Goal: Transaction & Acquisition: Purchase product/service

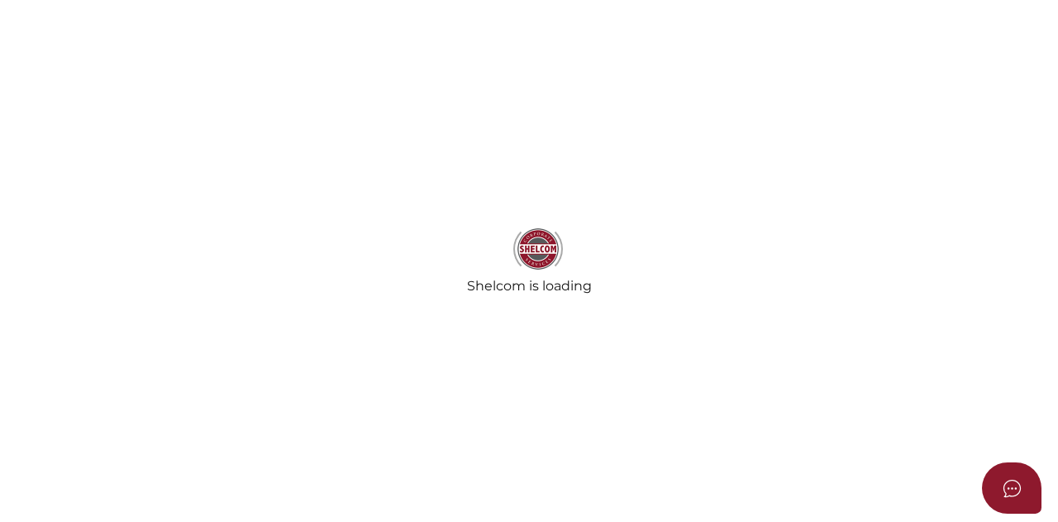
select select
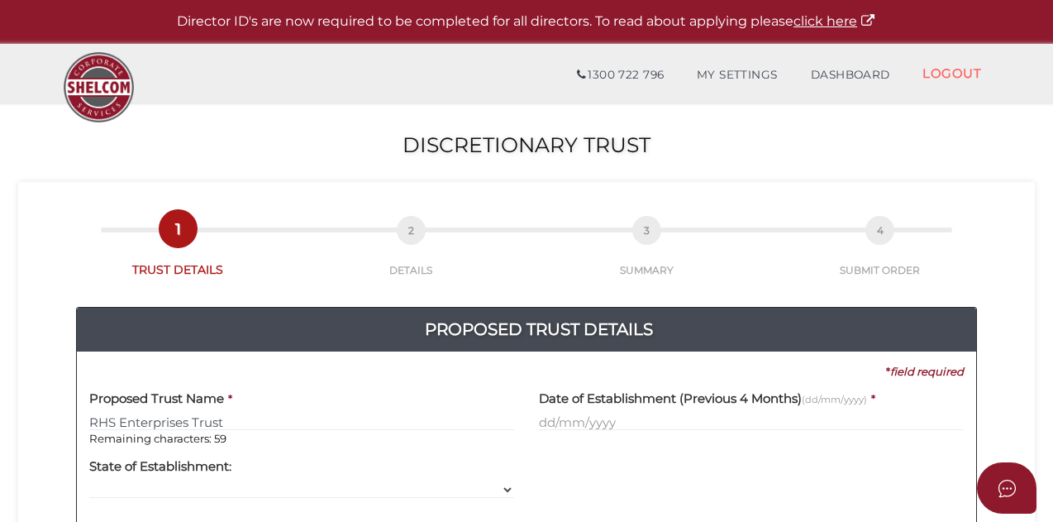
type input "RHS Enterprises Trust"
click at [562, 418] on input "text" at bounding box center [751, 421] width 425 height 18
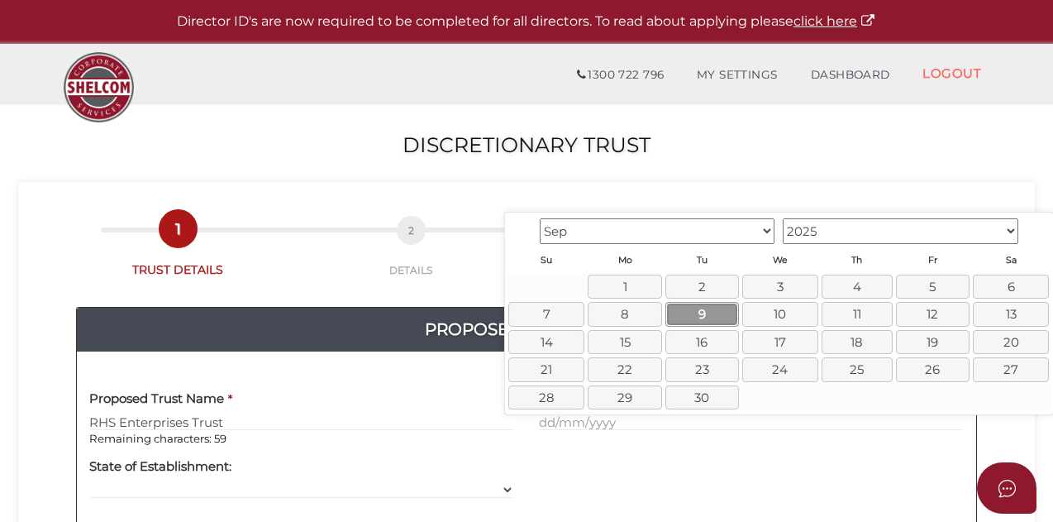
click at [688, 312] on link "9" at bounding box center [702, 314] width 74 height 24
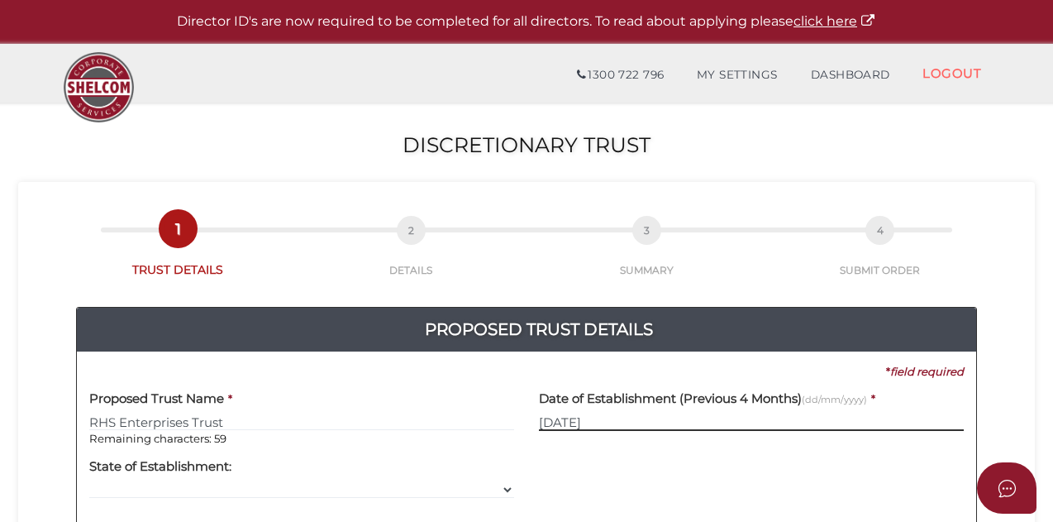
click at [567, 422] on input "09/09/2025" at bounding box center [751, 421] width 425 height 18
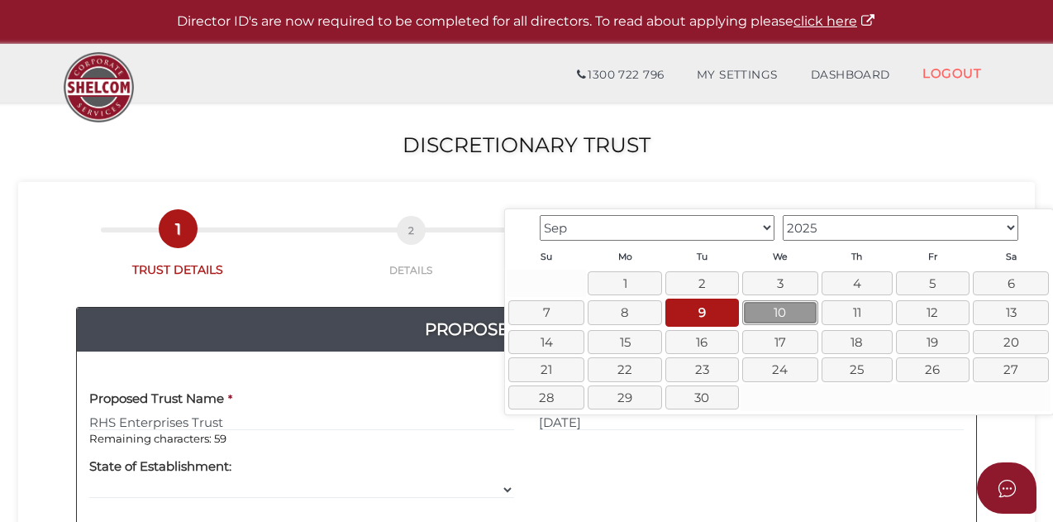
click at [773, 312] on link "10" at bounding box center [780, 312] width 76 height 24
type input "10/09/2025"
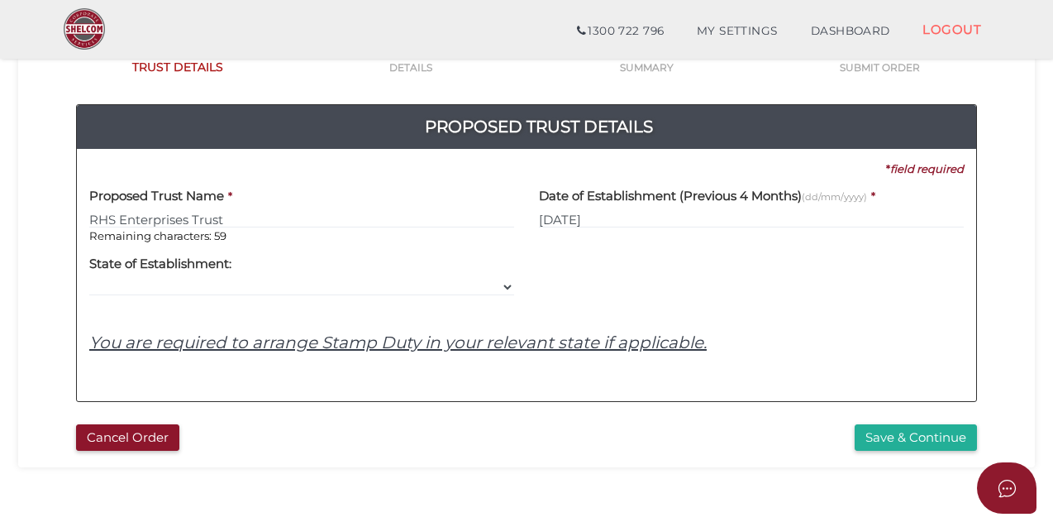
scroll to position [145, 0]
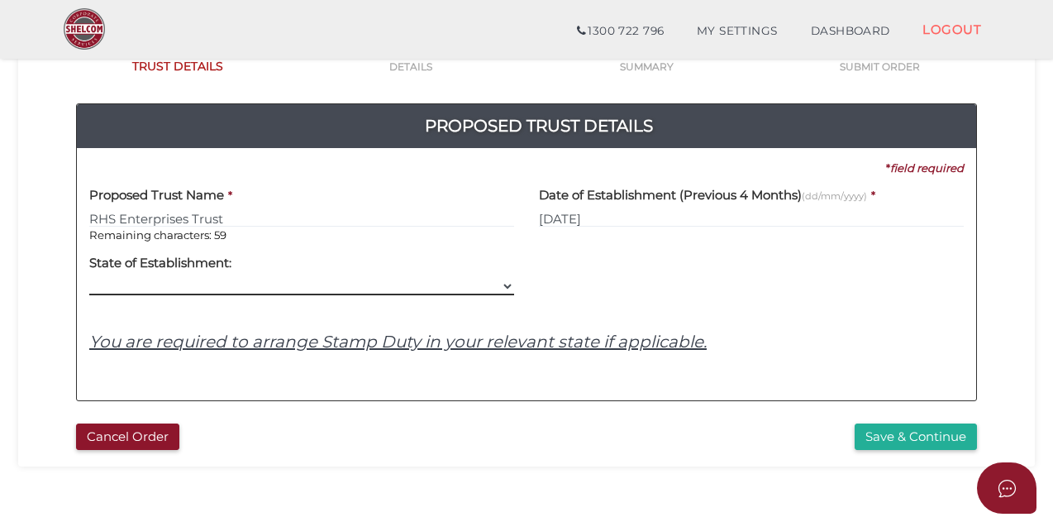
click at [508, 288] on select "VIC ACT NSW NT QLD TAS WA SA" at bounding box center [301, 286] width 425 height 18
select select "VIC"
click at [89, 277] on select "VIC ACT NSW NT QLD TAS WA SA" at bounding box center [301, 286] width 425 height 18
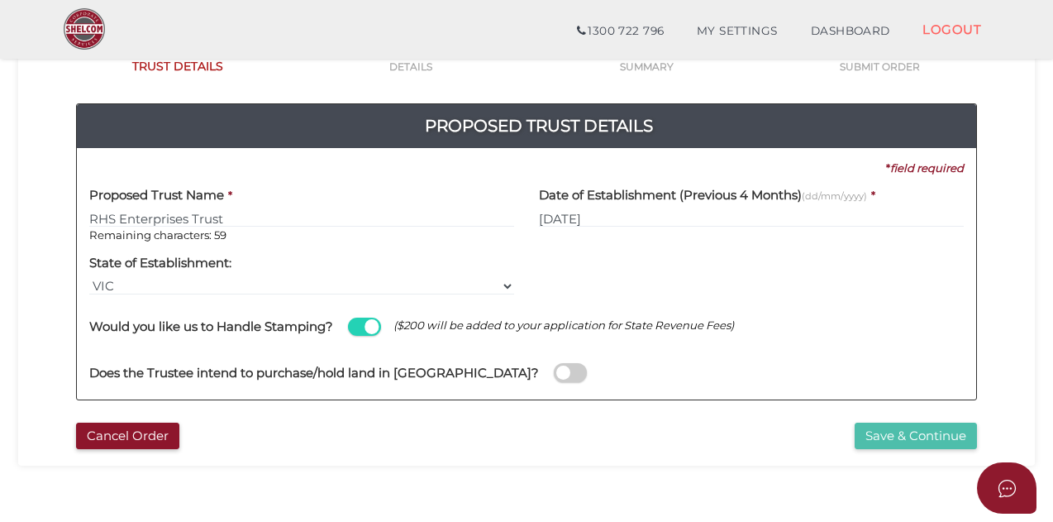
click at [879, 432] on button "Save & Continue" at bounding box center [916, 435] width 122 height 27
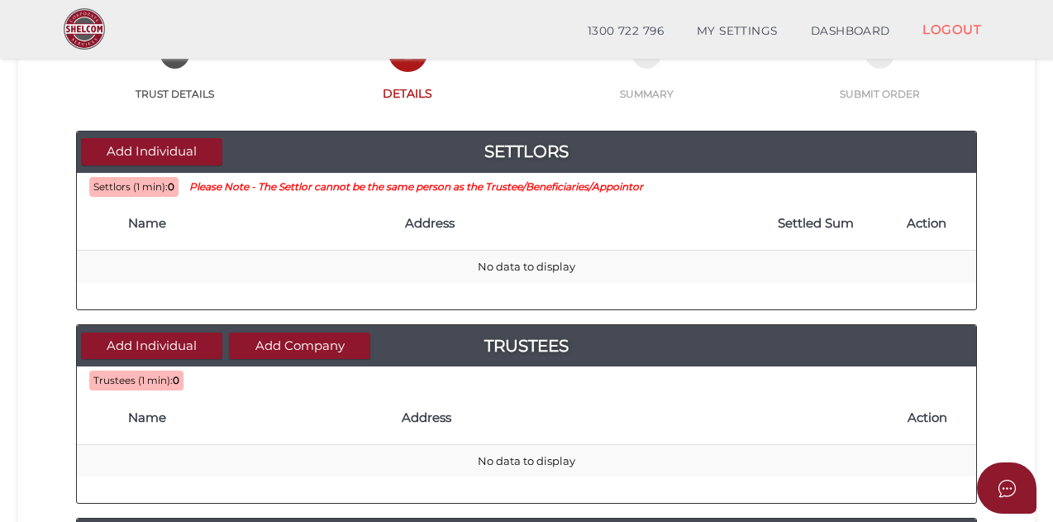
scroll to position [124, 0]
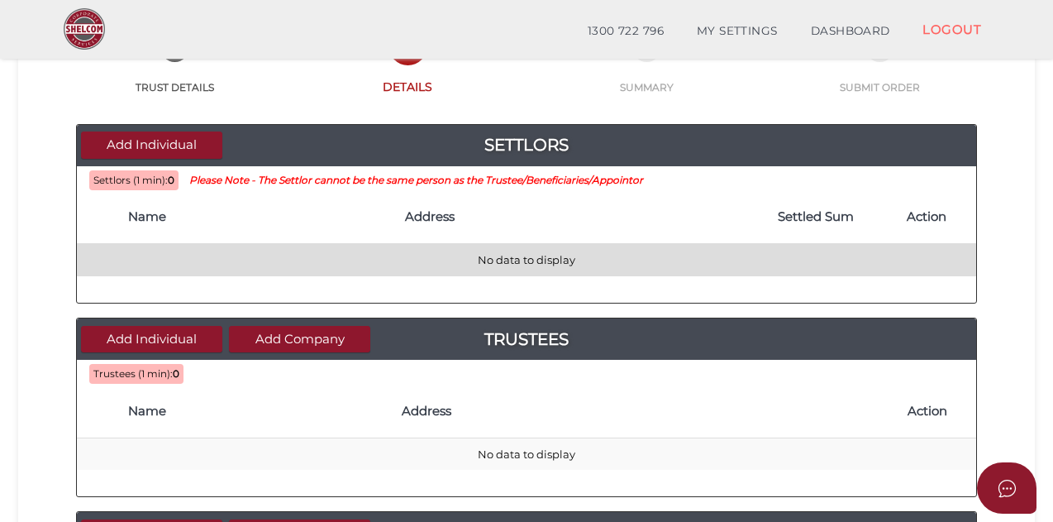
click at [179, 252] on td "No data to display" at bounding box center [526, 260] width 899 height 32
click at [174, 259] on td "No data to display" at bounding box center [526, 260] width 899 height 32
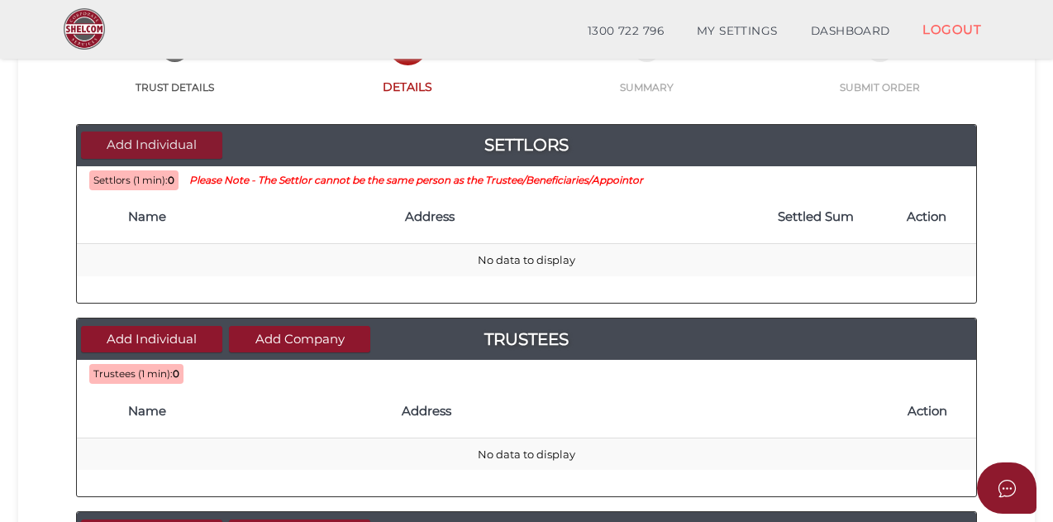
click at [134, 143] on button "Add Individual" at bounding box center [151, 144] width 141 height 27
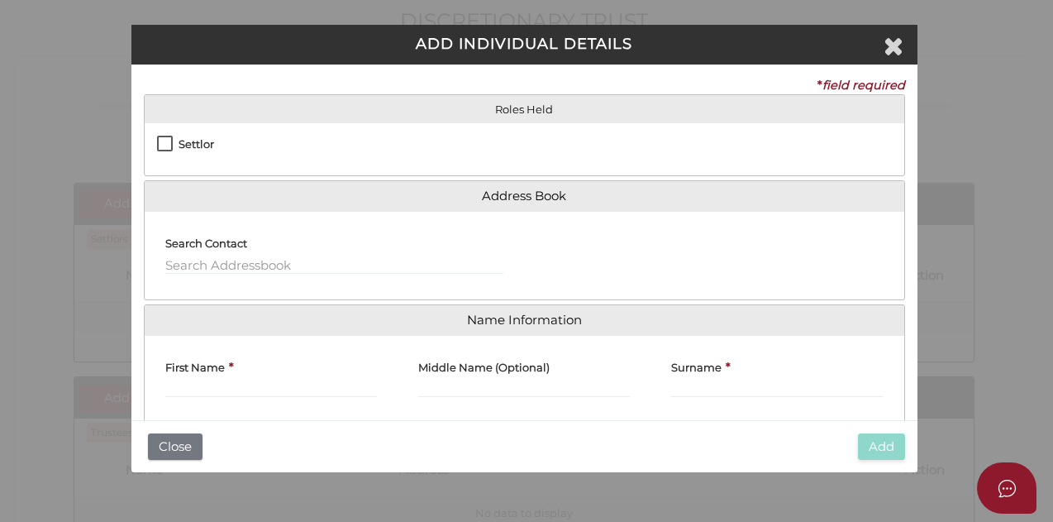
scroll to position [0, 0]
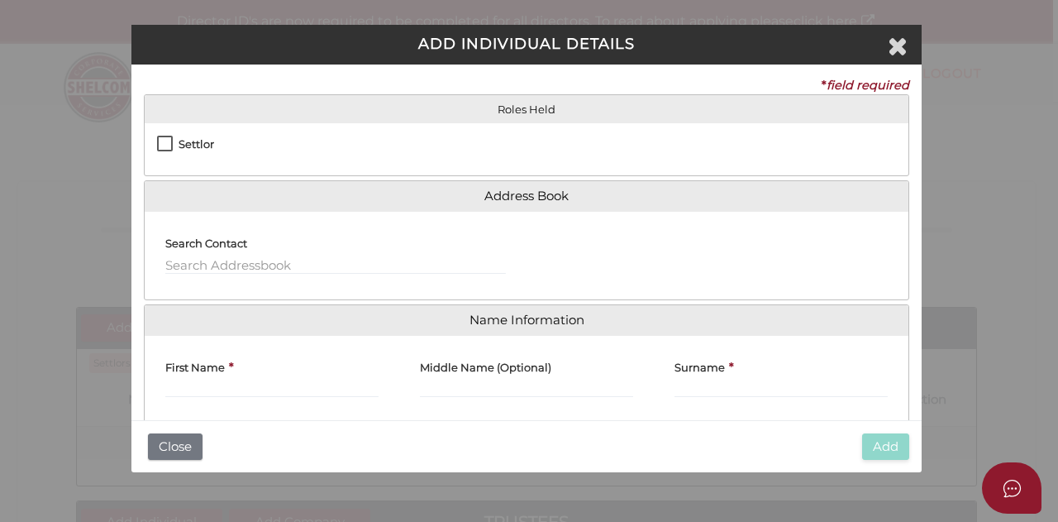
click at [167, 143] on label "Settlor" at bounding box center [185, 148] width 57 height 21
checkbox input "true"
type input "10"
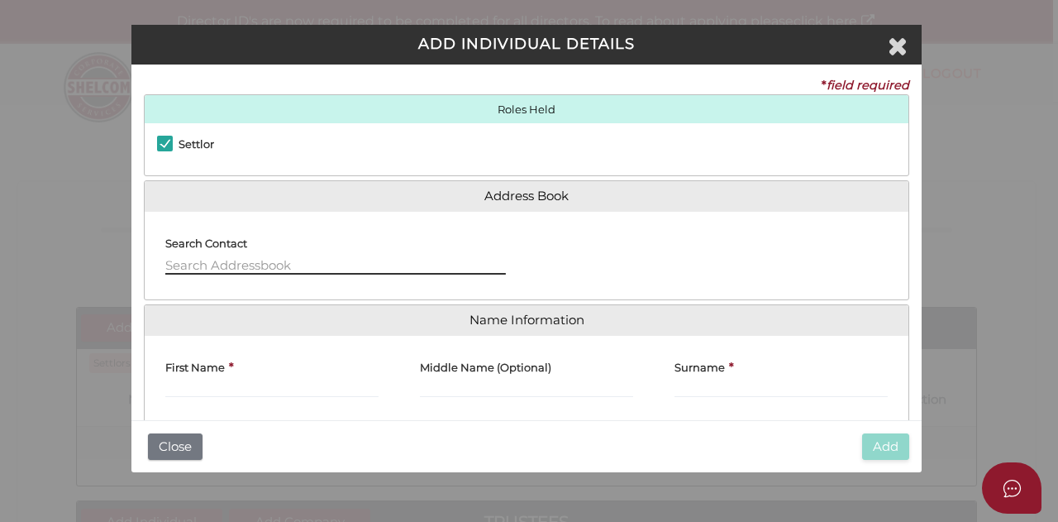
click at [197, 267] on input "text" at bounding box center [335, 265] width 341 height 18
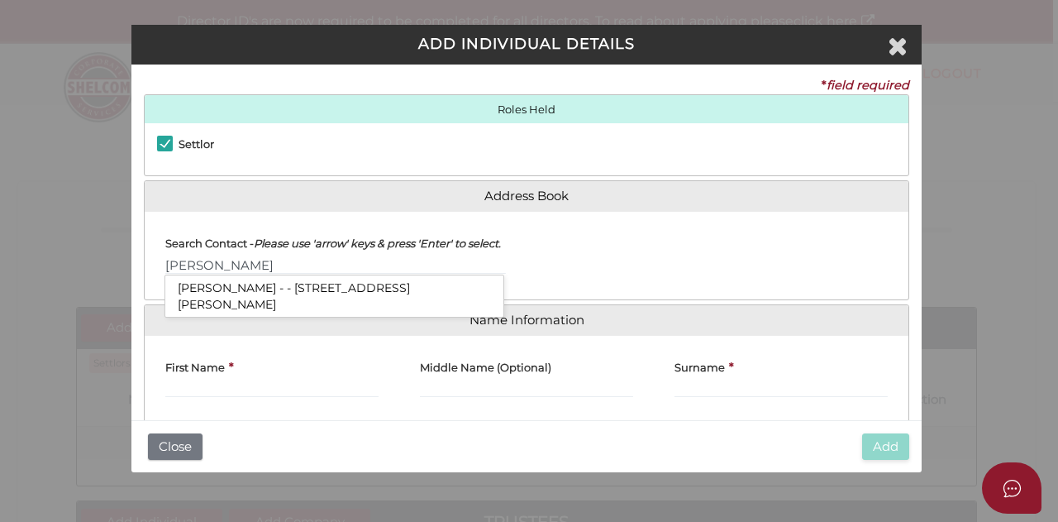
click at [228, 308] on li "Leon Charles Katz - - 72 Latham Street, Bentleigh East, VIC, 3165" at bounding box center [334, 295] width 338 height 41
type input "Leon"
type input "Charles"
type input "Katz"
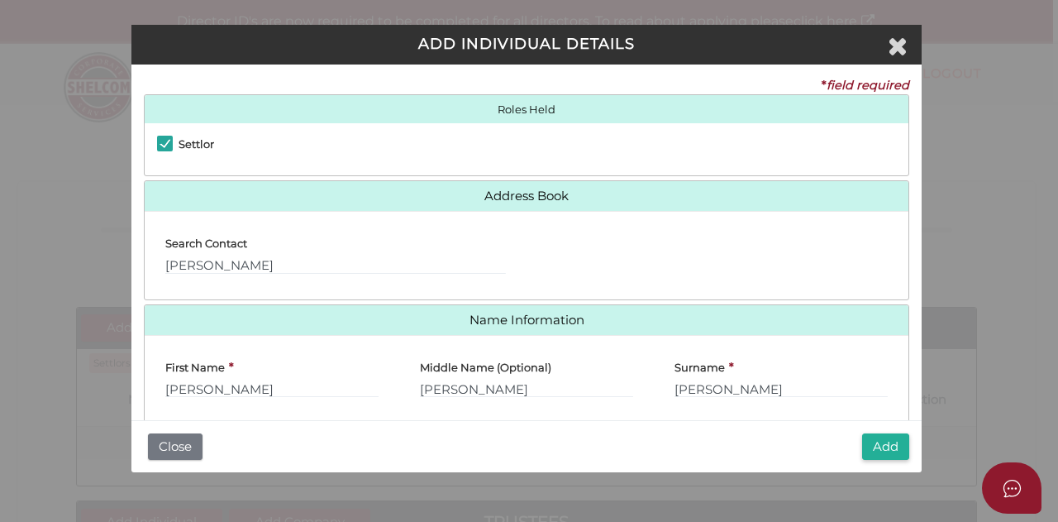
drag, startPoint x: 922, startPoint y: 268, endPoint x: 922, endPoint y: 331, distance: 62.8
click at [922, 316] on div "ADD INDIVIDUAL DETAILS * field required Roles Held Settlor Trustee Principal Be…" at bounding box center [529, 261] width 1058 height 522
click at [883, 443] on button "Add" at bounding box center [885, 446] width 47 height 27
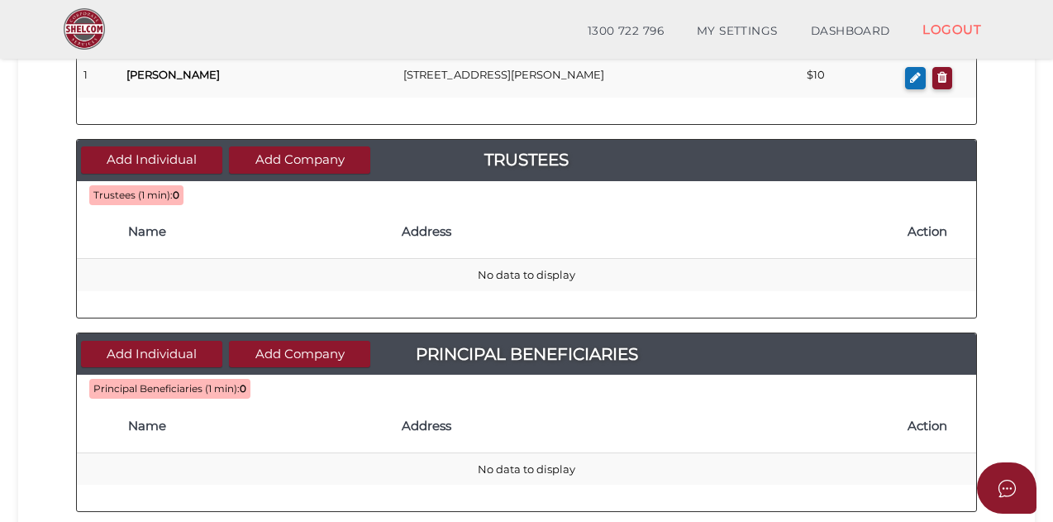
scroll to position [291, 0]
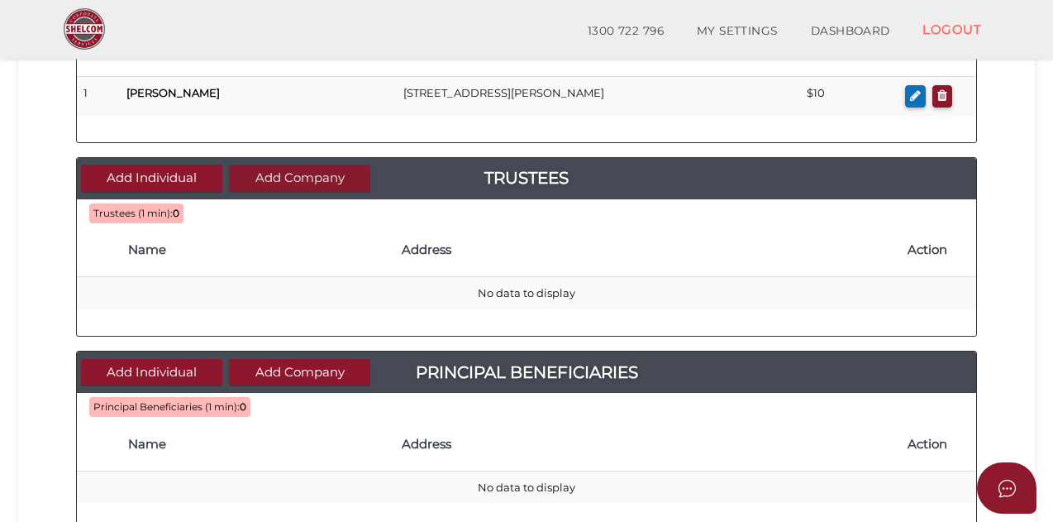
click at [278, 174] on button "Add Company" at bounding box center [299, 177] width 141 height 27
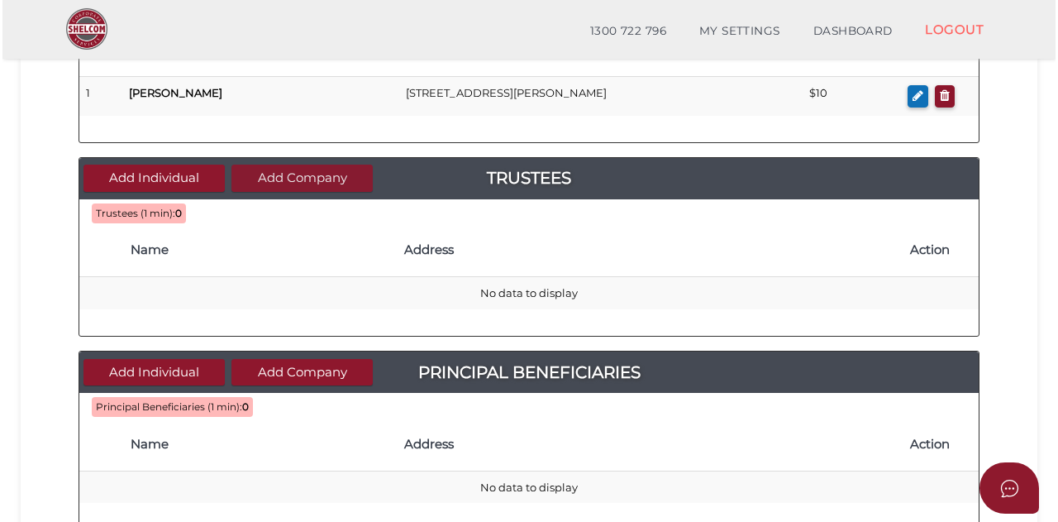
scroll to position [0, 0]
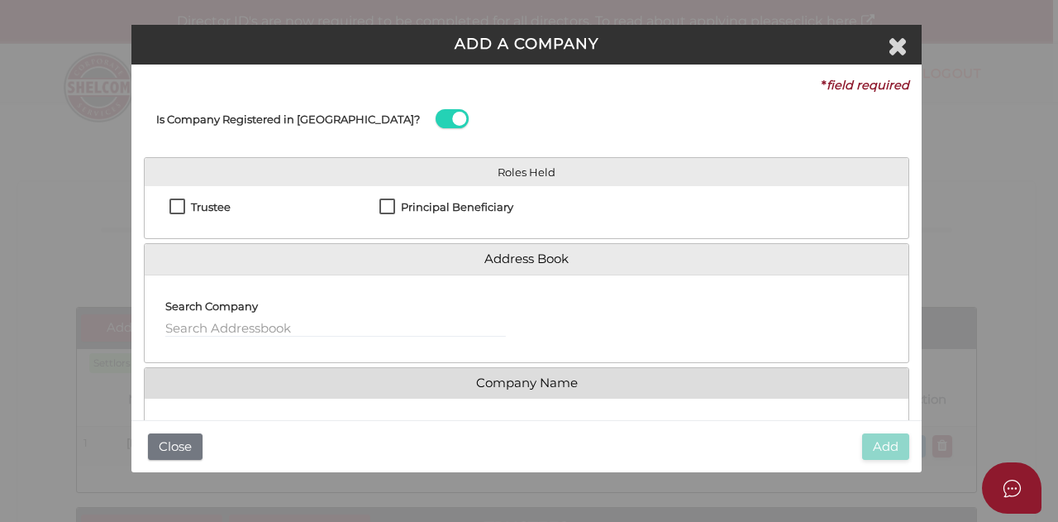
click at [170, 205] on label "Trustee" at bounding box center [199, 211] width 61 height 21
checkbox input "true"
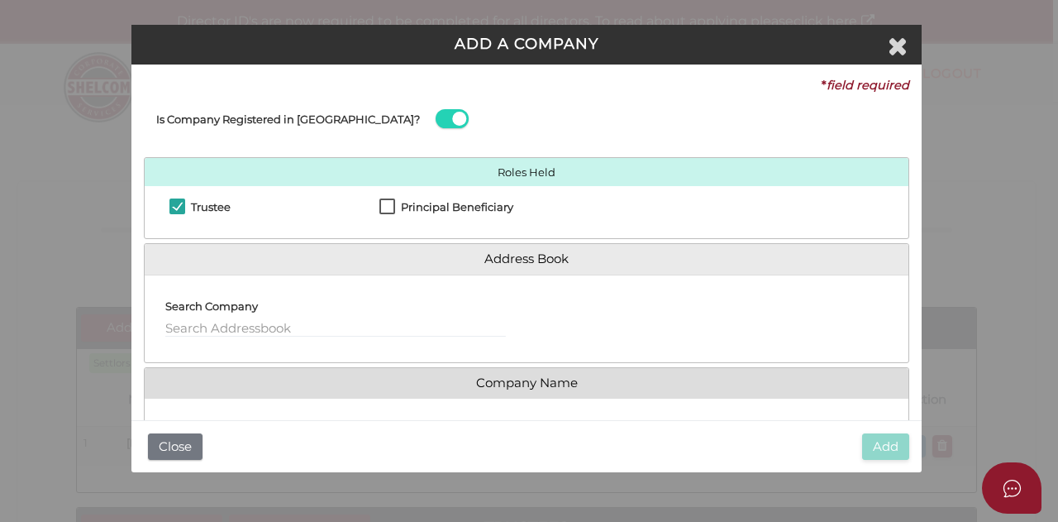
click at [195, 406] on div "Company ACN * Check Name (if Company was registered within last 24 hrs or waiti…" at bounding box center [527, 475] width 764 height 154
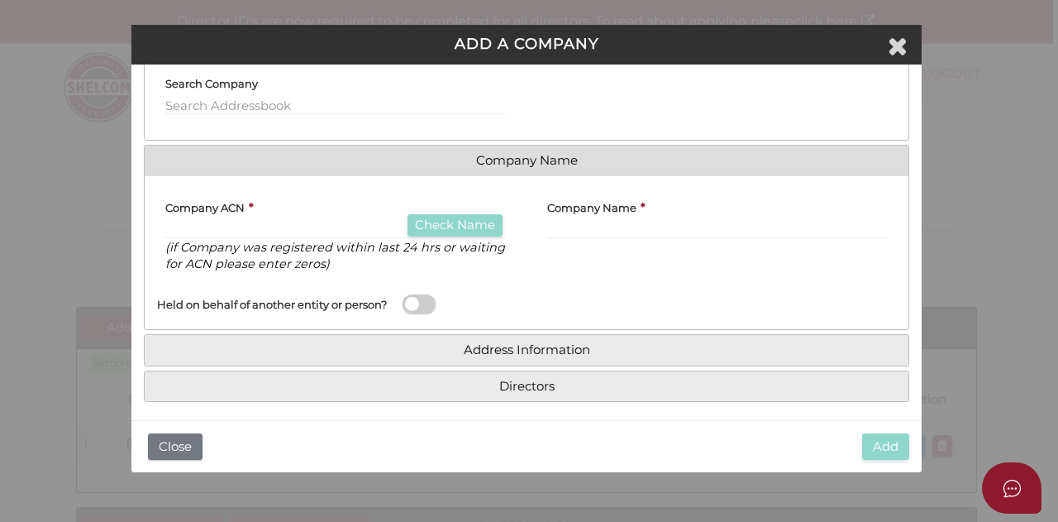
scroll to position [223, 0]
click at [213, 222] on input "text" at bounding box center [335, 229] width 341 height 18
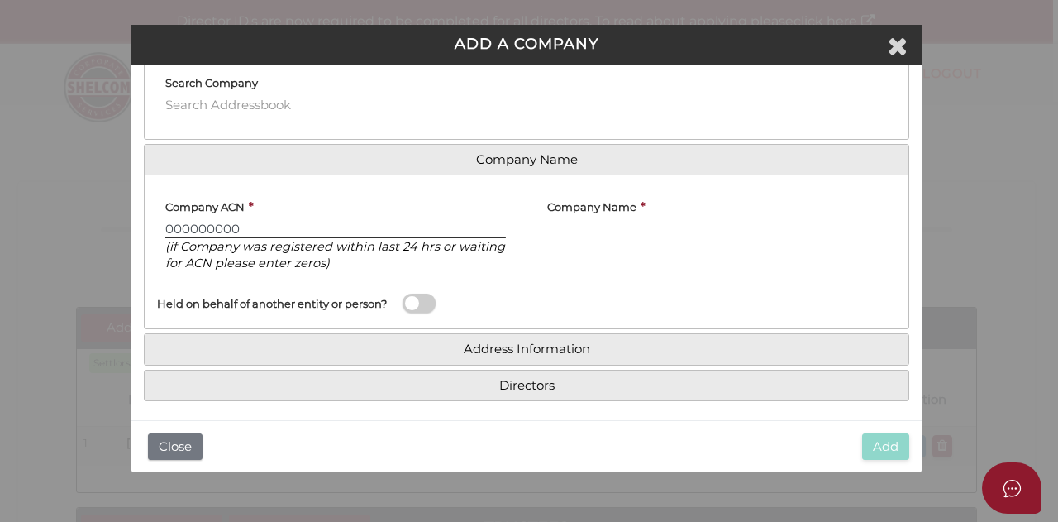
type input "000000000"
drag, startPoint x: 594, startPoint y: 222, endPoint x: 602, endPoint y: 226, distance: 8.5
click at [594, 222] on input "text" at bounding box center [717, 229] width 341 height 18
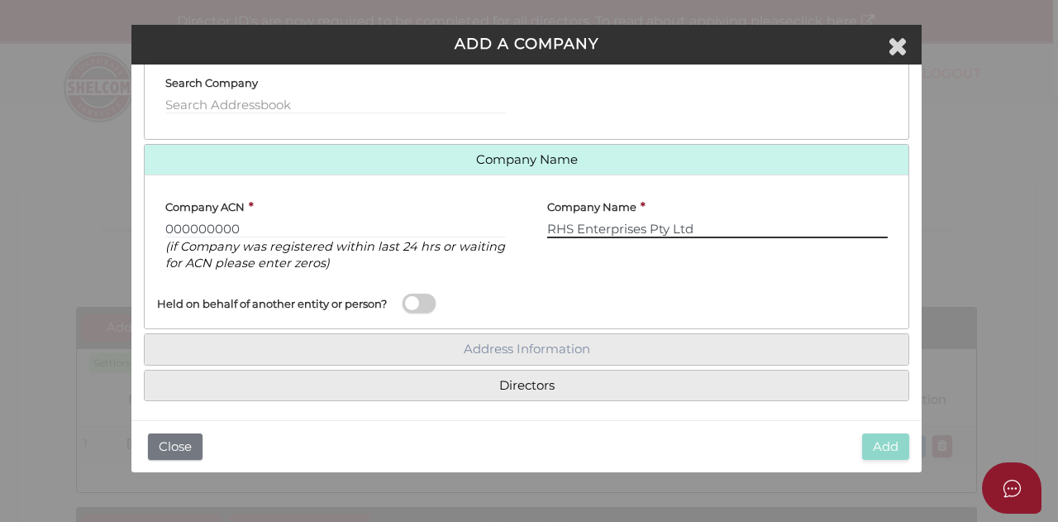
type input "RHS Enterprises Pty Ltd"
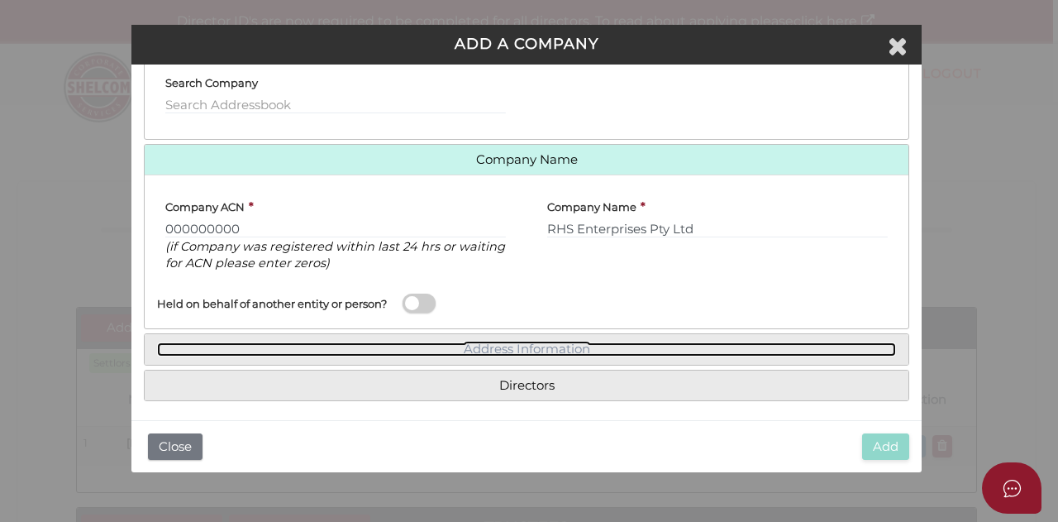
click at [526, 351] on link "Address Information" at bounding box center [526, 349] width 739 height 14
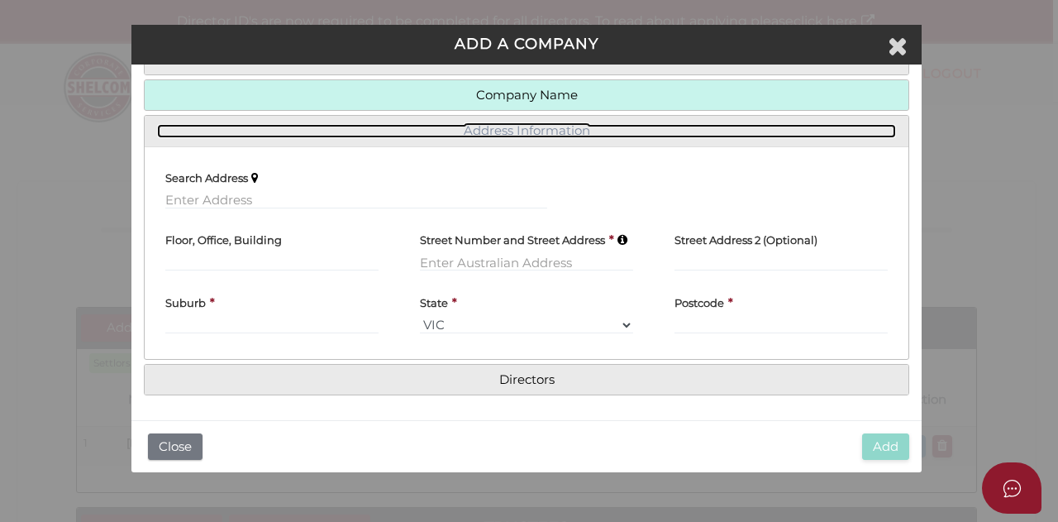
scroll to position [199, 0]
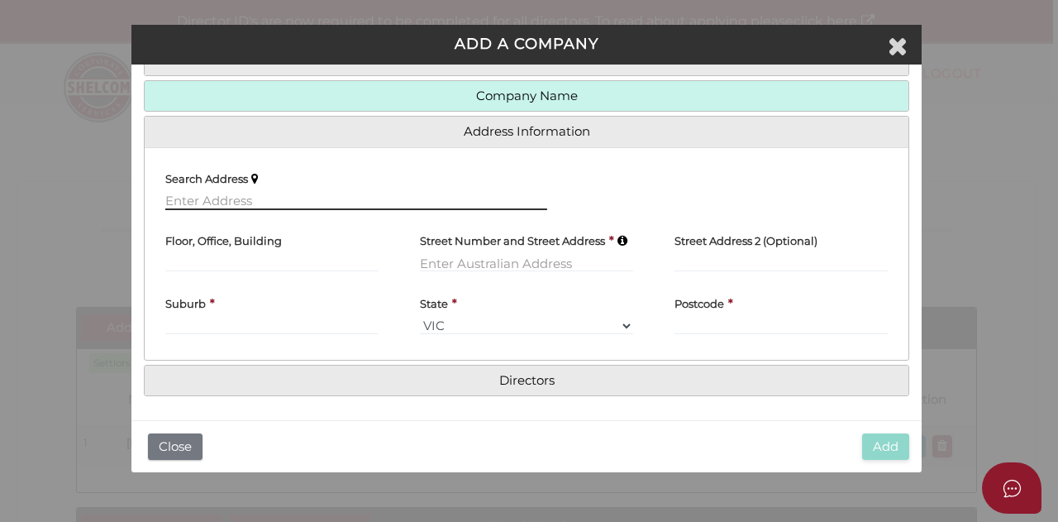
click at [203, 198] on input "text" at bounding box center [356, 201] width 382 height 18
type input "U"
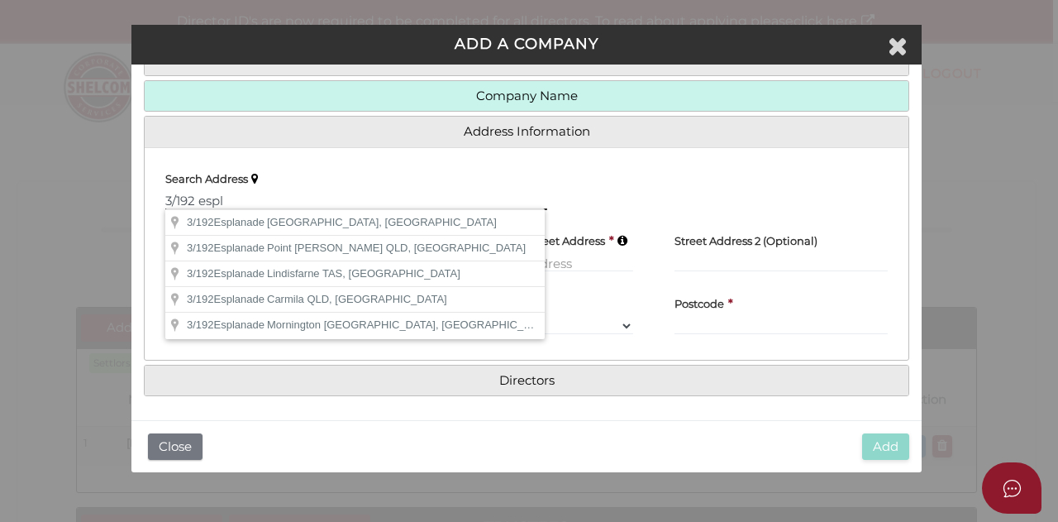
click at [190, 194] on input "3/192 espl" at bounding box center [356, 201] width 382 height 18
click at [241, 196] on input "3/162 espl" at bounding box center [356, 201] width 382 height 18
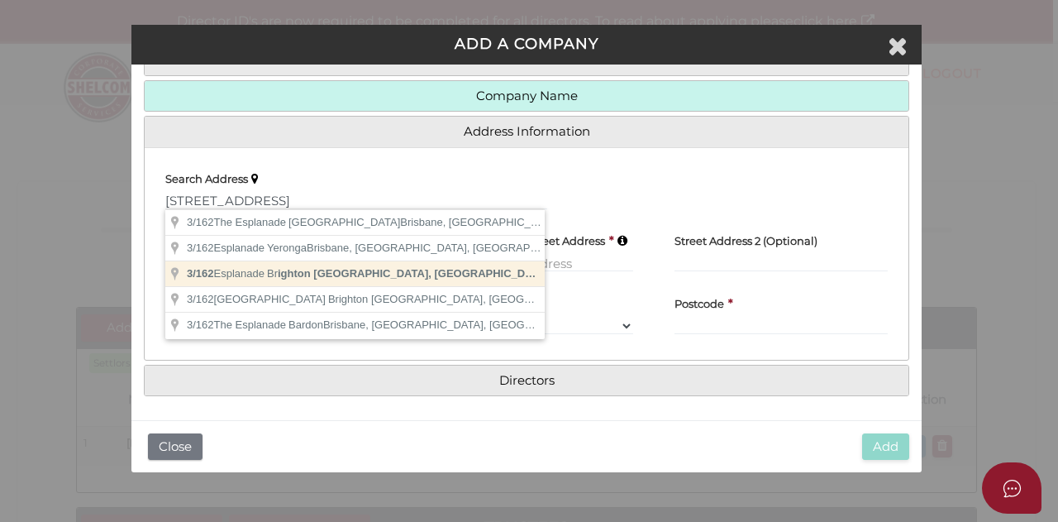
type input "3/162 Esplanade, Brighton VIC, Australia"
type input "3"
type input "162 Esplanade"
type input "Brighton"
select select "VIC"
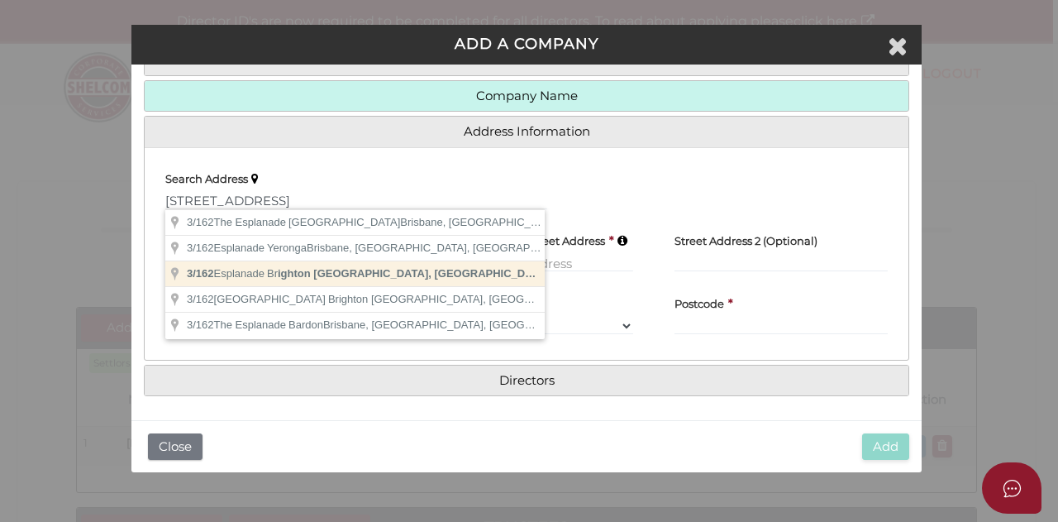
type input "3186"
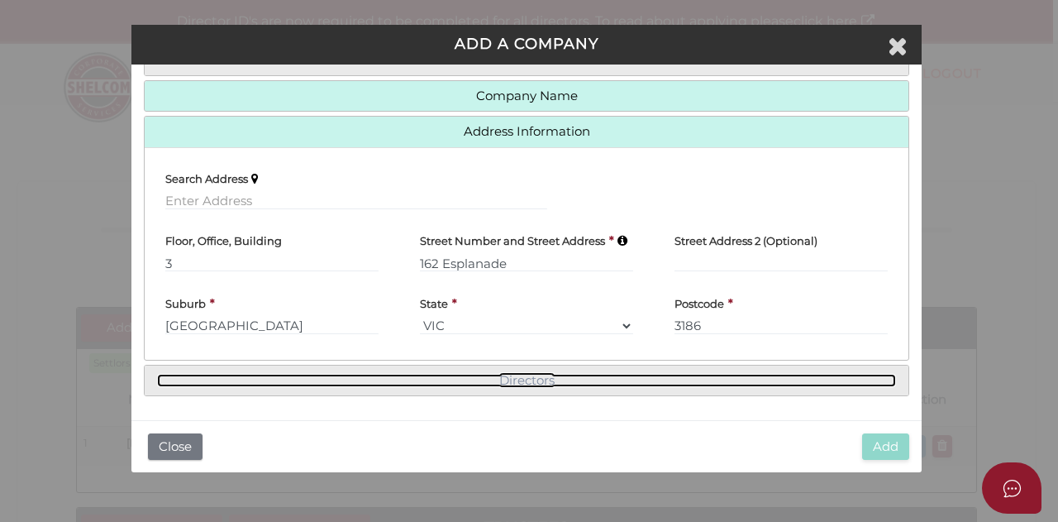
click at [516, 375] on link "Directors" at bounding box center [526, 381] width 739 height 14
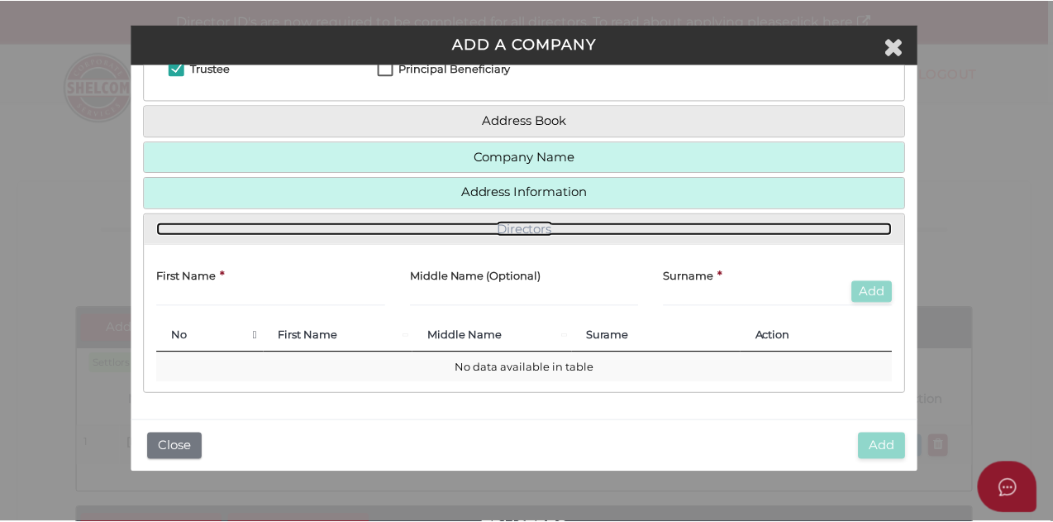
scroll to position [136, 0]
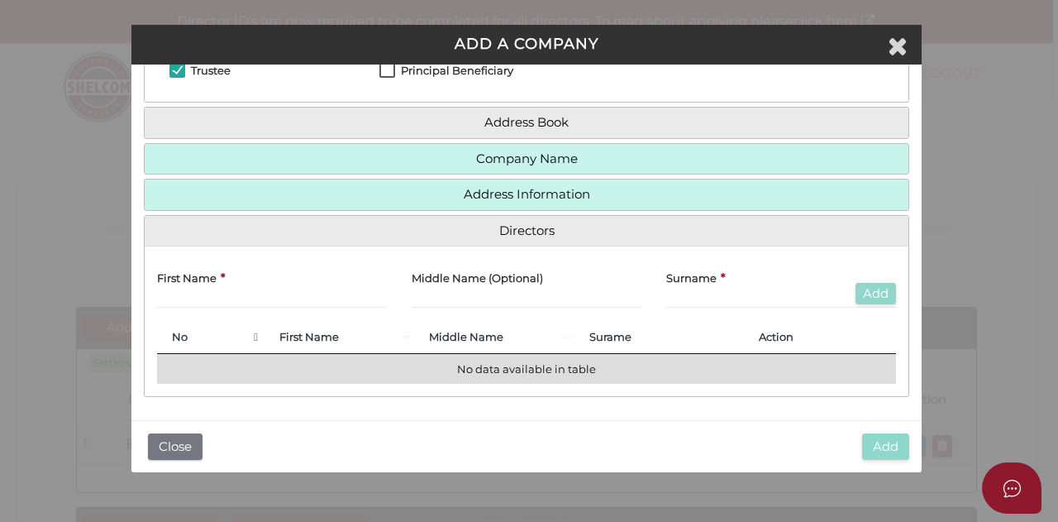
click at [197, 368] on td "No data available in table" at bounding box center [526, 369] width 739 height 30
click at [321, 358] on td "No data available in table" at bounding box center [526, 369] width 739 height 30
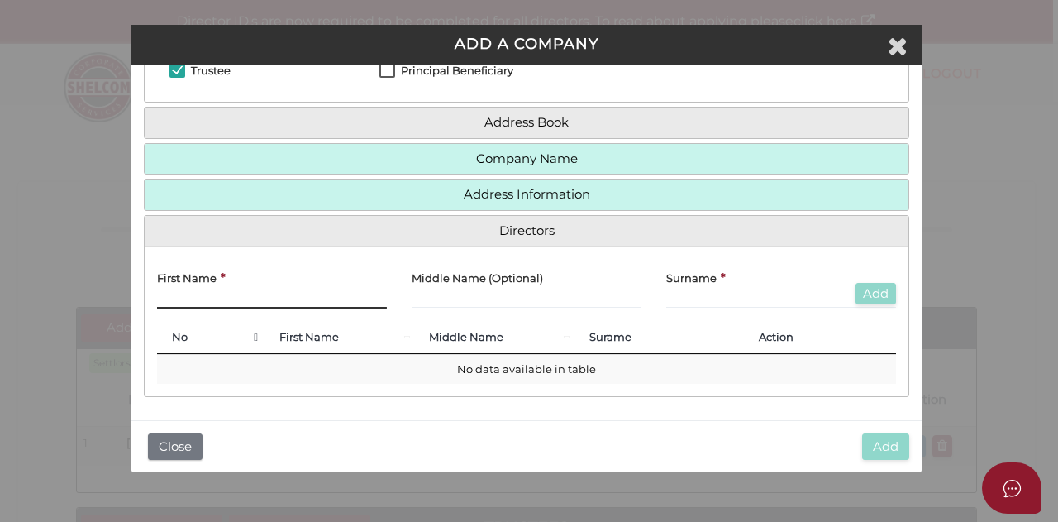
click at [200, 290] on input "text" at bounding box center [272, 299] width 230 height 18
type input "Ourania"
click at [696, 297] on input "text" at bounding box center [781, 299] width 230 height 18
type input "Giannopoulos"
click at [865, 292] on button "Add" at bounding box center [876, 294] width 41 height 22
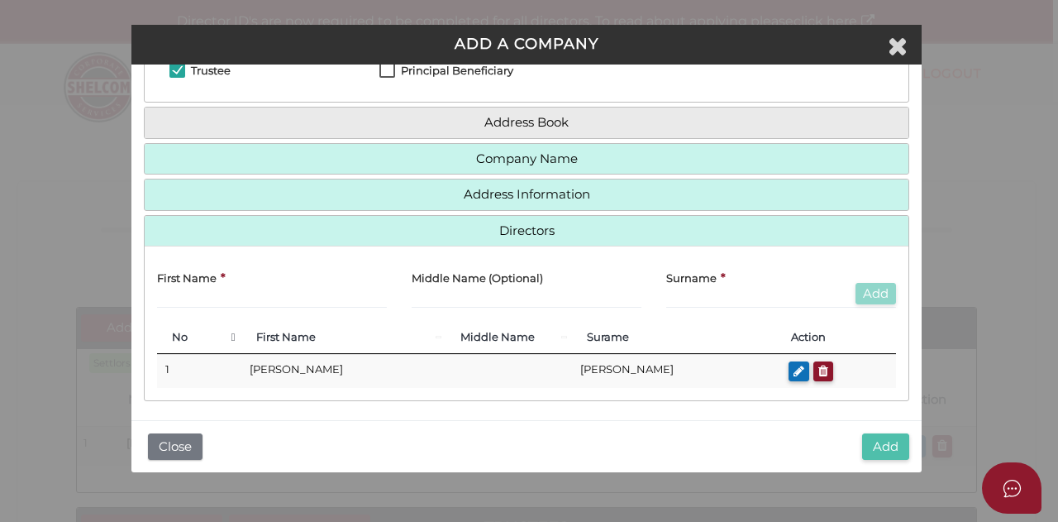
click at [889, 446] on button "Add" at bounding box center [885, 446] width 47 height 27
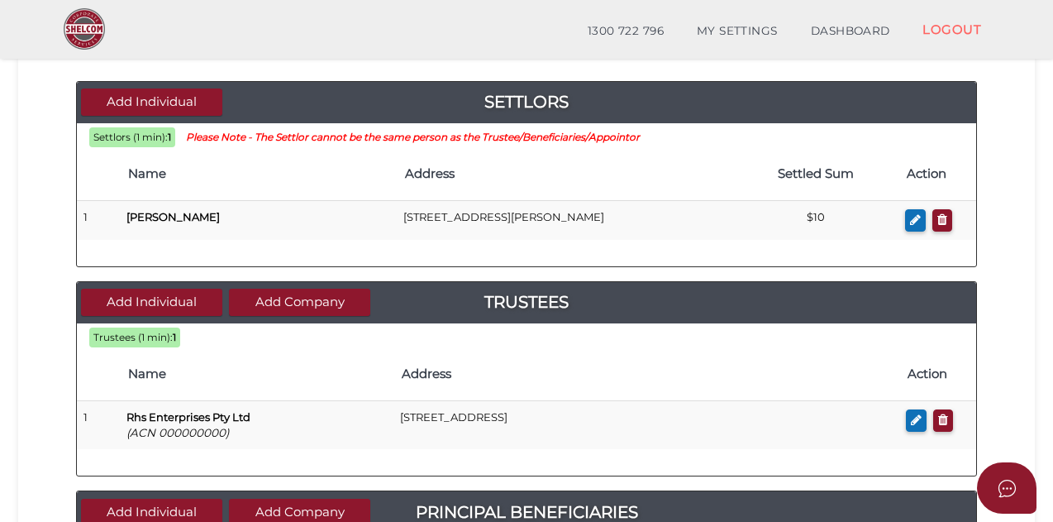
scroll to position [171, 0]
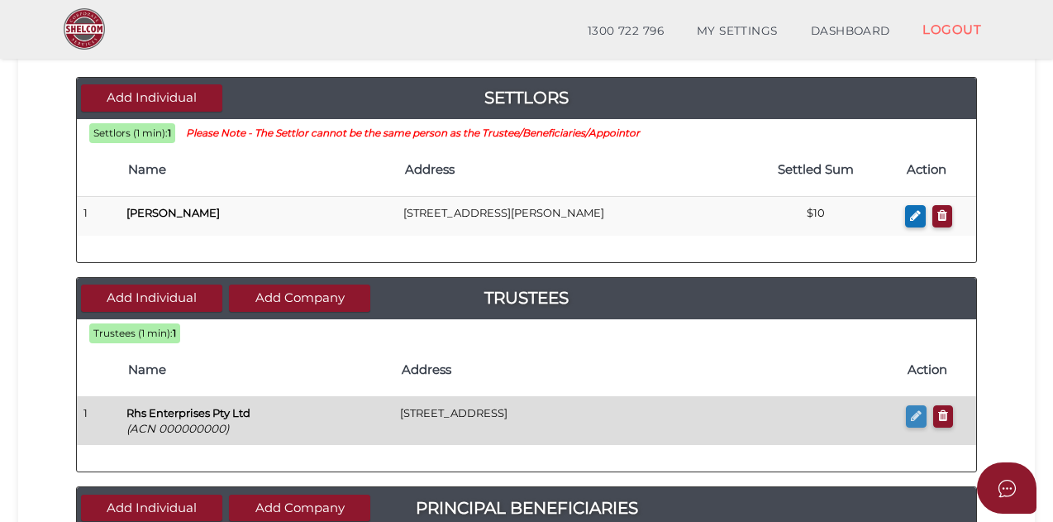
click at [913, 416] on icon "button" at bounding box center [916, 415] width 11 height 12
checkbox input "true"
type input "000000000"
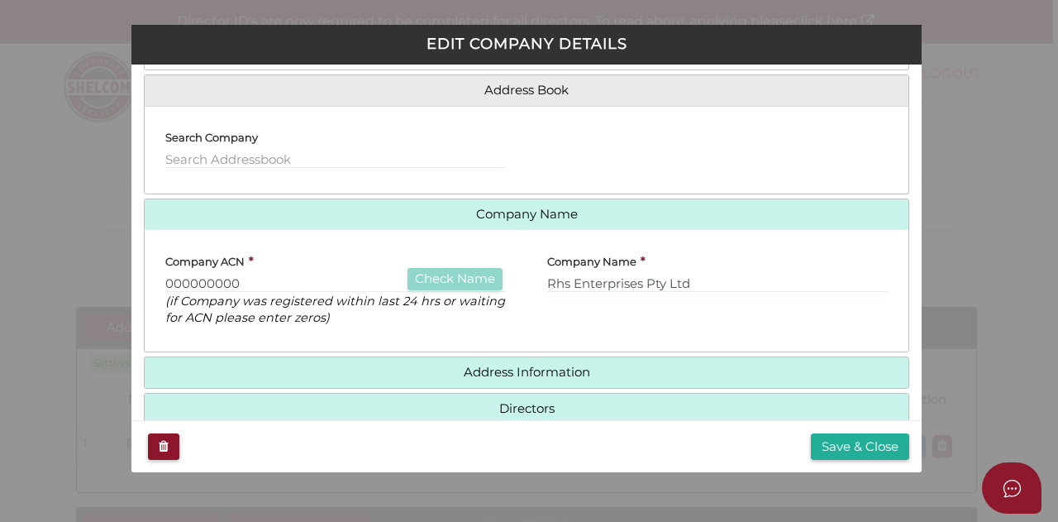
scroll to position [169, 0]
click at [568, 284] on input "Rhs Enterprises Pty Ltd" at bounding box center [717, 283] width 341 height 18
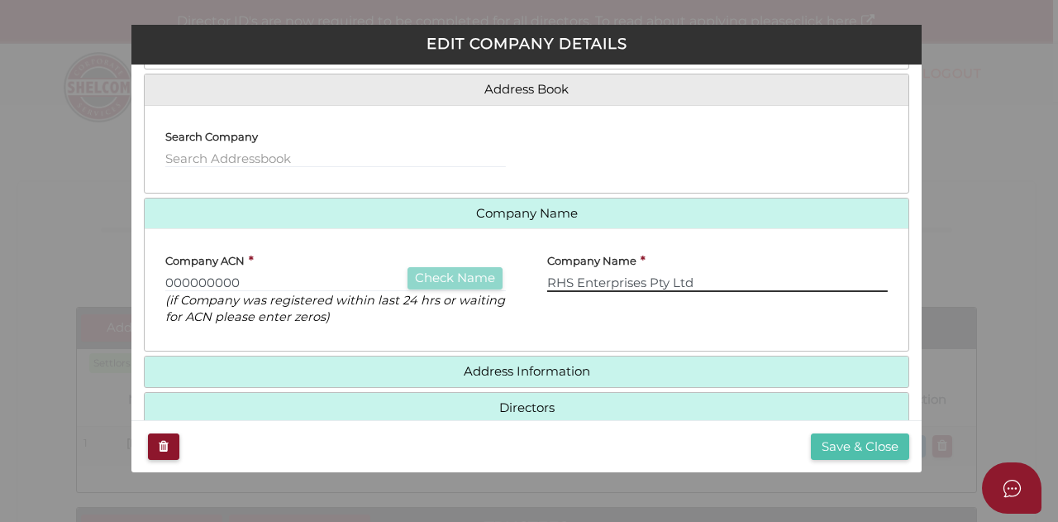
type input "RHS Enterprises Pty Ltd"
click at [851, 452] on button "Save & Close" at bounding box center [860, 446] width 98 height 27
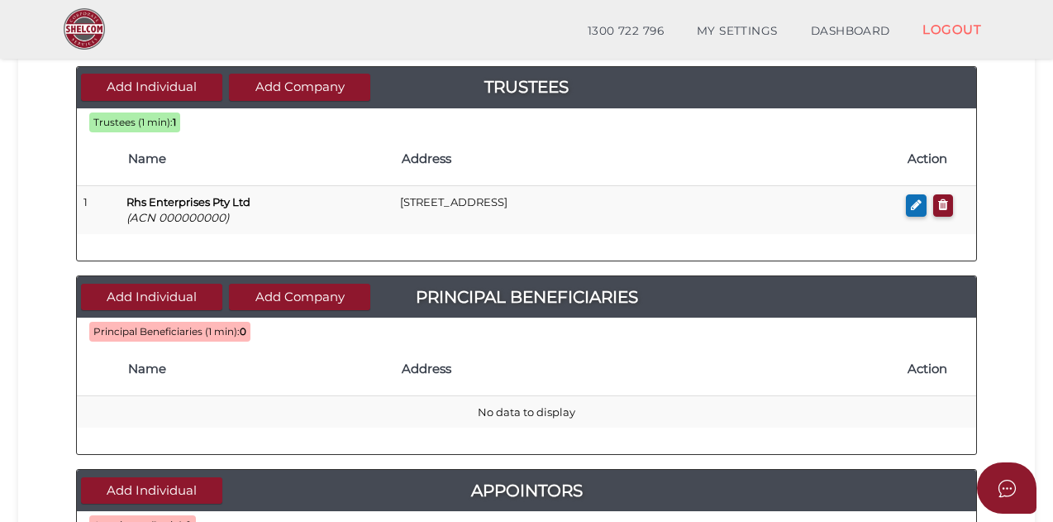
scroll to position [389, 0]
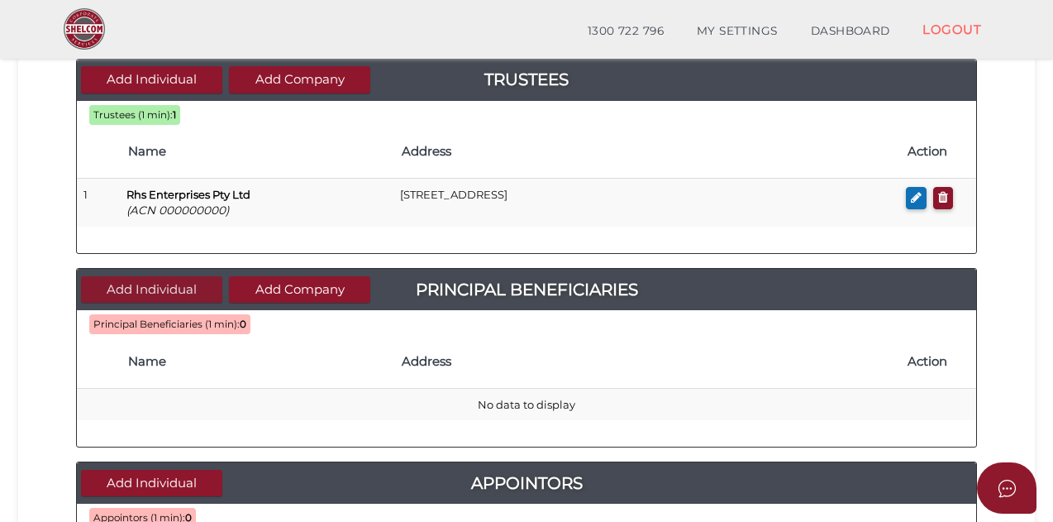
click at [144, 285] on button "Add Individual" at bounding box center [151, 289] width 141 height 27
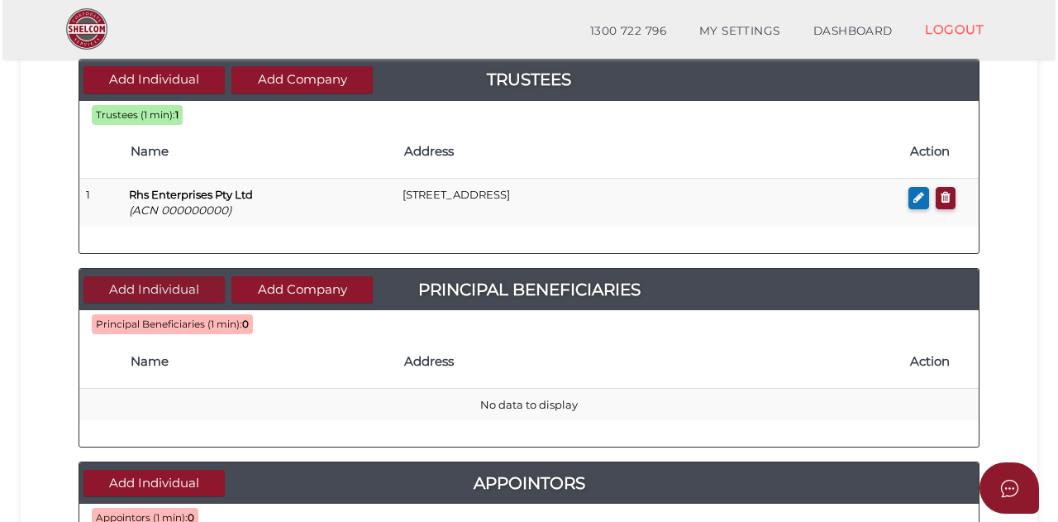
scroll to position [0, 0]
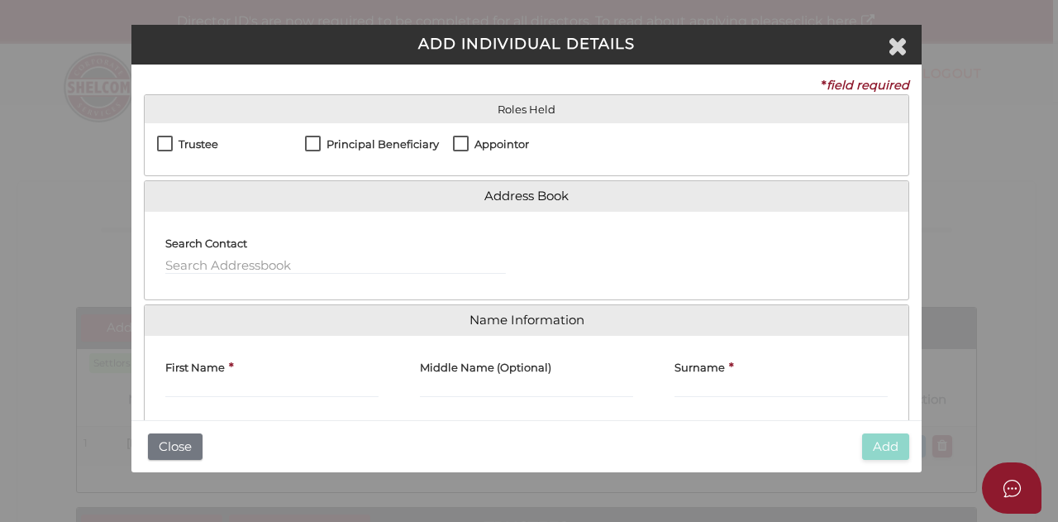
click at [312, 141] on label "Principal Beneficiary" at bounding box center [372, 148] width 134 height 21
checkbox input "true"
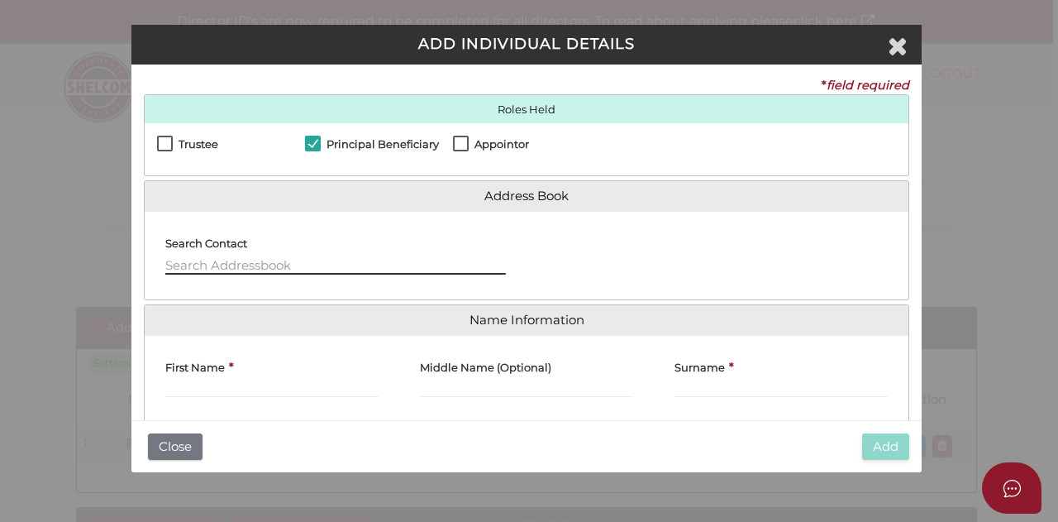
click at [226, 260] on input "text" at bounding box center [335, 265] width 341 height 18
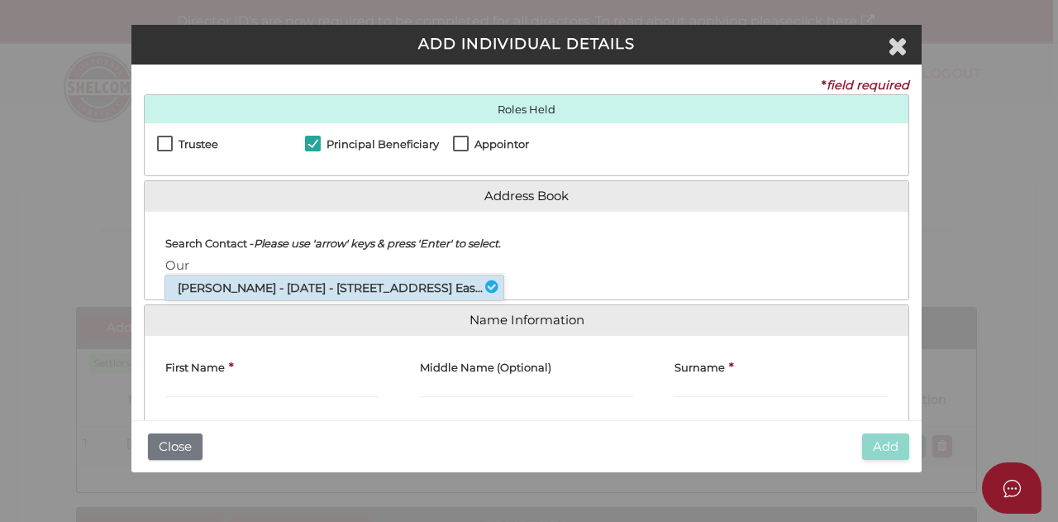
click at [331, 300] on li "Ourania Arania Giannopoulos - 16/03/1986 - 12 Abbotsford Avenue, Malvern Eas..." at bounding box center [334, 287] width 338 height 25
type input "Ourania"
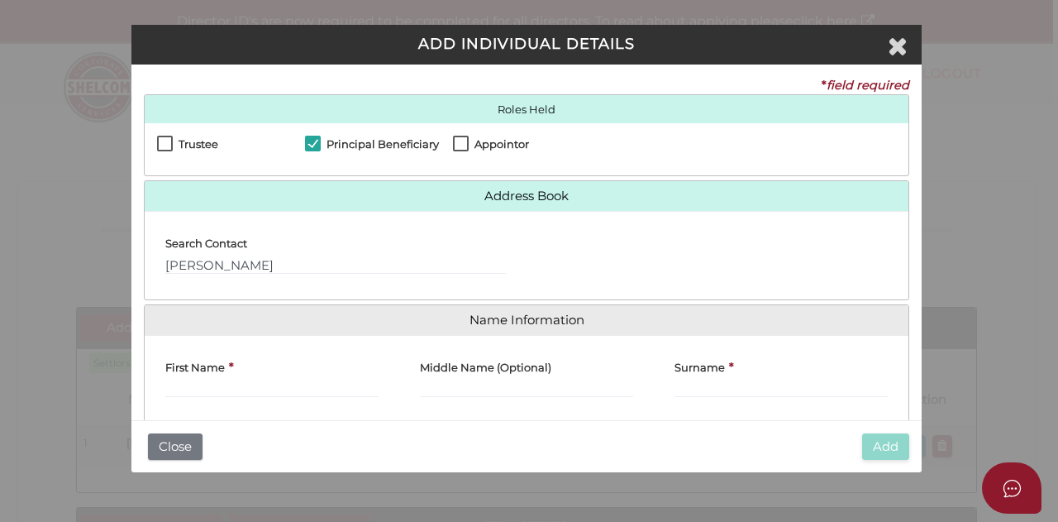
type input "Ourania"
type input "Arania"
type input "Giannopoulos"
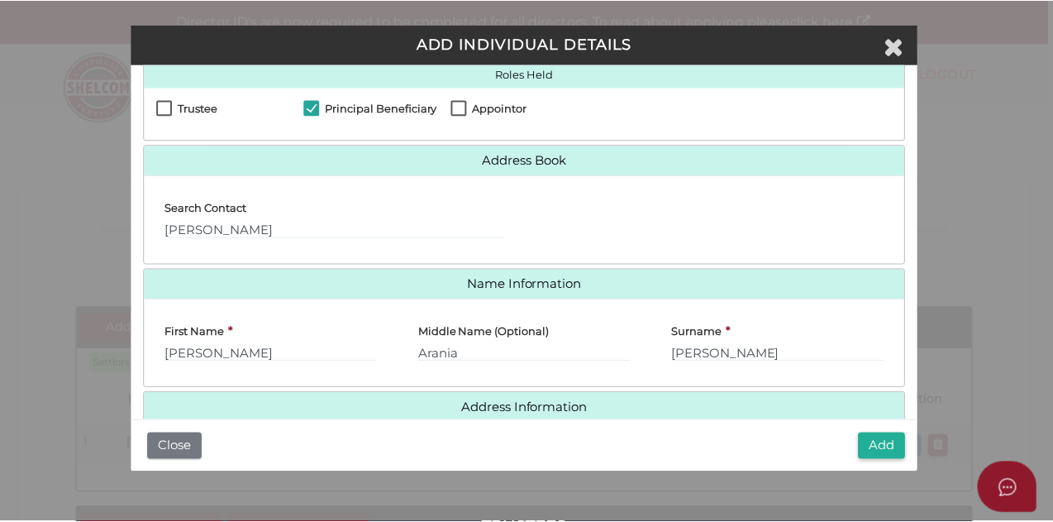
scroll to position [64, 0]
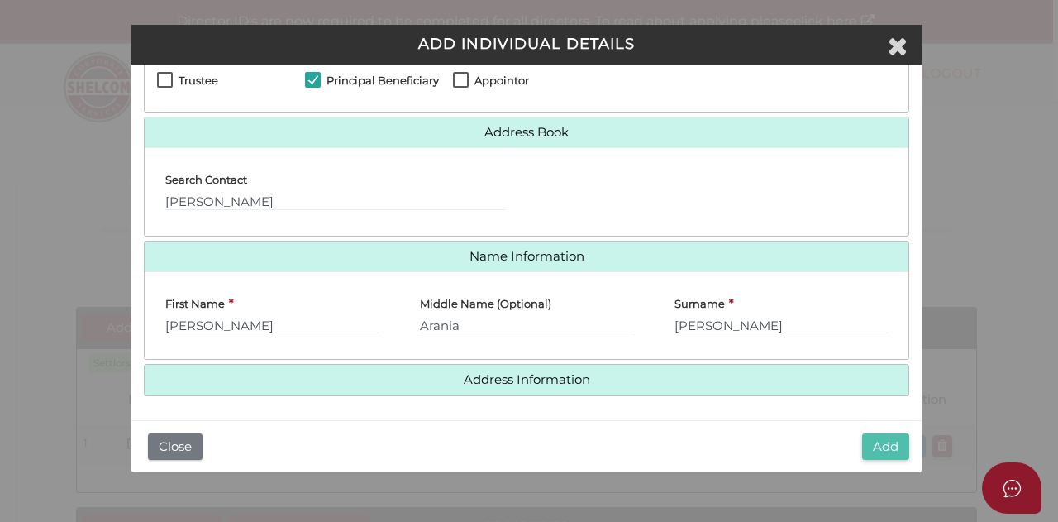
click at [884, 444] on button "Add" at bounding box center [885, 446] width 47 height 27
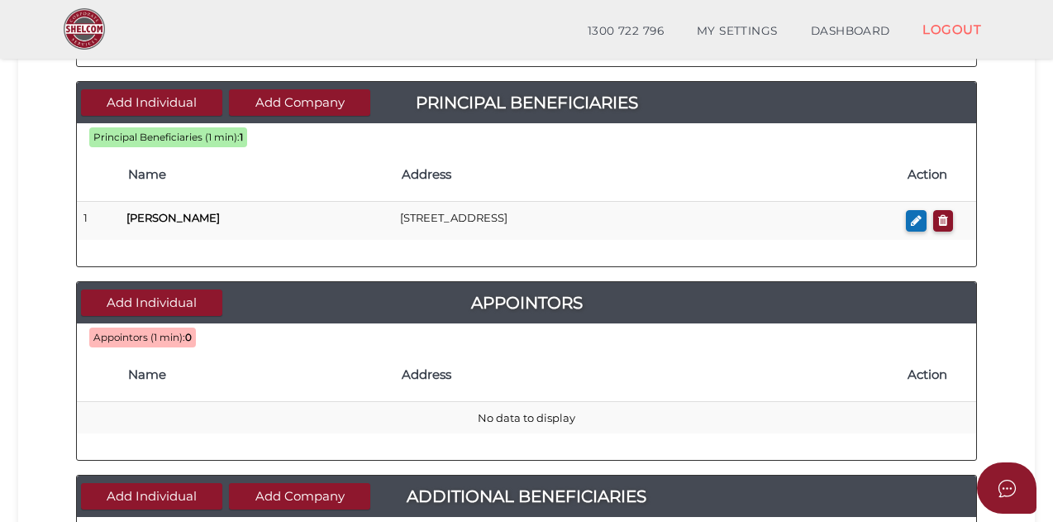
scroll to position [581, 0]
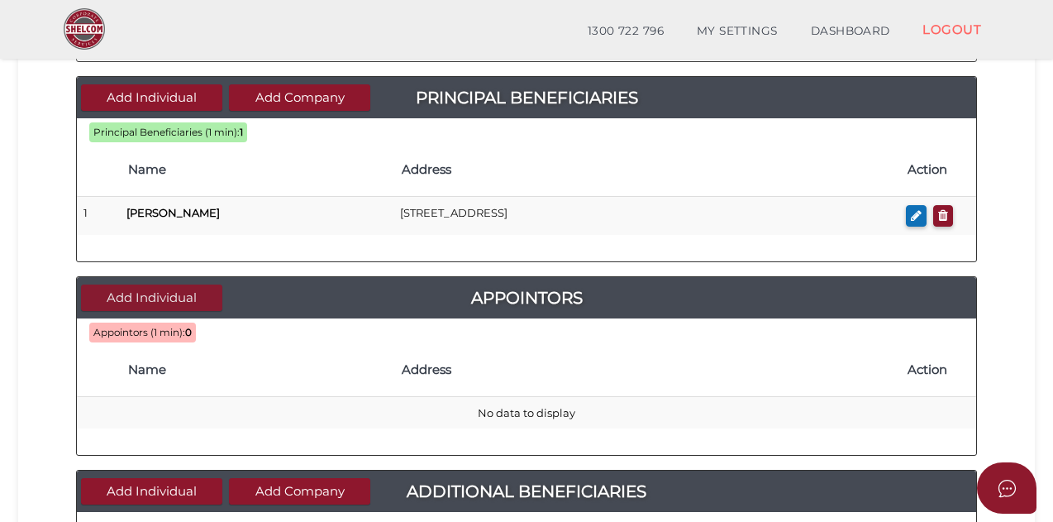
click at [172, 290] on button "Add Individual" at bounding box center [151, 297] width 141 height 27
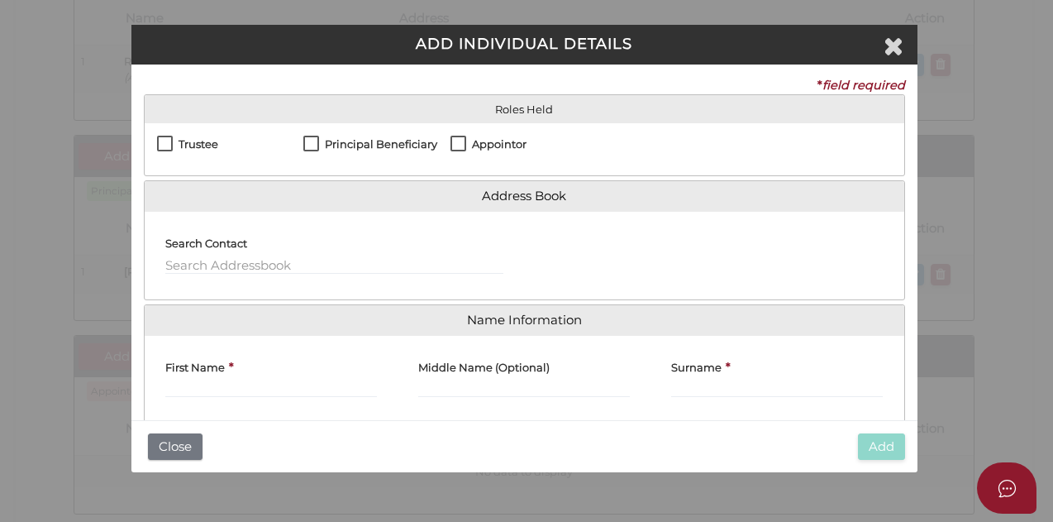
scroll to position [0, 0]
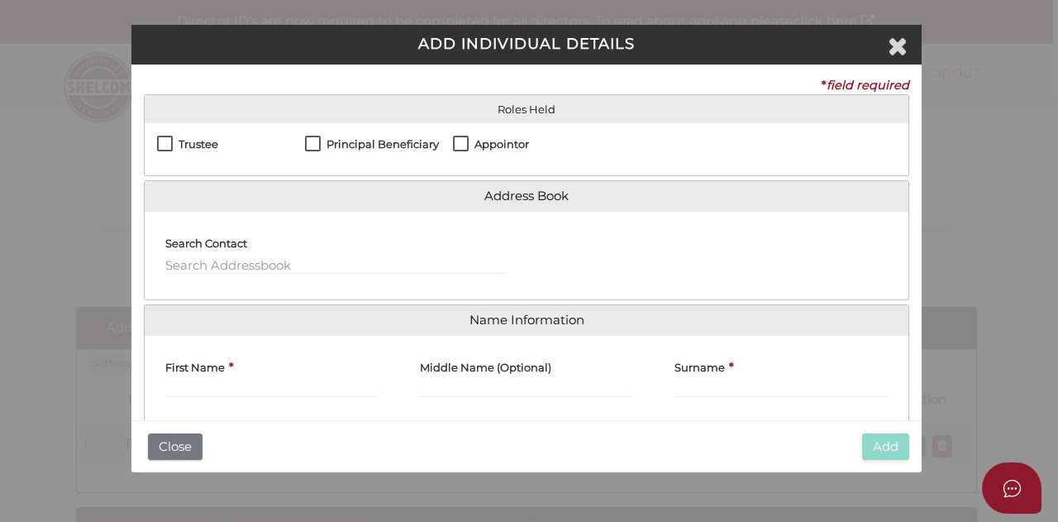
click at [463, 139] on label "Appointor" at bounding box center [491, 148] width 76 height 21
checkbox input "true"
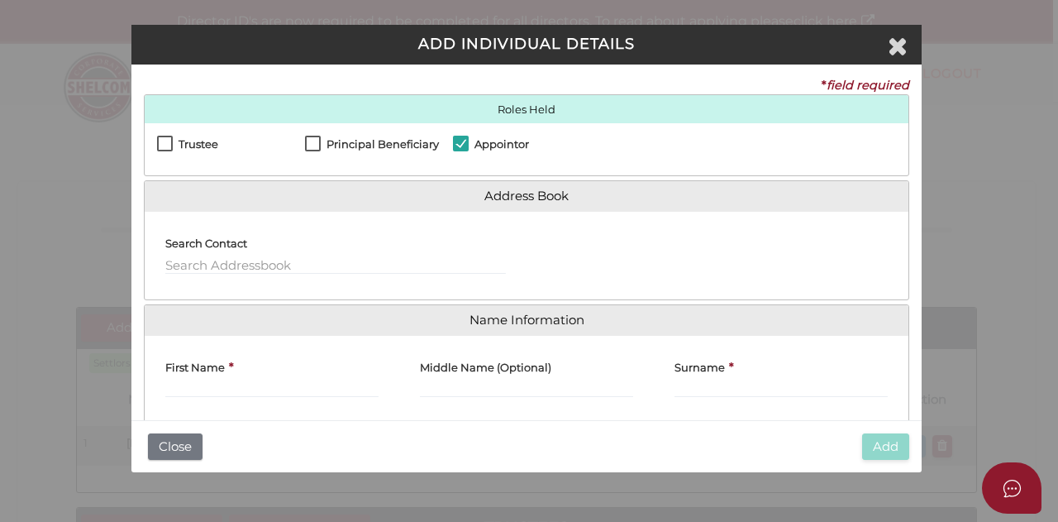
click at [169, 446] on button "Close" at bounding box center [175, 446] width 55 height 27
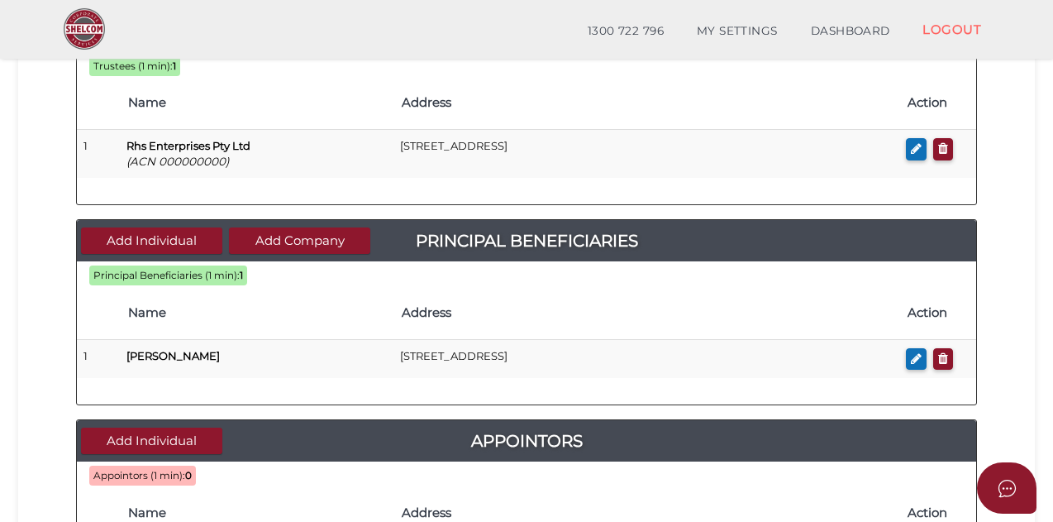
scroll to position [440, 0]
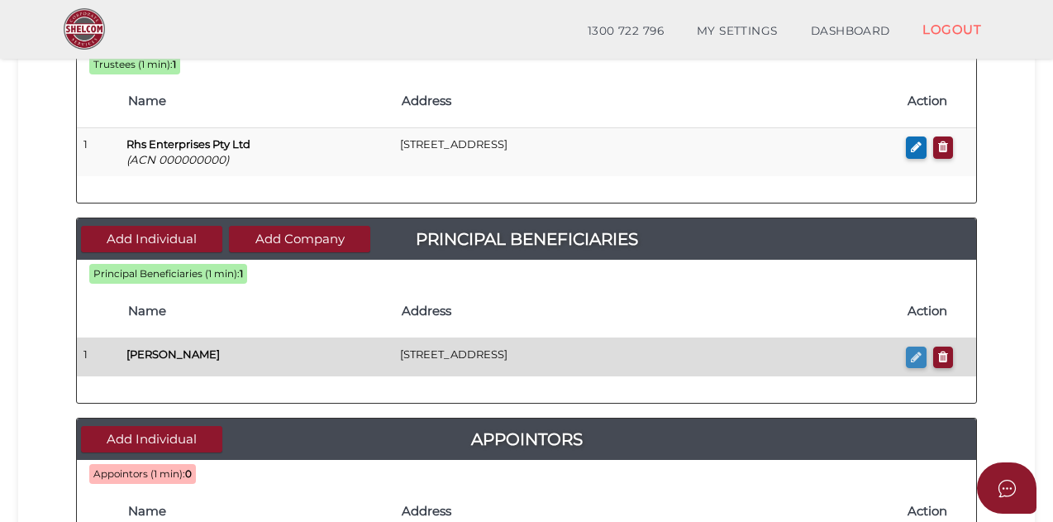
click at [913, 355] on icon "button" at bounding box center [916, 356] width 11 height 12
checkbox input "true"
type input "Ourania"
type input "Arania"
type input "Giannopoulos"
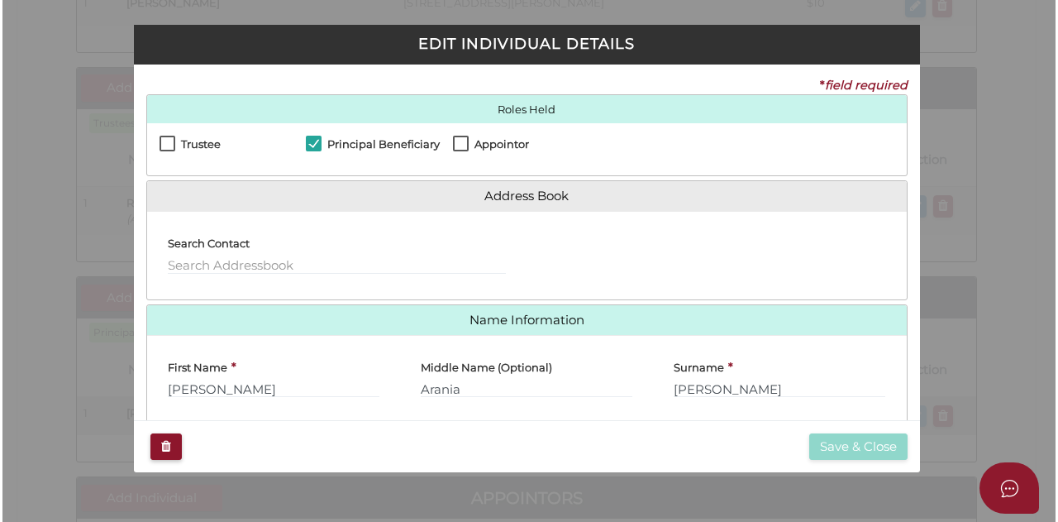
scroll to position [0, 0]
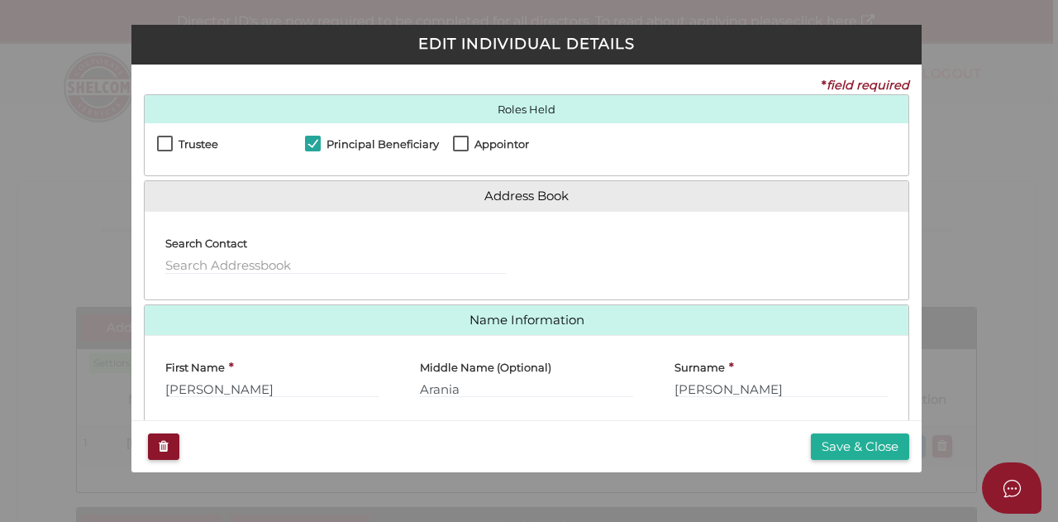
click at [455, 145] on label "Appointor" at bounding box center [491, 148] width 76 height 21
checkbox input "true"
click at [848, 444] on button "Save & Close" at bounding box center [860, 446] width 98 height 27
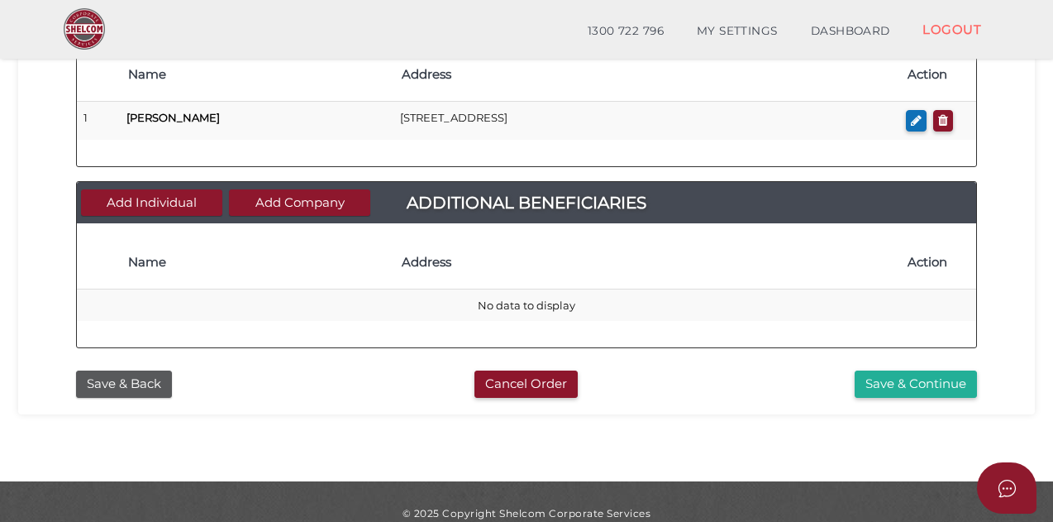
scroll to position [891, 0]
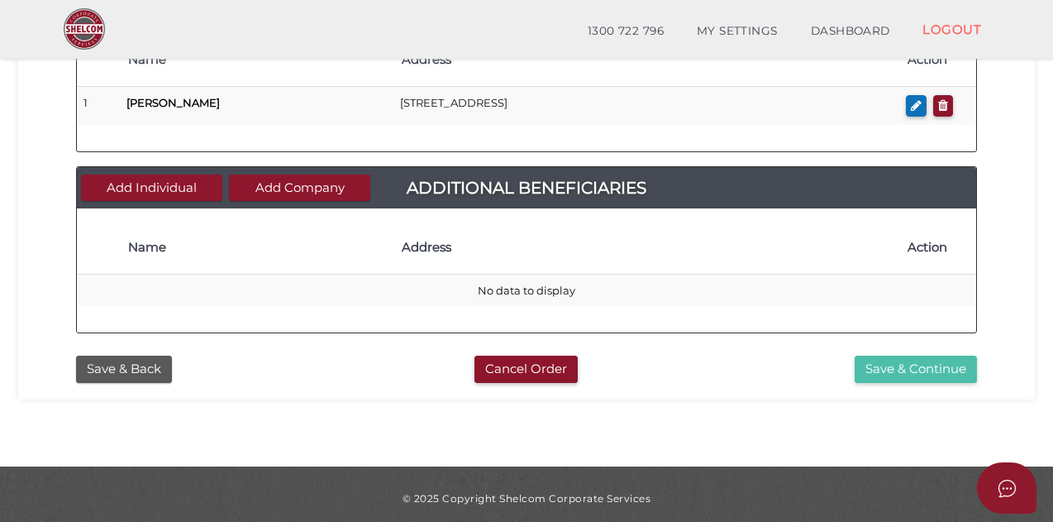
click at [899, 360] on button "Save & Continue" at bounding box center [916, 368] width 122 height 27
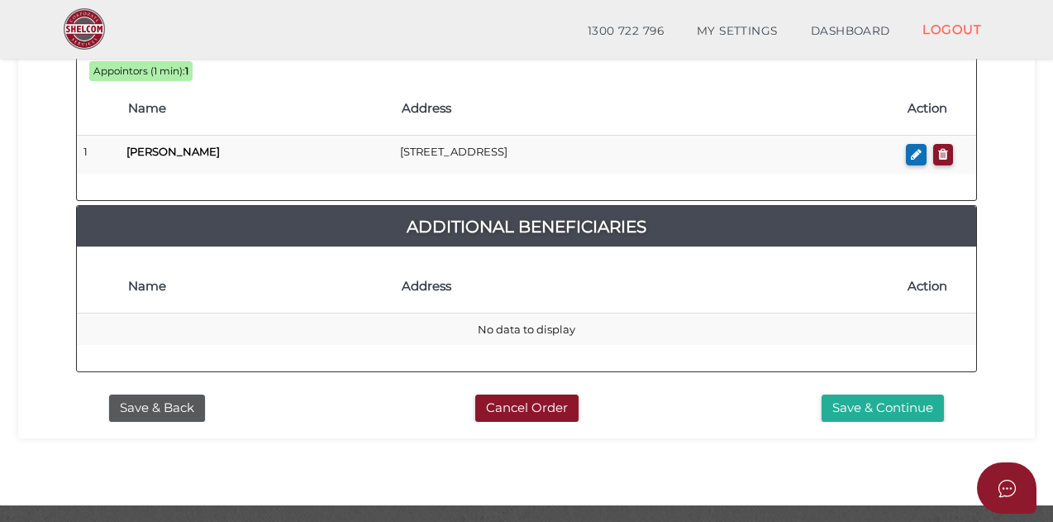
scroll to position [1048, 0]
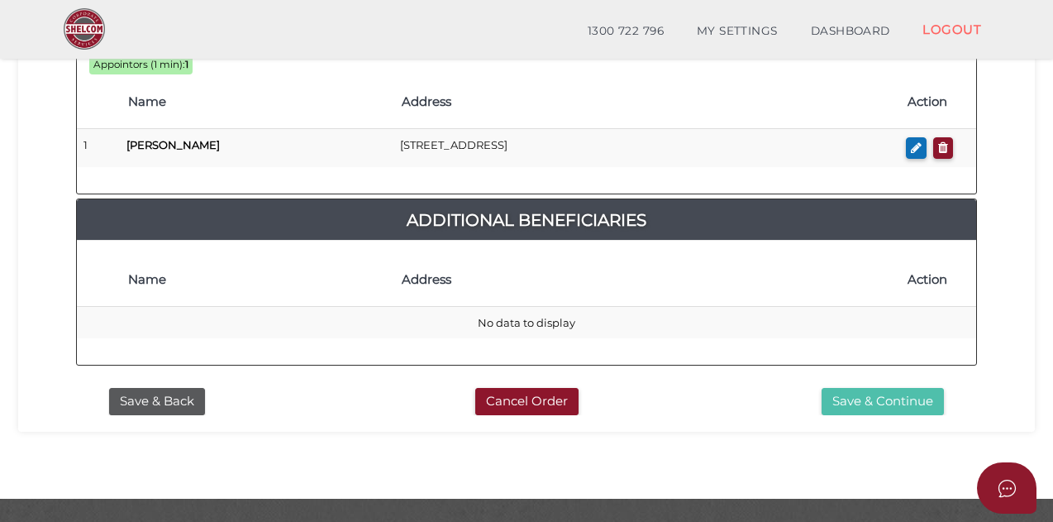
click at [837, 388] on button "Save & Continue" at bounding box center [883, 401] width 122 height 27
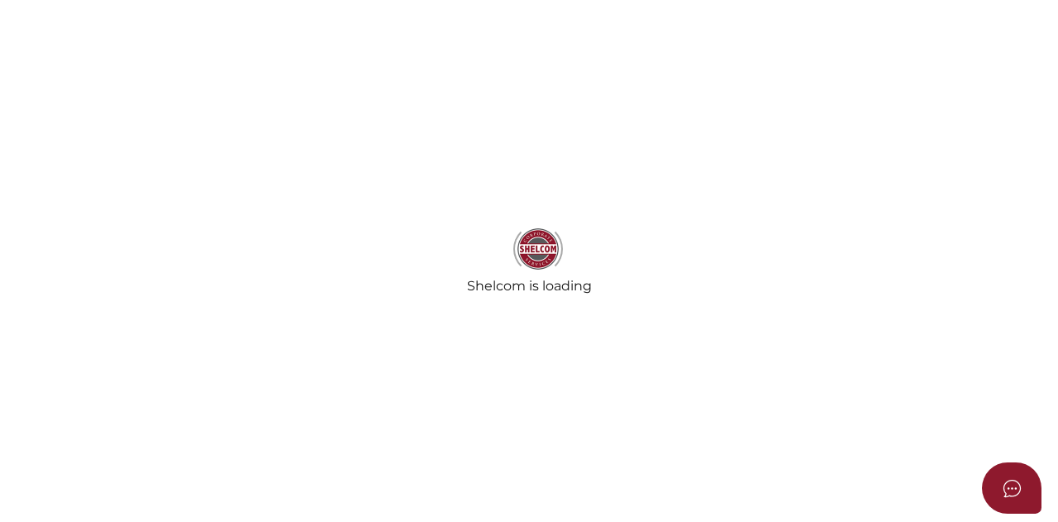
select select "Comb Binding"
radio input "true"
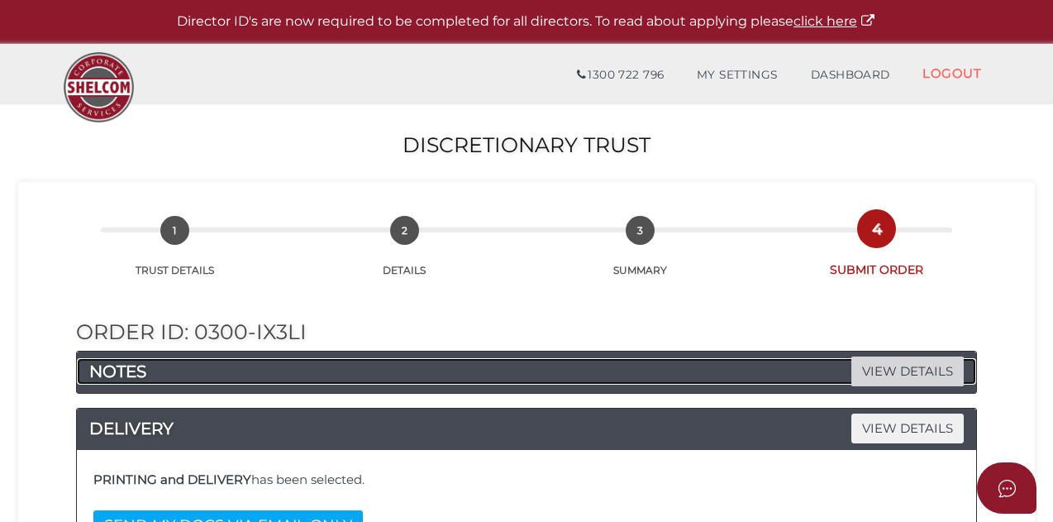
click at [908, 365] on span "VIEW DETAILS" at bounding box center [907, 370] width 112 height 29
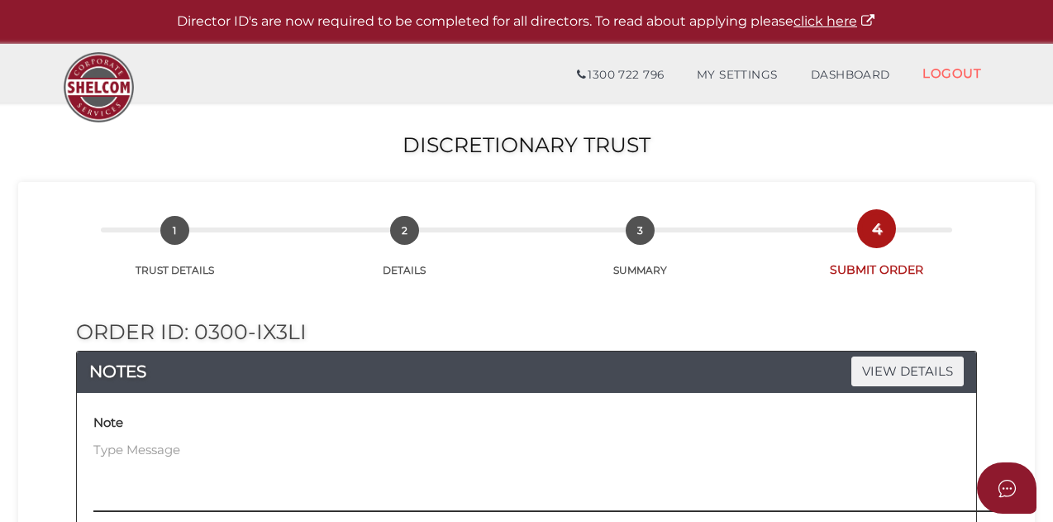
click at [113, 450] on textarea at bounding box center [650, 476] width 1114 height 71
type textarea "T"
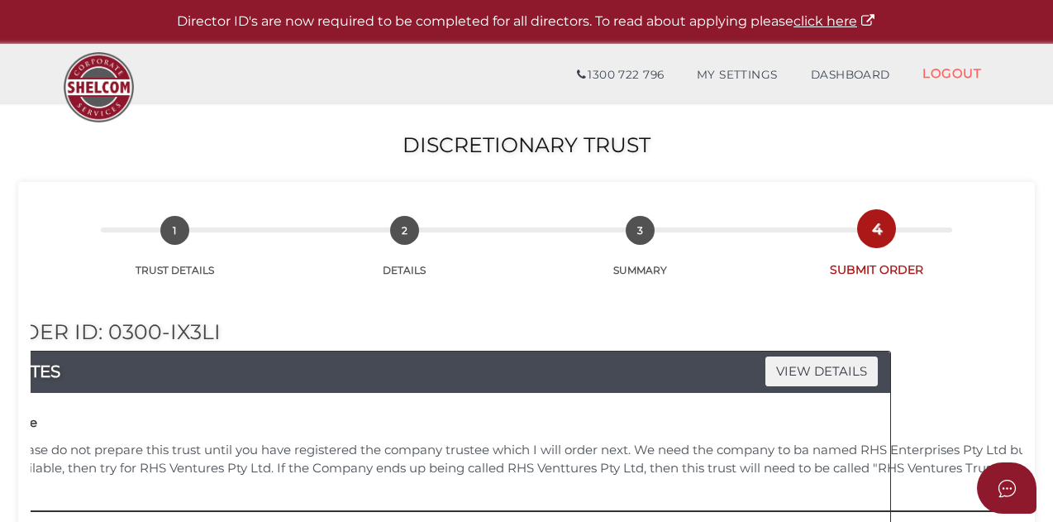
scroll to position [0, 63]
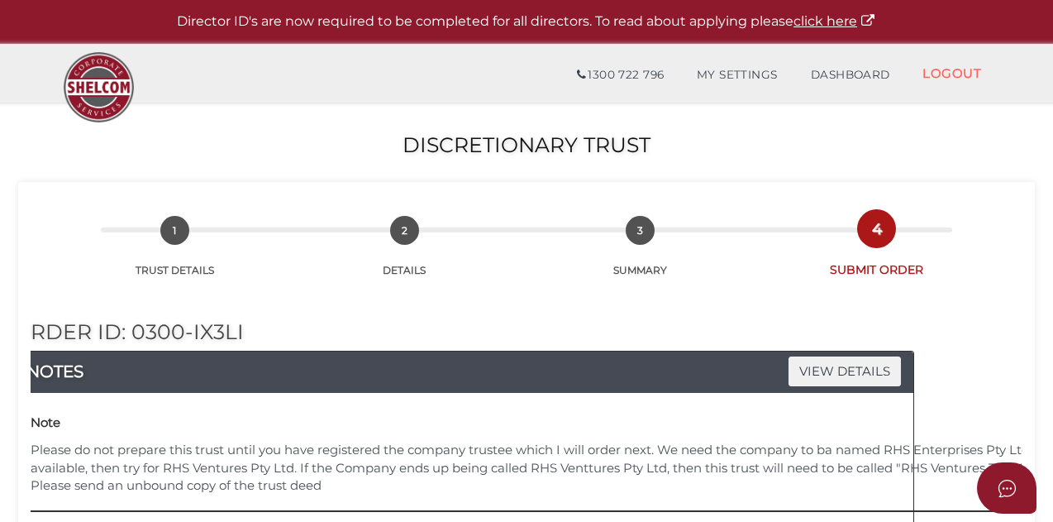
click at [128, 482] on textarea "Please do not prepare this trust until you have registered the company trustee …" at bounding box center [588, 476] width 1114 height 71
click at [388, 484] on textarea "Please do not prepare this trust until you have registered the company trustee …" at bounding box center [588, 476] width 1114 height 71
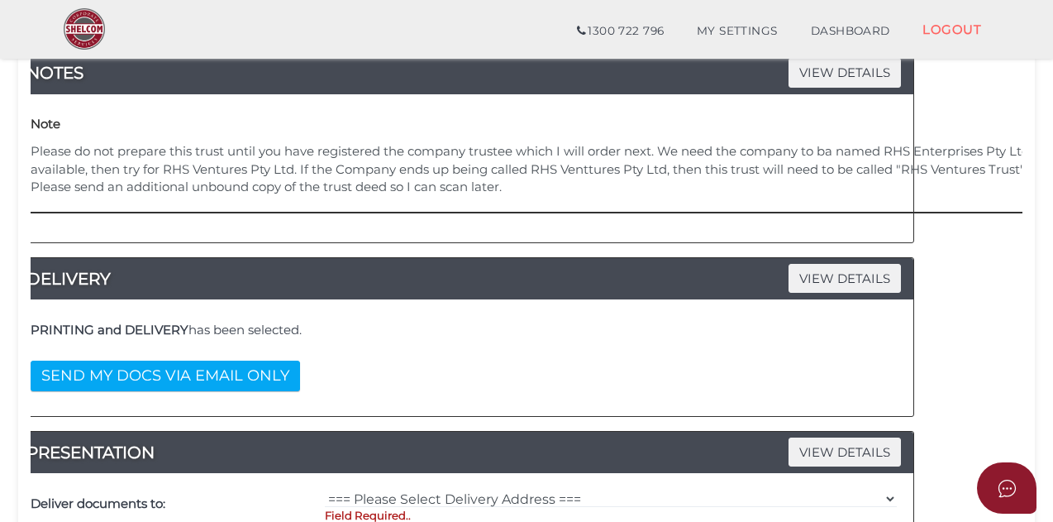
scroll to position [243, 0]
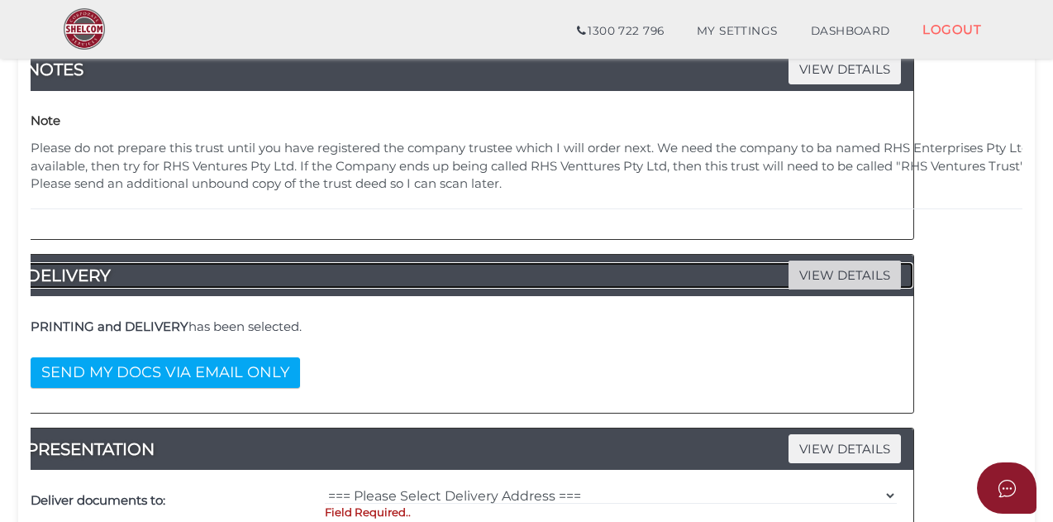
click at [841, 274] on span "VIEW DETAILS" at bounding box center [845, 274] width 112 height 29
click at [860, 271] on span "VIEW DETAILS" at bounding box center [845, 274] width 112 height 29
click at [807, 272] on span "VIEW DETAILS" at bounding box center [845, 274] width 112 height 29
drag, startPoint x: 1052, startPoint y: 209, endPoint x: 1053, endPoint y: 122, distance: 87.6
click at [1053, 125] on html "Shelcom is loading Processing Payment...Please Wait... Director ID's are now re…" at bounding box center [526, 18] width 1053 height 522
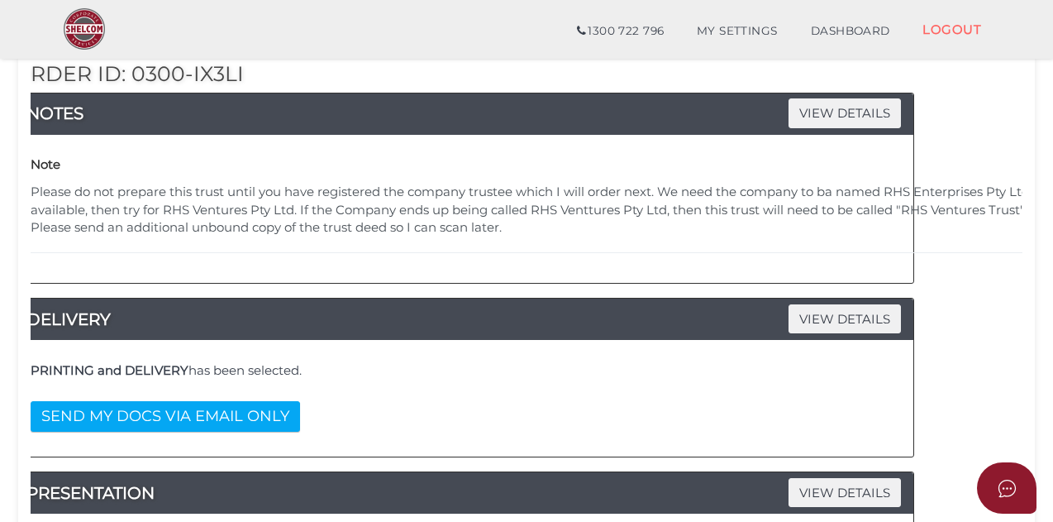
scroll to position [197, 0]
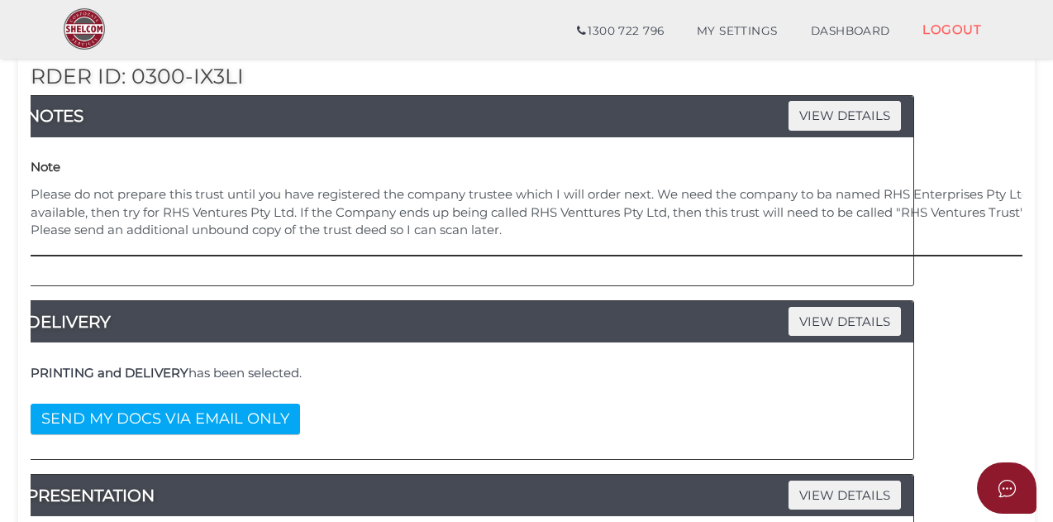
drag, startPoint x: 519, startPoint y: 194, endPoint x: 530, endPoint y: 207, distance: 17.0
click at [530, 207] on textarea "Please do not prepare this trust until you have registered the company trustee …" at bounding box center [588, 220] width 1114 height 71
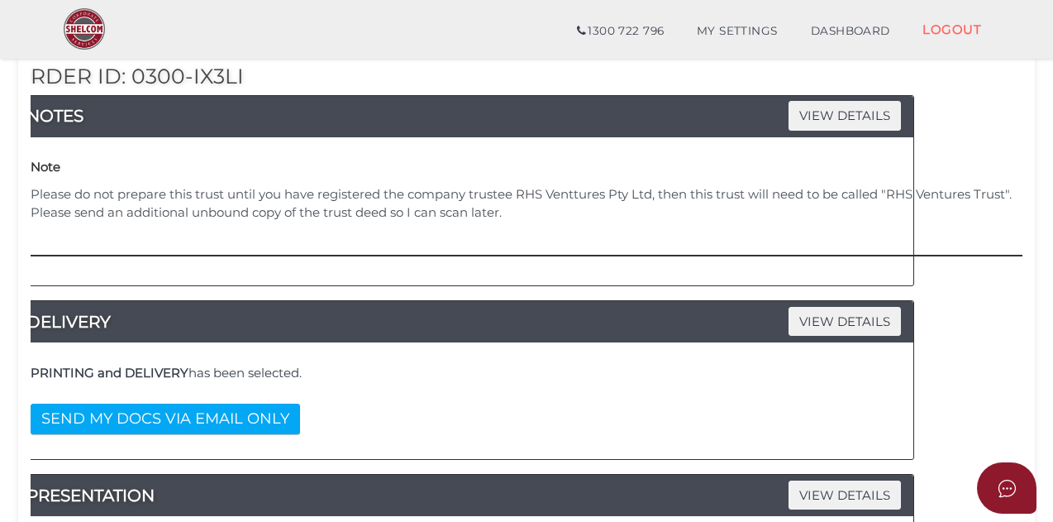
click at [575, 196] on textarea "Please do not prepare this trust until you have registered the company trustee …" at bounding box center [588, 220] width 1114 height 71
click at [656, 196] on textarea "Please do not prepare this trust until you have registered the company trustee …" at bounding box center [588, 220] width 1114 height 71
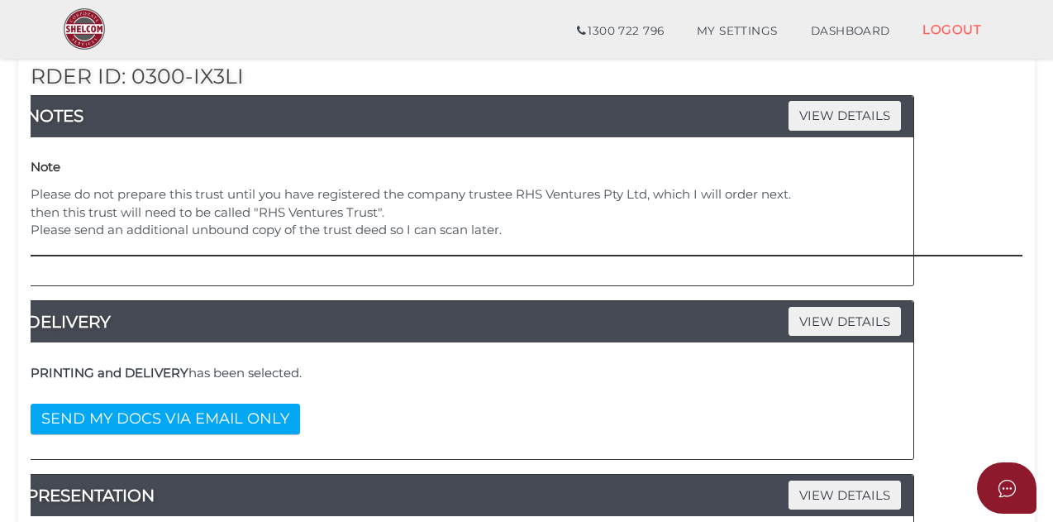
drag, startPoint x: 436, startPoint y: 207, endPoint x: 17, endPoint y: 209, distance: 419.9
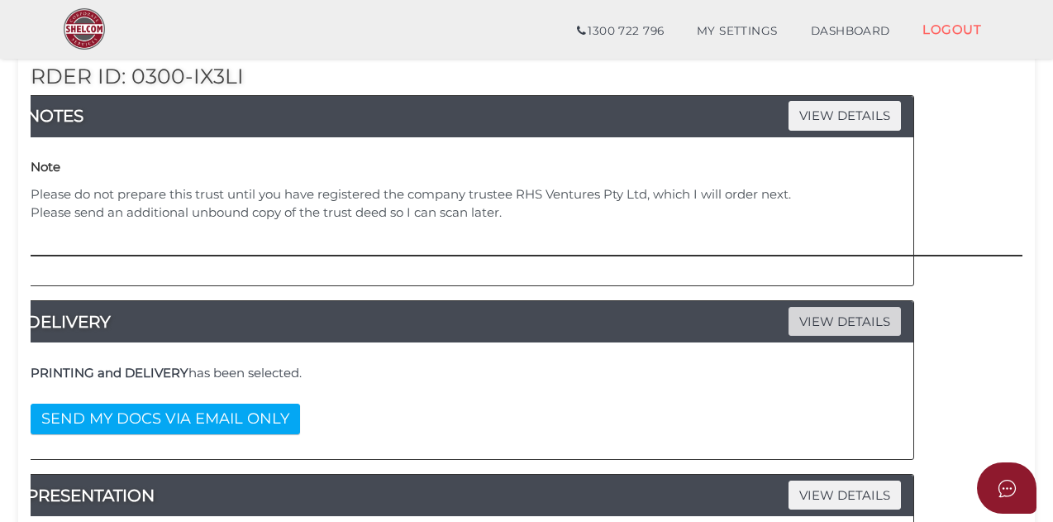
type textarea "Please do not prepare this trust until you have registered the company trustee …"
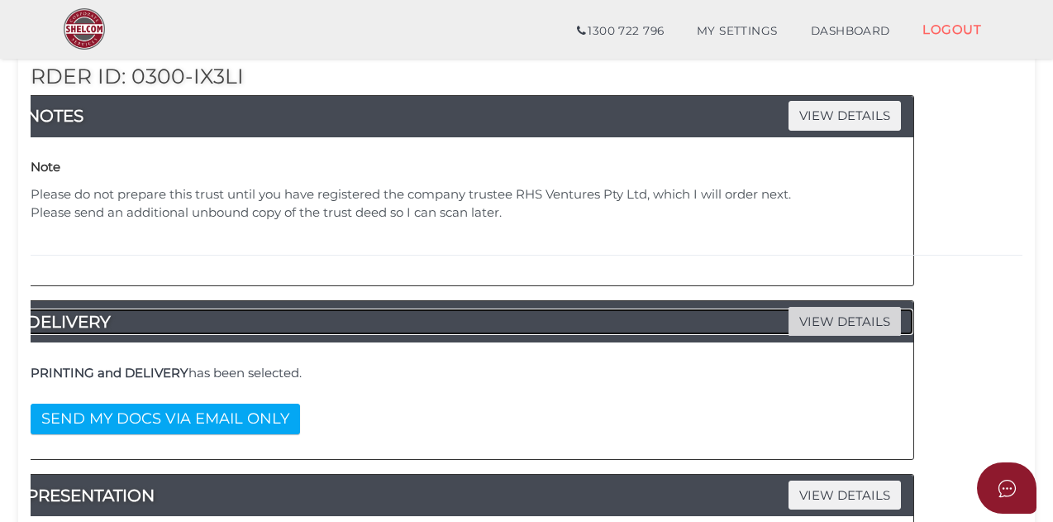
click at [832, 320] on span "VIEW DETAILS" at bounding box center [845, 321] width 112 height 29
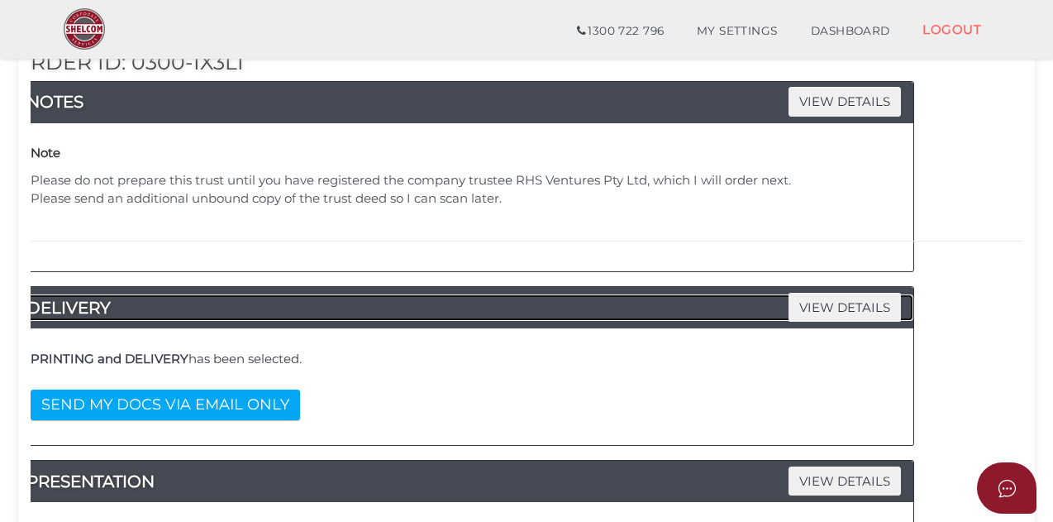
scroll to position [445, 0]
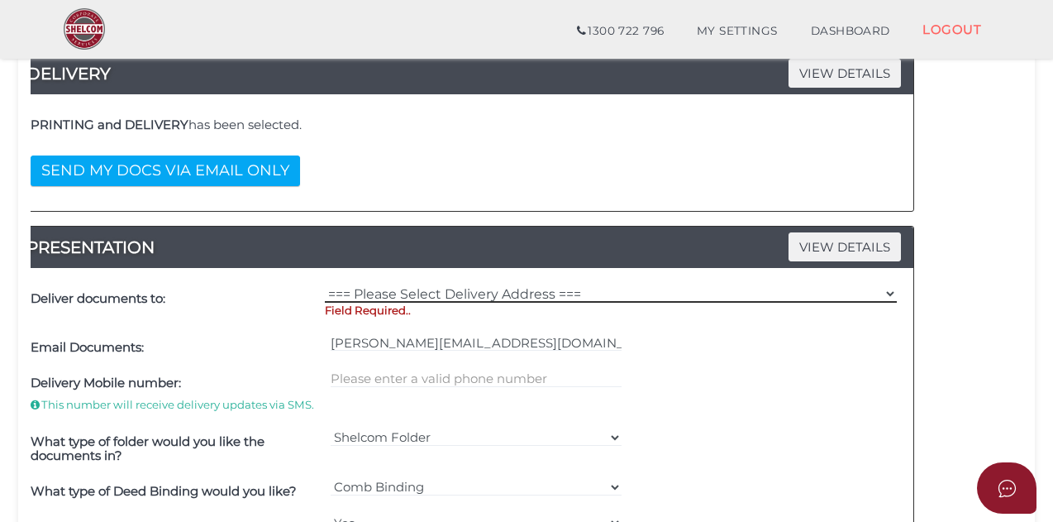
click at [431, 289] on select "=== Please Select Delivery Address === (User Address - Vikki Tsalamandris) Unit…" at bounding box center [611, 293] width 572 height 18
select select "Other"
click at [325, 284] on select "=== Please Select Delivery Address === (User Address - Vikki Tsalamandris) Unit…" at bounding box center [611, 293] width 572 height 18
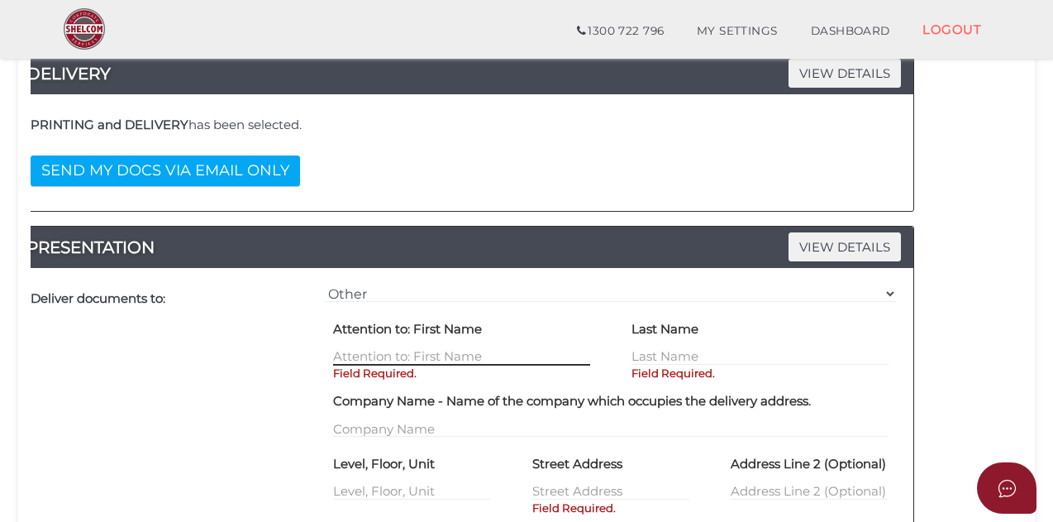
click at [354, 353] on input "text" at bounding box center [461, 356] width 257 height 18
type input "[PERSON_NAME]"
click at [641, 348] on input "text" at bounding box center [760, 356] width 257 height 18
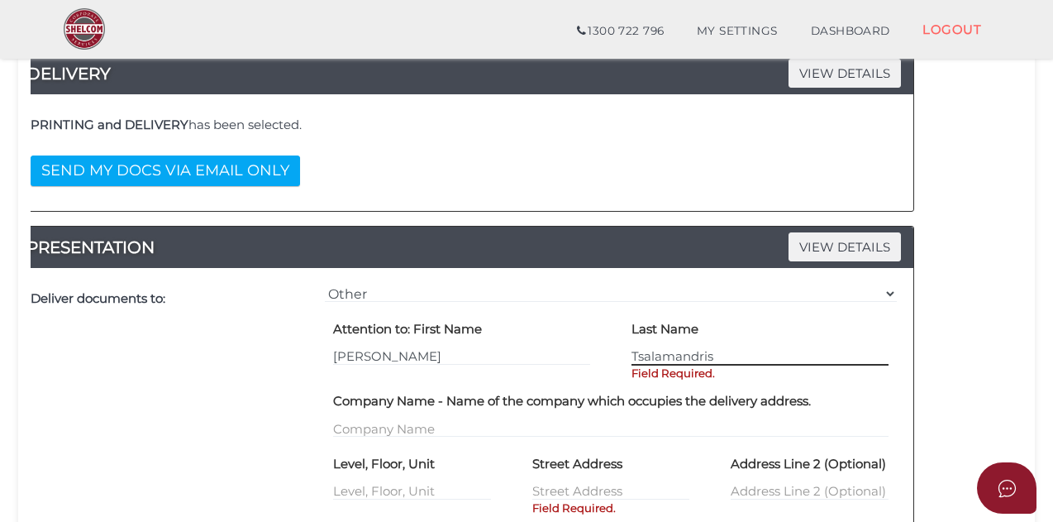
type input "Tsalamandris"
click at [555, 485] on input "text" at bounding box center [611, 491] width 158 height 18
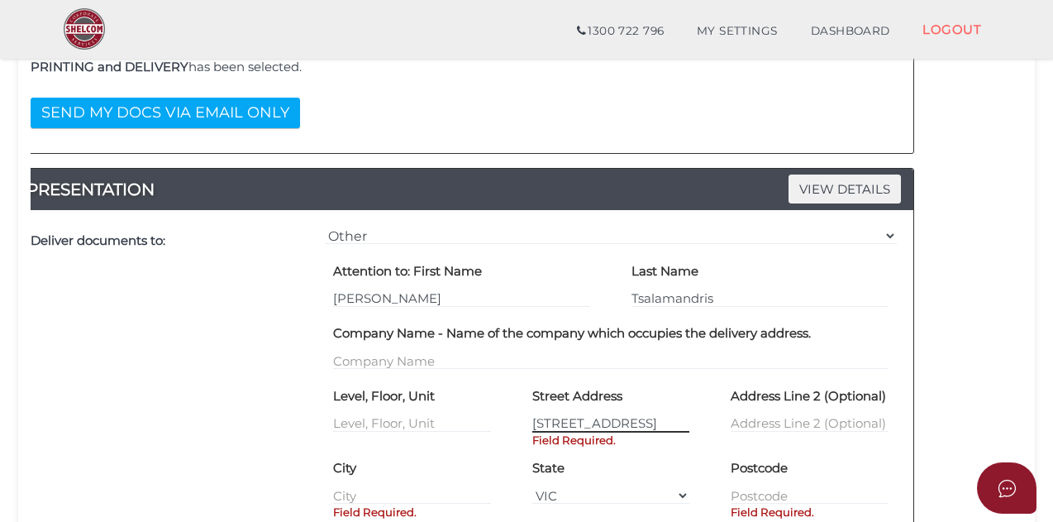
scroll to position [527, 0]
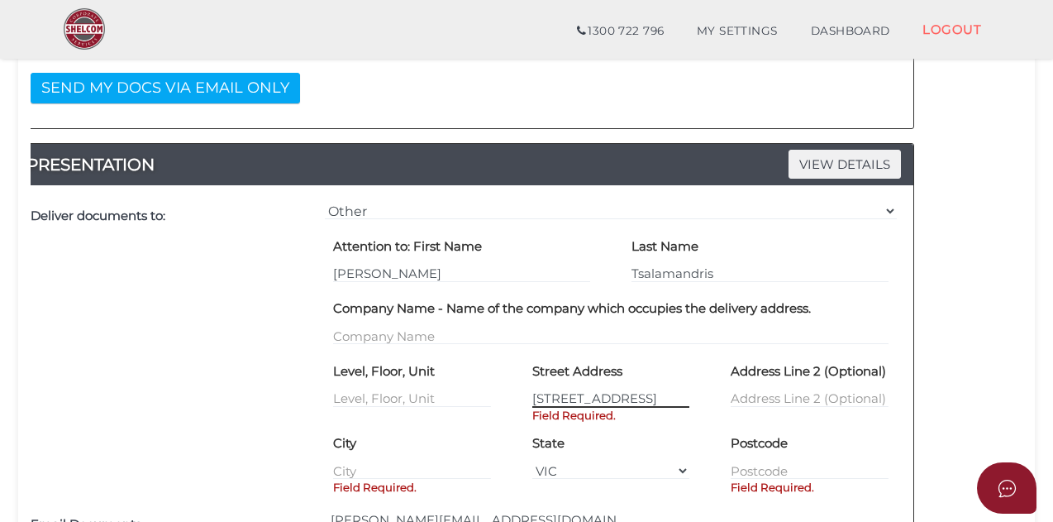
type input "53 Lang St"
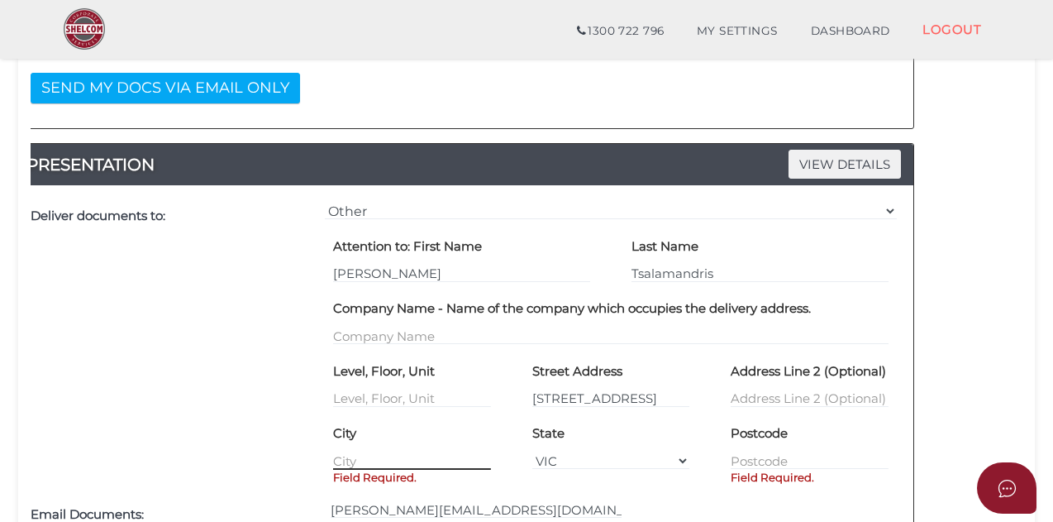
click at [368, 470] on div "City Field Required." at bounding box center [412, 445] width 158 height 50
type input "South Yarra"
click at [753, 459] on input "text" at bounding box center [810, 460] width 158 height 18
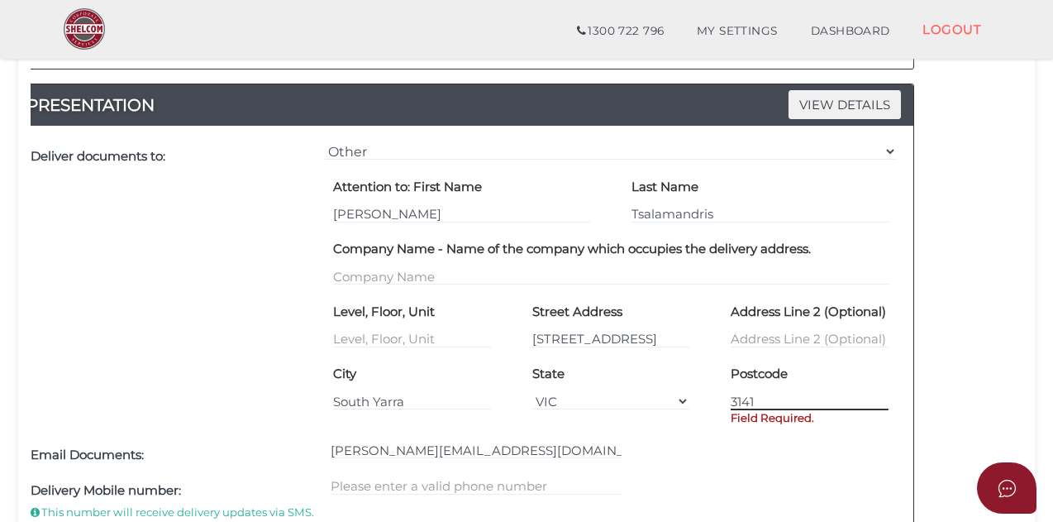
scroll to position [610, 0]
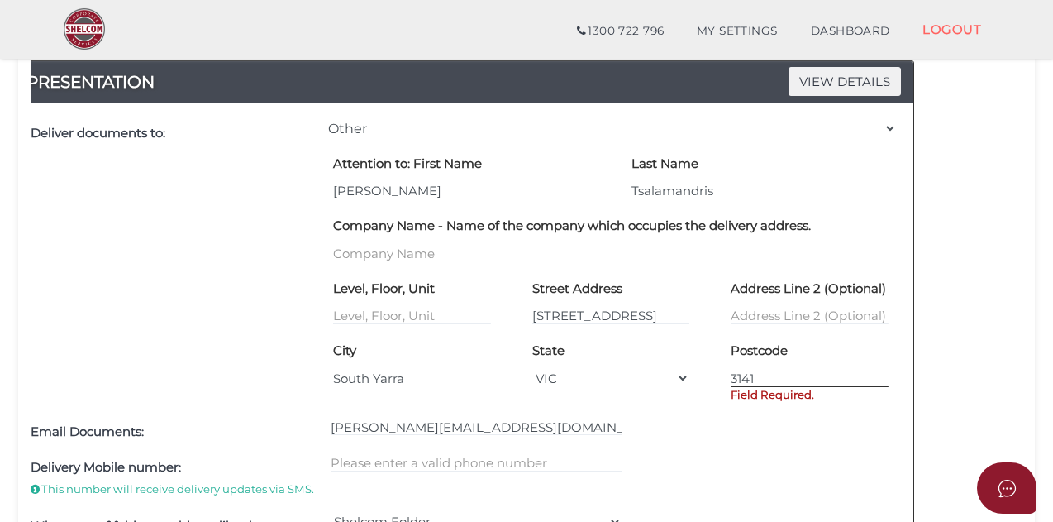
type input "3141"
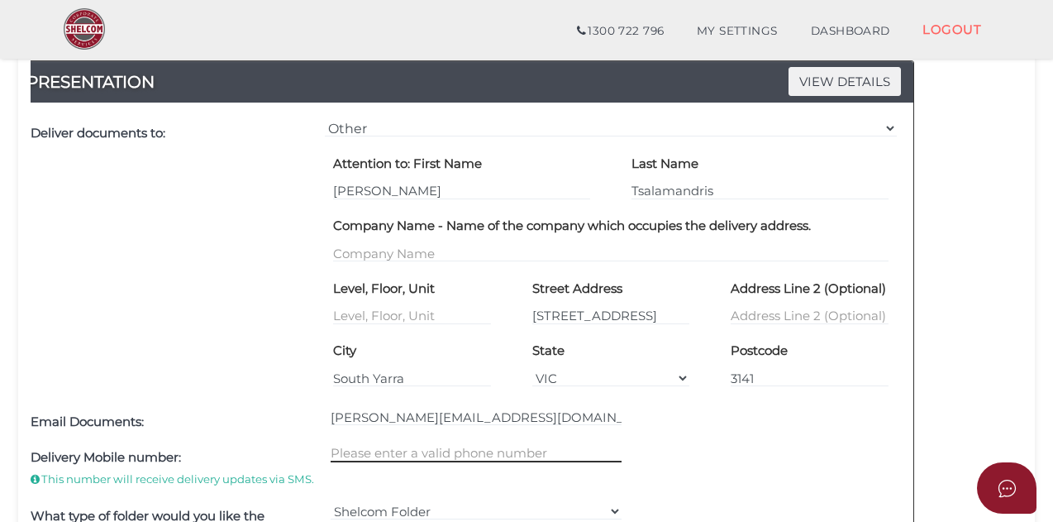
click at [433, 456] on input "text" at bounding box center [477, 453] width 292 height 18
type input "0418889883"
click at [466, 493] on div "0418889883" at bounding box center [477, 469] width 300 height 59
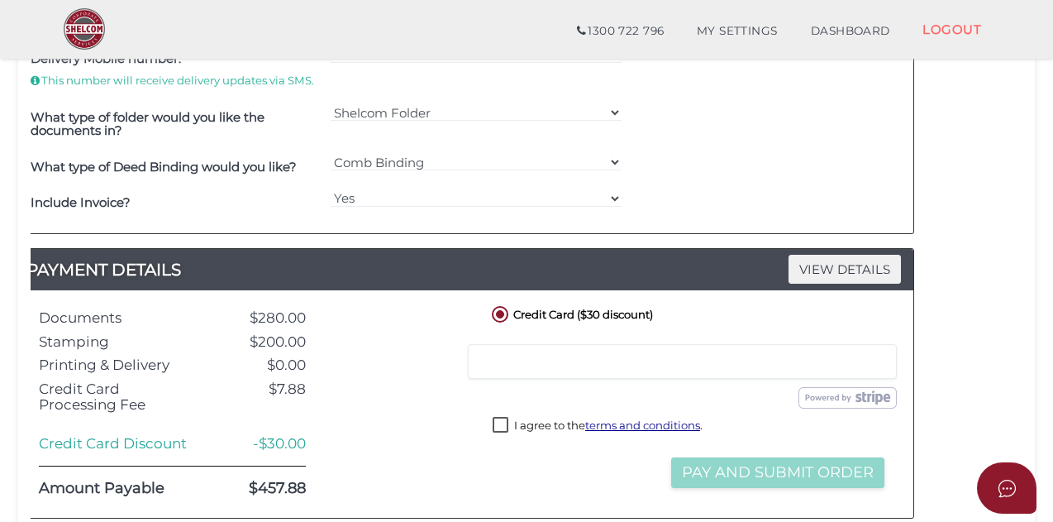
scroll to position [1157, 0]
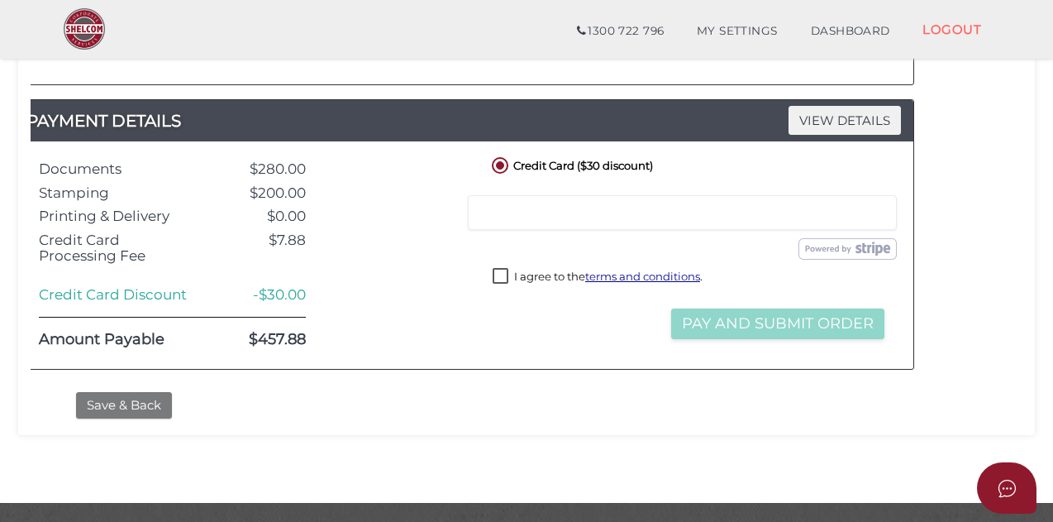
click at [102, 401] on button "Save & Back" at bounding box center [124, 405] width 96 height 27
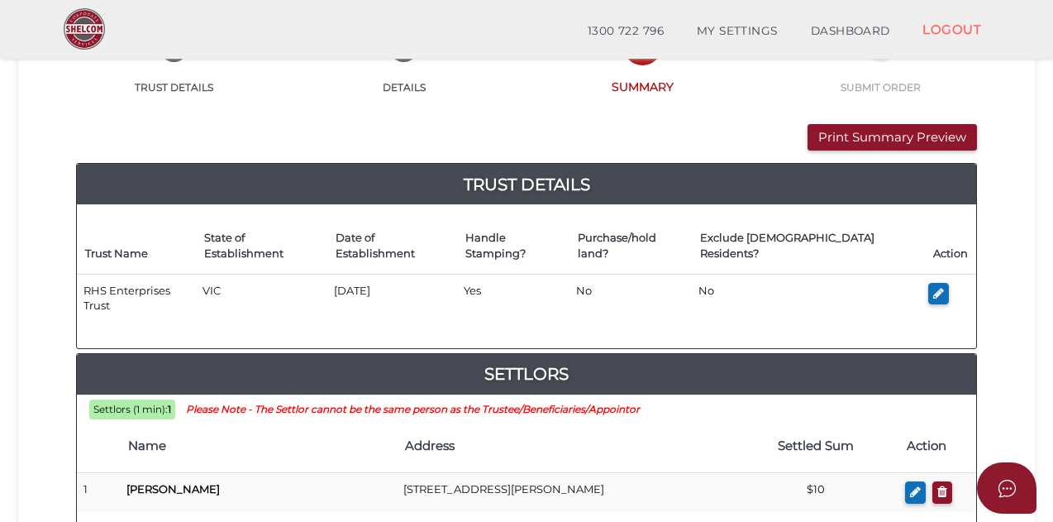
scroll to position [165, 0]
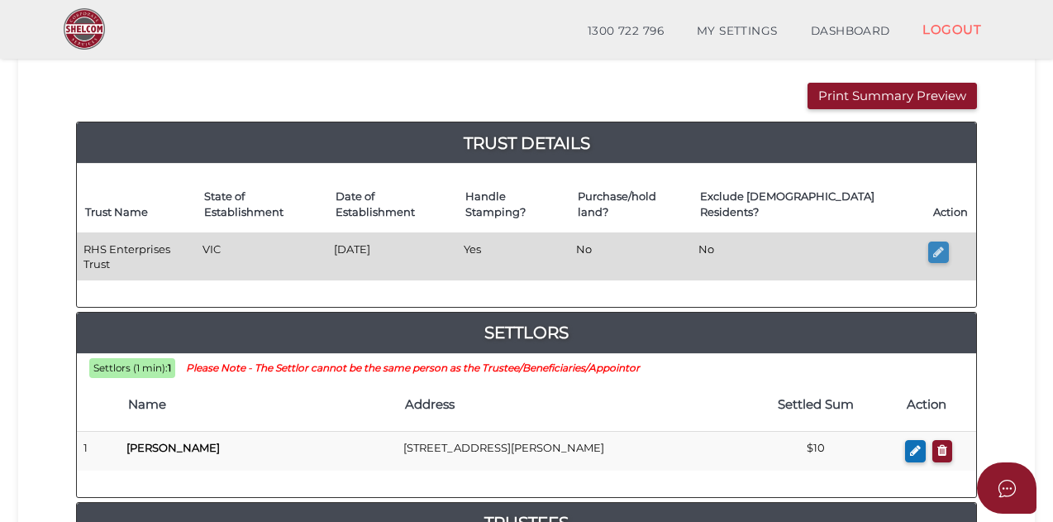
click at [939, 245] on icon "button" at bounding box center [938, 251] width 11 height 12
type input "RHS Enterprises Trust"
type input "[DATE]"
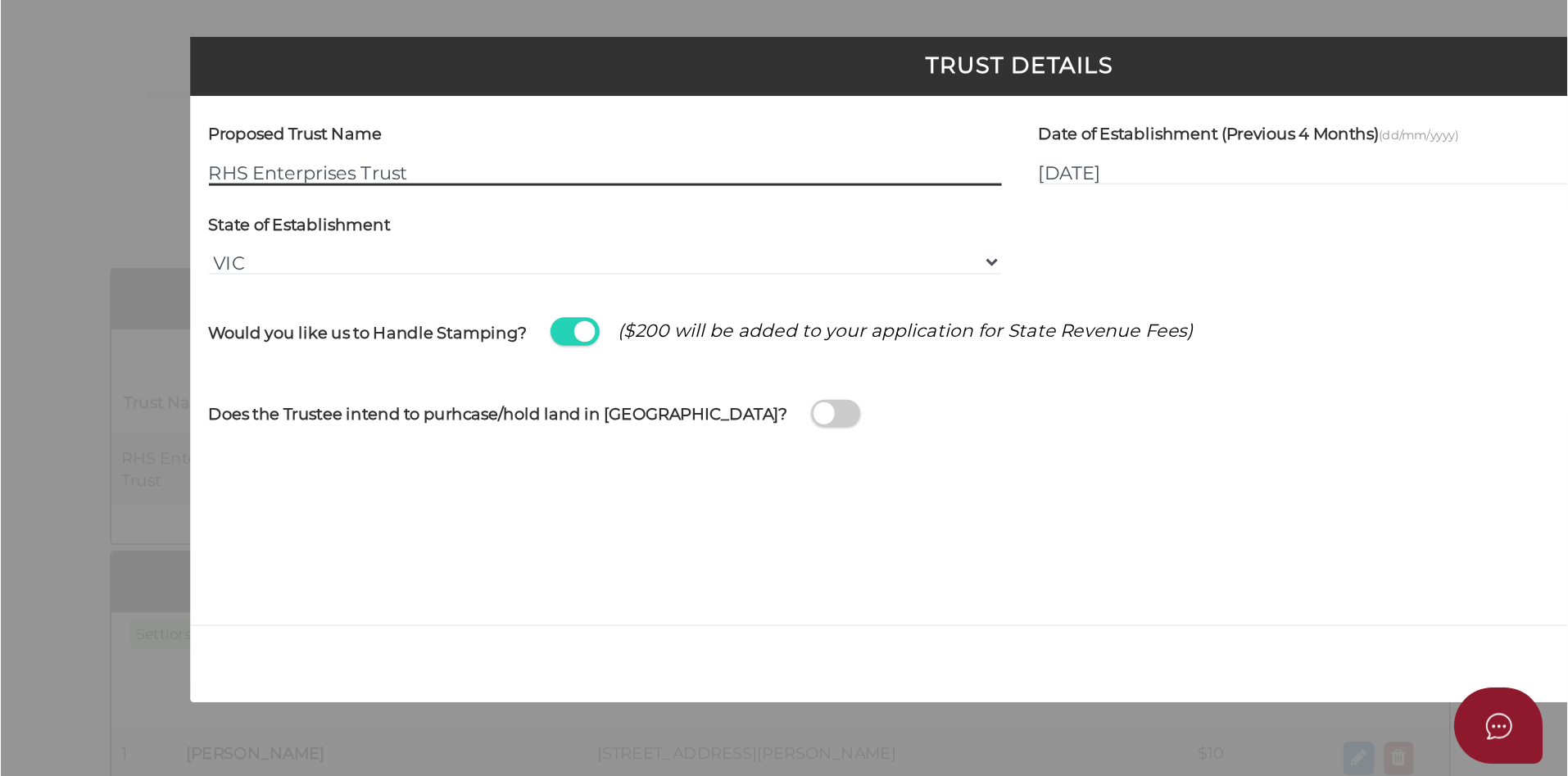
scroll to position [0, 0]
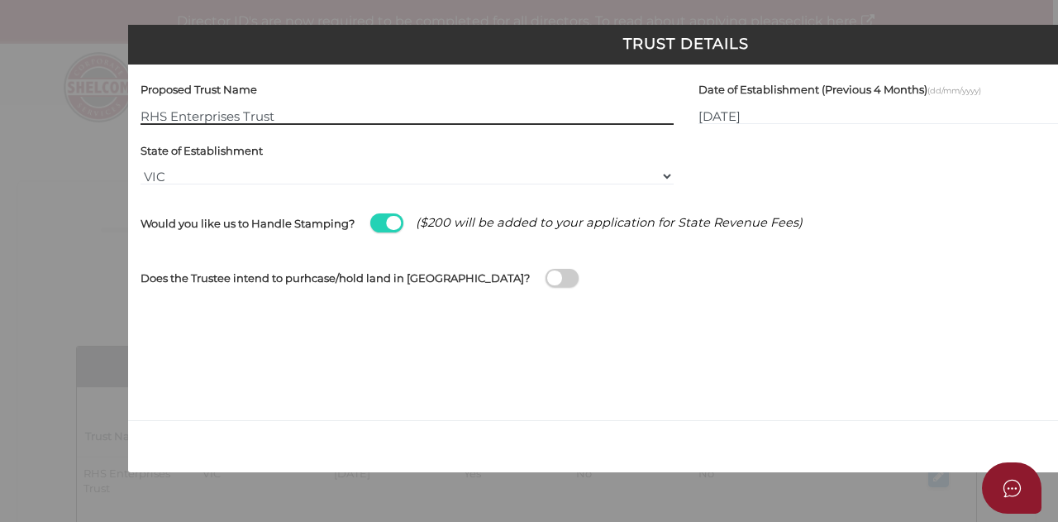
click at [172, 114] on input "RHS Enterprises Trust" at bounding box center [407, 116] width 533 height 18
type input "RHS Ventures Trust"
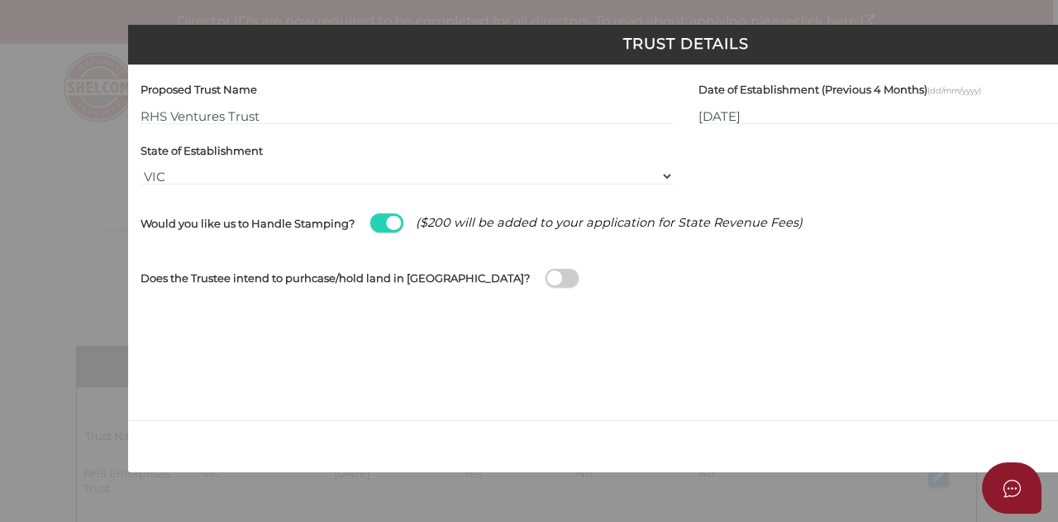
click at [593, 341] on div "Proposed Trust Name RHS Ventures Trust Date of Establishment (Previous 4 Months…" at bounding box center [686, 241] width 1116 height 355
drag, startPoint x: 815, startPoint y: 508, endPoint x: 951, endPoint y: 504, distance: 136.4
click at [951, 504] on div "Trust Details Proposed Trust Name RHS Ventures Trust Date of Establishment (Pre…" at bounding box center [529, 261] width 1058 height 522
click at [868, 250] on div "Would you like us to Handle Stamping? ($200 will be added to your application f…" at bounding box center [686, 225] width 1116 height 55
click at [586, 279] on div "Does the Trustee intend to purhcase/hold land in [GEOGRAPHIC_DATA]?" at bounding box center [686, 274] width 1091 height 42
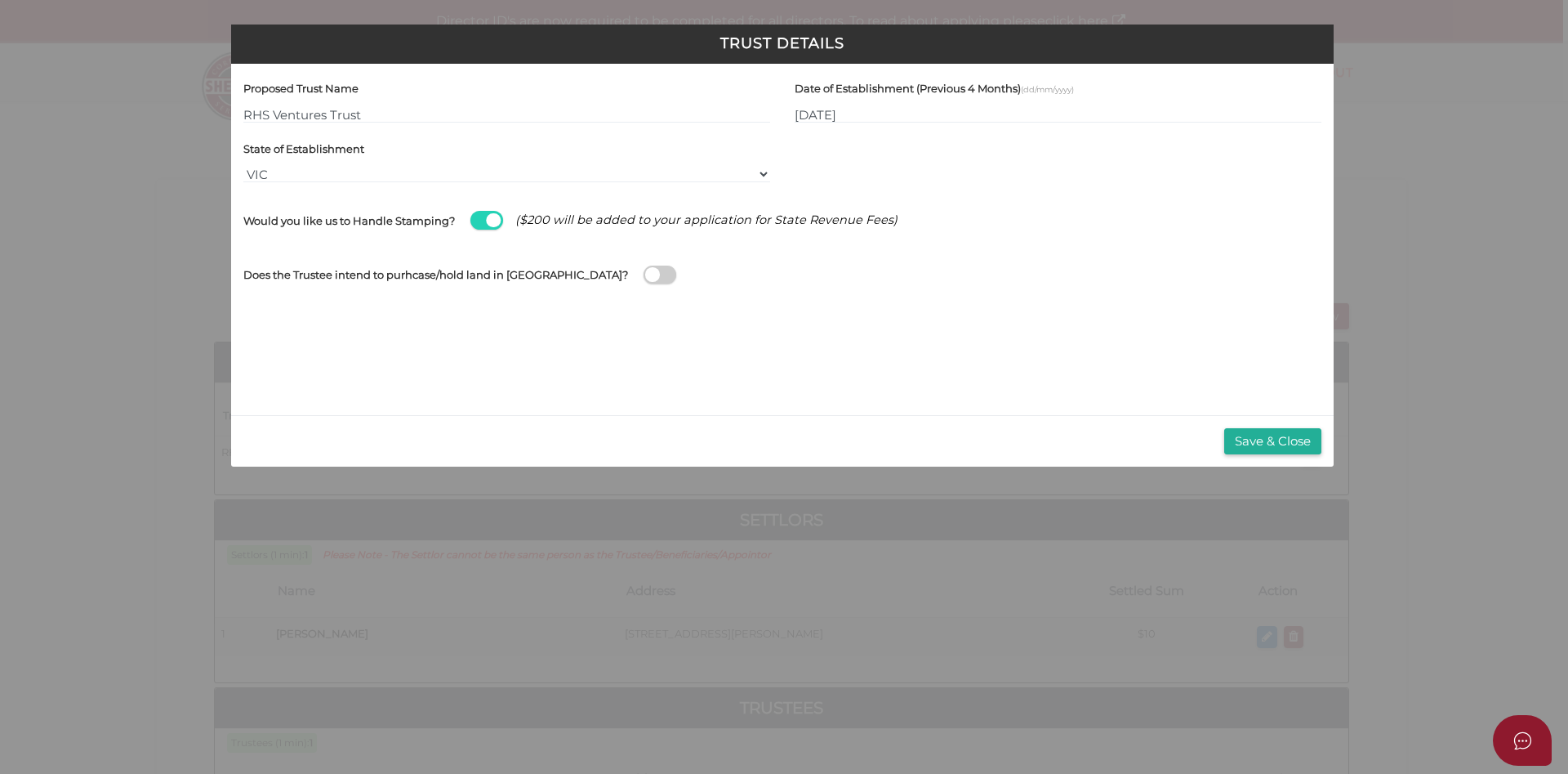
drag, startPoint x: 1037, startPoint y: 0, endPoint x: 693, endPoint y: 398, distance: 526.1
click at [695, 398] on div "Proposed Trust Name RHS Ventures Trust Date of Establishment (Previous 4 Months…" at bounding box center [783, 238] width 1103 height 351
click at [1044, 437] on button "Save & Close" at bounding box center [1273, 441] width 97 height 27
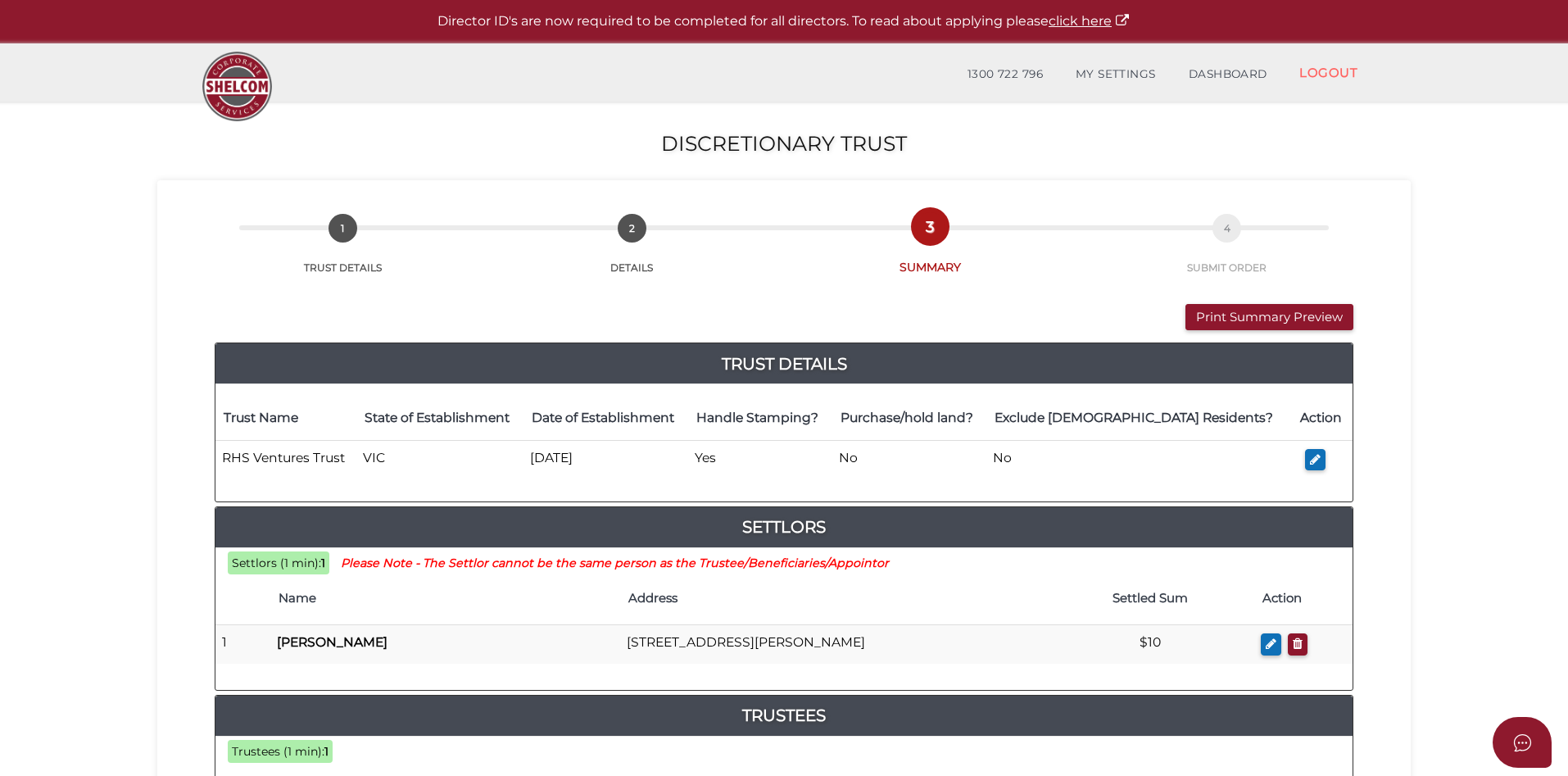
drag, startPoint x: 1567, startPoint y: 276, endPoint x: 1563, endPoint y: 326, distance: 50.2
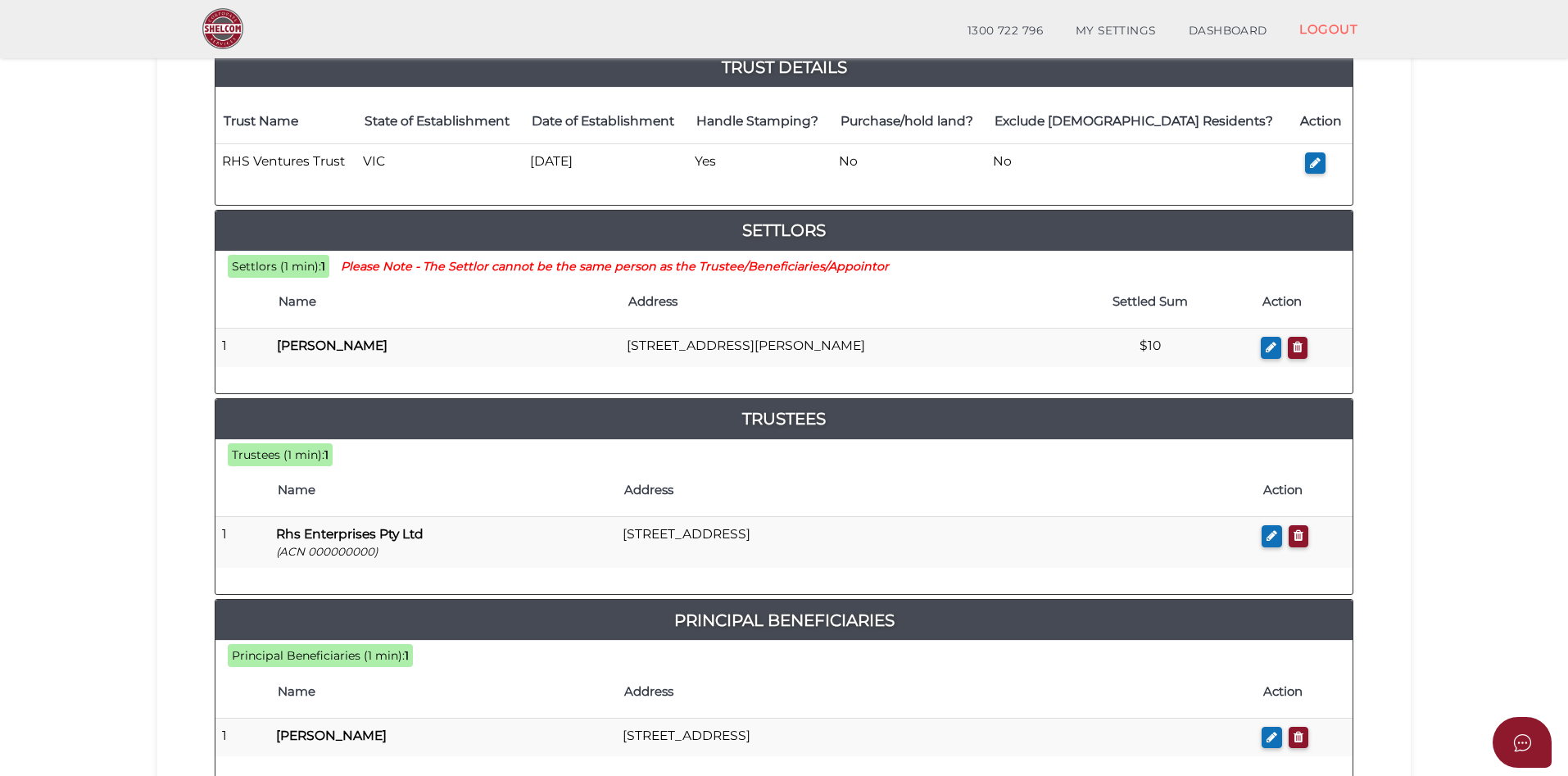
scroll to position [246, 0]
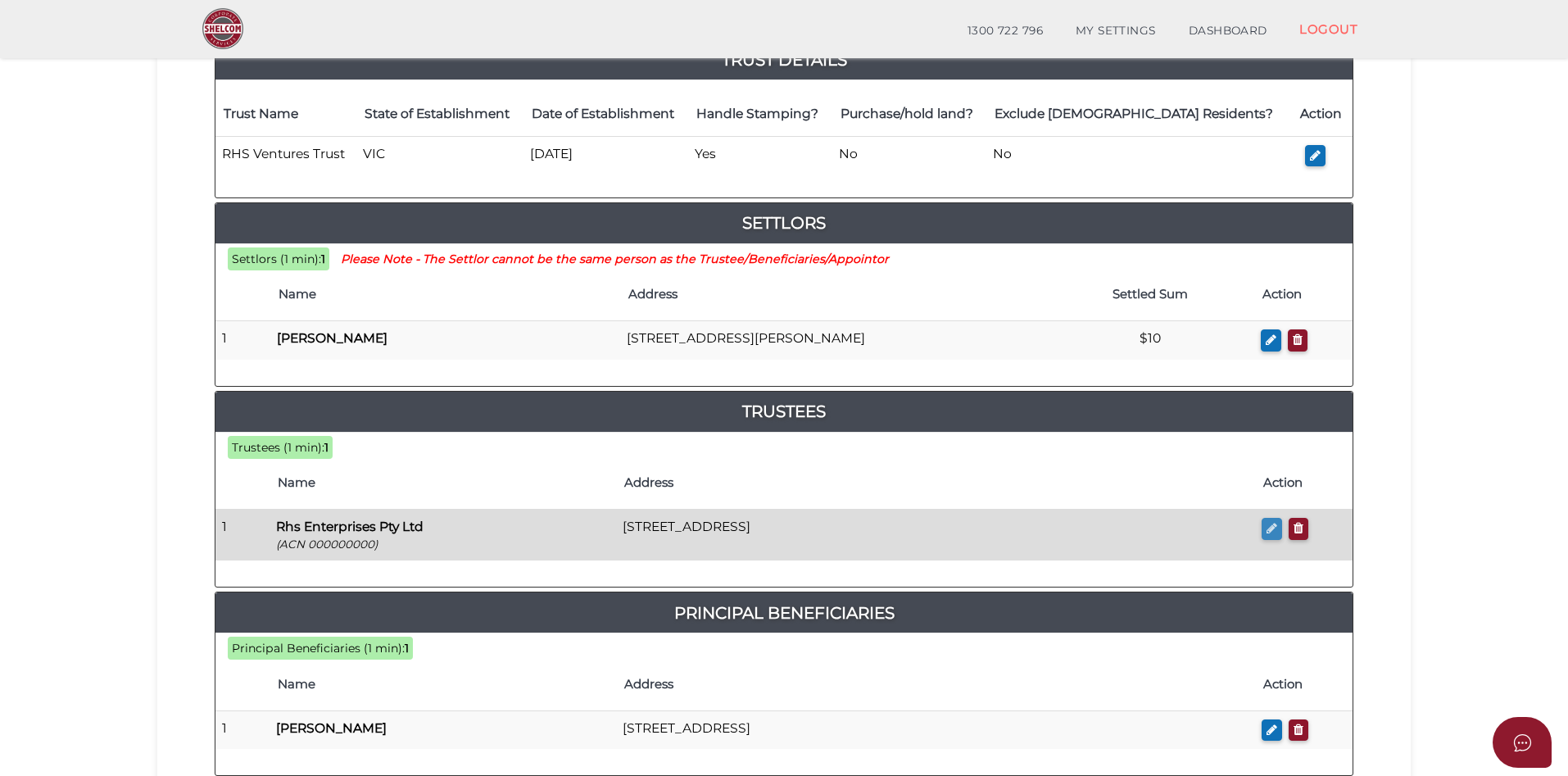
click at [1274, 530] on icon "button" at bounding box center [1272, 528] width 11 height 12
checkbox input "true"
type input "000000000"
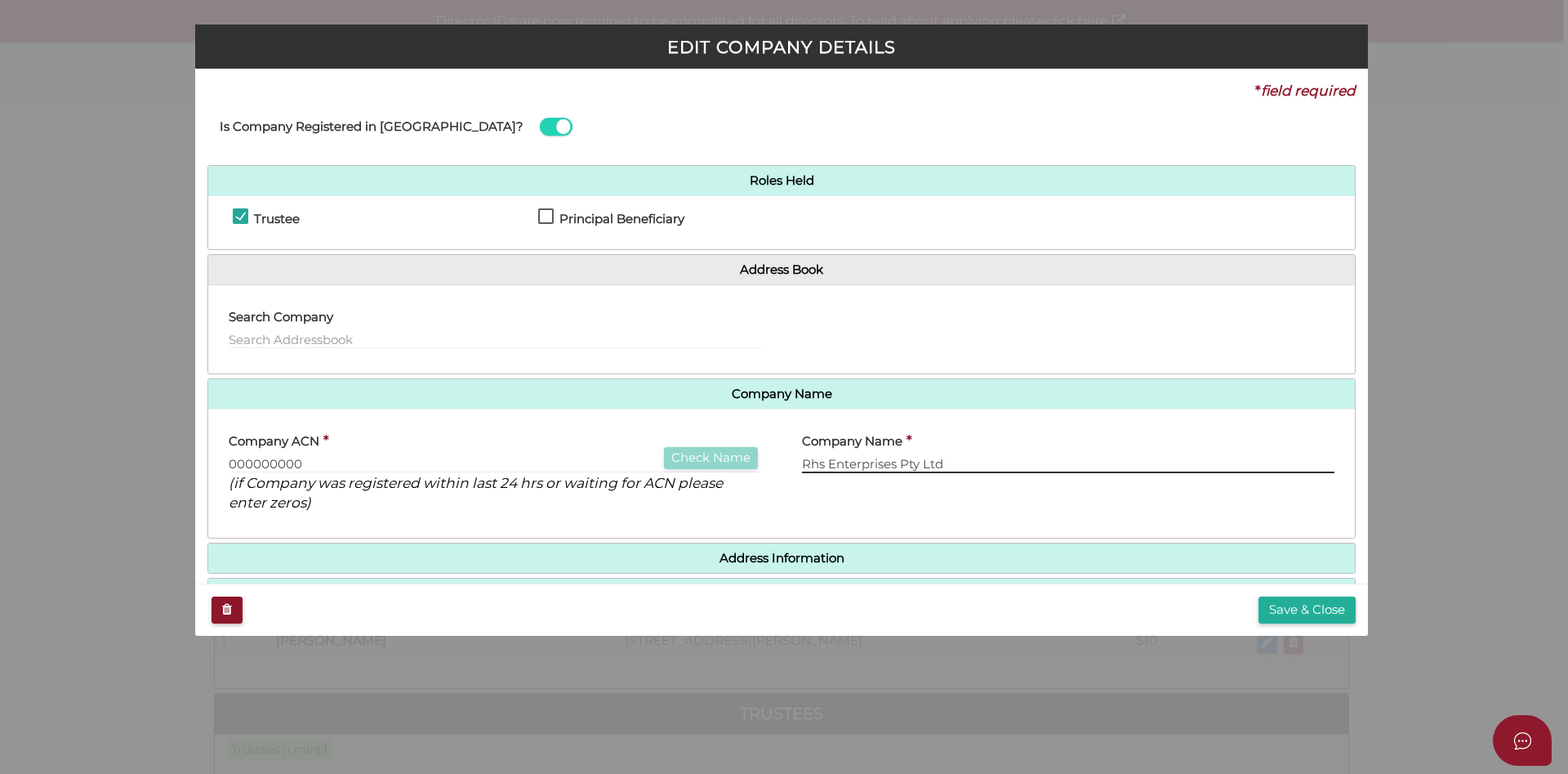
drag, startPoint x: 892, startPoint y: 464, endPoint x: 788, endPoint y: 471, distance: 104.2
click at [788, 471] on div "Company Name * Rhs Enterprises Pty Ltd" at bounding box center [1068, 473] width 573 height 104
click at [953, 460] on input "RHS Venturs Pty Ltd" at bounding box center [1068, 464] width 533 height 18
type input "RHS Venturs Pty Ltd"
click at [1288, 609] on button "Save & Close" at bounding box center [1307, 609] width 97 height 27
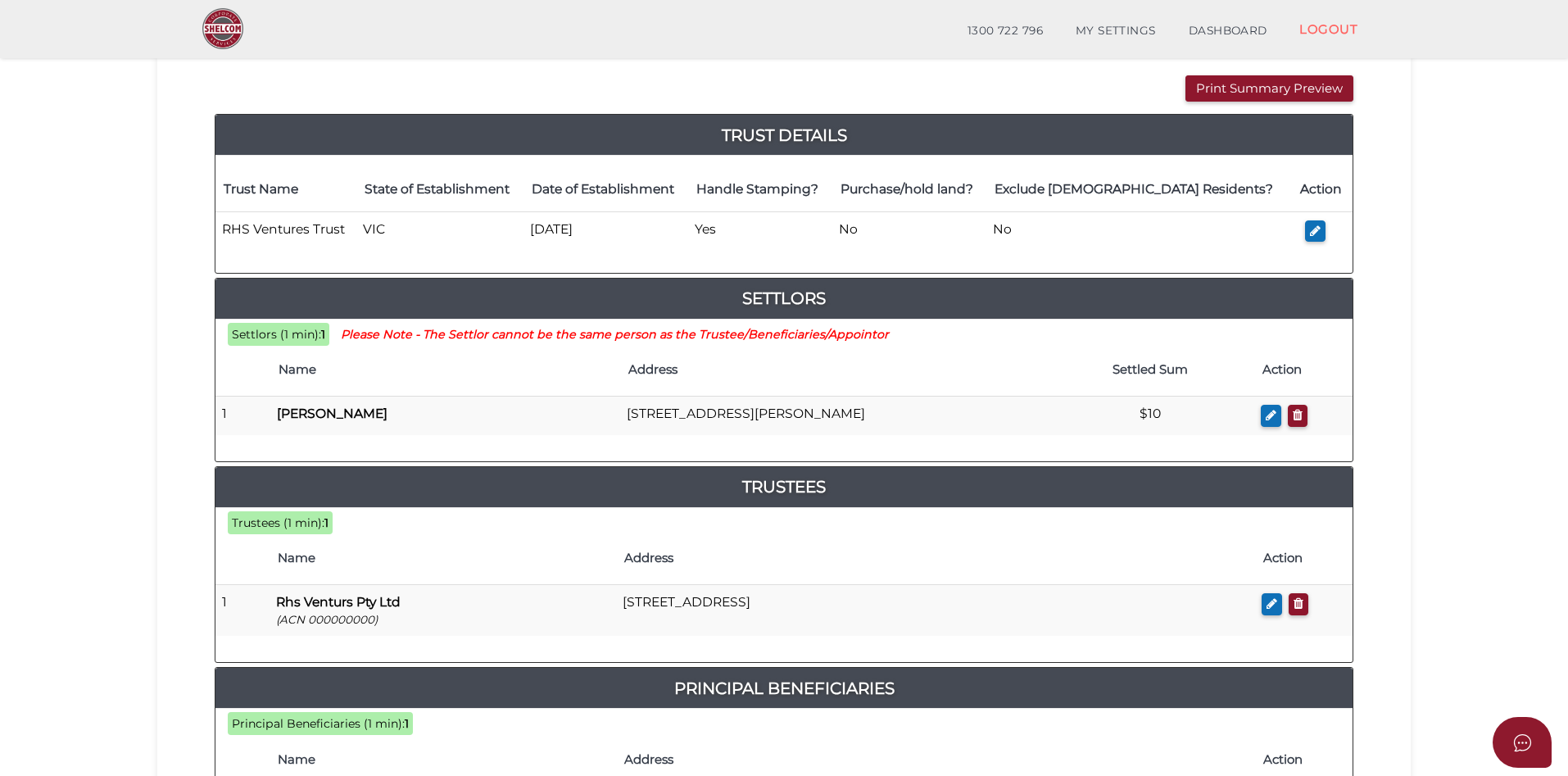
scroll to position [171, 0]
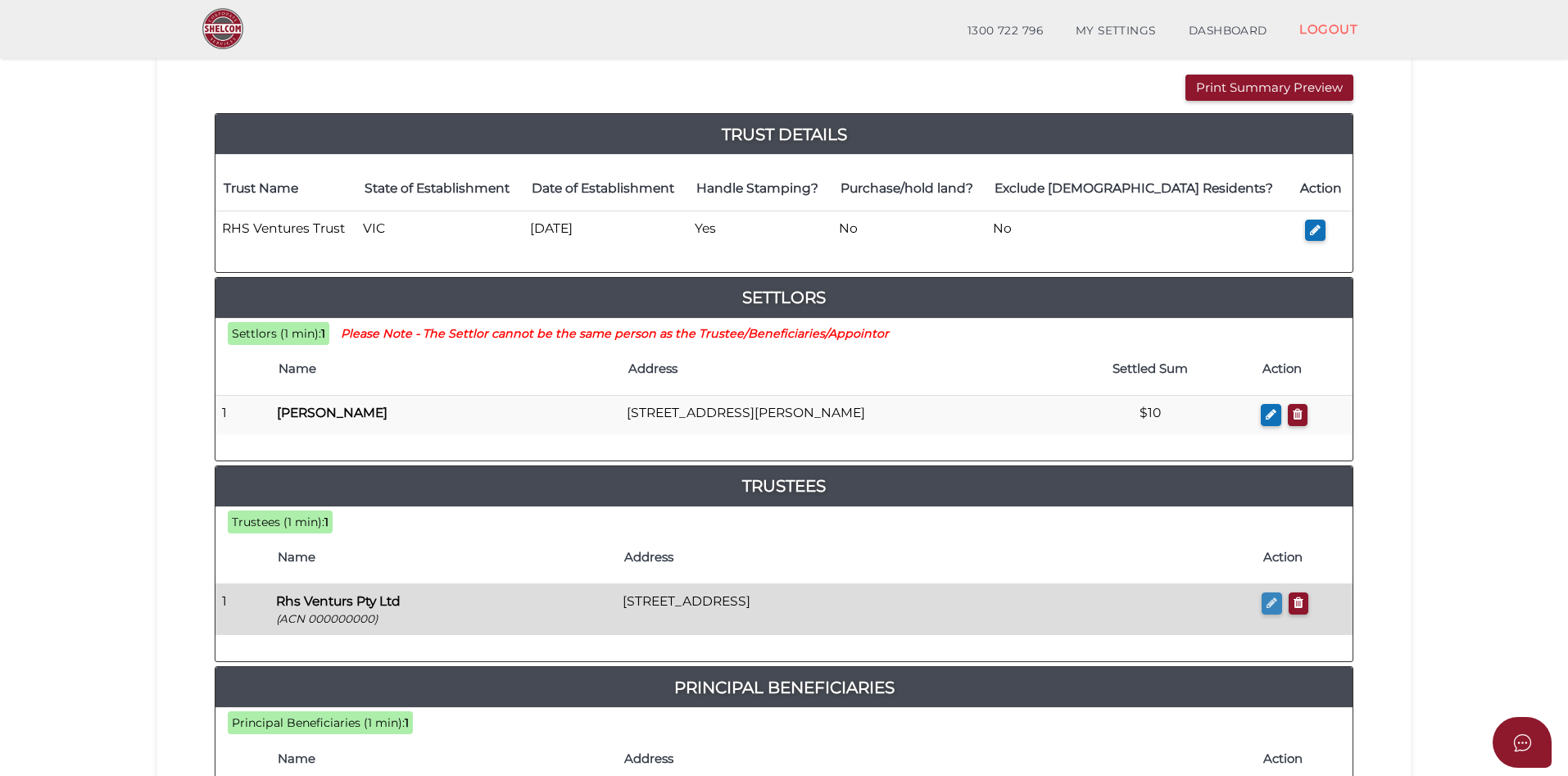
click at [1268, 600] on icon "button" at bounding box center [1272, 603] width 11 height 12
checkbox input "true"
type input "000000000"
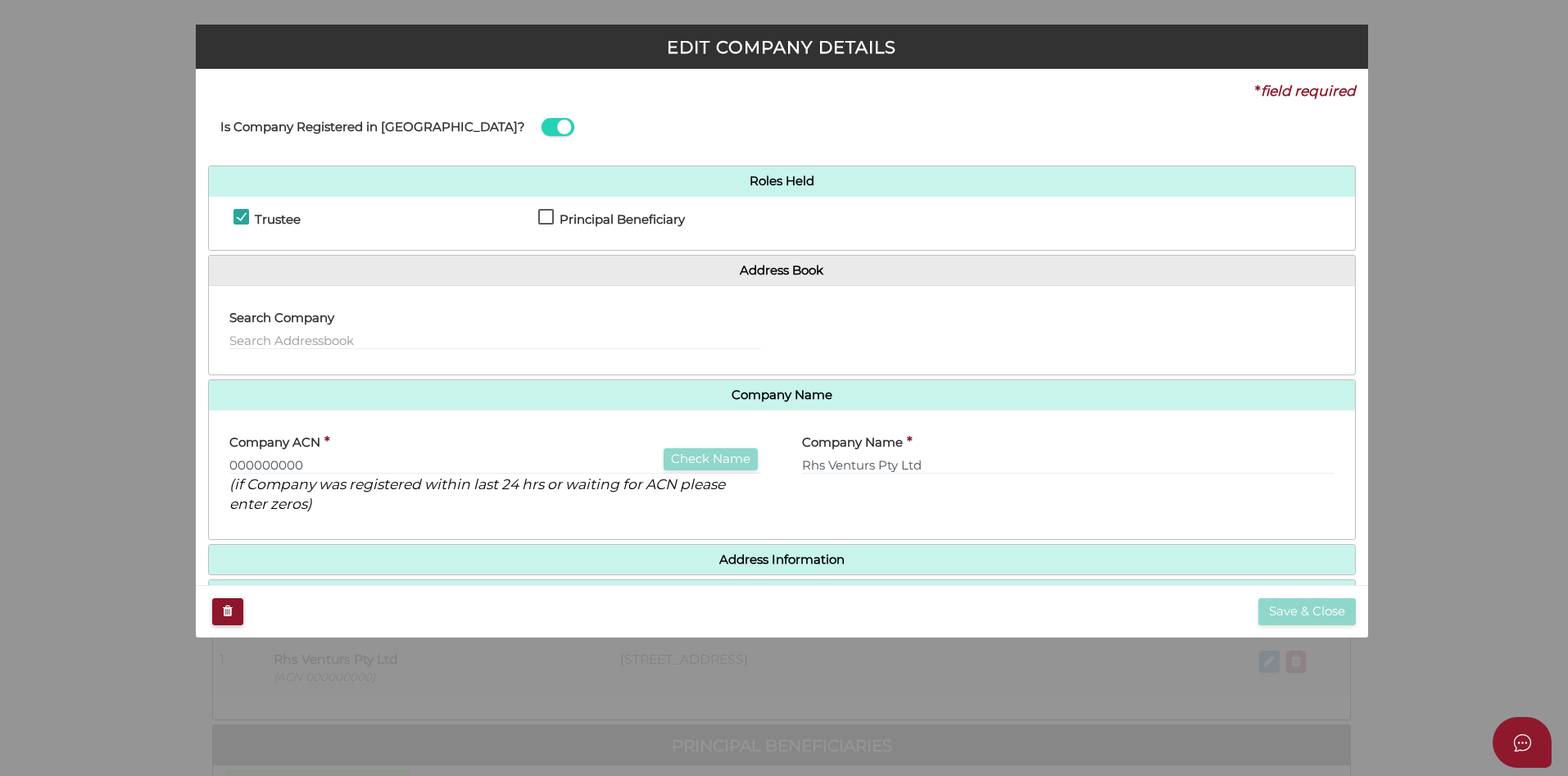
scroll to position [0, 0]
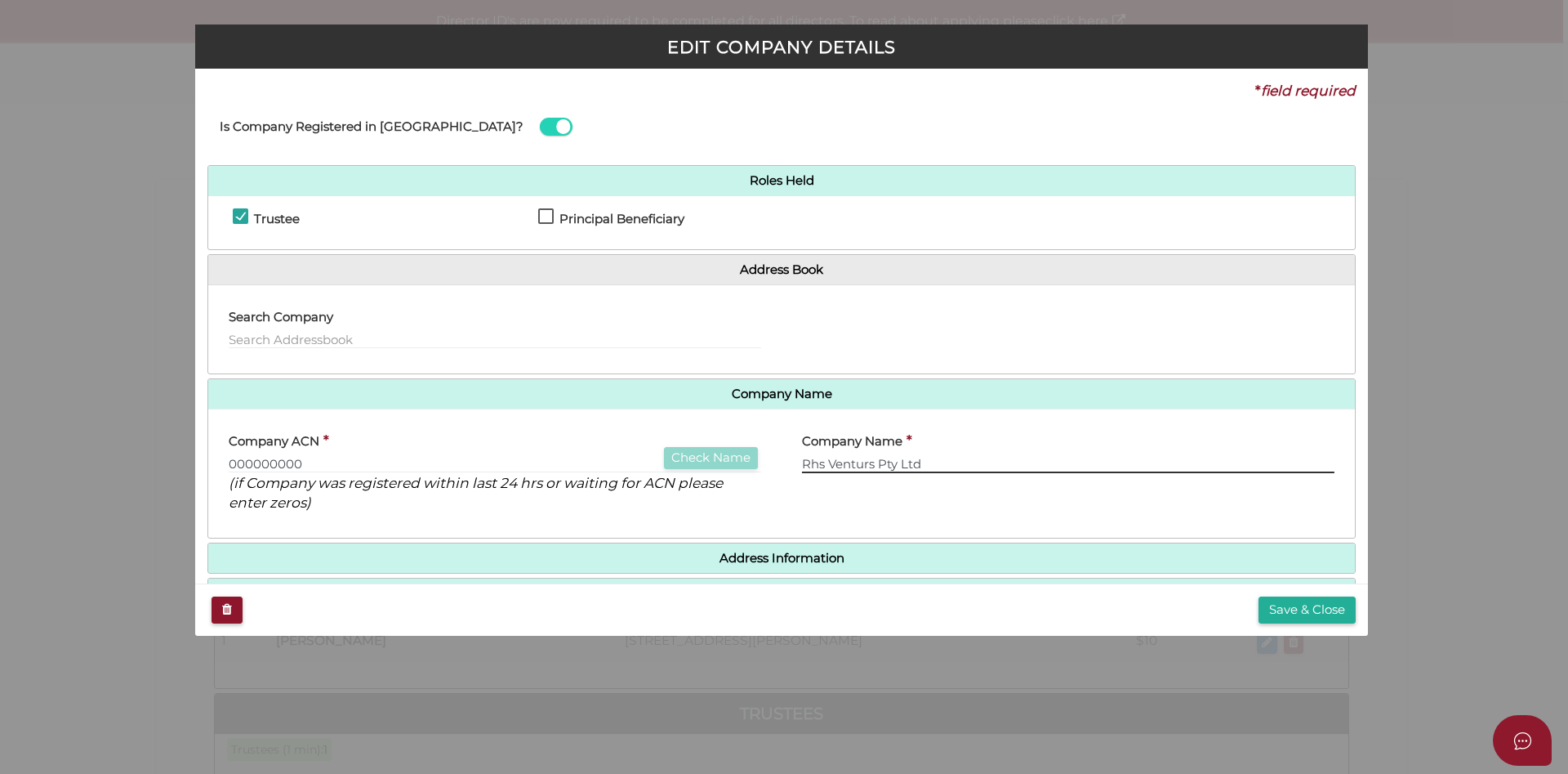
click at [868, 469] on input "Rhs Venturs Pty Ltd" at bounding box center [1068, 464] width 533 height 18
type input "Rhs Ventures Pty Ltd"
click at [1302, 608] on button "Save & Close" at bounding box center [1307, 609] width 97 height 27
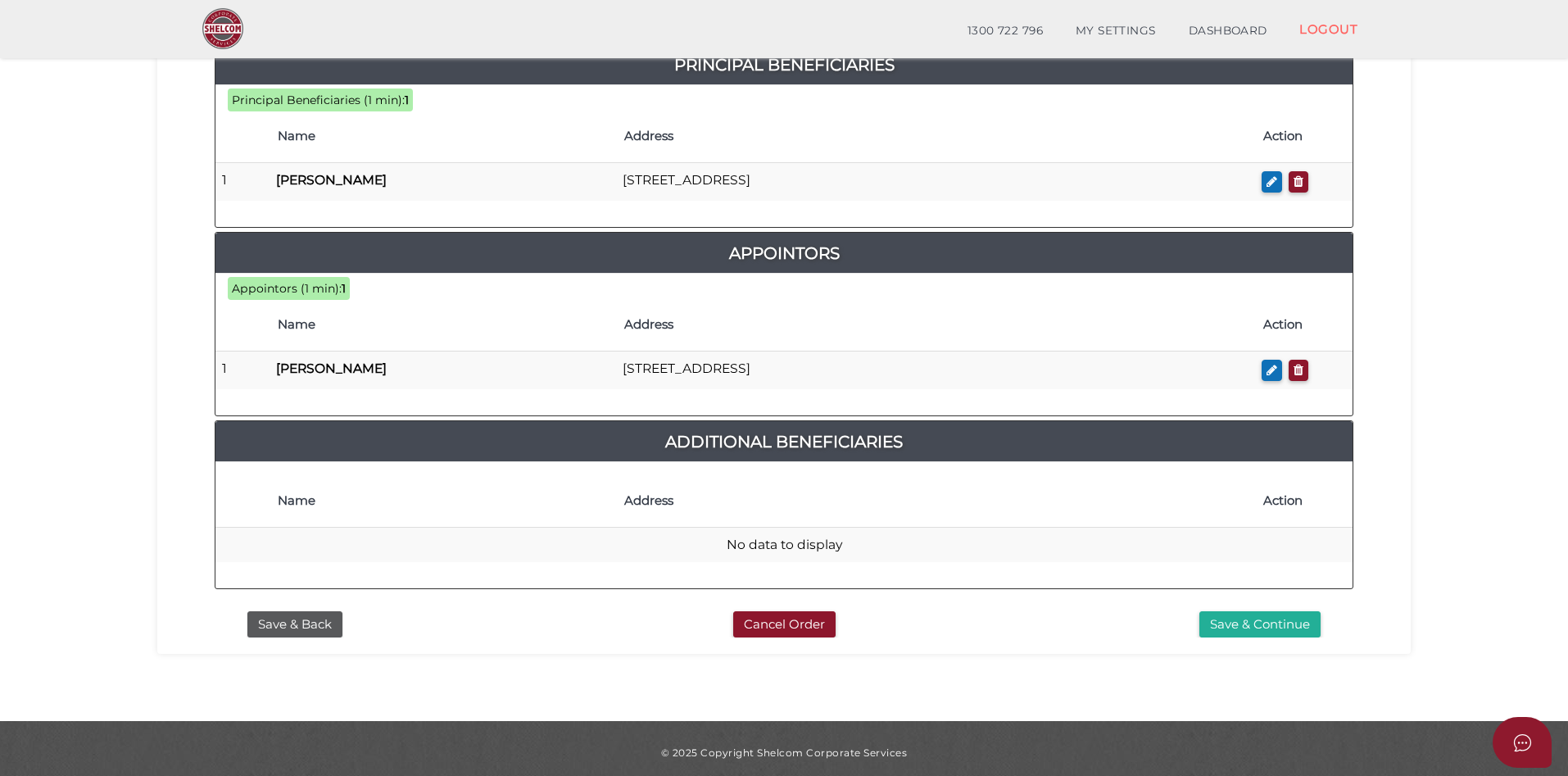
scroll to position [802, 0]
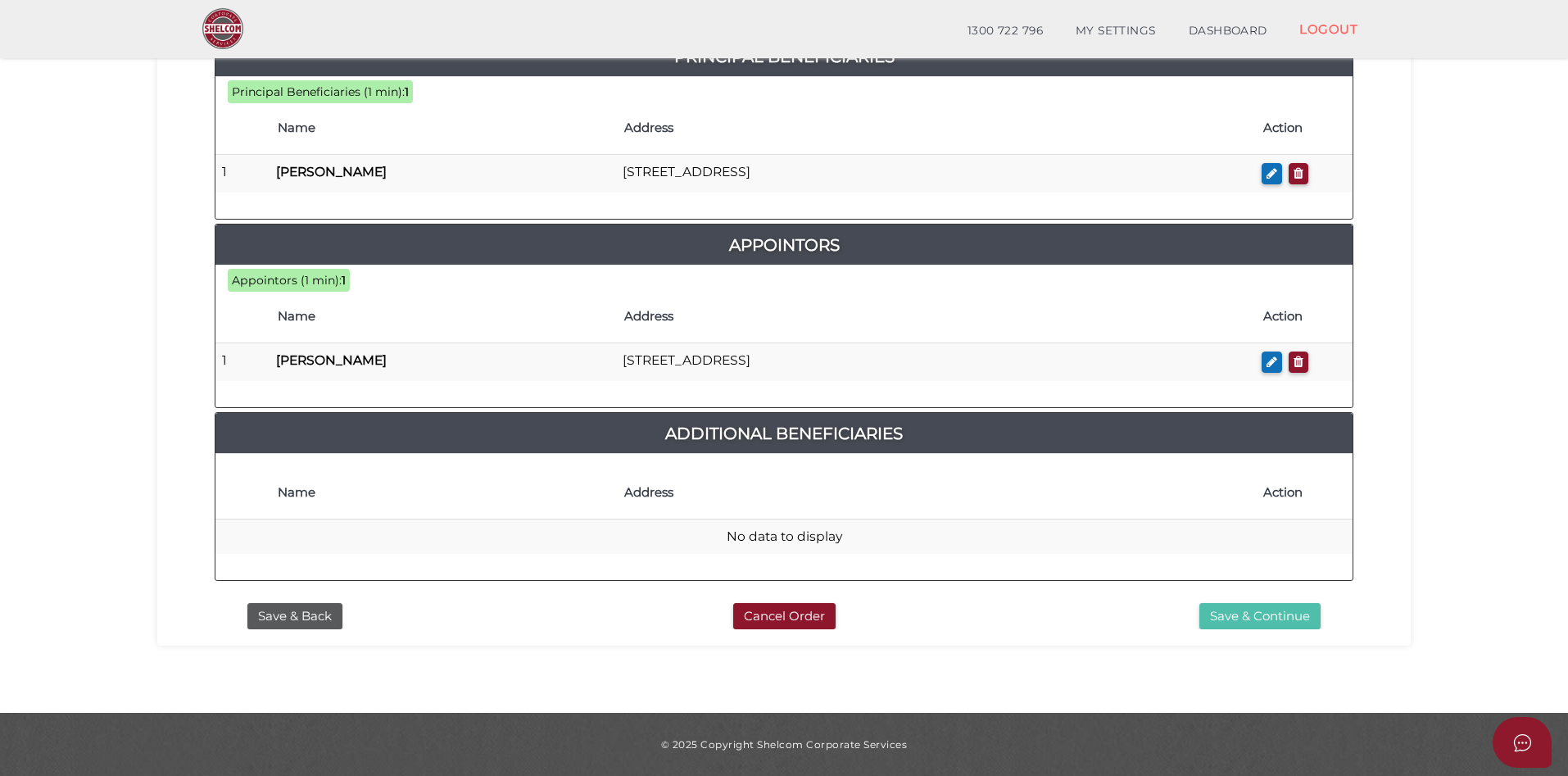
click at [1245, 614] on button "Save & Continue" at bounding box center [1260, 615] width 121 height 27
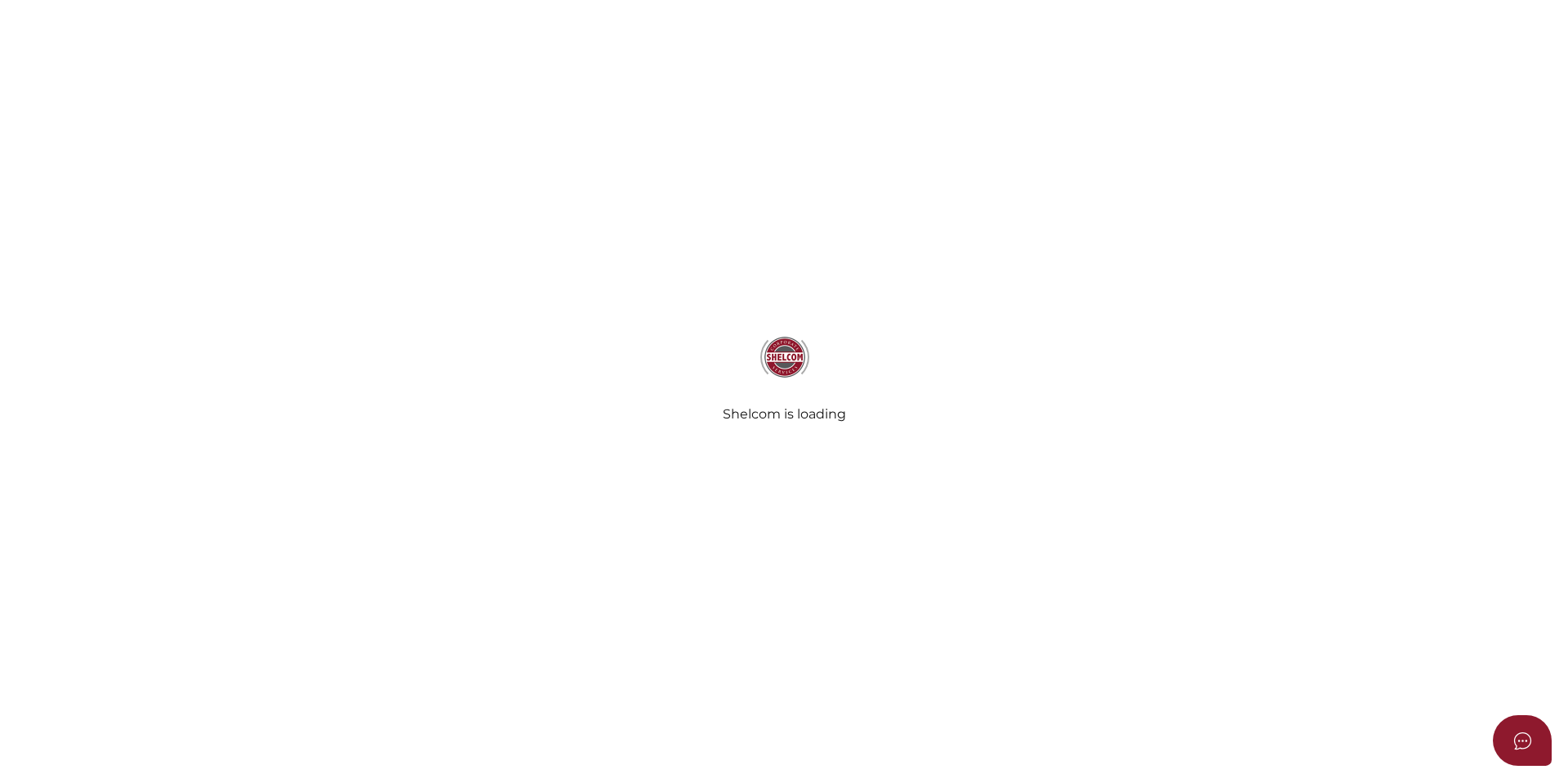
select select "Comb Binding"
radio input "true"
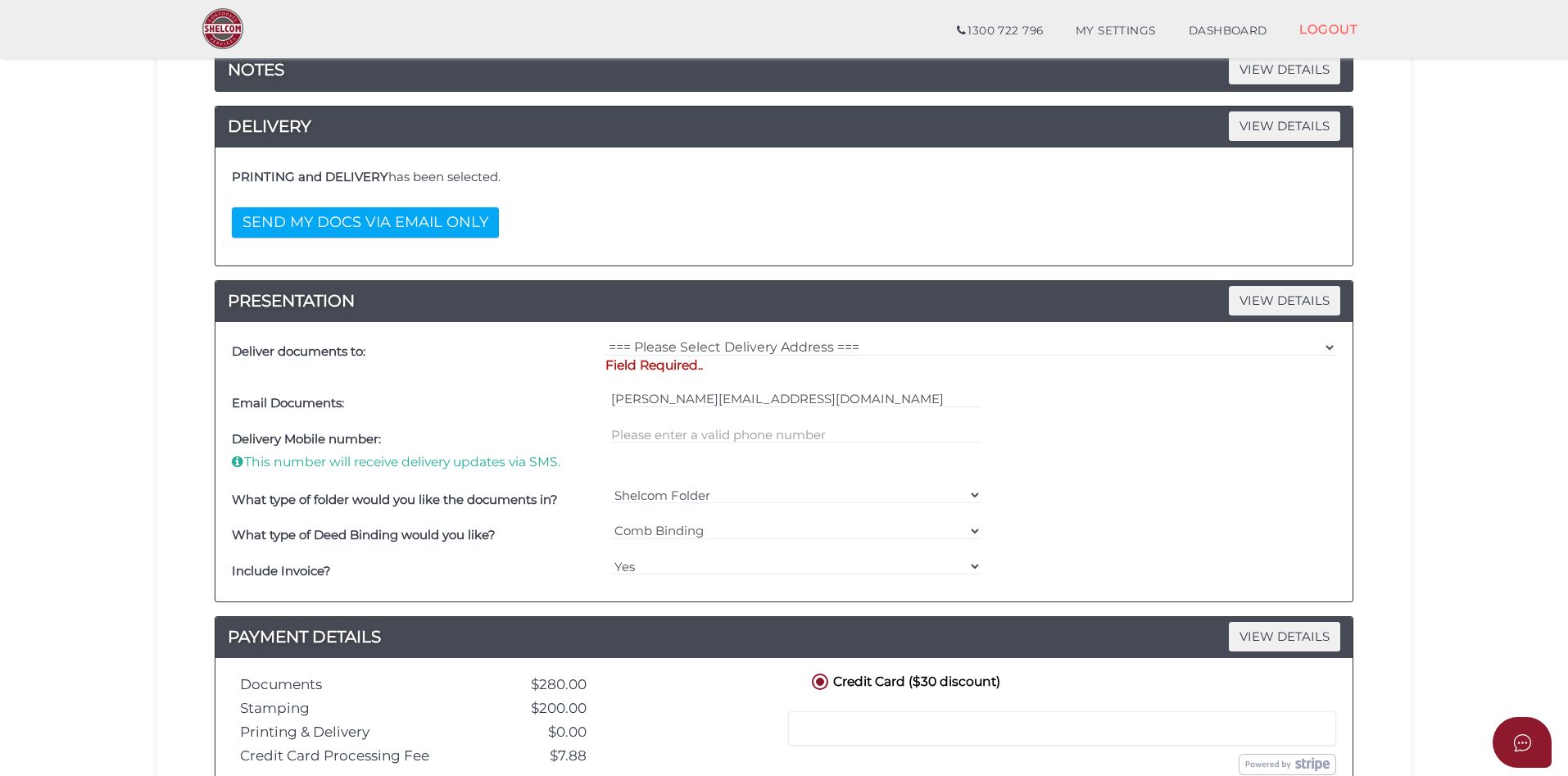
scroll to position [277, 0]
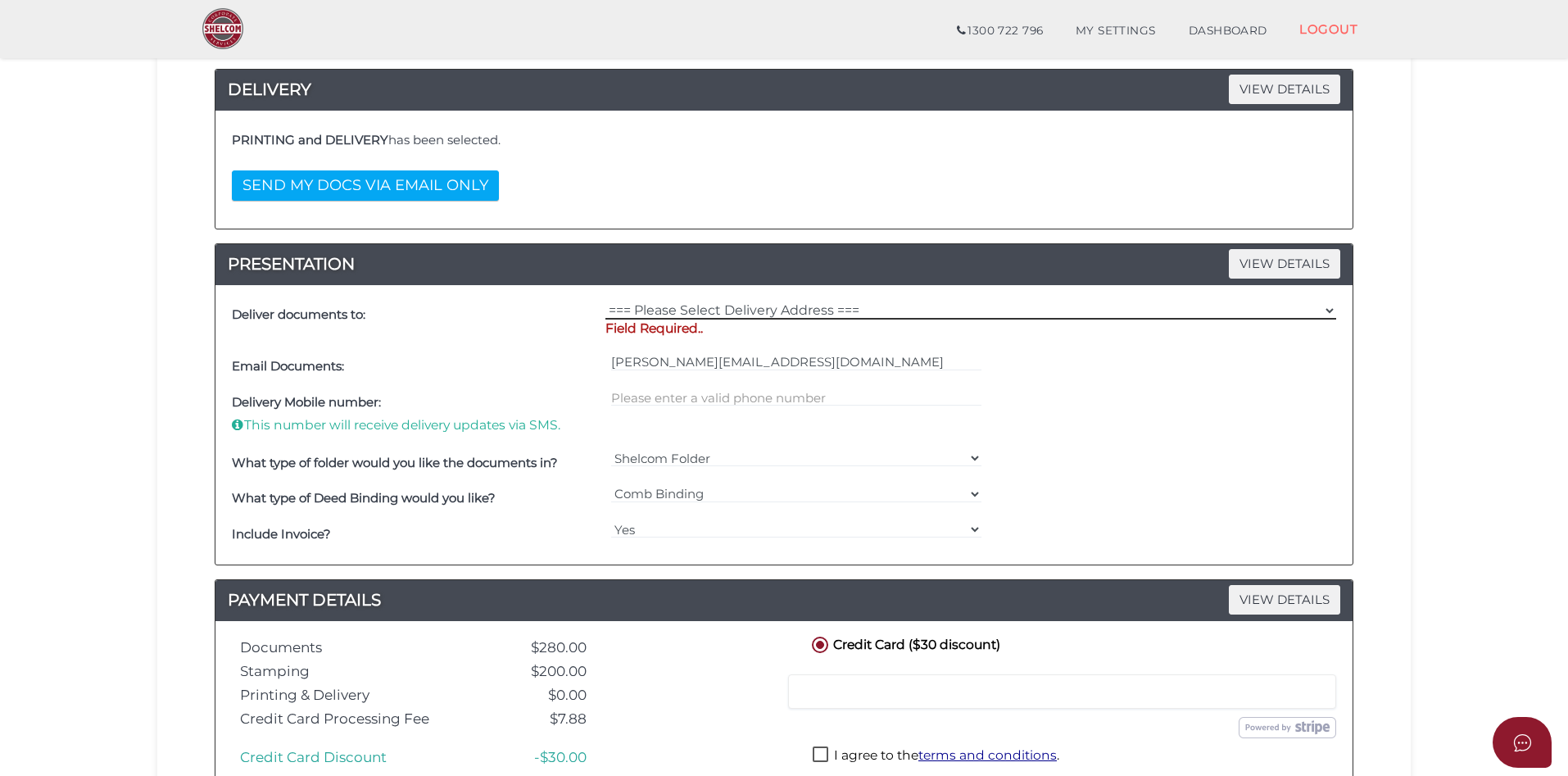
click at [690, 307] on select "=== Please Select Delivery Address === (User Address - [PERSON_NAME][GEOGRAPHIC…" at bounding box center [970, 310] width 730 height 18
select select "Other"
click at [606, 301] on select "=== Please Select Delivery Address === (User Address - [PERSON_NAME][GEOGRAPHIC…" at bounding box center [970, 310] width 730 height 18
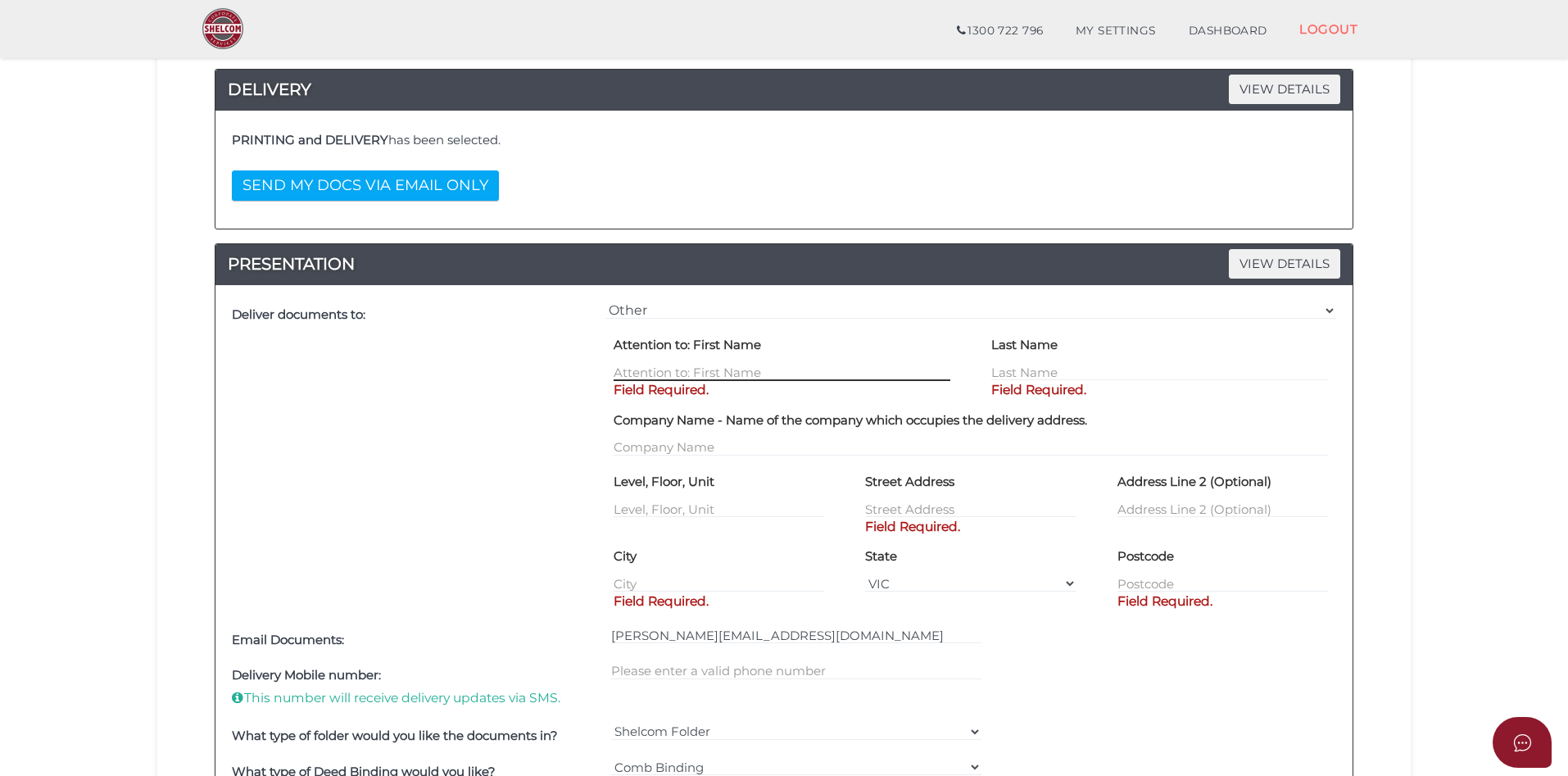
click at [641, 370] on input "text" at bounding box center [782, 372] width 337 height 18
type input "[PERSON_NAME]"
click at [1018, 361] on div "Last Name Field Required." at bounding box center [1160, 357] width 337 height 50
click at [1006, 372] on input "text" at bounding box center [1160, 372] width 337 height 18
type input "Tsalamandris"
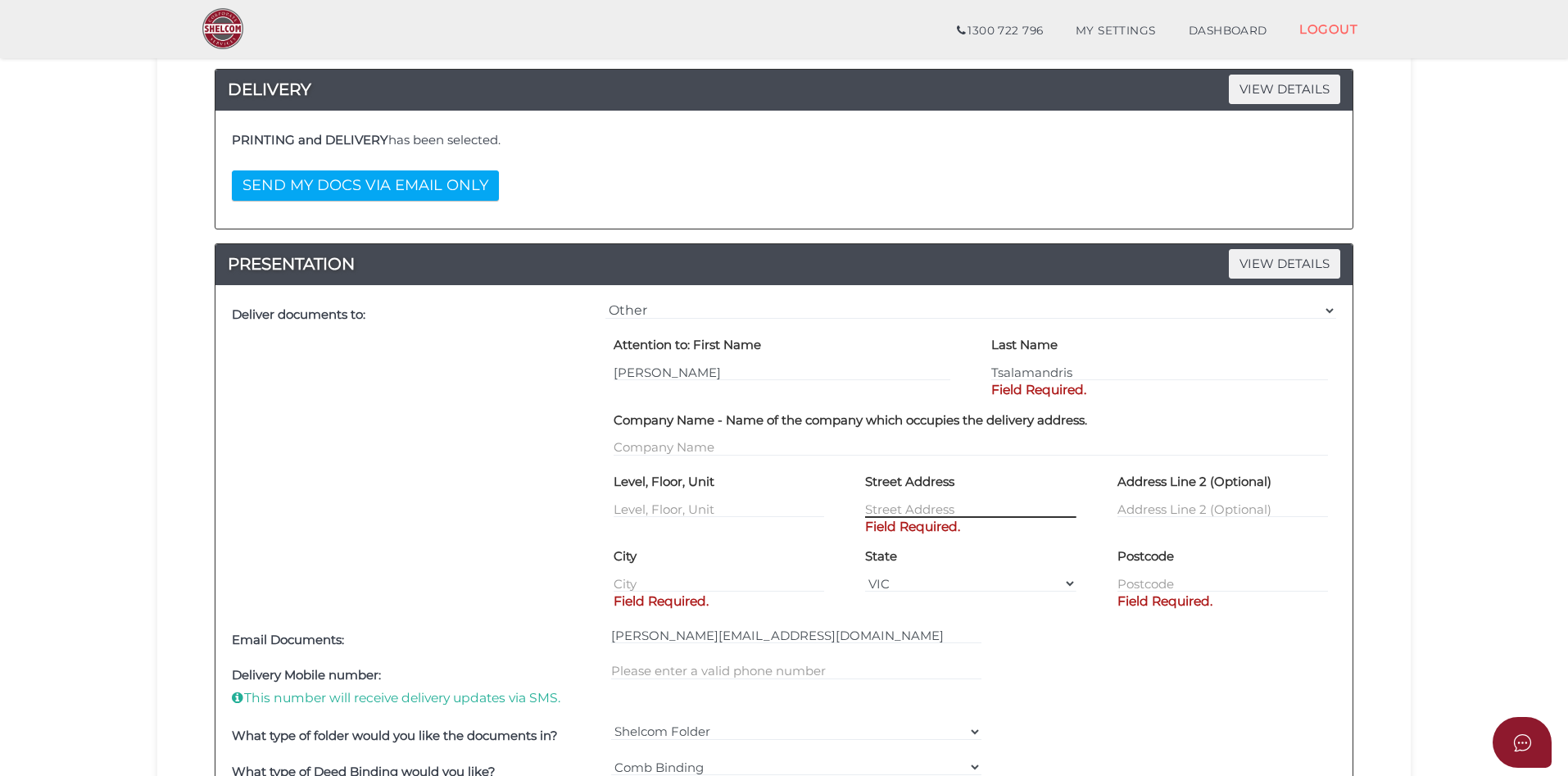
click at [876, 504] on div "Street Address Field Required." at bounding box center [970, 494] width 210 height 50
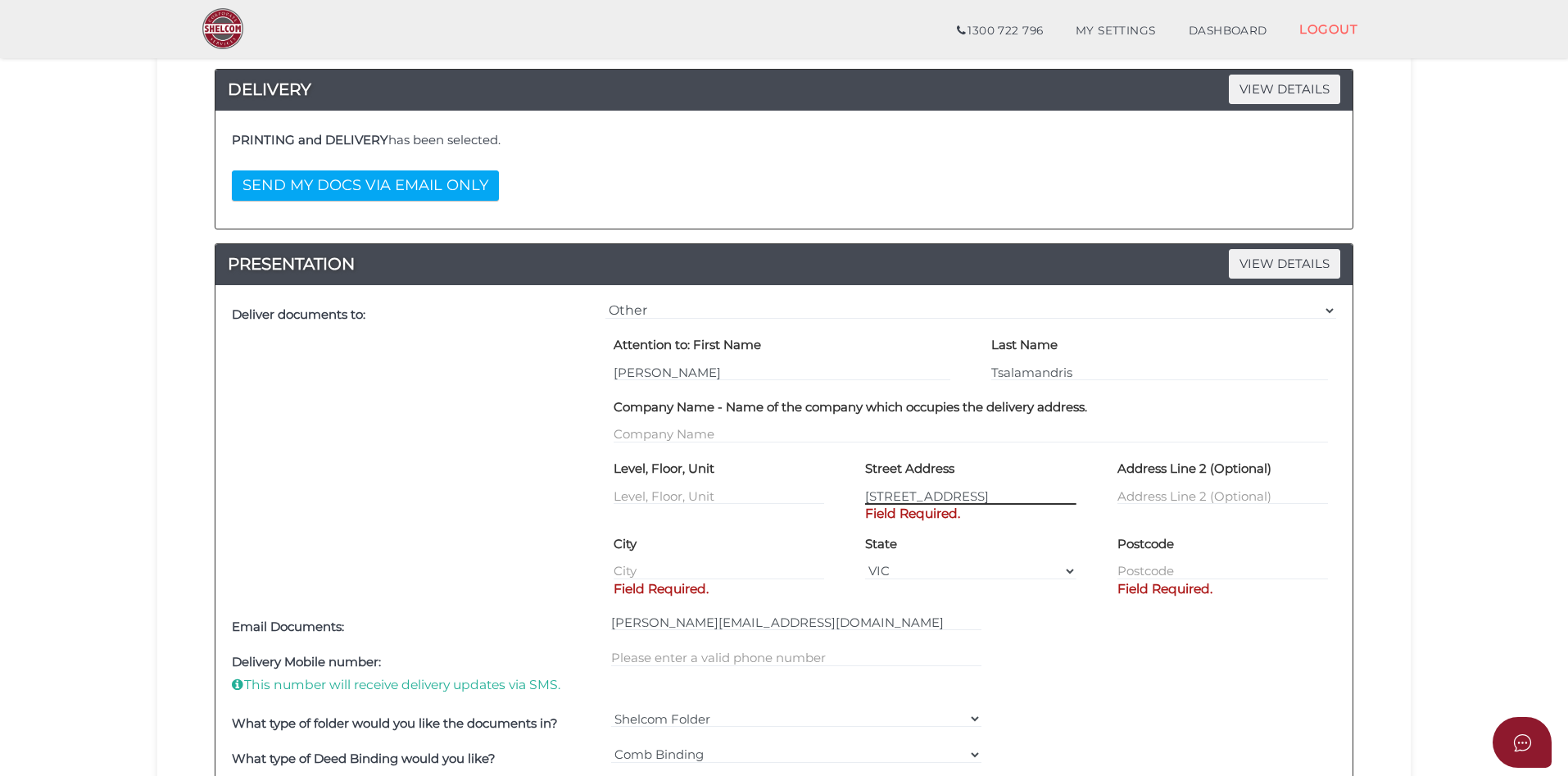
type input "53 Lang St"
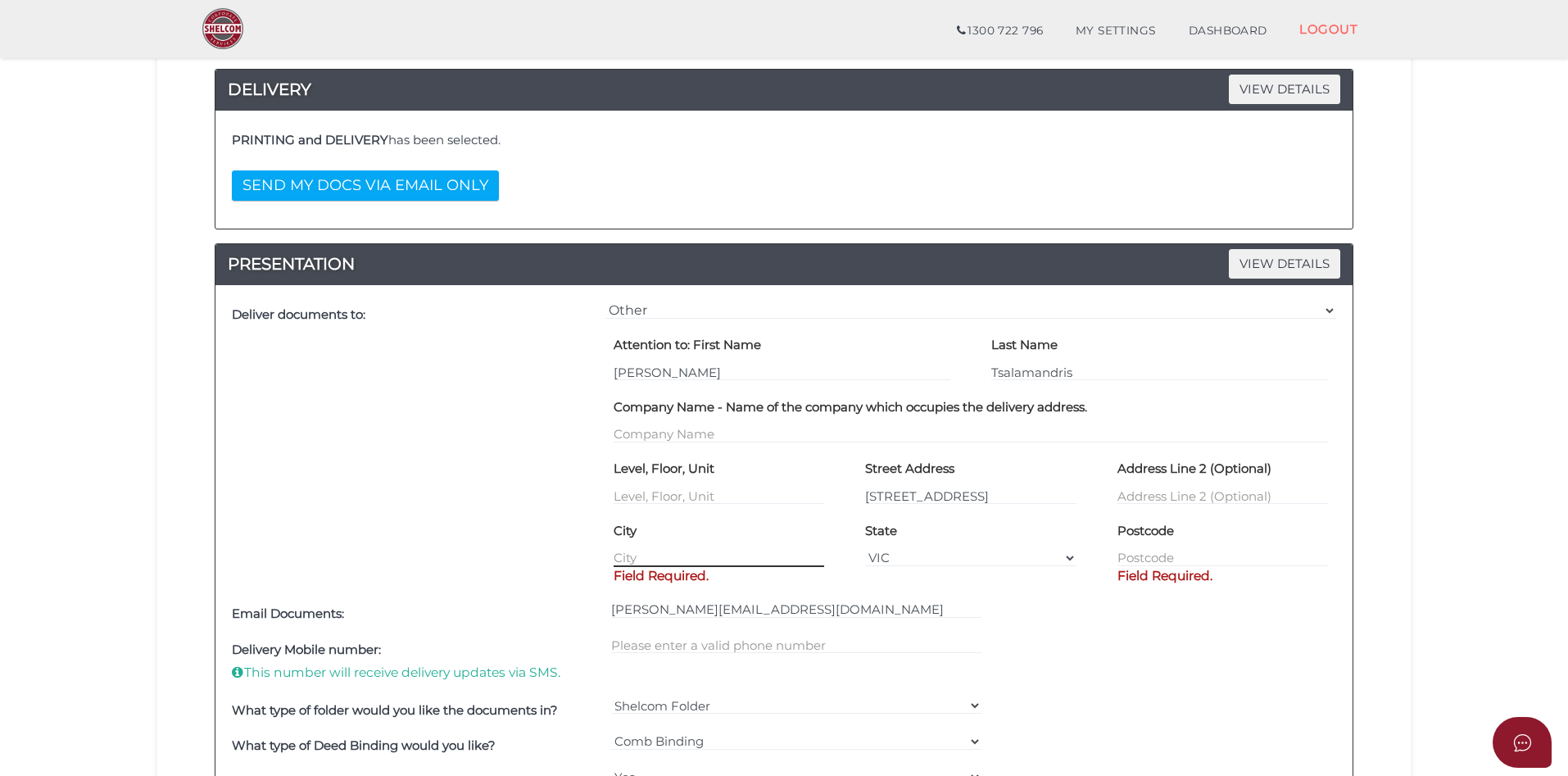
click at [646, 564] on input "text" at bounding box center [719, 558] width 210 height 18
type input "South Yarra"
click at [1151, 555] on input "text" at bounding box center [1222, 558] width 210 height 18
type input "3141"
click at [777, 643] on div at bounding box center [797, 661] width 380 height 60
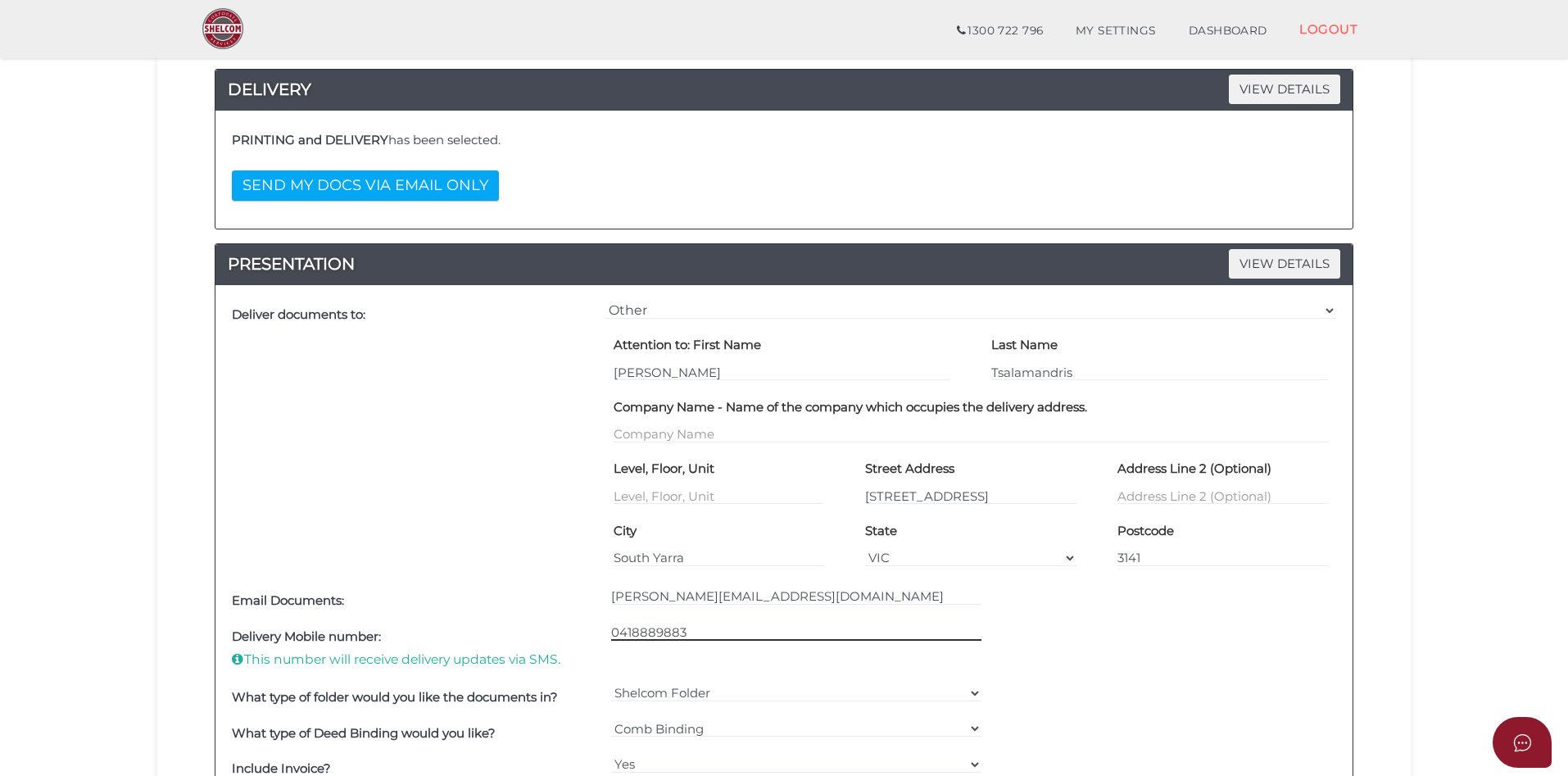
type input "0418889883"
click at [1180, 662] on div "Delivery Mobile number: This number will receive delivery updates via SMS. 0418…" at bounding box center [784, 648] width 1113 height 60
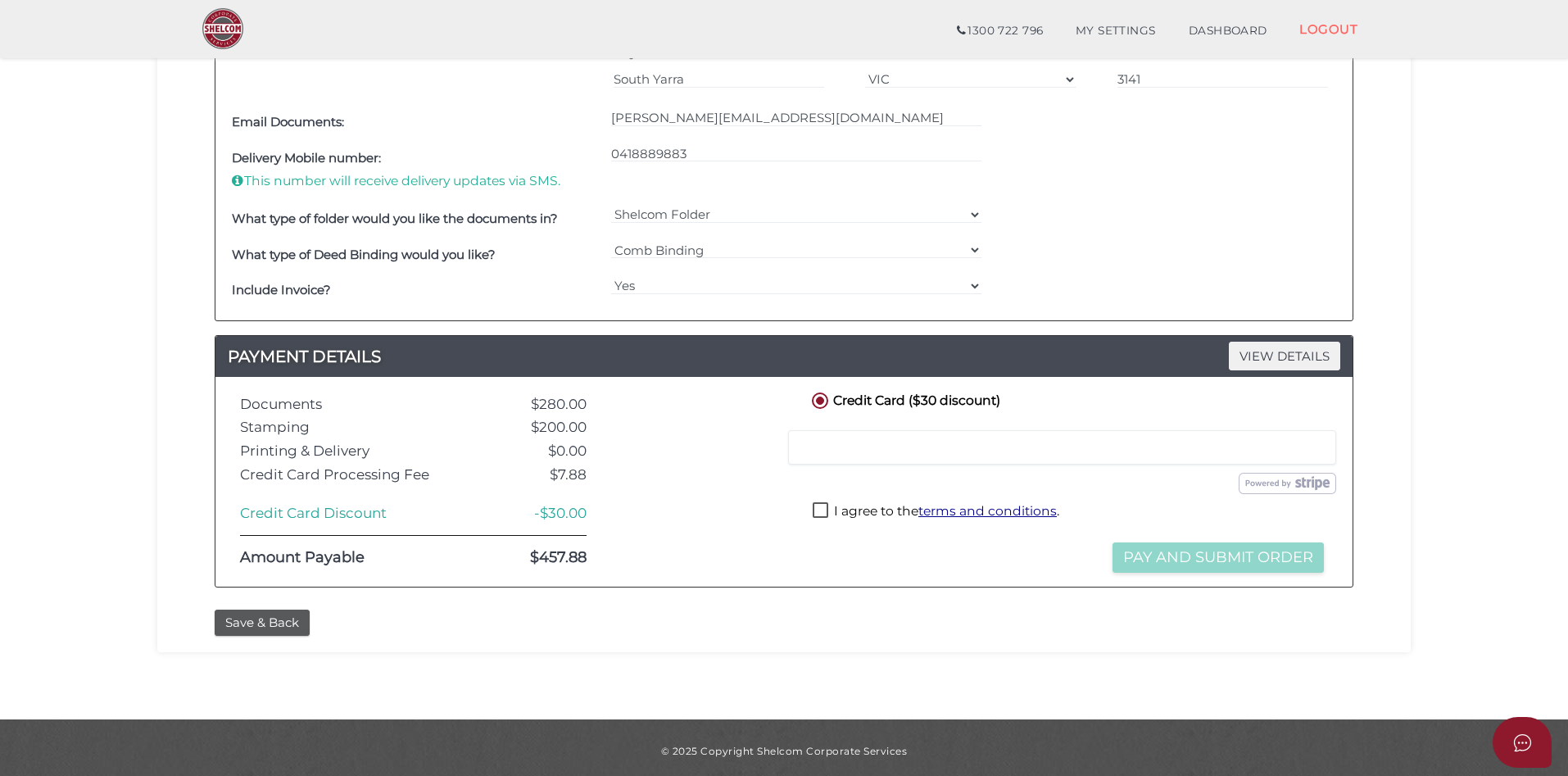
scroll to position [758, 0]
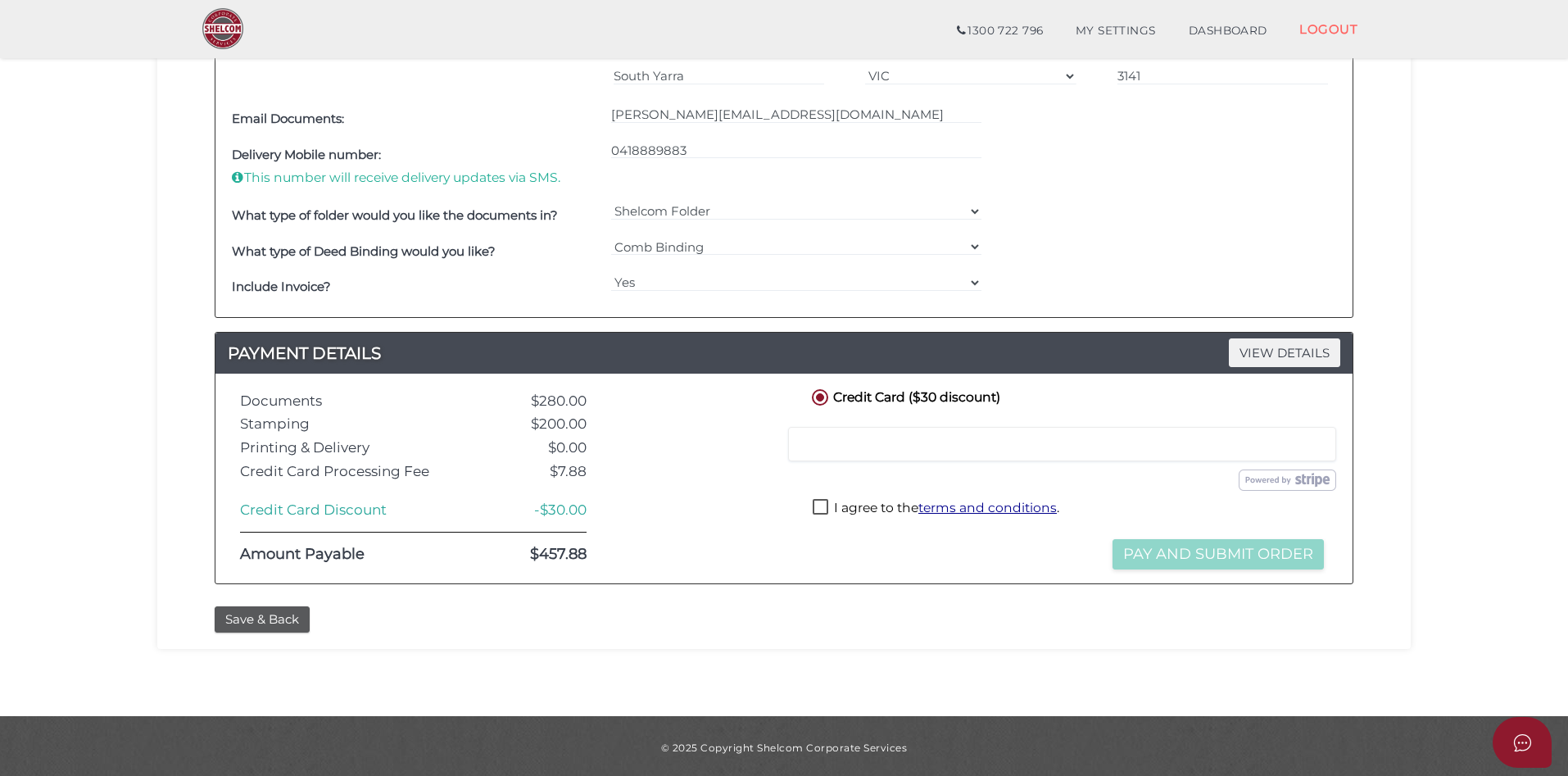
click at [741, 579] on div "Documents $280.00 Stamping $200.00 Printing & Delivery $0.00 Credit Card Proces…" at bounding box center [783, 478] width 1137 height 209
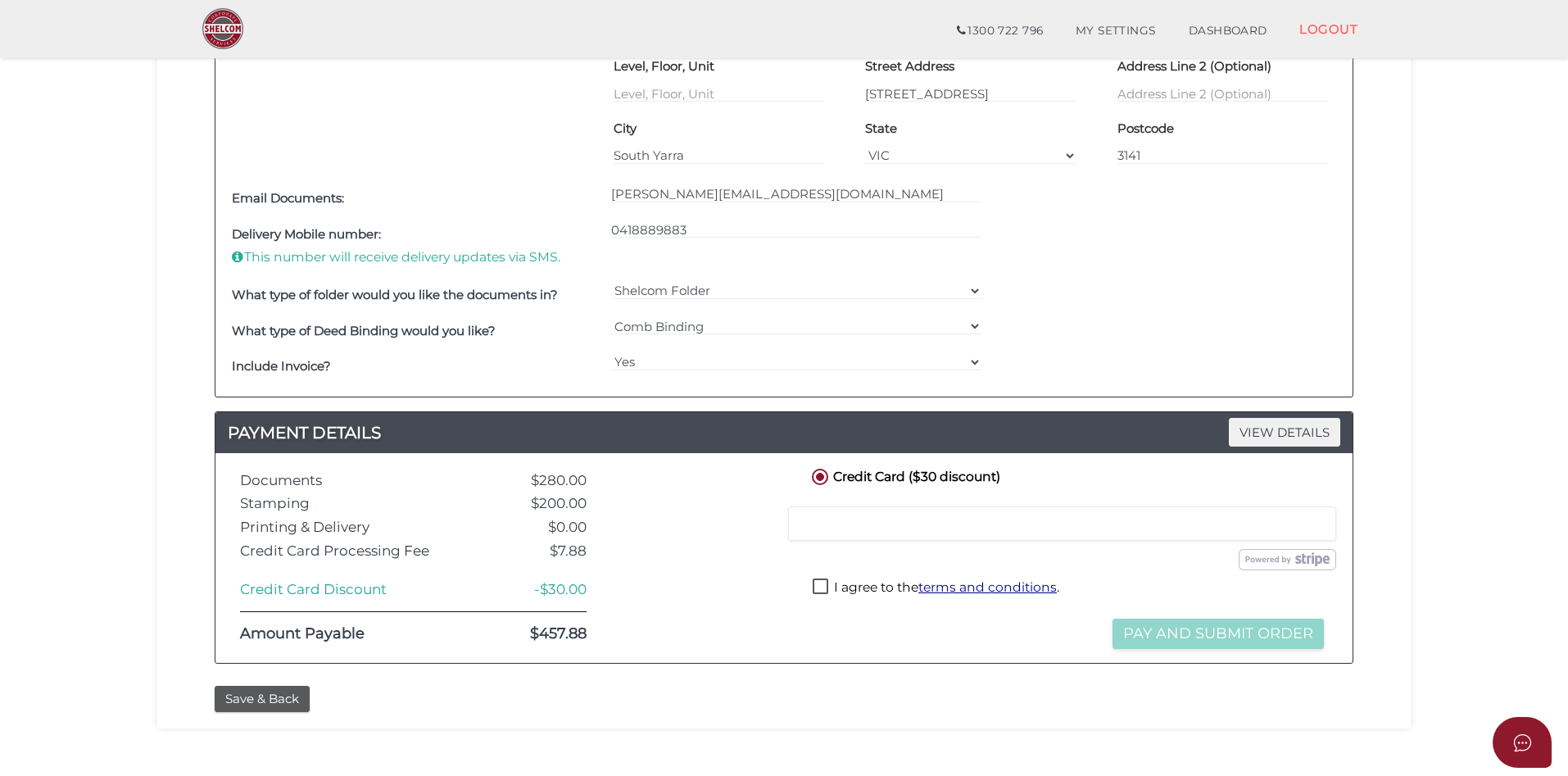
scroll to position [762, 0]
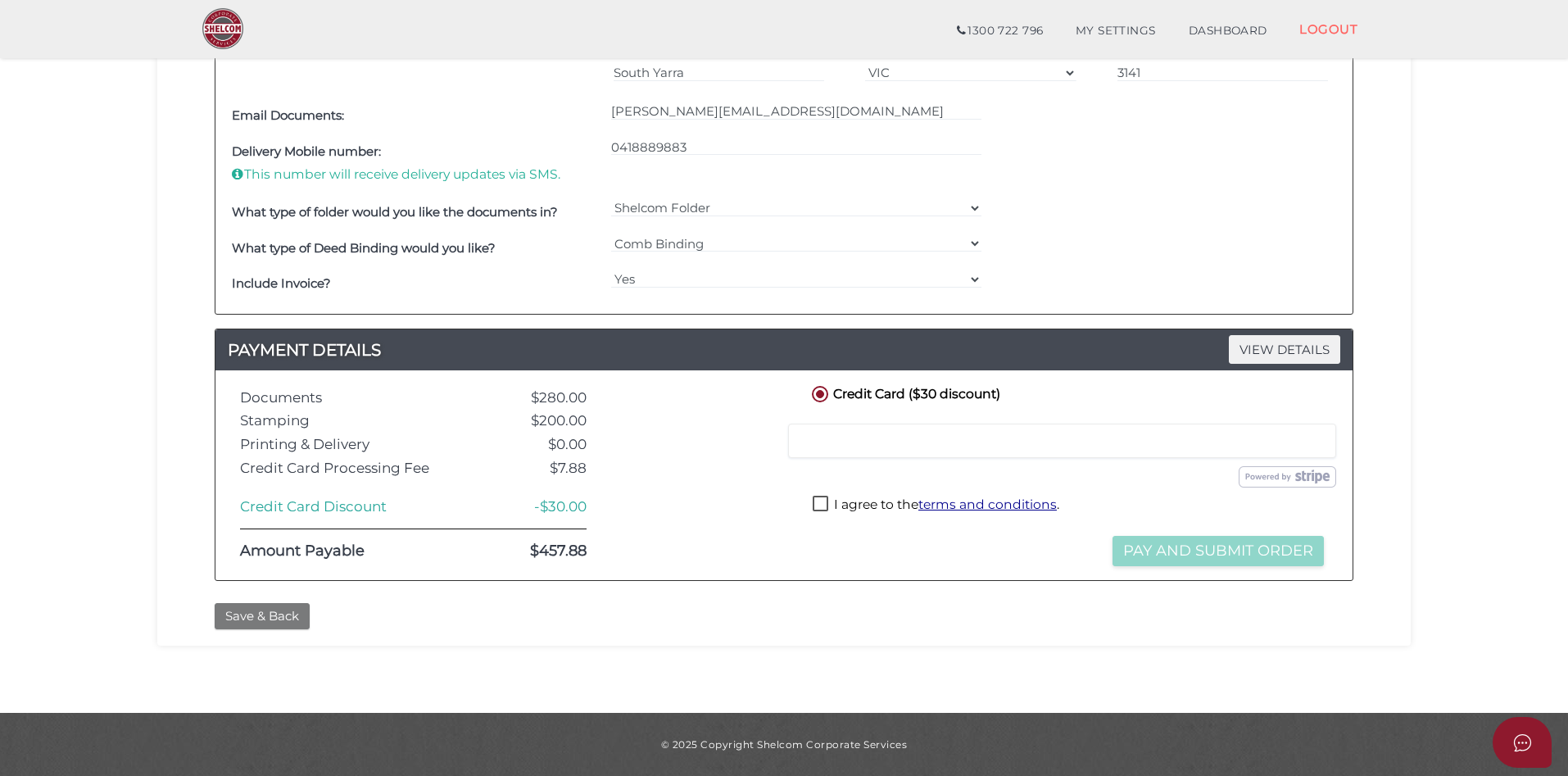
click at [272, 615] on button "Save & Back" at bounding box center [263, 615] width 95 height 27
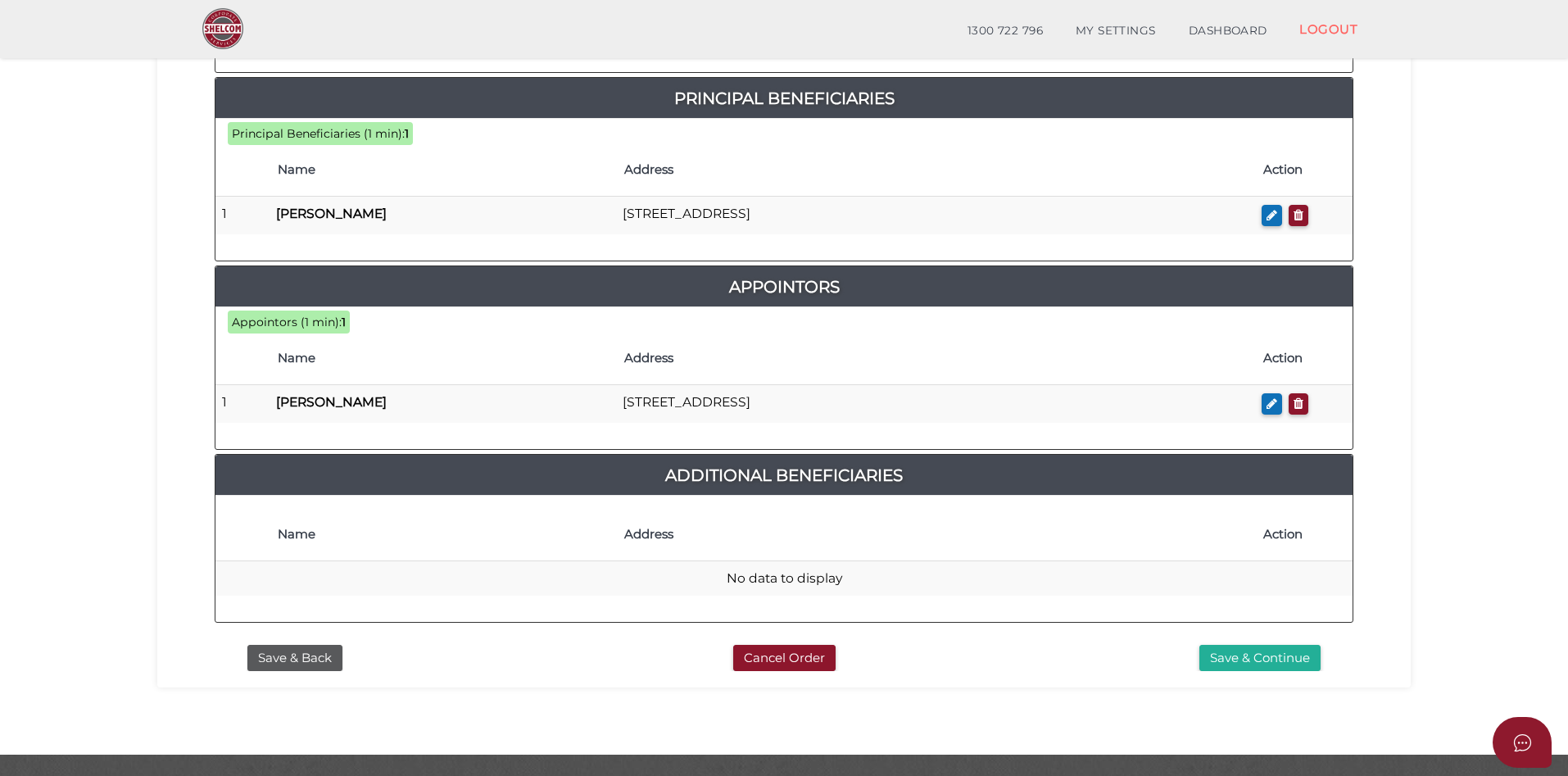
scroll to position [802, 0]
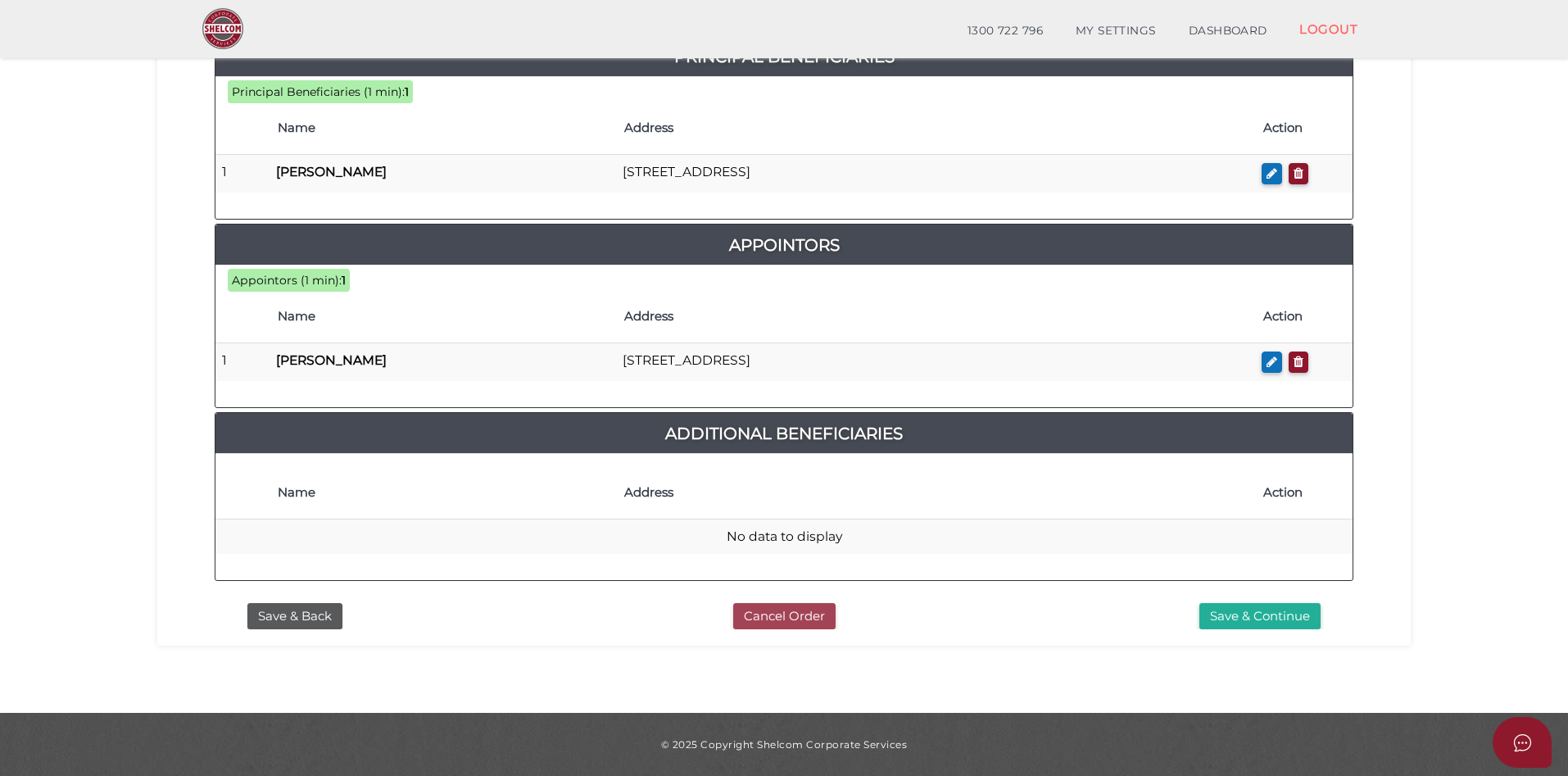
click at [776, 617] on button "Cancel Order" at bounding box center [784, 615] width 102 height 27
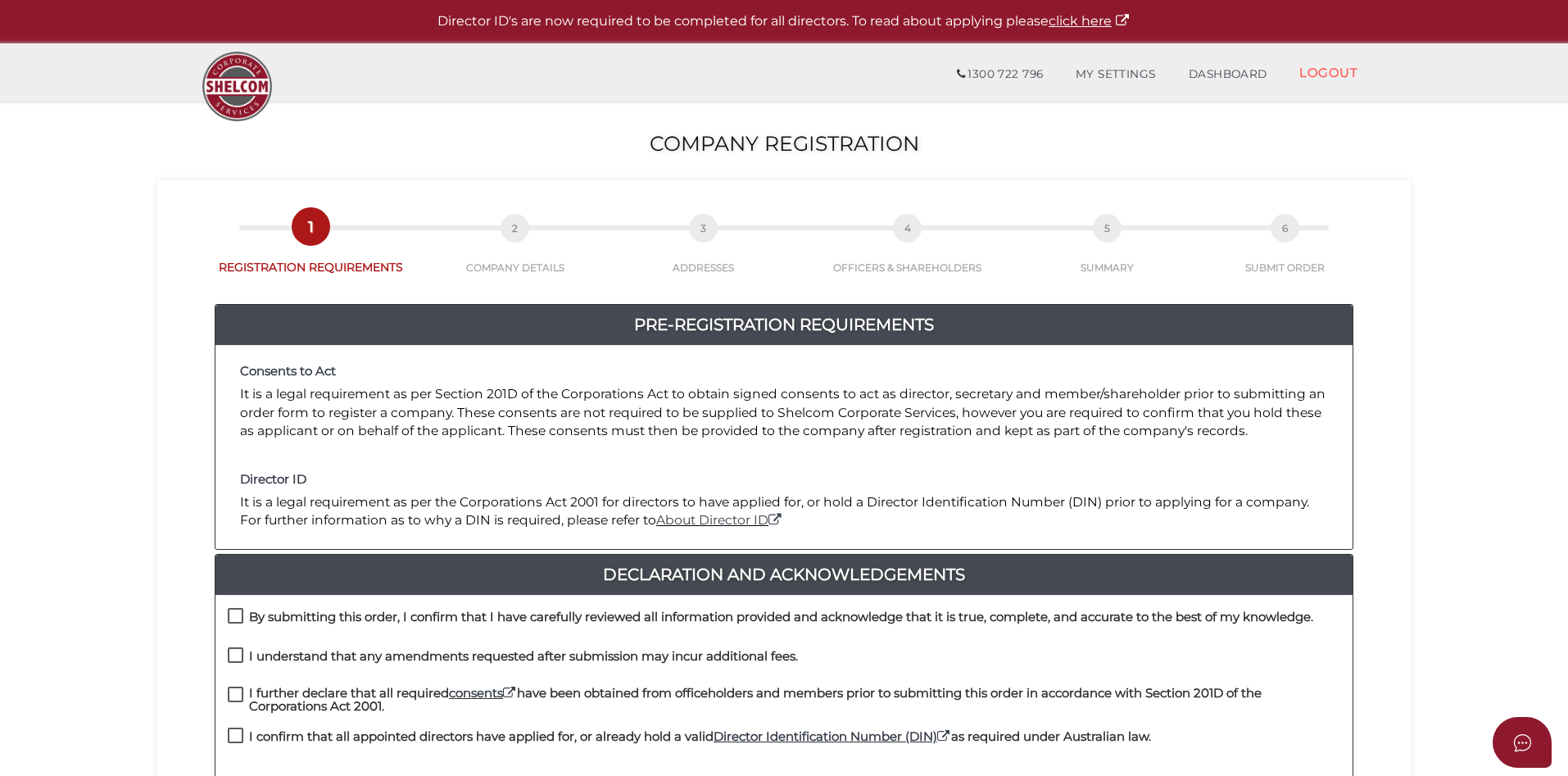
click at [244, 615] on label "By submitting this order, I confirm that I have carefully reviewed all informat…" at bounding box center [770, 620] width 1085 height 21
checkbox input "true"
click at [222, 651] on div "I understand that any amendments requested after submission may incur additiona…" at bounding box center [783, 667] width 1137 height 40
click at [238, 651] on label "I understand that any amendments requested after submission may incur additiona…" at bounding box center [512, 659] width 570 height 21
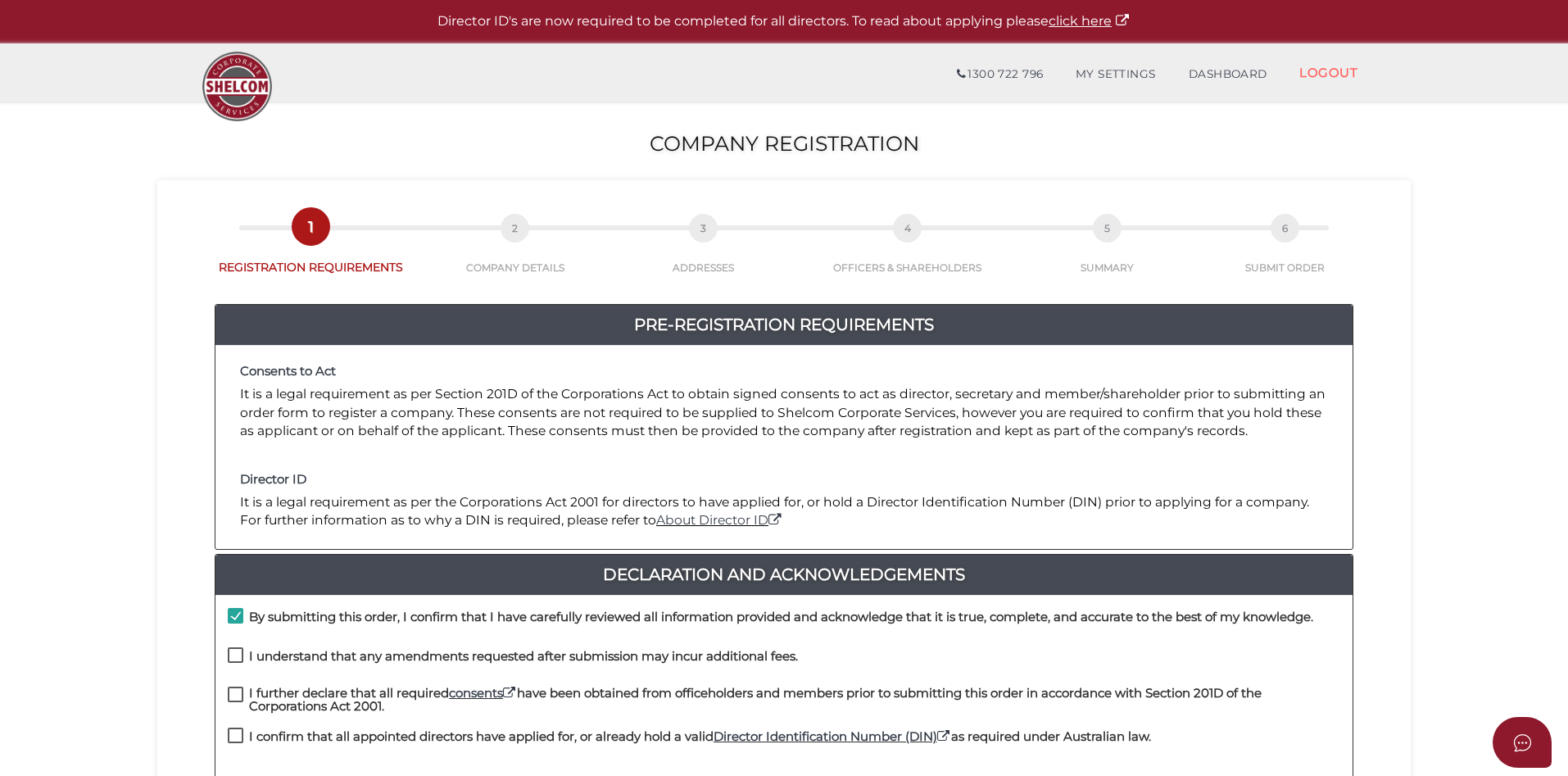
checkbox input "true"
click at [243, 690] on label "I further declare that all required consents have been obtained from officehold…" at bounding box center [784, 697] width 1113 height 21
checkbox input "true"
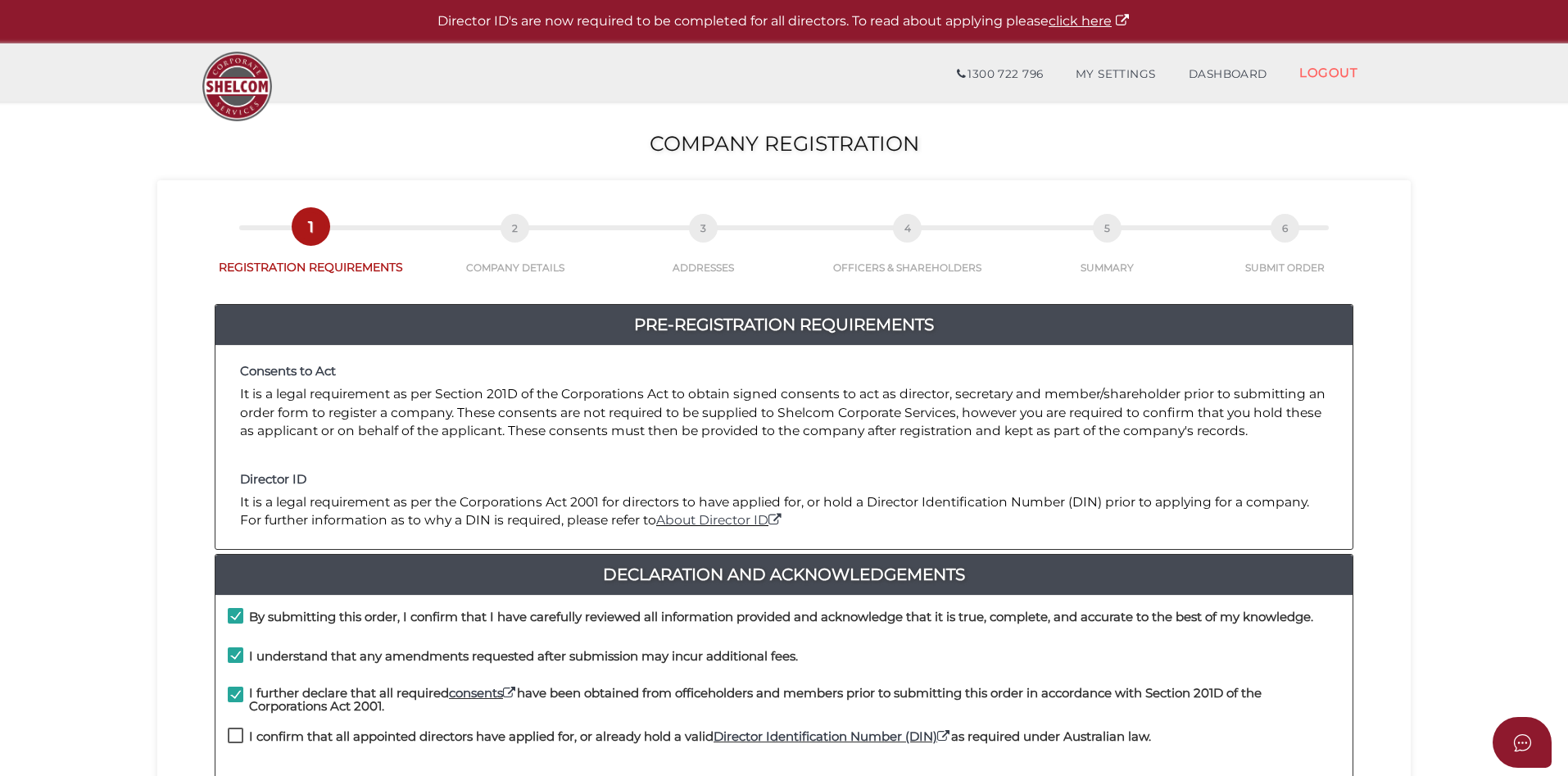
click at [235, 734] on label "I confirm that all appointed directors have applied for, or already hold a vali…" at bounding box center [690, 739] width 924 height 21
checkbox input "true"
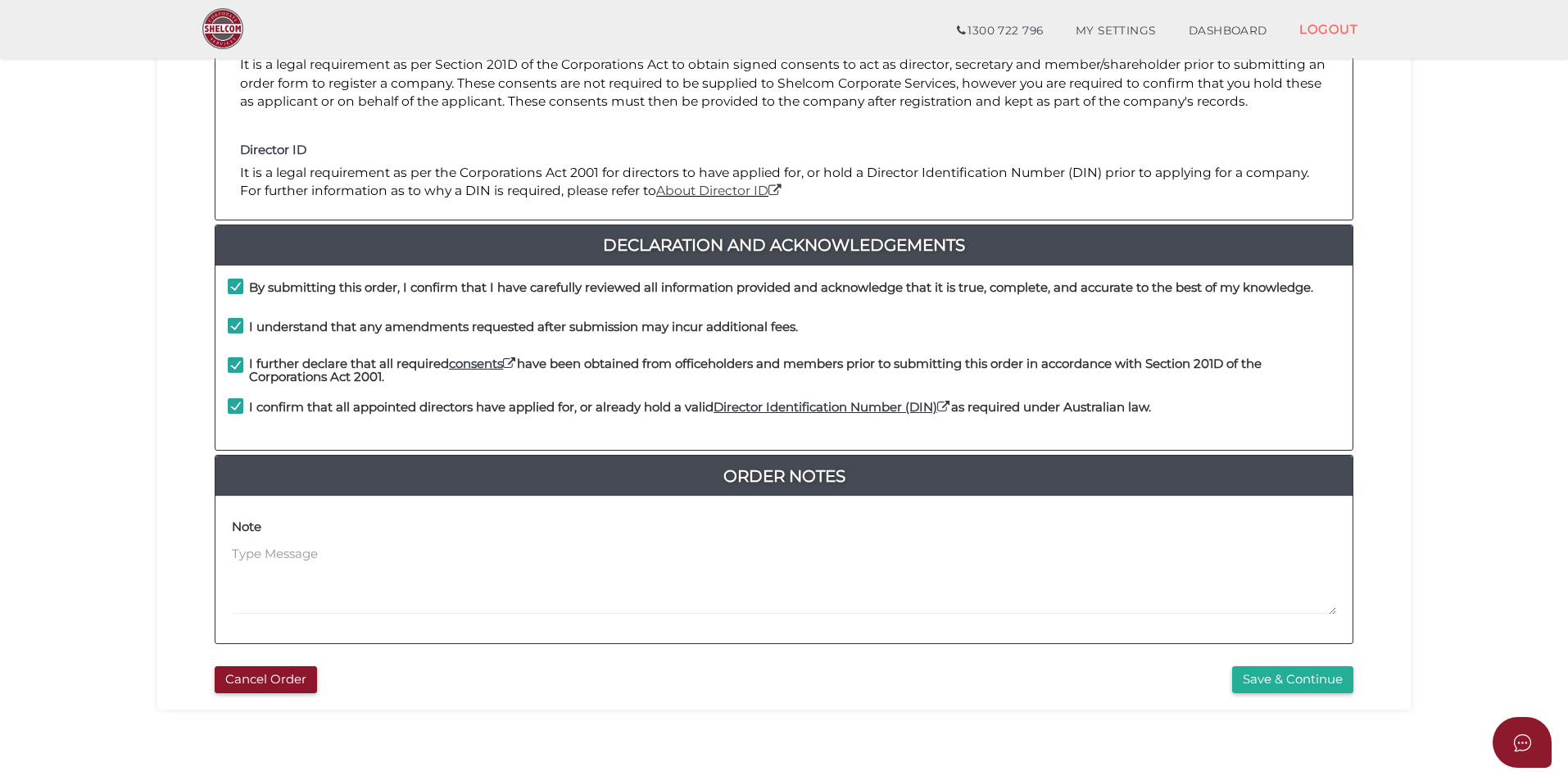
scroll to position [281, 0]
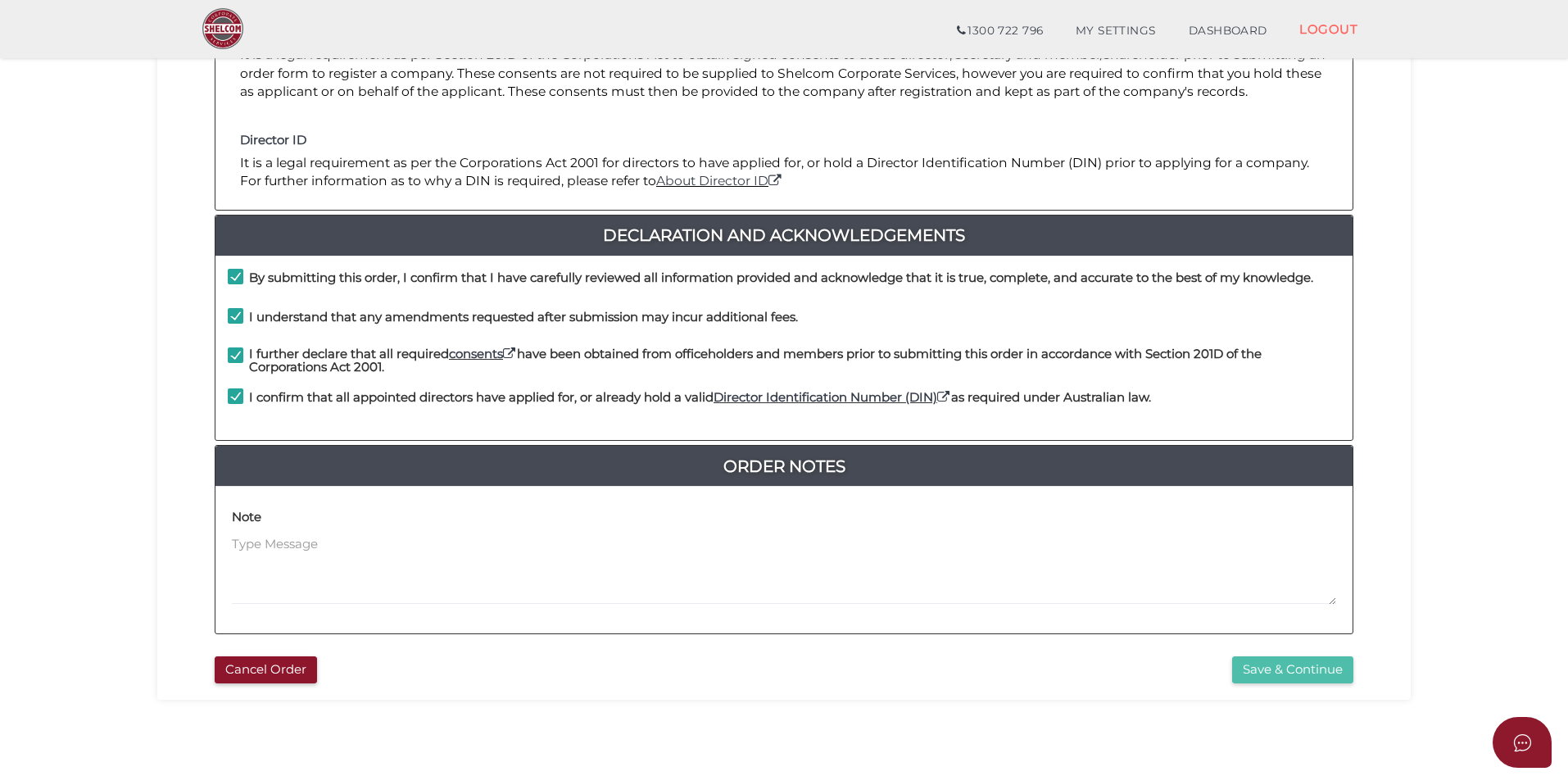
click at [1284, 669] on button "Save & Continue" at bounding box center [1292, 669] width 121 height 27
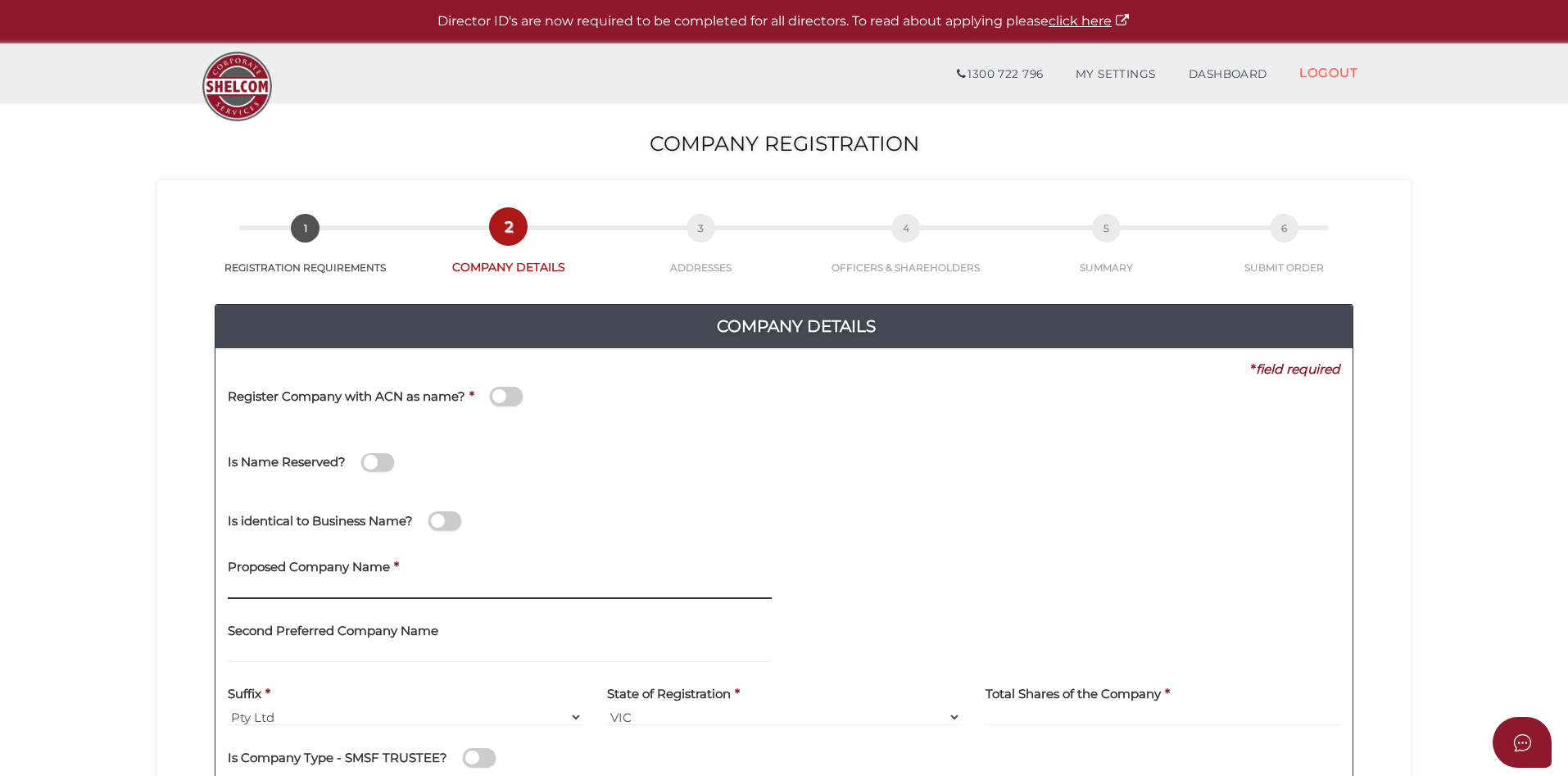
click at [526, 586] on input "text" at bounding box center [500, 590] width 544 height 18
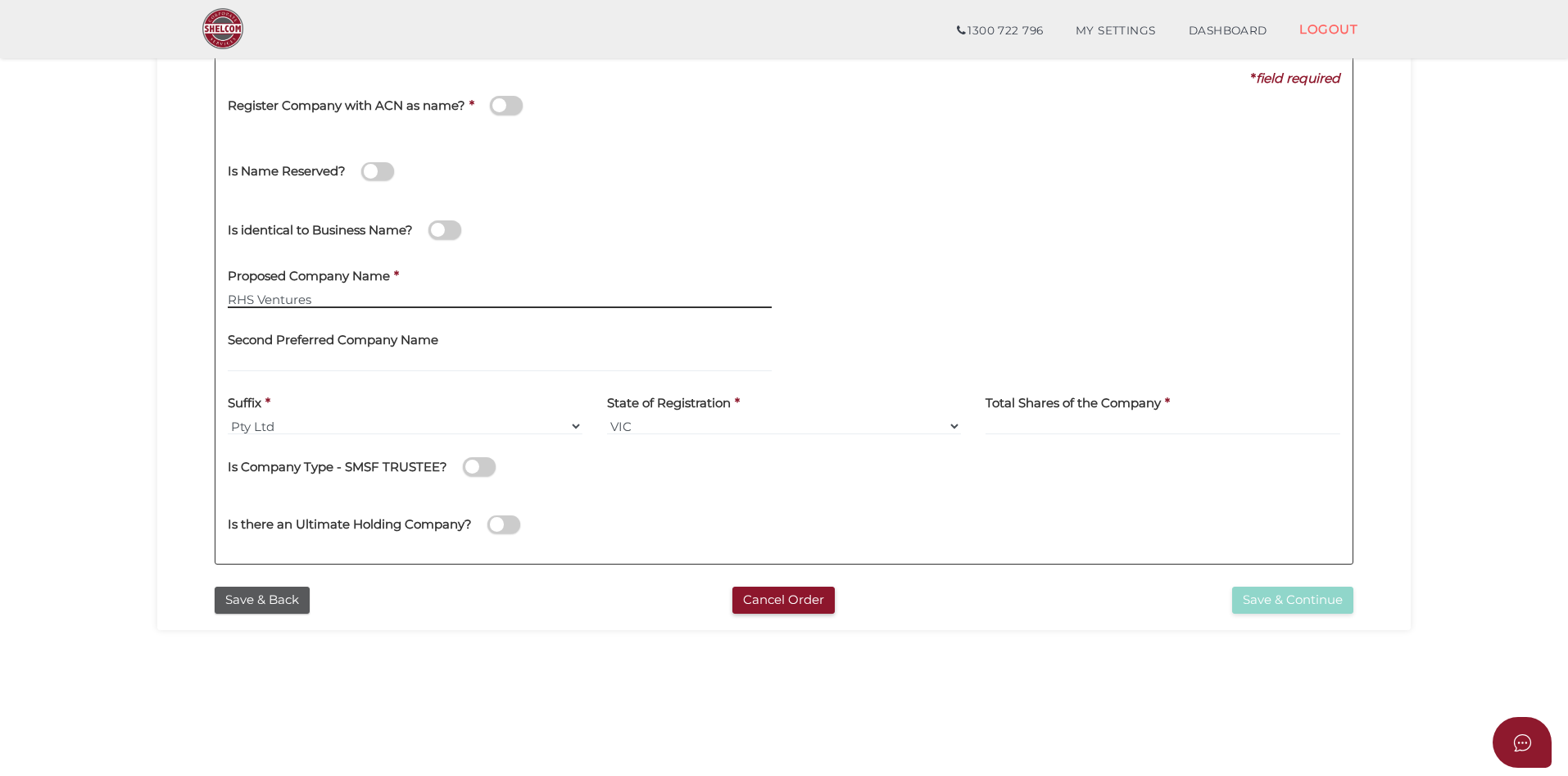
scroll to position [250, 0]
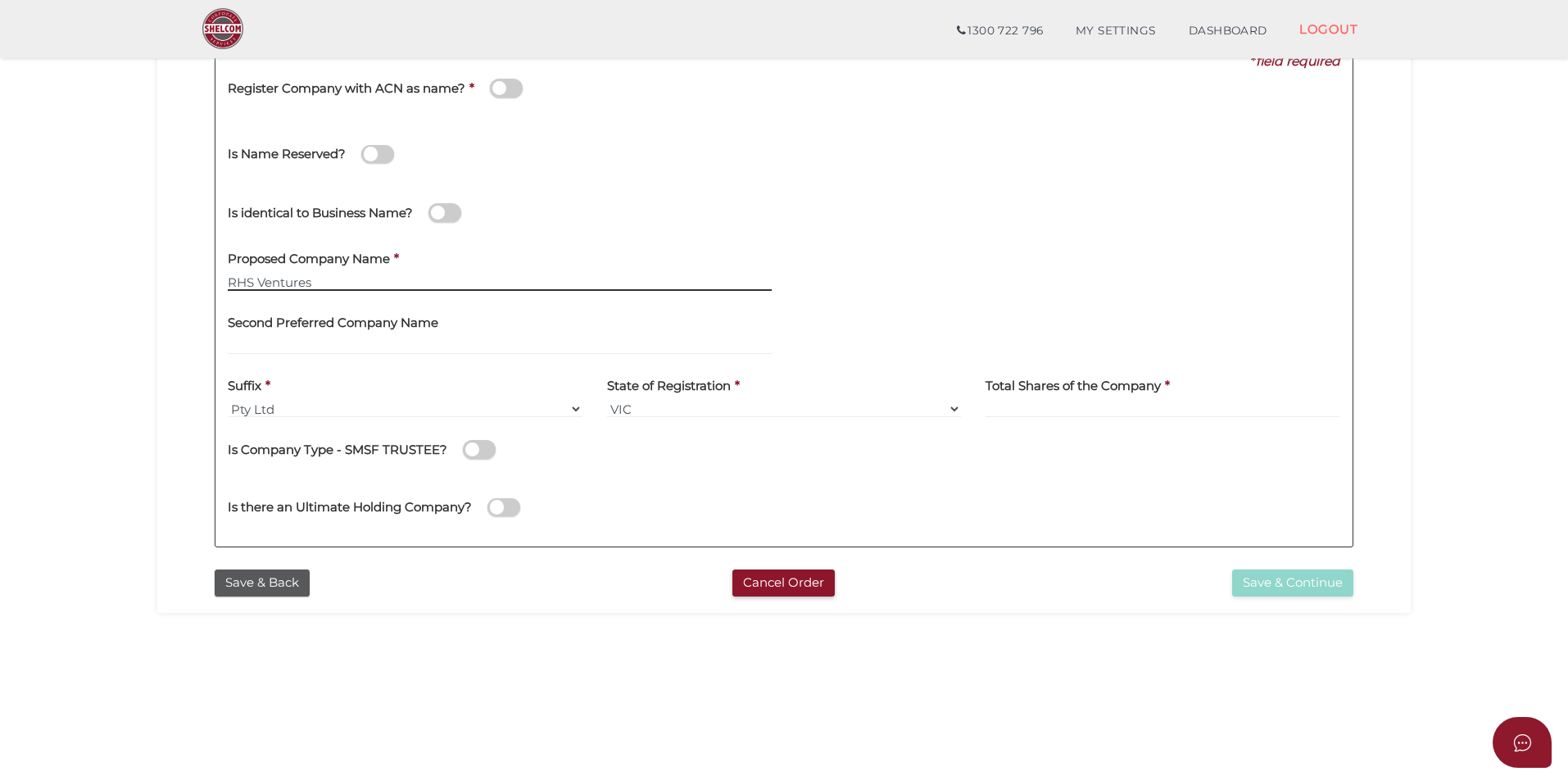
type input "RHS Ventures"
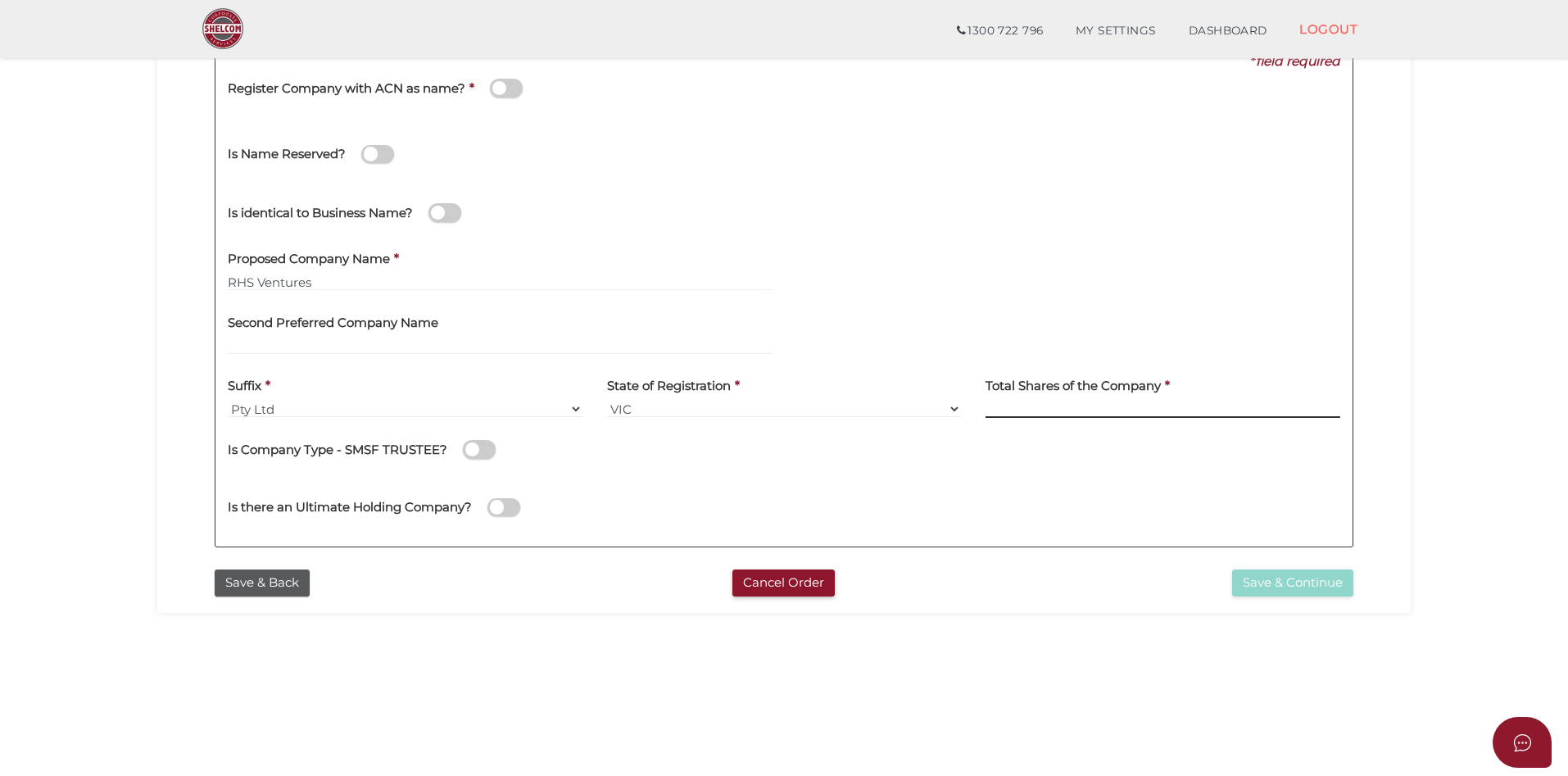
click at [1070, 408] on input at bounding box center [1163, 408] width 355 height 18
type input "120"
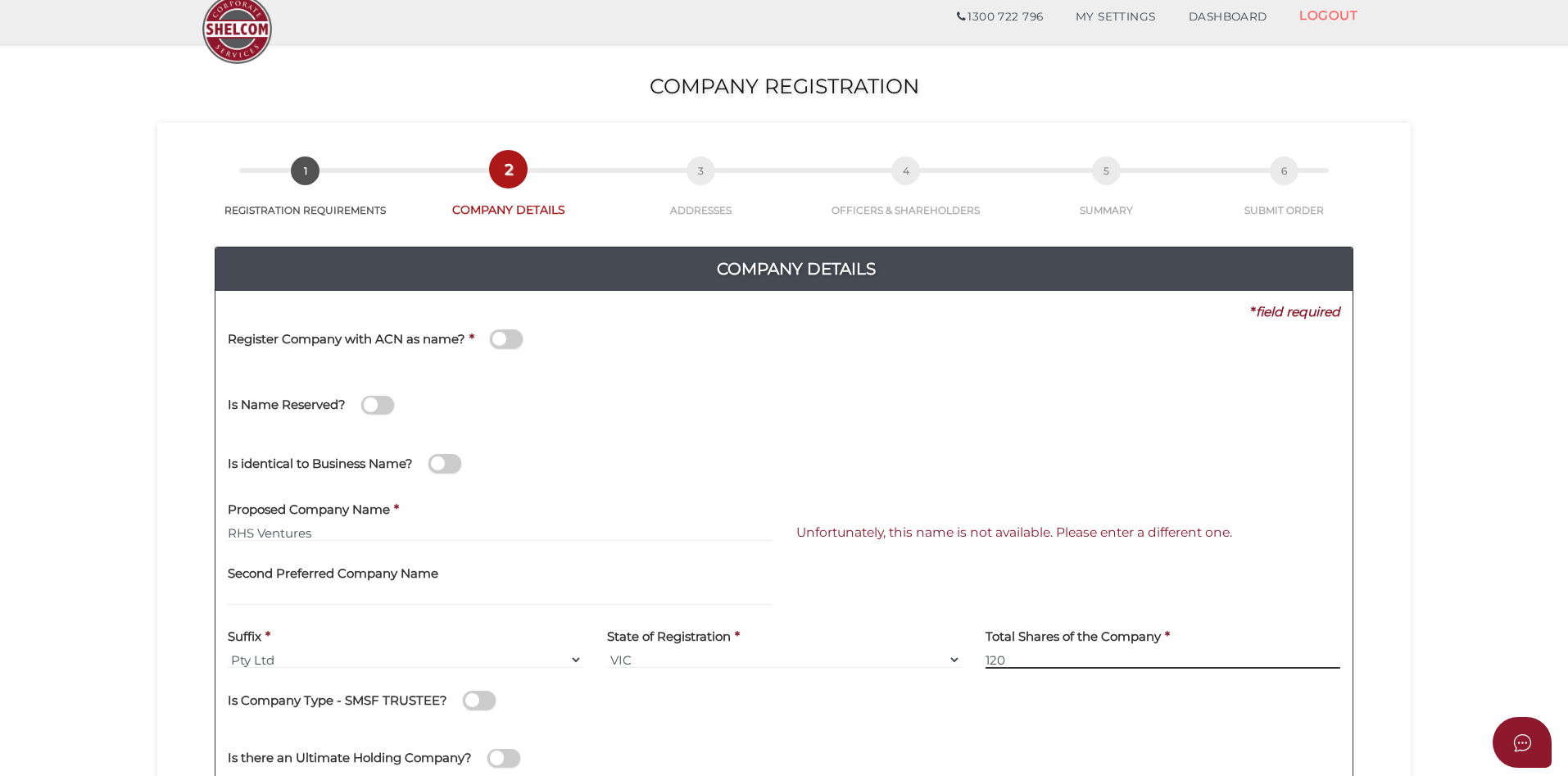
scroll to position [4, 0]
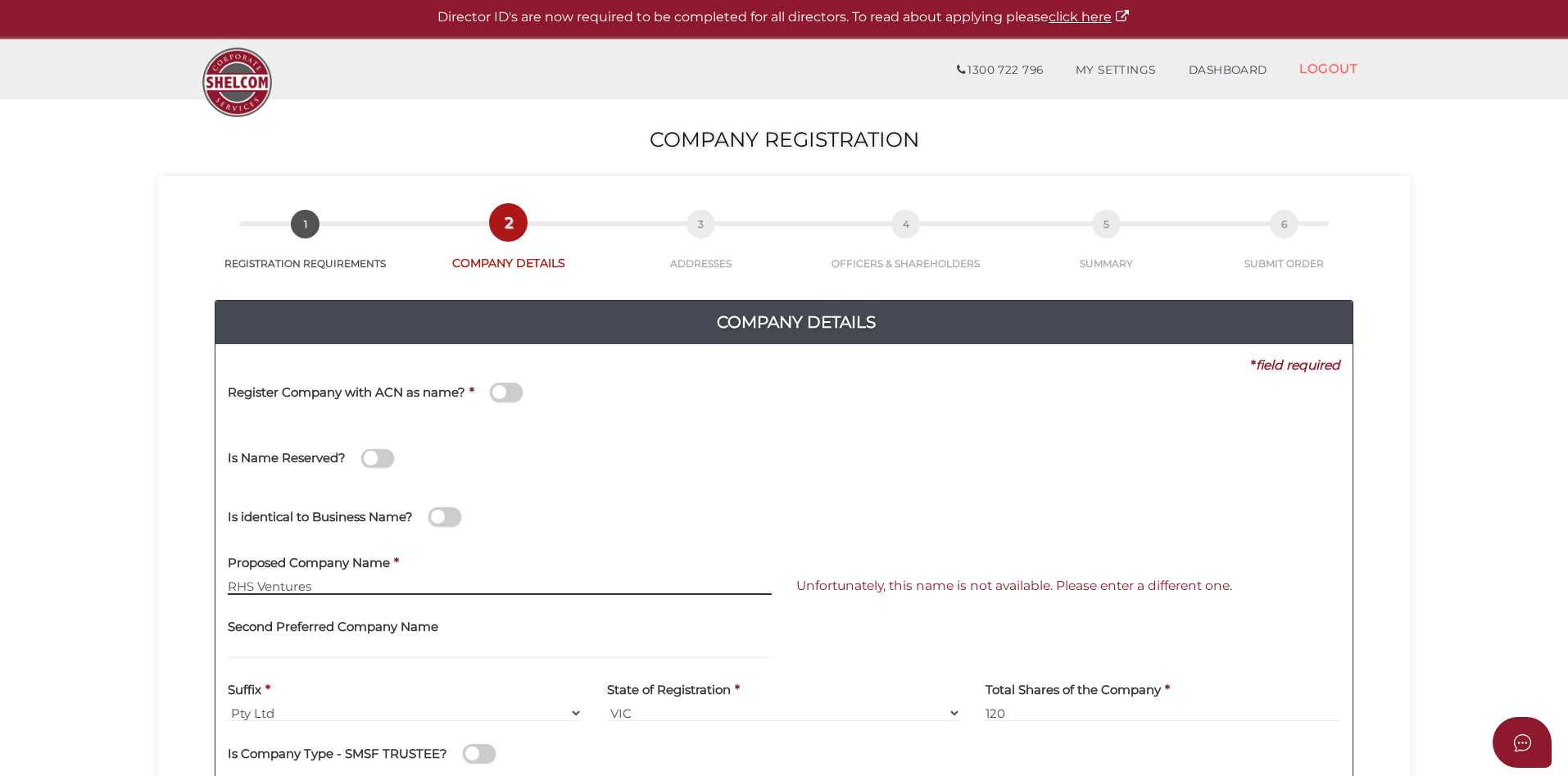
drag, startPoint x: 258, startPoint y: 583, endPoint x: 343, endPoint y: 578, distance: 85.1
click at [333, 579] on input "RHS Ventures" at bounding box center [500, 586] width 544 height 18
drag, startPoint x: 260, startPoint y: 586, endPoint x: 330, endPoint y: 587, distance: 70.0
click at [330, 587] on input "RHS Enterprises" at bounding box center [500, 586] width 544 height 18
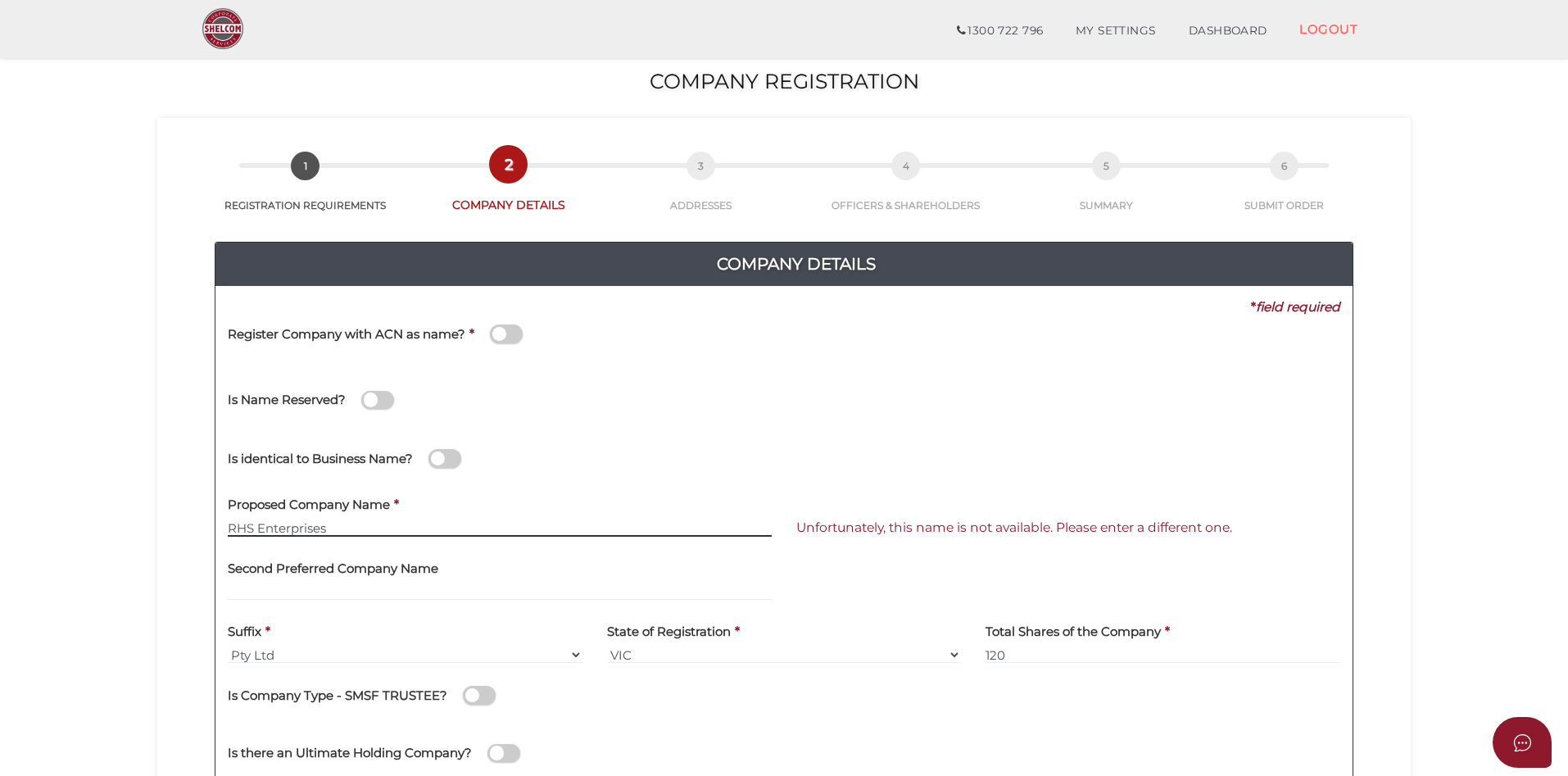
scroll to position [349, 0]
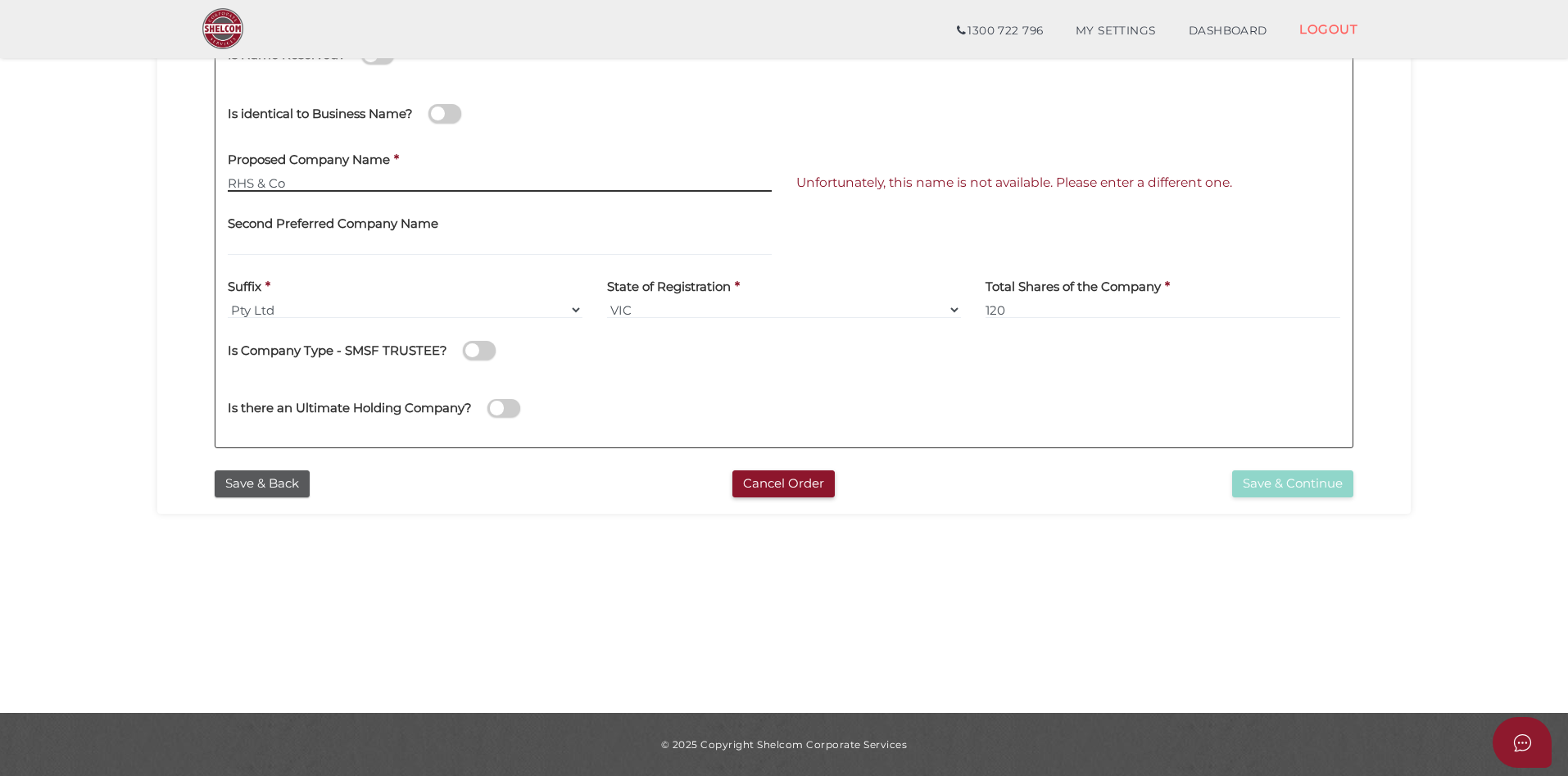
drag, startPoint x: 310, startPoint y: 182, endPoint x: 205, endPoint y: 186, distance: 105.1
click at [205, 186] on div "Company Details 0f6e52f5f2eca68b2693963826271084 d95c3171df5719cf24091c6b82e203…" at bounding box center [784, 165] width 1229 height 594
click at [275, 184] on input "RHS & Co" at bounding box center [500, 182] width 544 height 18
click at [263, 181] on input "RHS & Co" at bounding box center [500, 182] width 544 height 18
drag, startPoint x: 258, startPoint y: 182, endPoint x: 302, endPoint y: 177, distance: 44.3
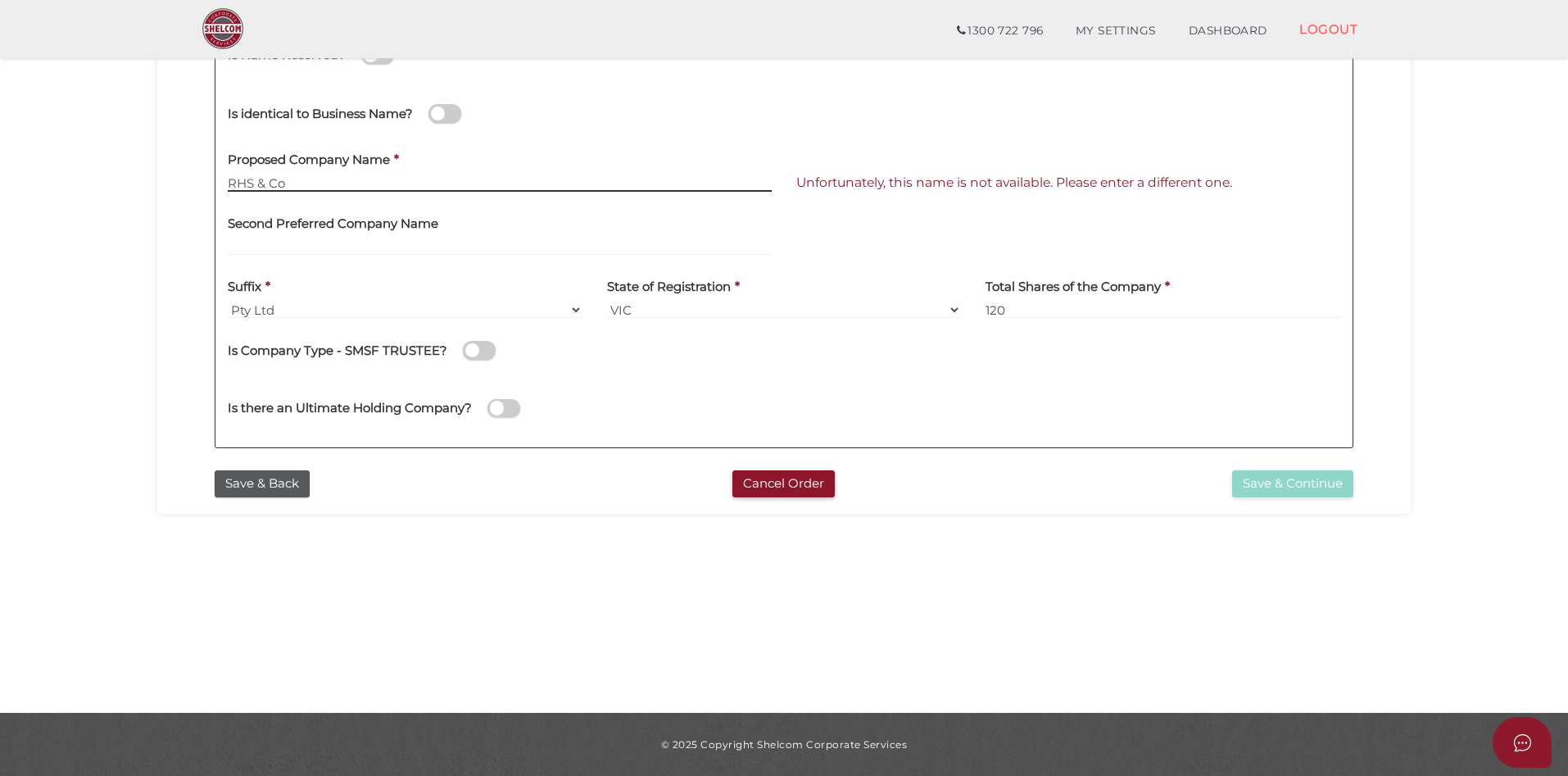
click at [302, 177] on input "RHS & Co" at bounding box center [500, 182] width 544 height 18
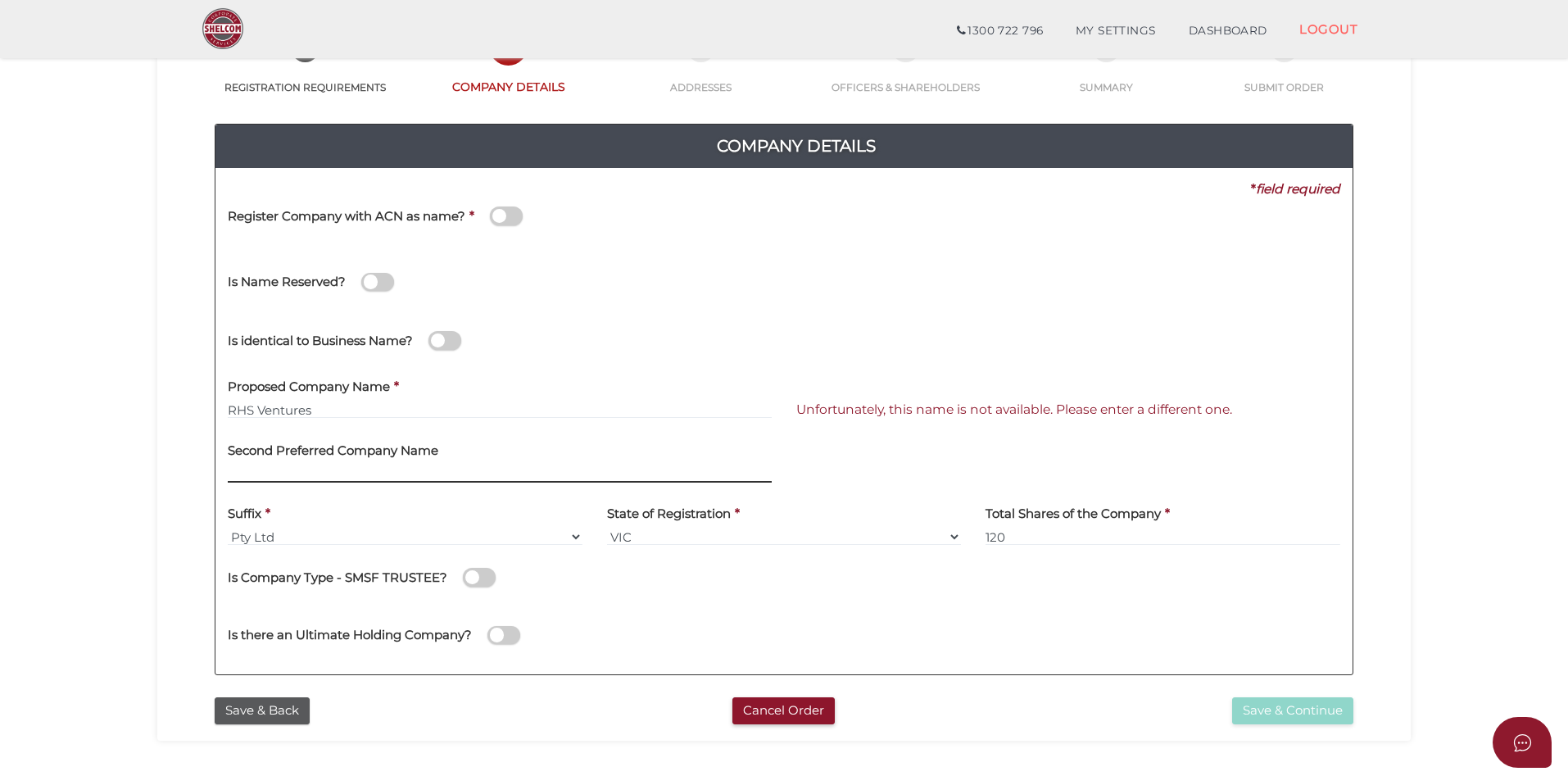
scroll to position [126, 0]
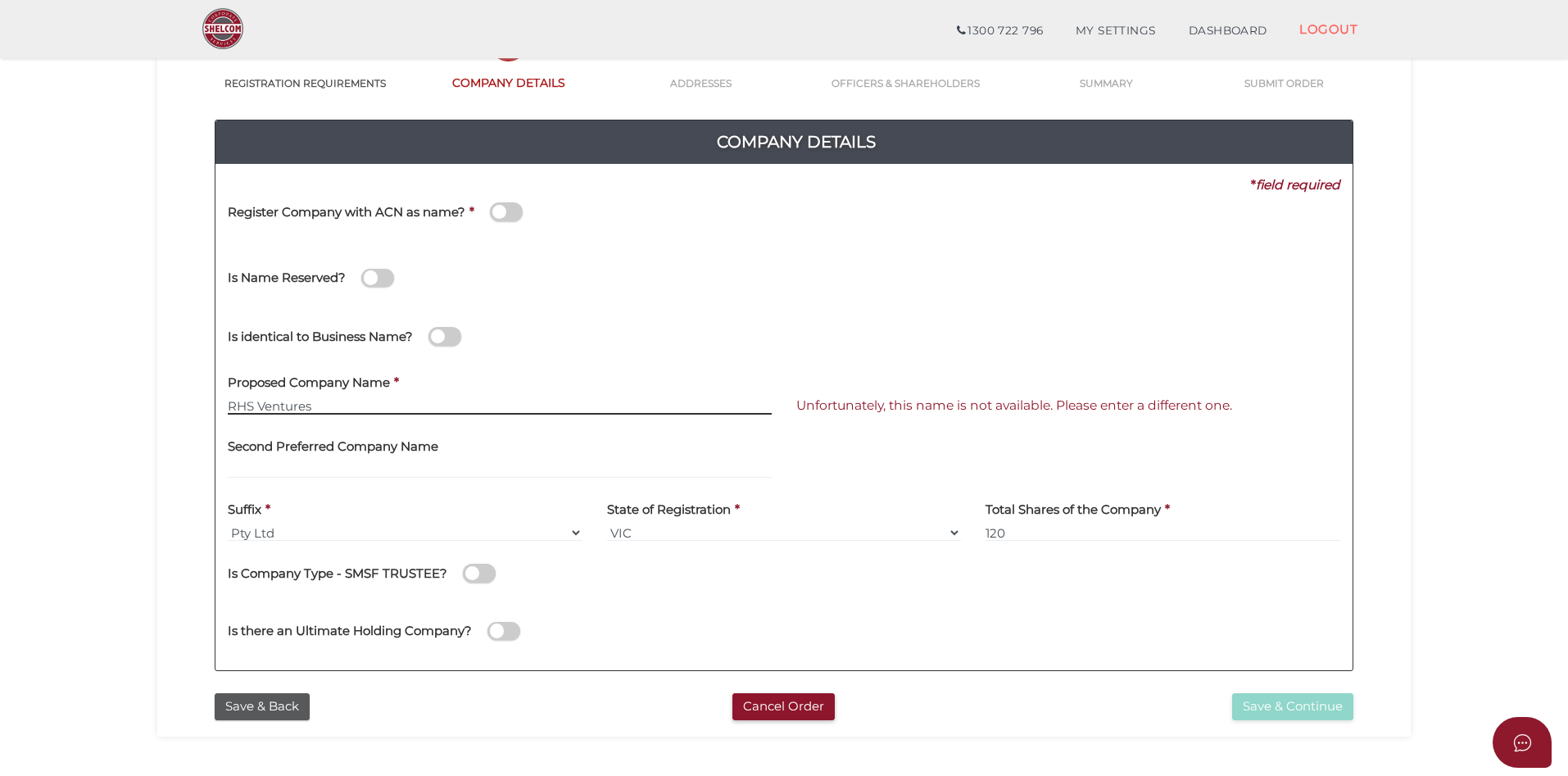
drag, startPoint x: 257, startPoint y: 404, endPoint x: 332, endPoint y: 395, distance: 75.5
click at [332, 395] on div "Proposed Company Name * RHS Ventures" at bounding box center [500, 389] width 544 height 52
drag, startPoint x: 257, startPoint y: 407, endPoint x: 478, endPoint y: 376, distance: 223.2
click at [478, 376] on div "Proposed Company Name * RHS Enterprises" at bounding box center [500, 389] width 544 height 52
type input "RHS Group Australia"
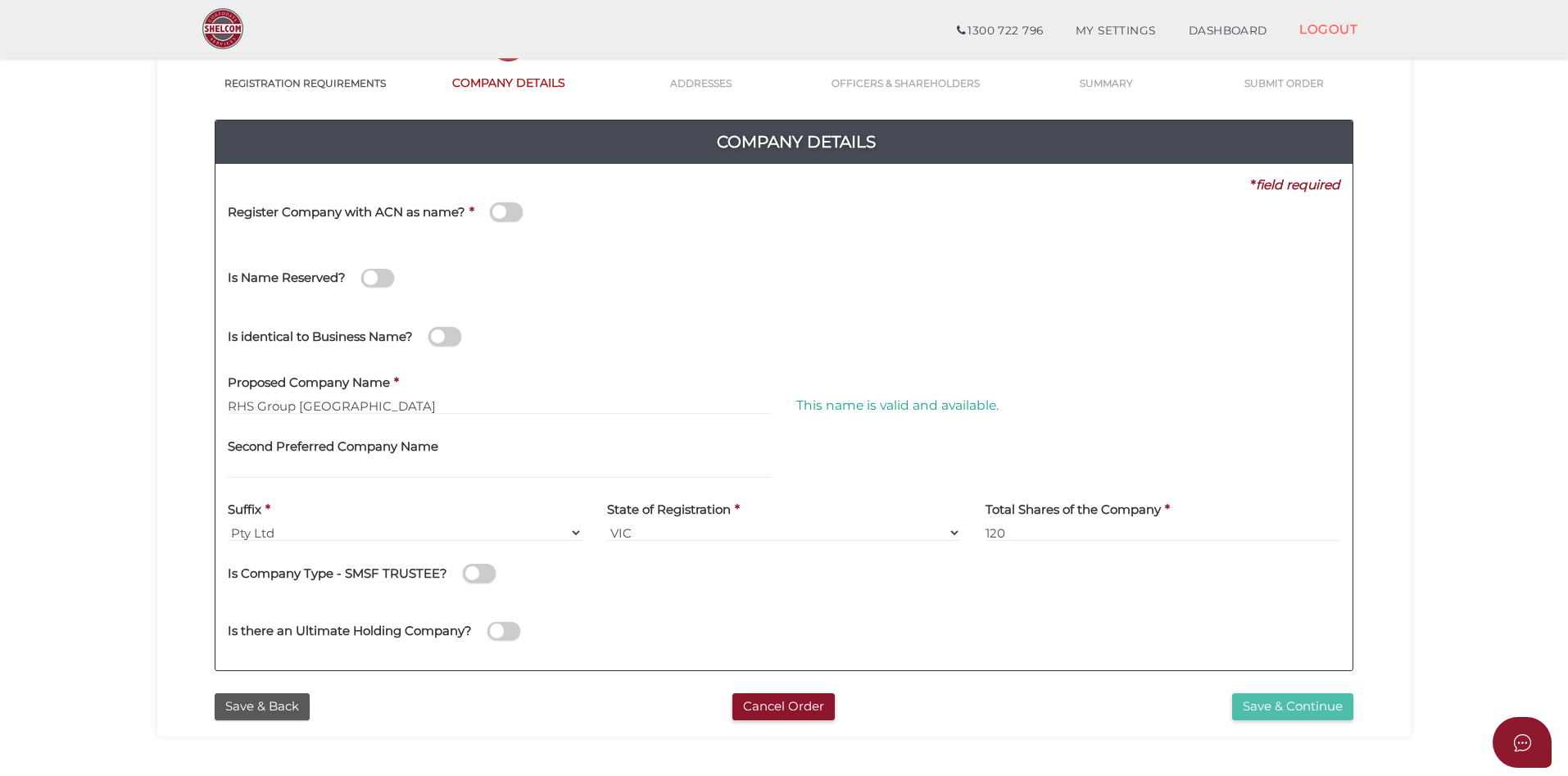
click at [1264, 704] on button "Save & Continue" at bounding box center [1292, 706] width 121 height 27
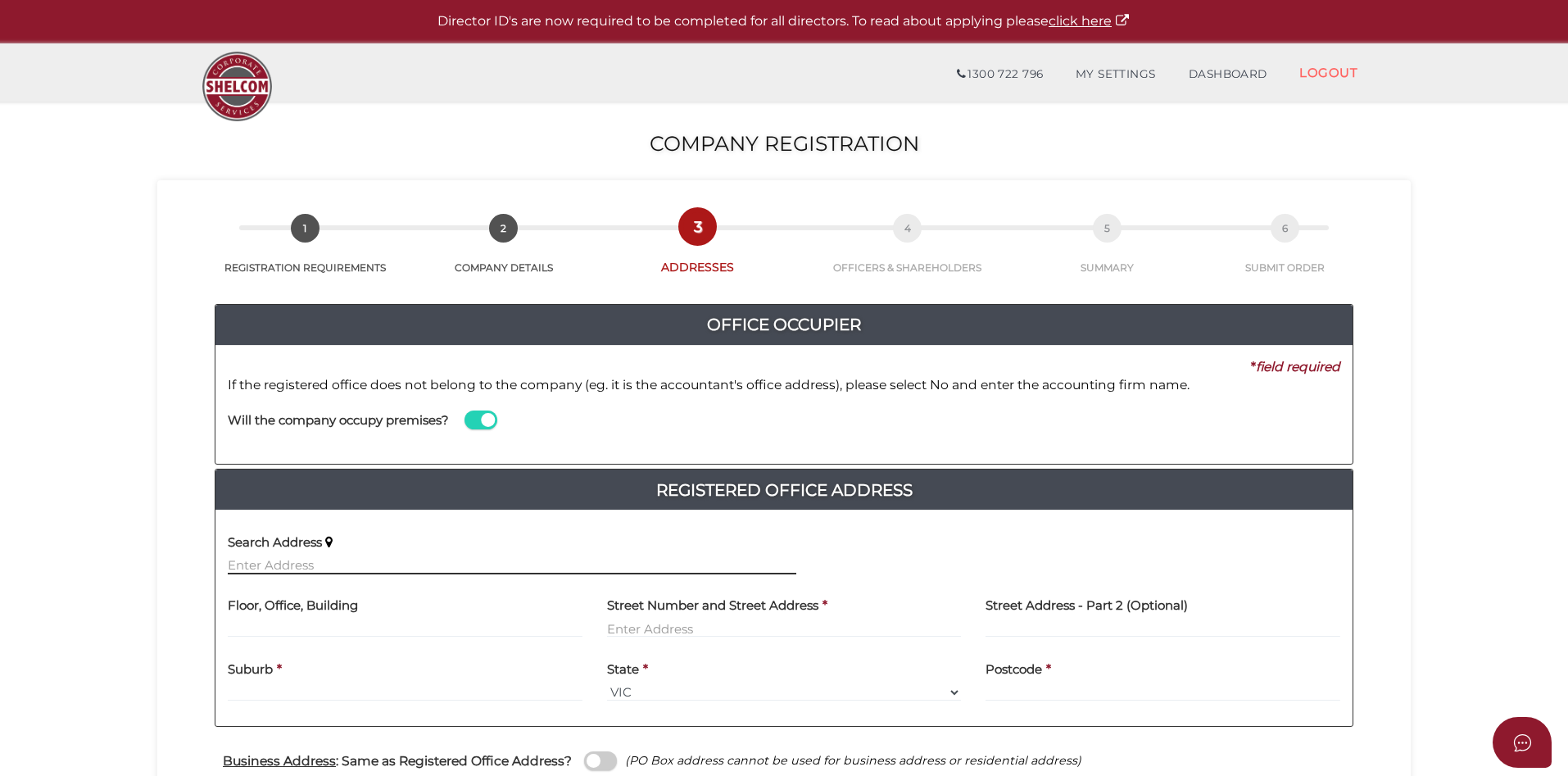
click at [266, 565] on input "text" at bounding box center [512, 565] width 569 height 18
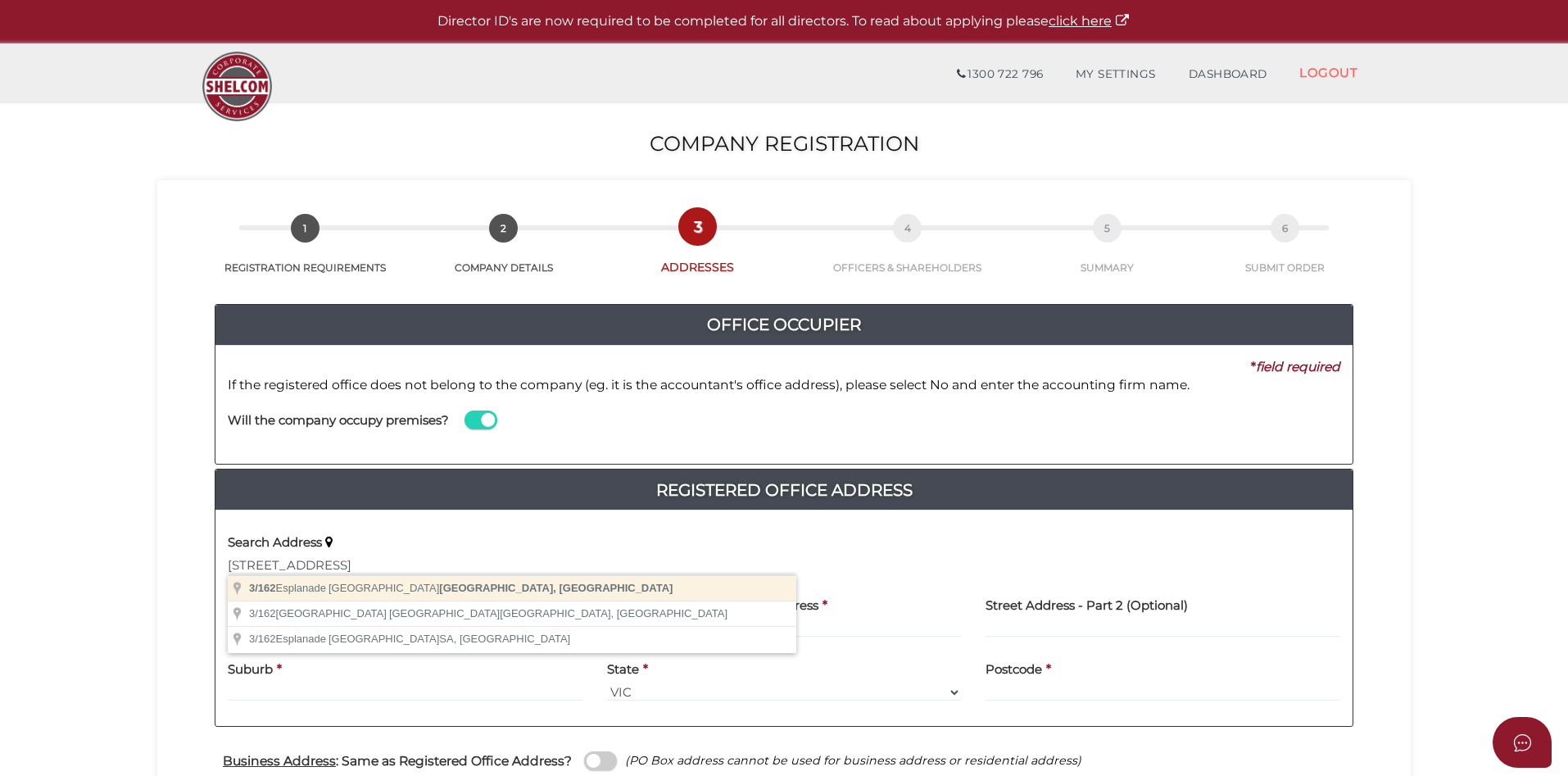
type input "3/162 Esplanade, Brighton VIC, Australia"
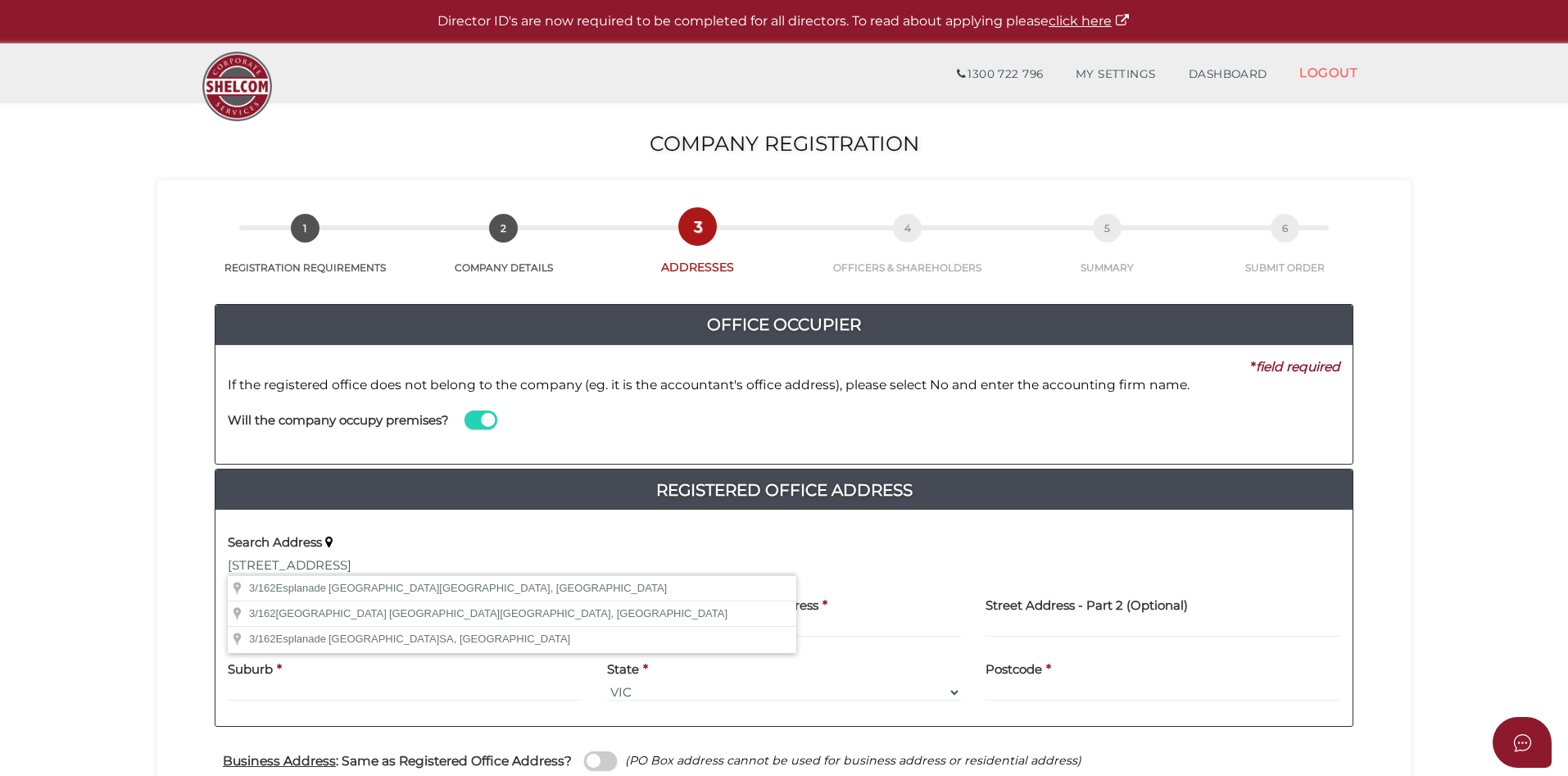
type input "3"
type input "162 Esplanade"
type input "Brighton"
select select "VIC"
type input "3186"
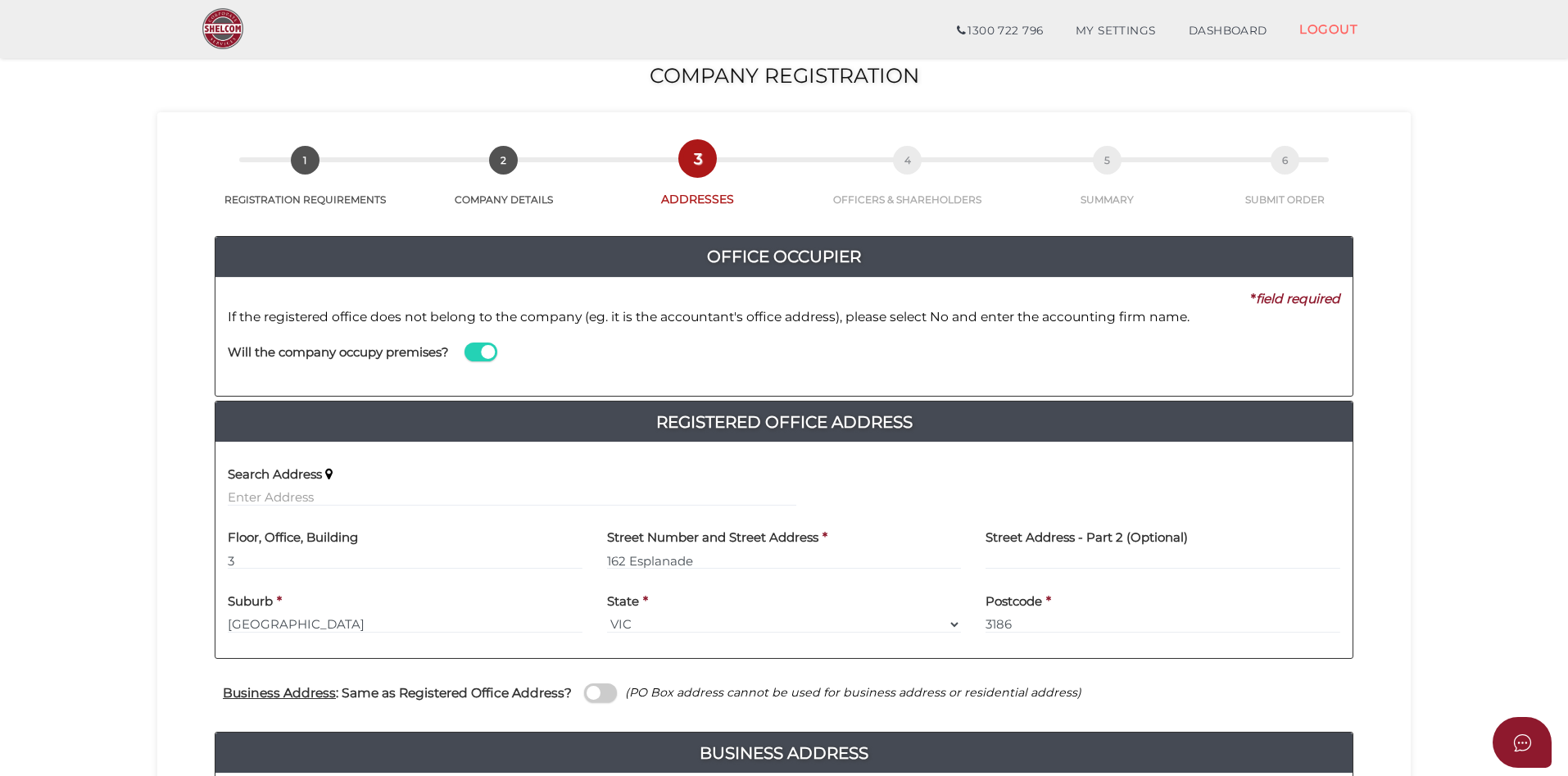
scroll to position [11, 0]
click at [475, 357] on span at bounding box center [481, 351] width 33 height 19
click at [0, 0] on input "checkbox" at bounding box center [0, 0] width 0 height 0
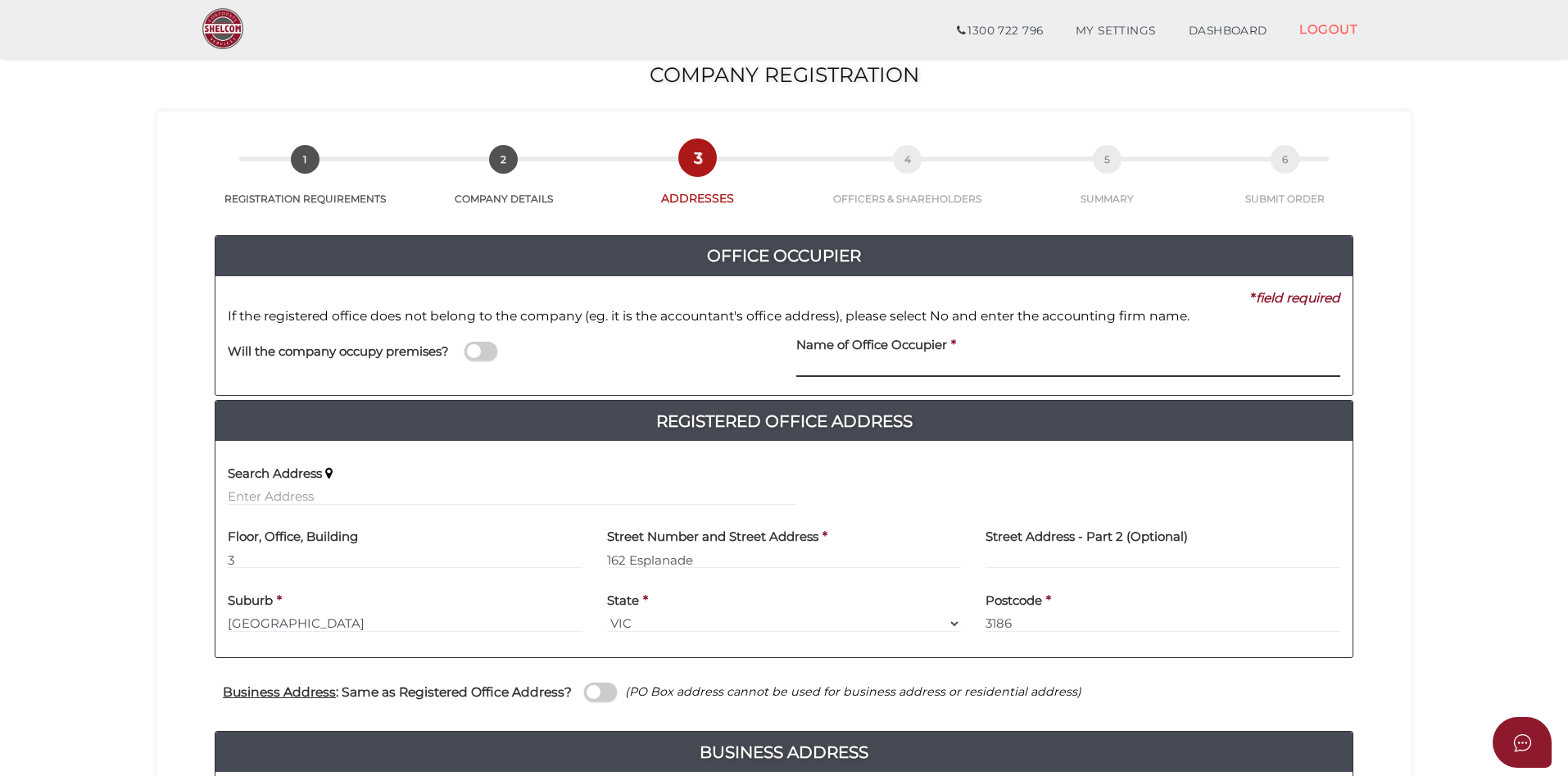
click at [832, 362] on input at bounding box center [1067, 368] width 544 height 18
type input "Network Business Consulting Group"
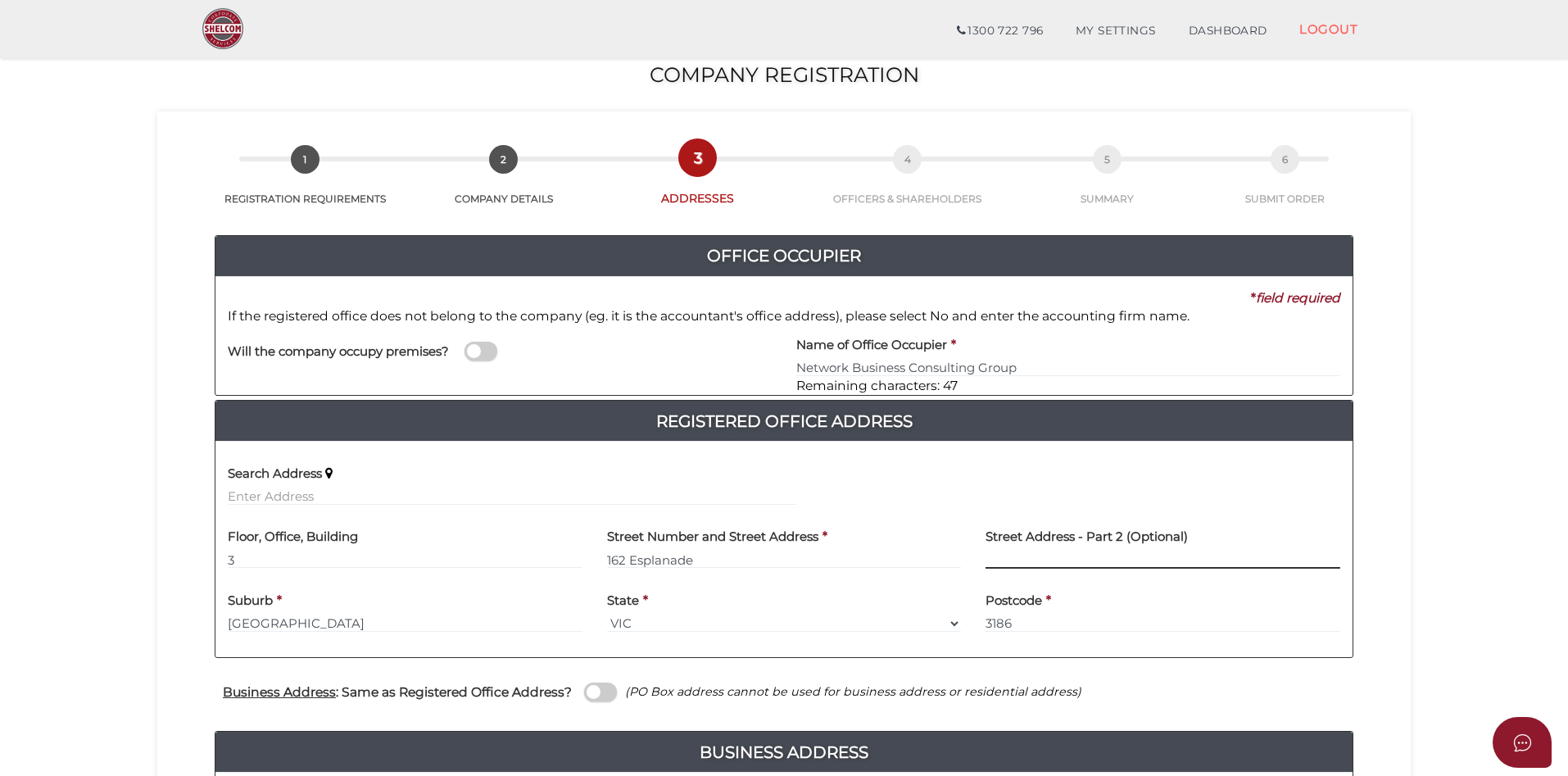
click at [1264, 552] on input "text" at bounding box center [1163, 559] width 355 height 18
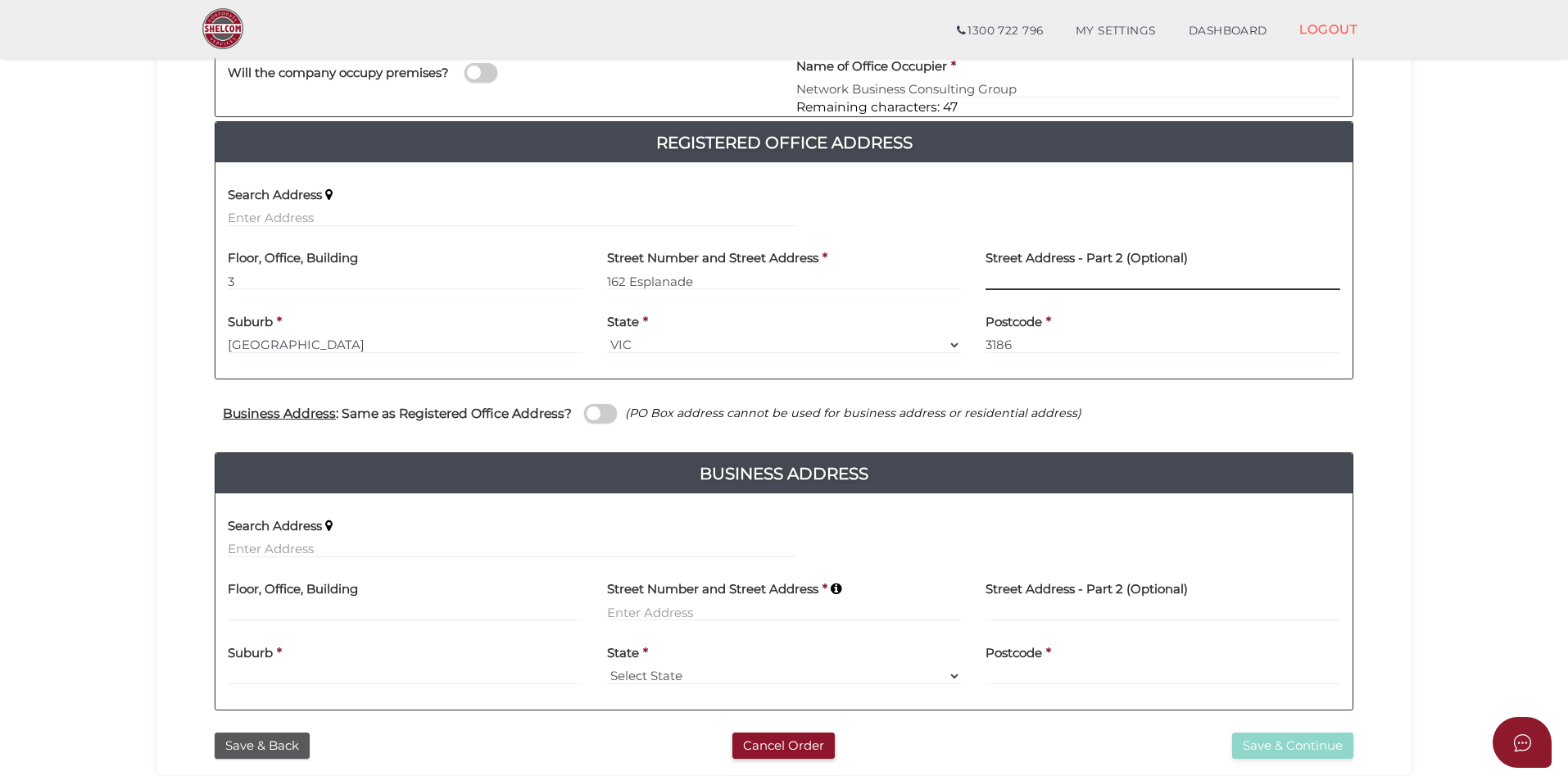
scroll to position [380, 0]
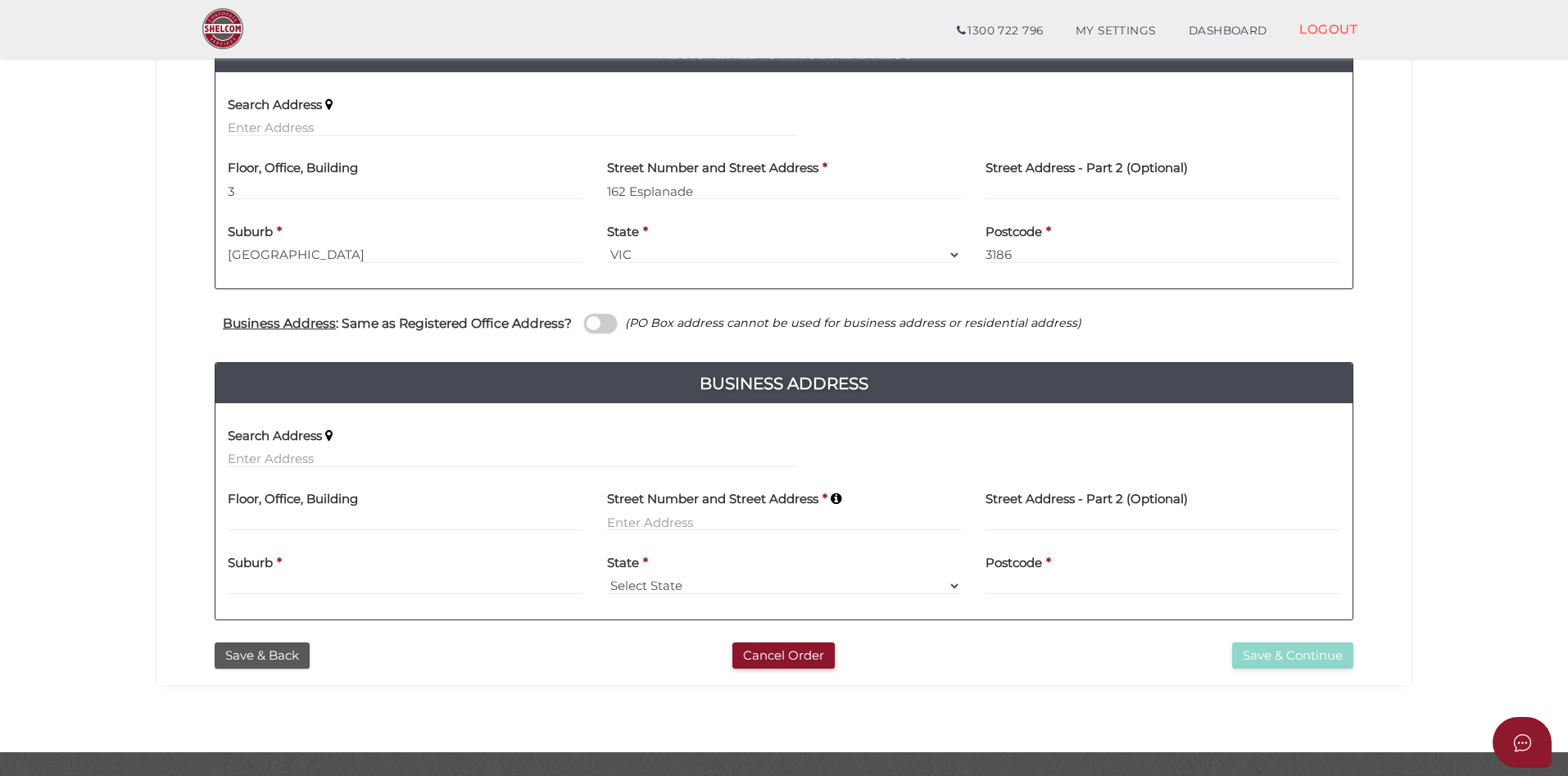
click at [607, 327] on span at bounding box center [600, 323] width 33 height 19
click at [0, 0] on input "checkbox" at bounding box center [0, 0] width 0 height 0
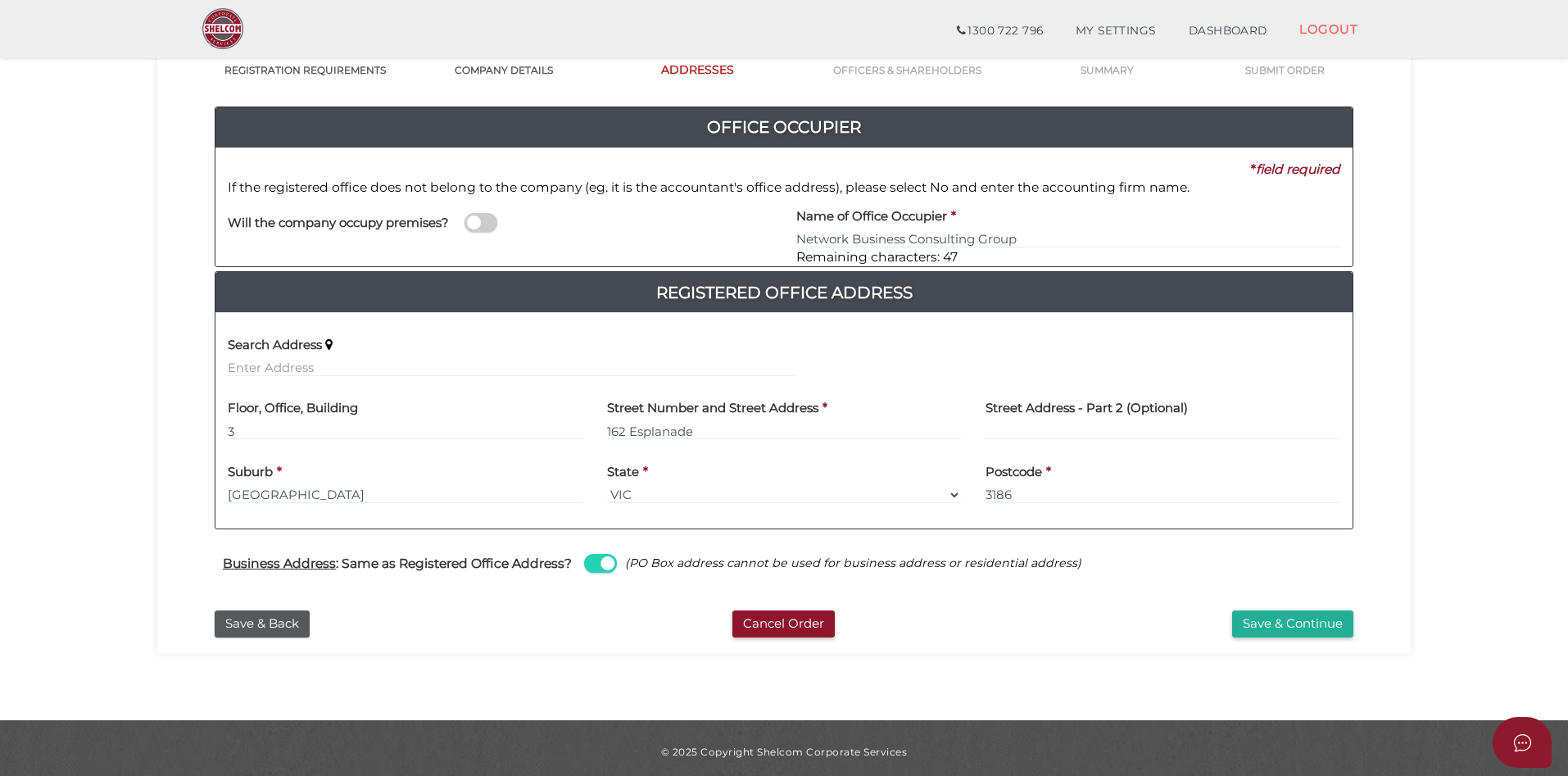
scroll to position [147, 0]
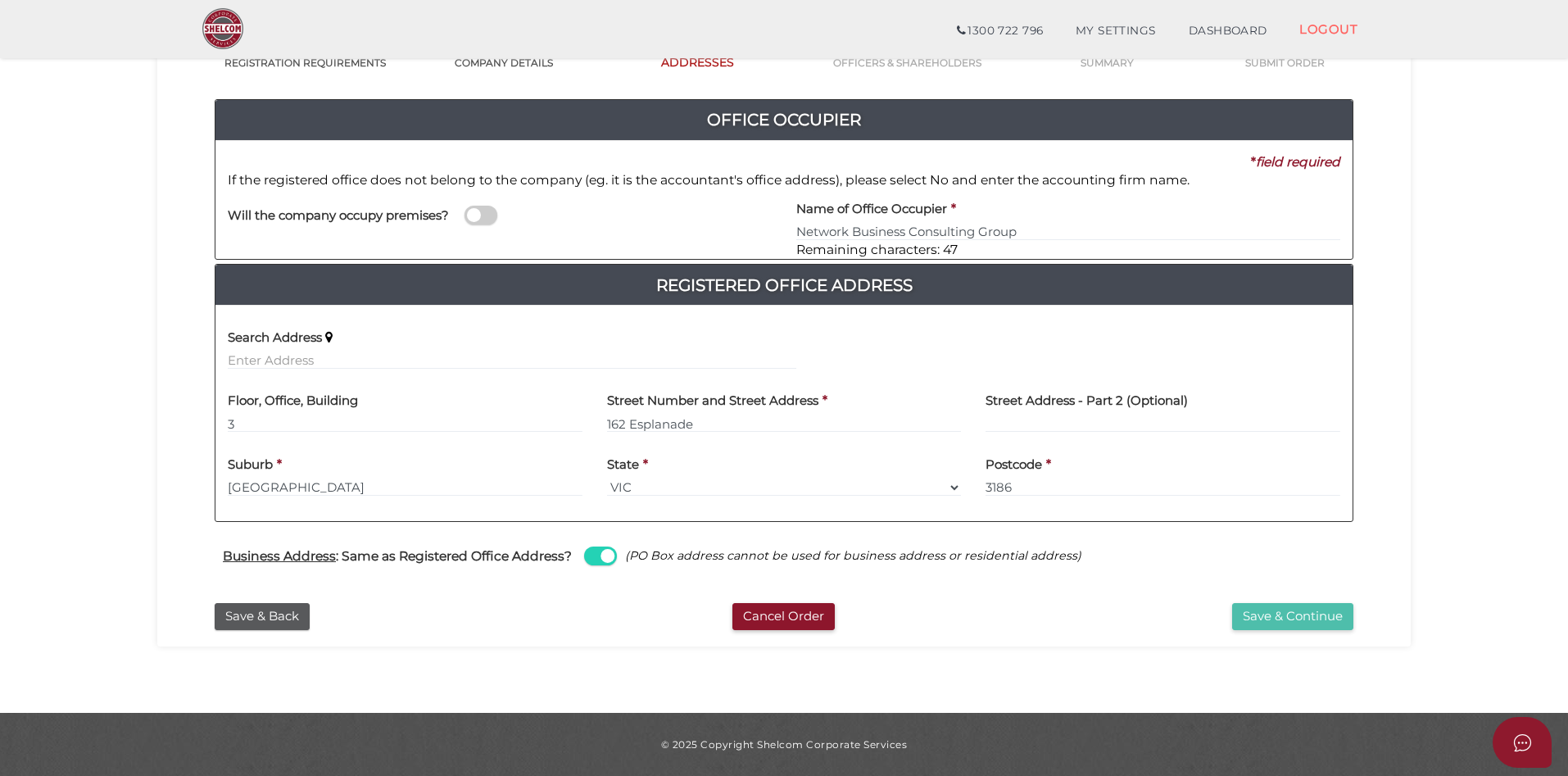
click at [1273, 616] on button "Save & Continue" at bounding box center [1292, 615] width 121 height 27
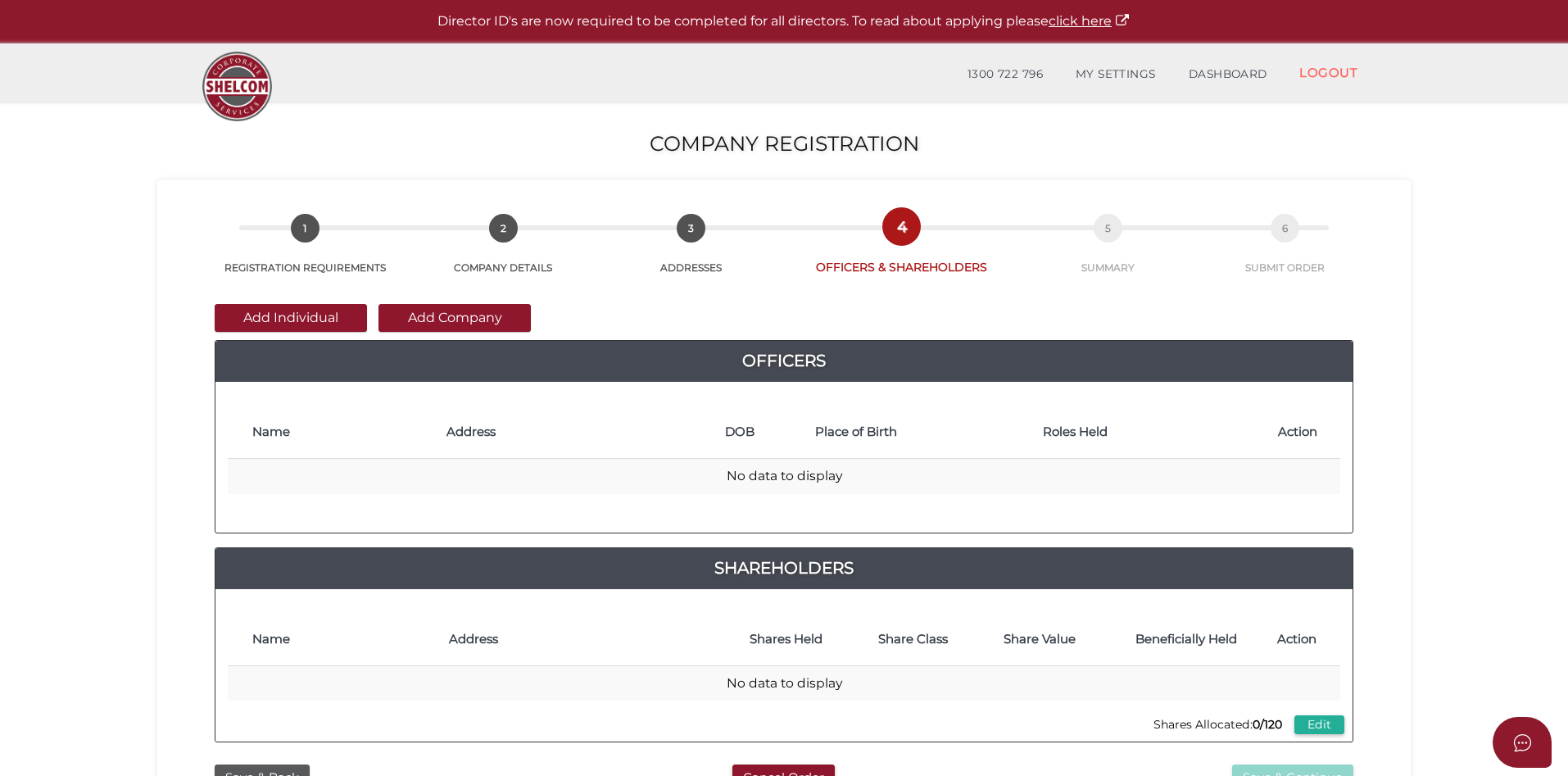
click at [314, 314] on button "Add Individual" at bounding box center [291, 318] width 153 height 28
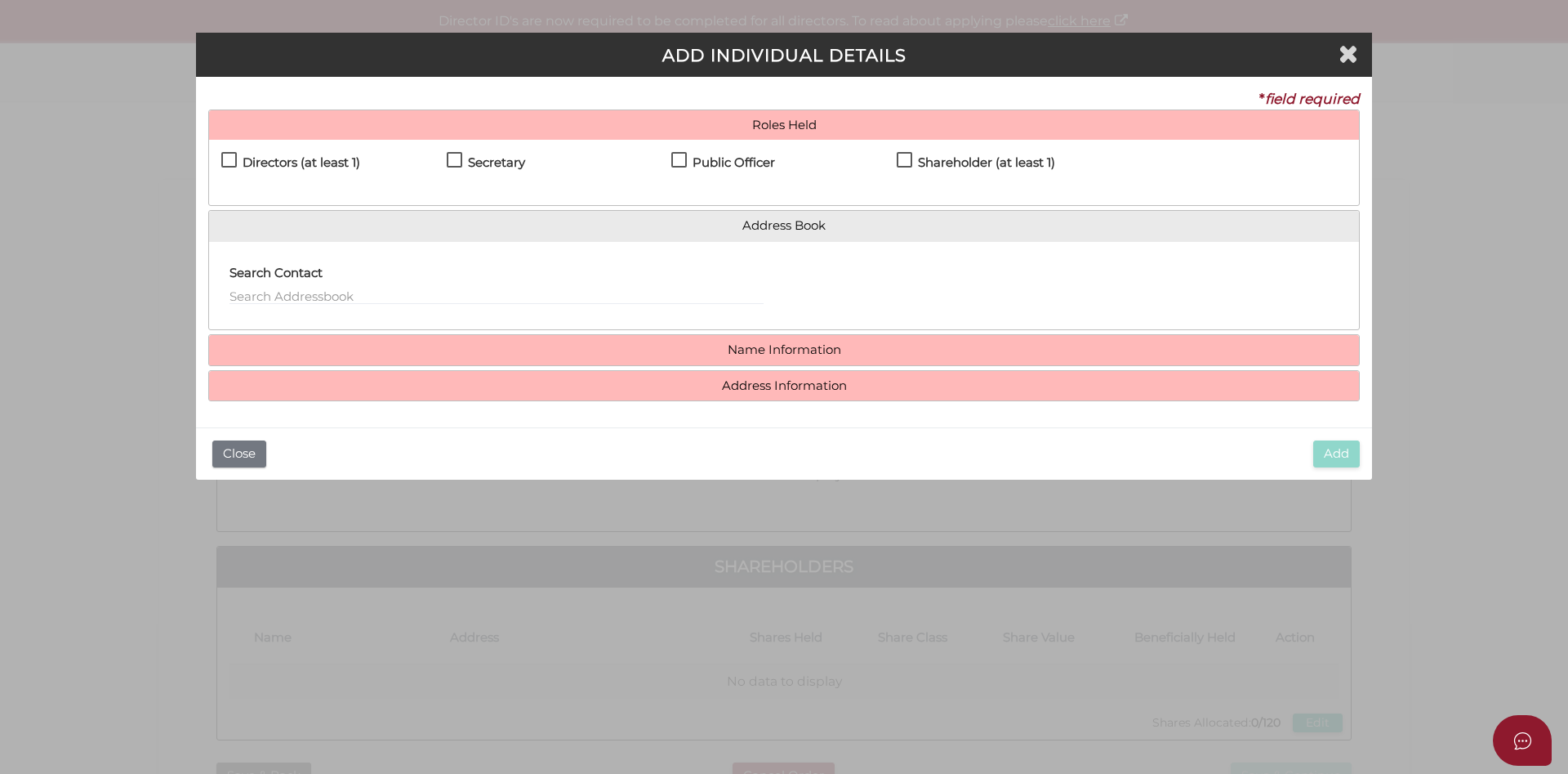
click at [228, 156] on label "Directors (at least 1)" at bounding box center [290, 166] width 139 height 21
checkbox input "true"
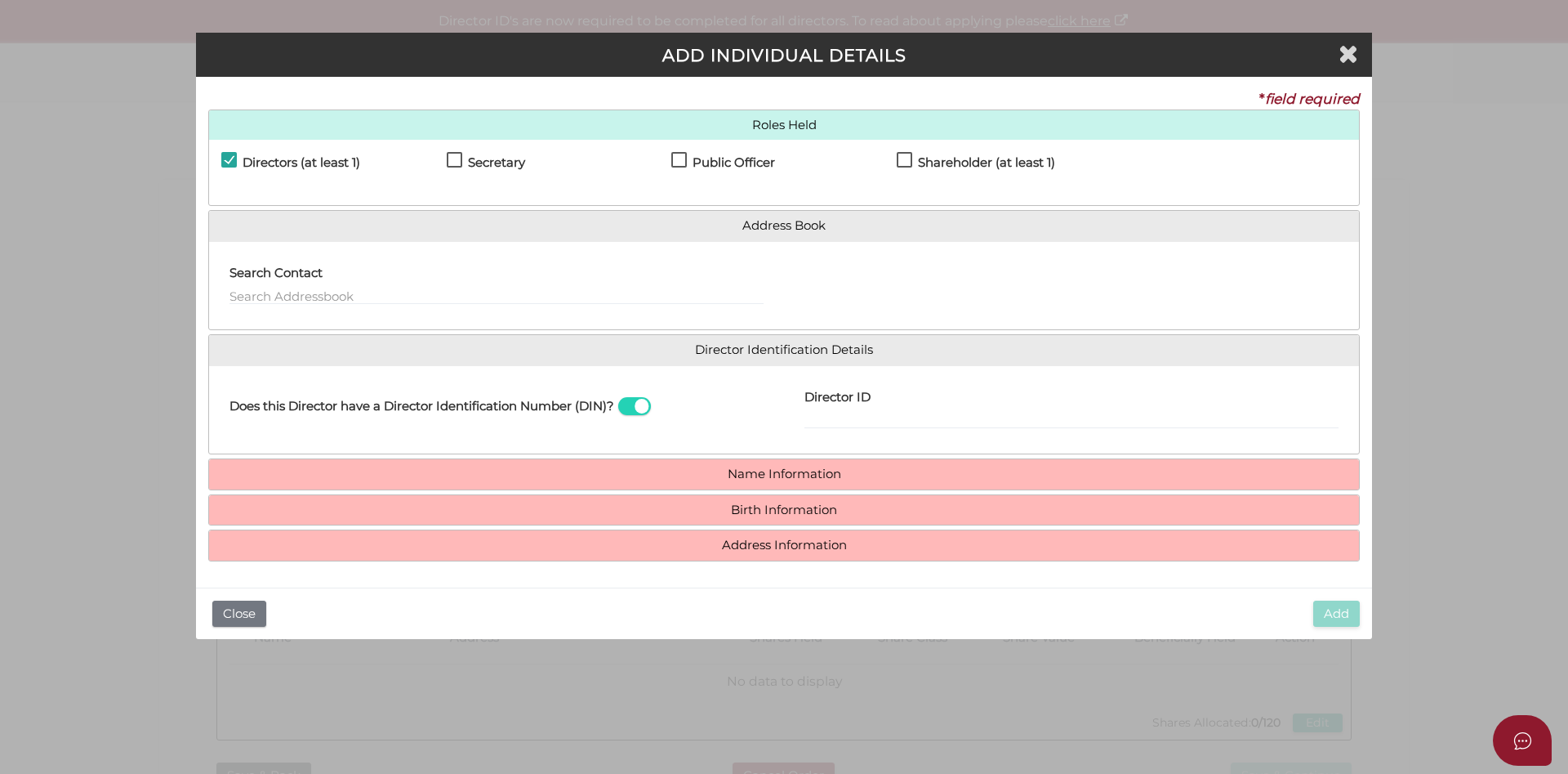
click at [454, 160] on label "Secretary" at bounding box center [485, 166] width 78 height 21
checkbox input "true"
drag, startPoint x: 679, startPoint y: 153, endPoint x: 676, endPoint y: 165, distance: 12.4
click at [679, 157] on label "Public Officer" at bounding box center [722, 166] width 104 height 21
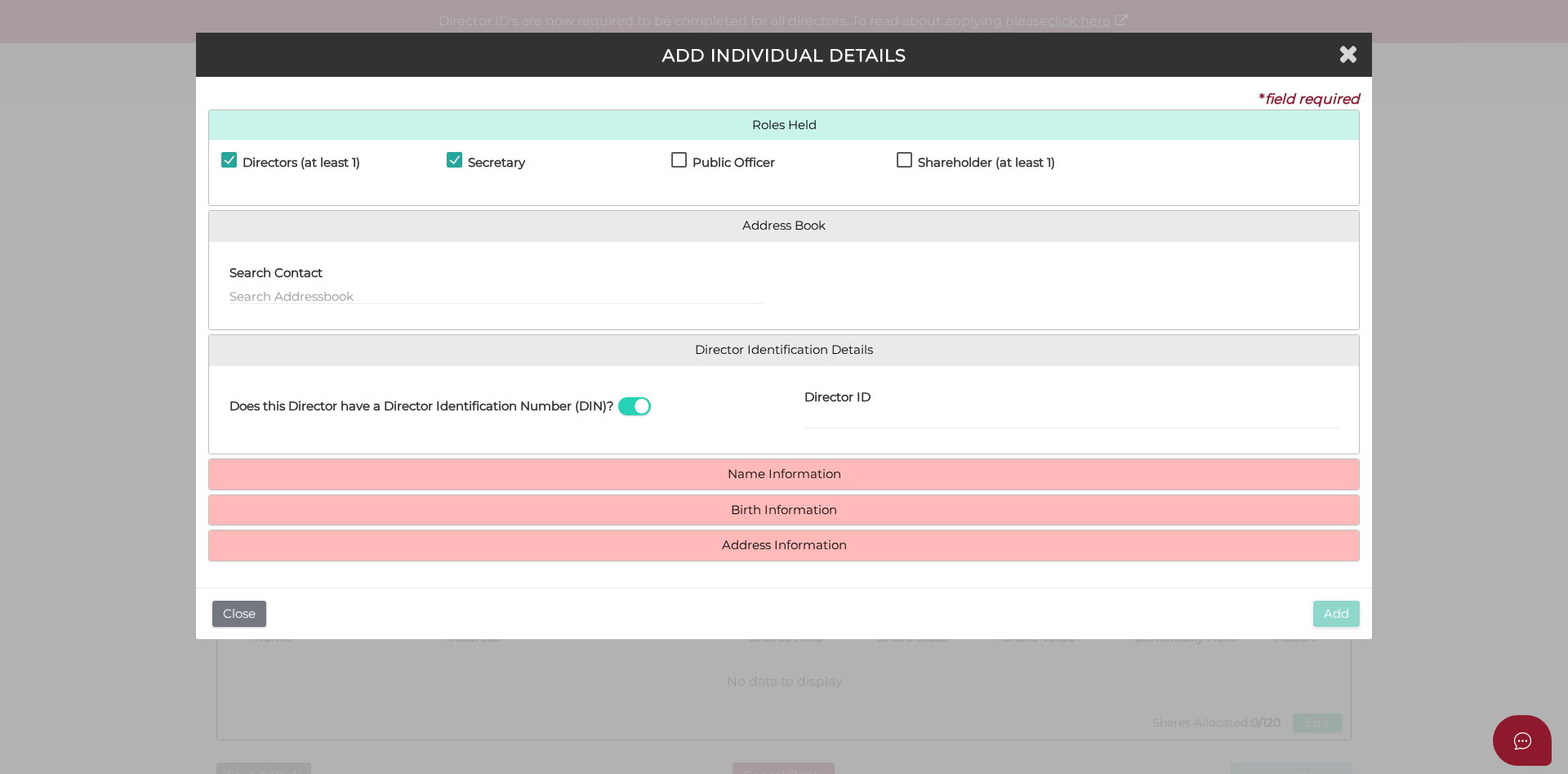
checkbox input "true"
drag, startPoint x: 913, startPoint y: 158, endPoint x: 899, endPoint y: 167, distance: 16.6
click at [907, 158] on label "Shareholder (at least 1)" at bounding box center [976, 166] width 158 height 21
click at [334, 285] on div "Search Contact" at bounding box center [496, 280] width 535 height 51
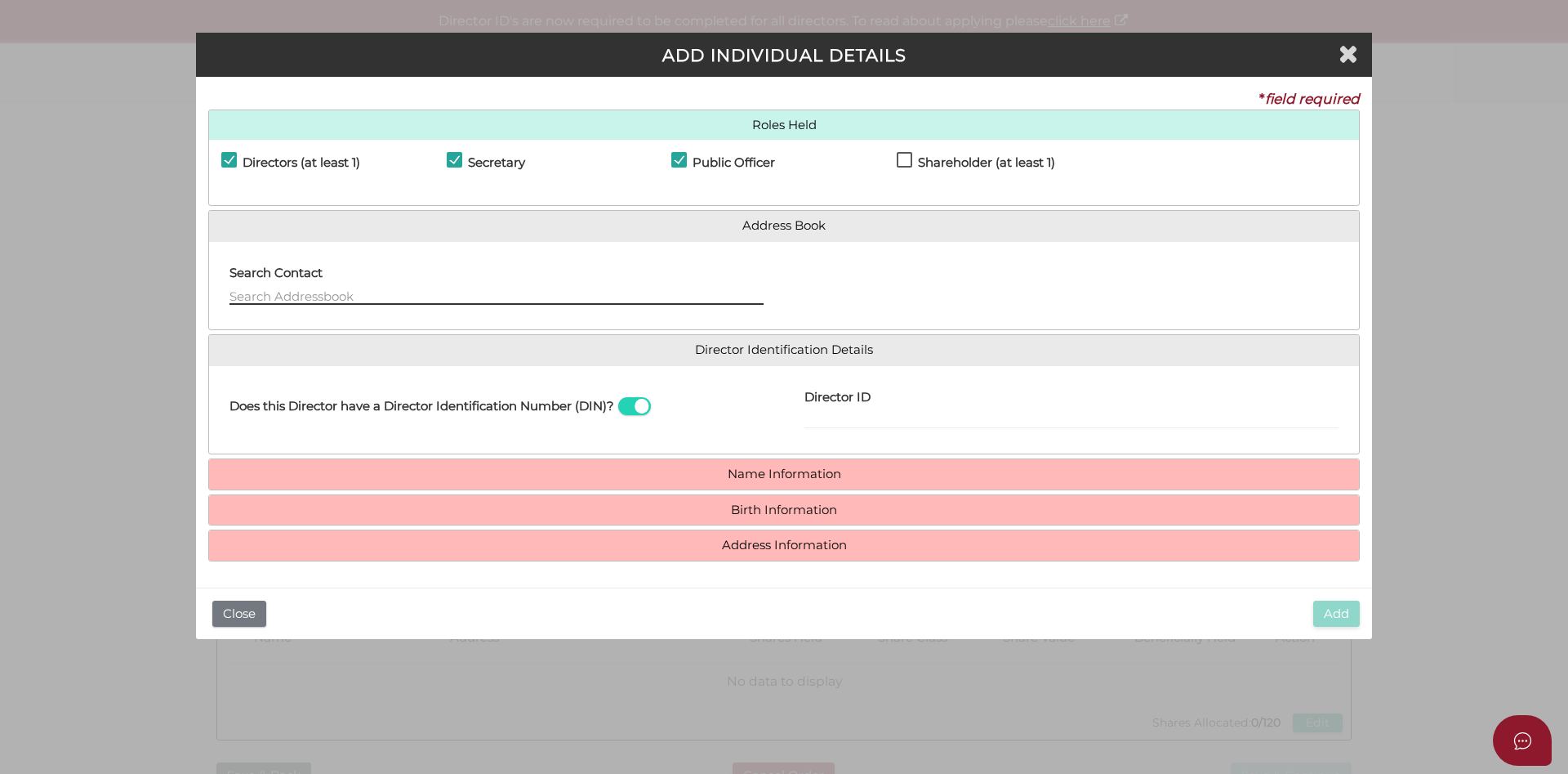
click at [311, 295] on input "text" at bounding box center [496, 296] width 535 height 18
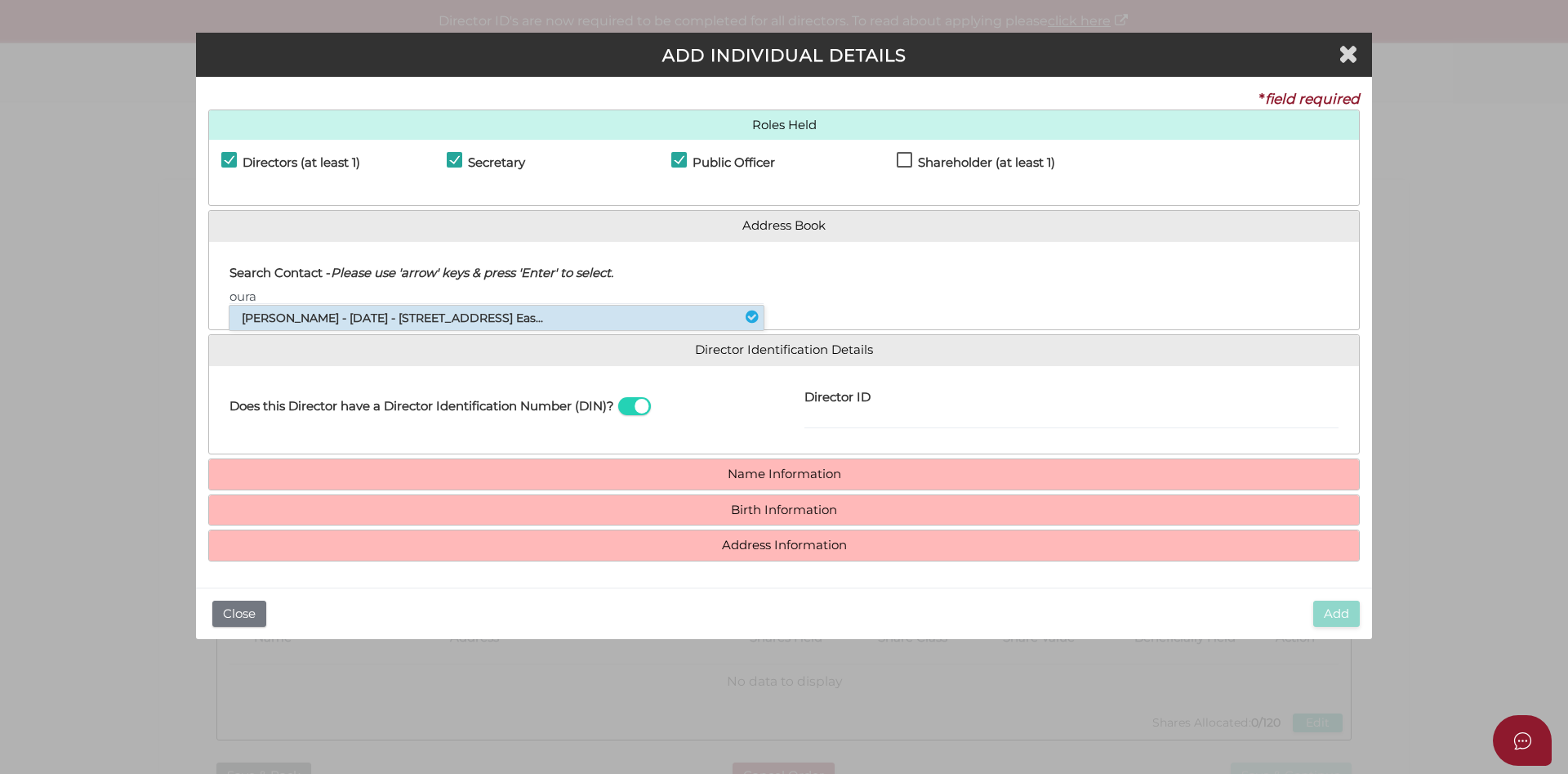
click at [342, 313] on li "Ourania Arania Giannopoulos - 16/03/1986 - 12 Abbotsford Avenue, Malvern Eas..." at bounding box center [496, 317] width 535 height 25
type input "Ourania"
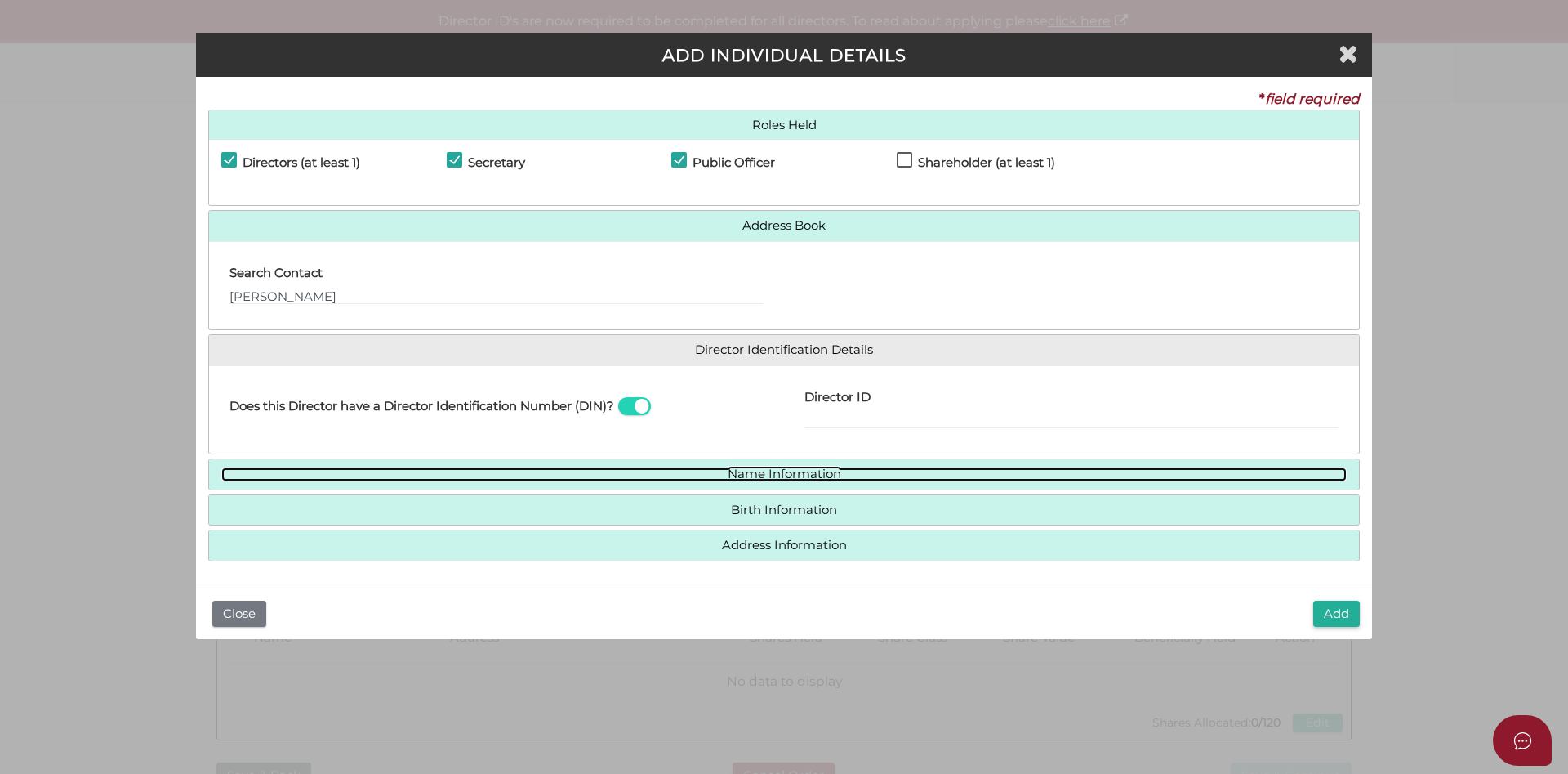
click at [750, 478] on link "Name Information" at bounding box center [784, 474] width 1125 height 14
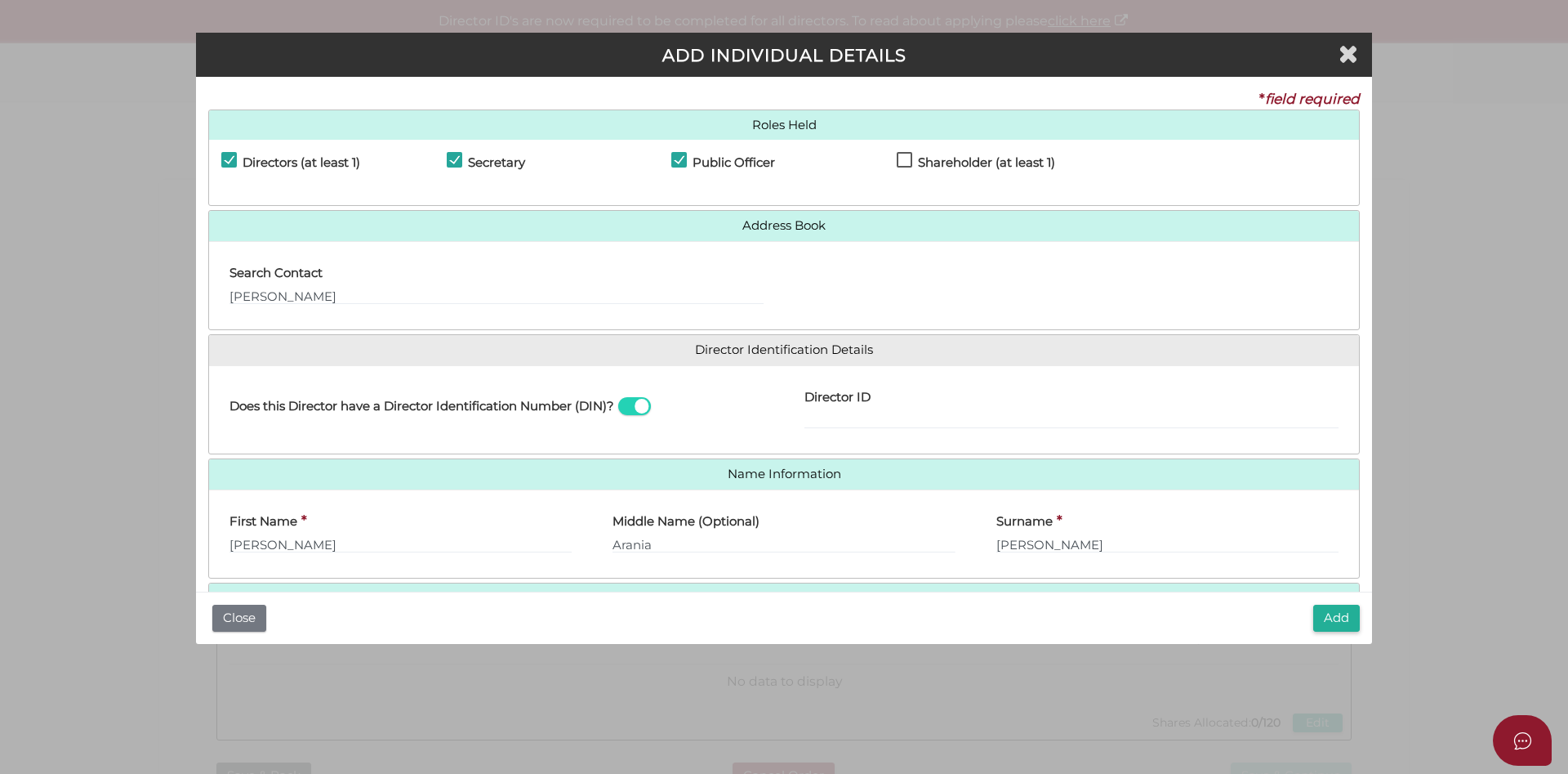
drag, startPoint x: 1372, startPoint y: 457, endPoint x: 1370, endPoint y: 560, distance: 103.0
click at [1370, 560] on div "Pty Ltd ADD INDIVIDUAL DETAILS * field required Roles Held Directors (at least …" at bounding box center [784, 387] width 1568 height 774
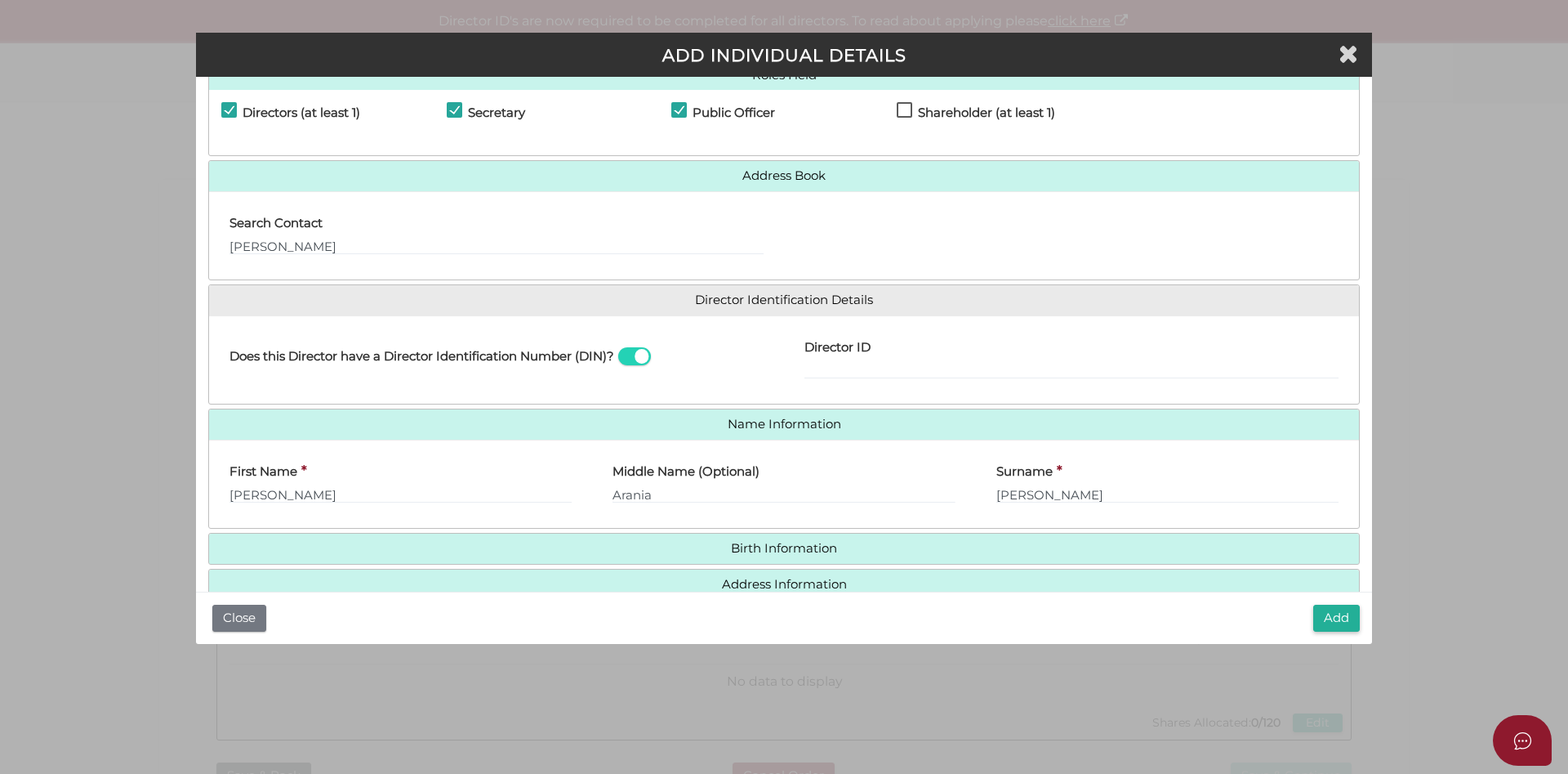
scroll to position [84, 0]
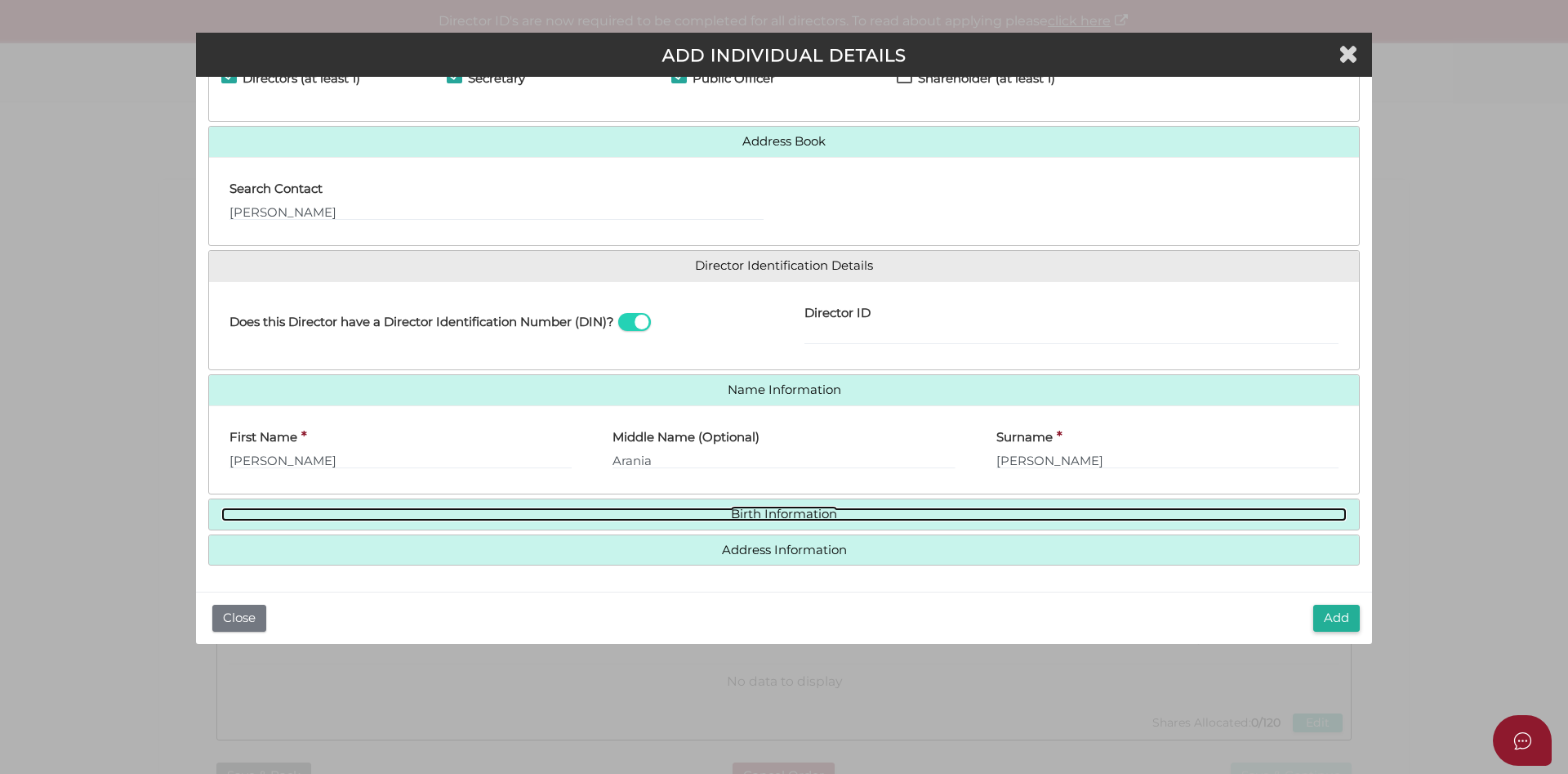
click at [804, 520] on link "Birth Information" at bounding box center [784, 514] width 1125 height 14
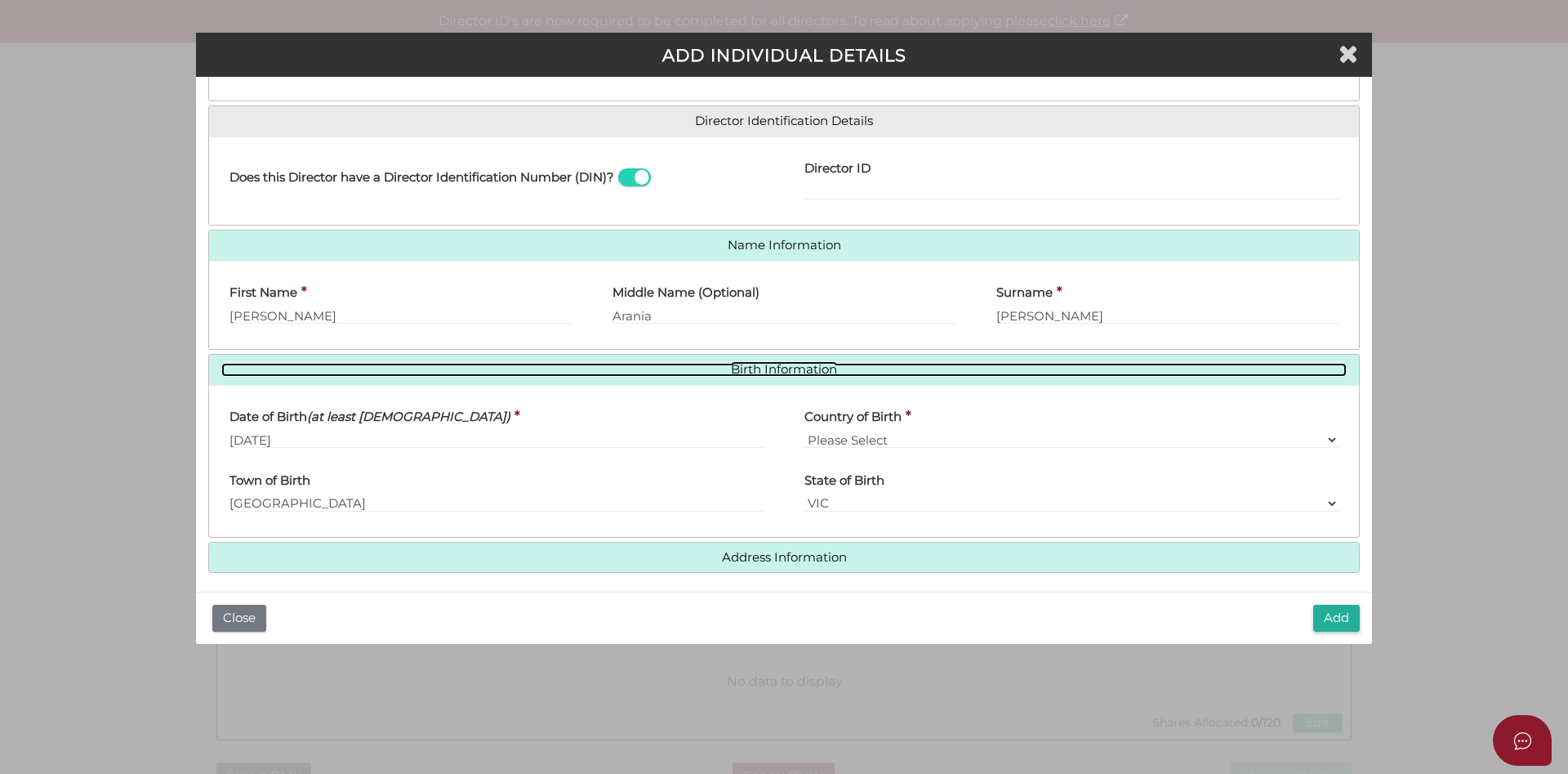
scroll to position [236, 0]
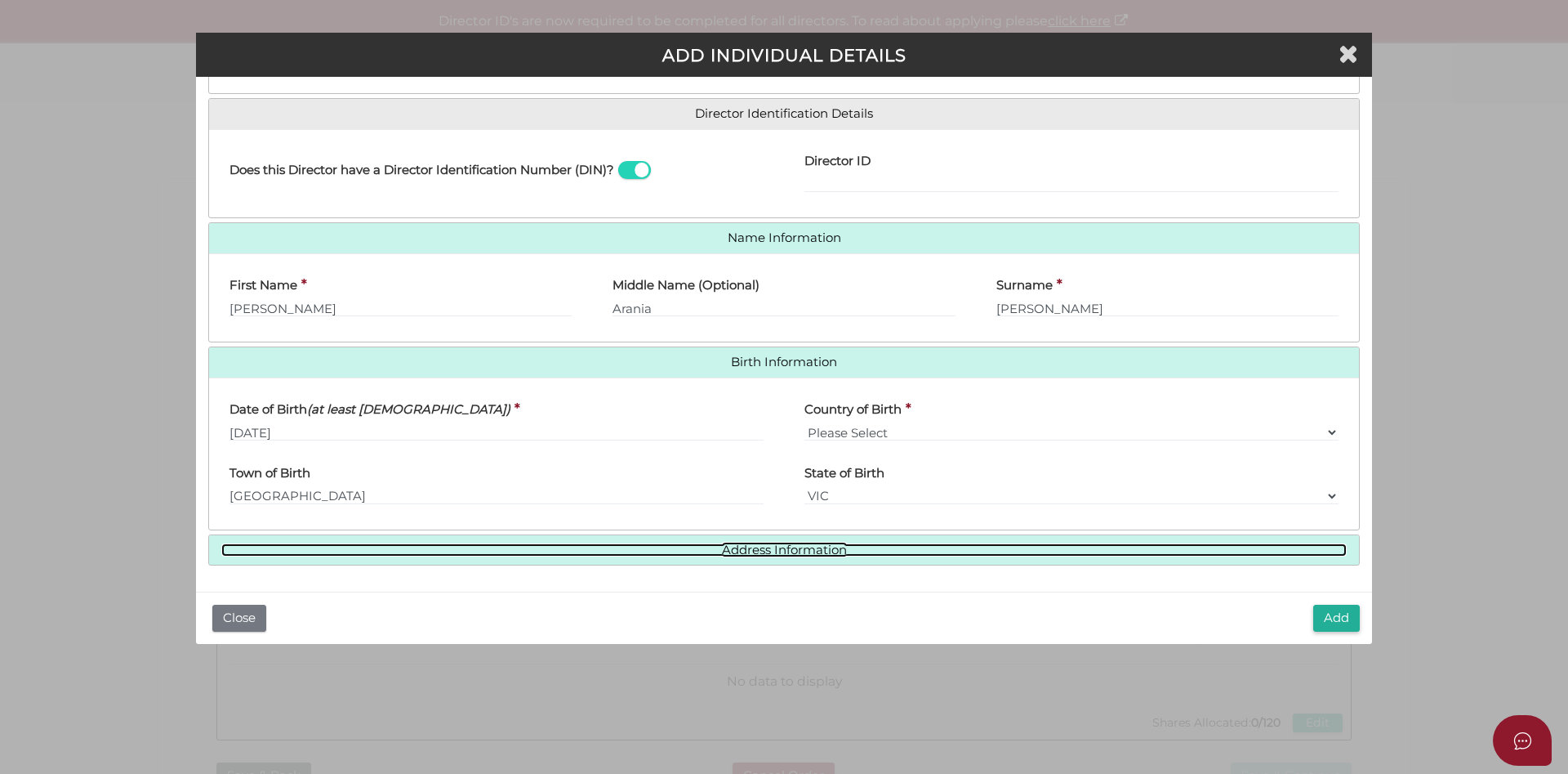
drag, startPoint x: 777, startPoint y: 556, endPoint x: 764, endPoint y: 561, distance: 13.9
click at [777, 558] on h4 "Address Information" at bounding box center [784, 550] width 1150 height 31
click at [751, 548] on link "Address Information" at bounding box center [784, 551] width 1125 height 14
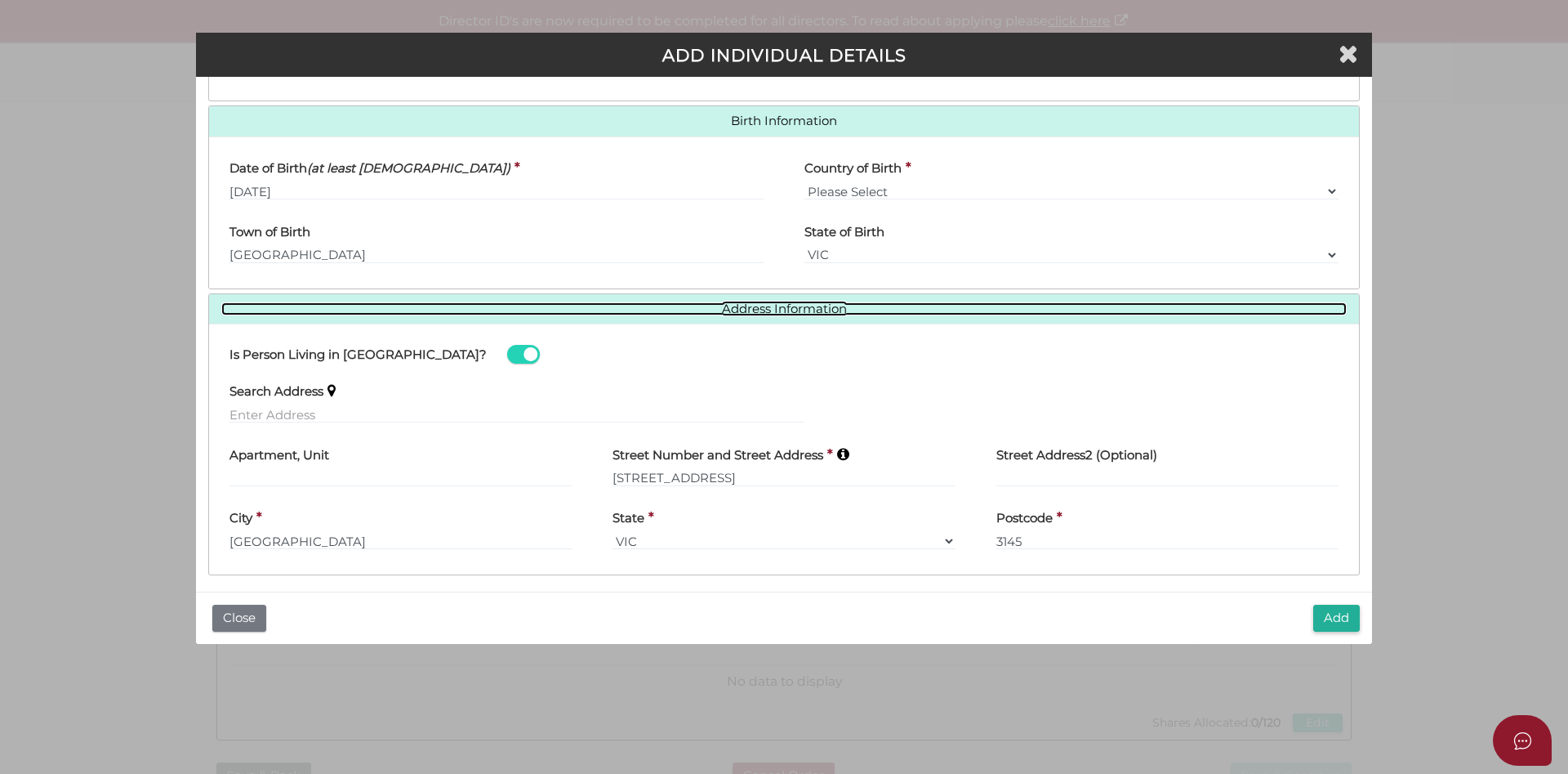
scroll to position [487, 0]
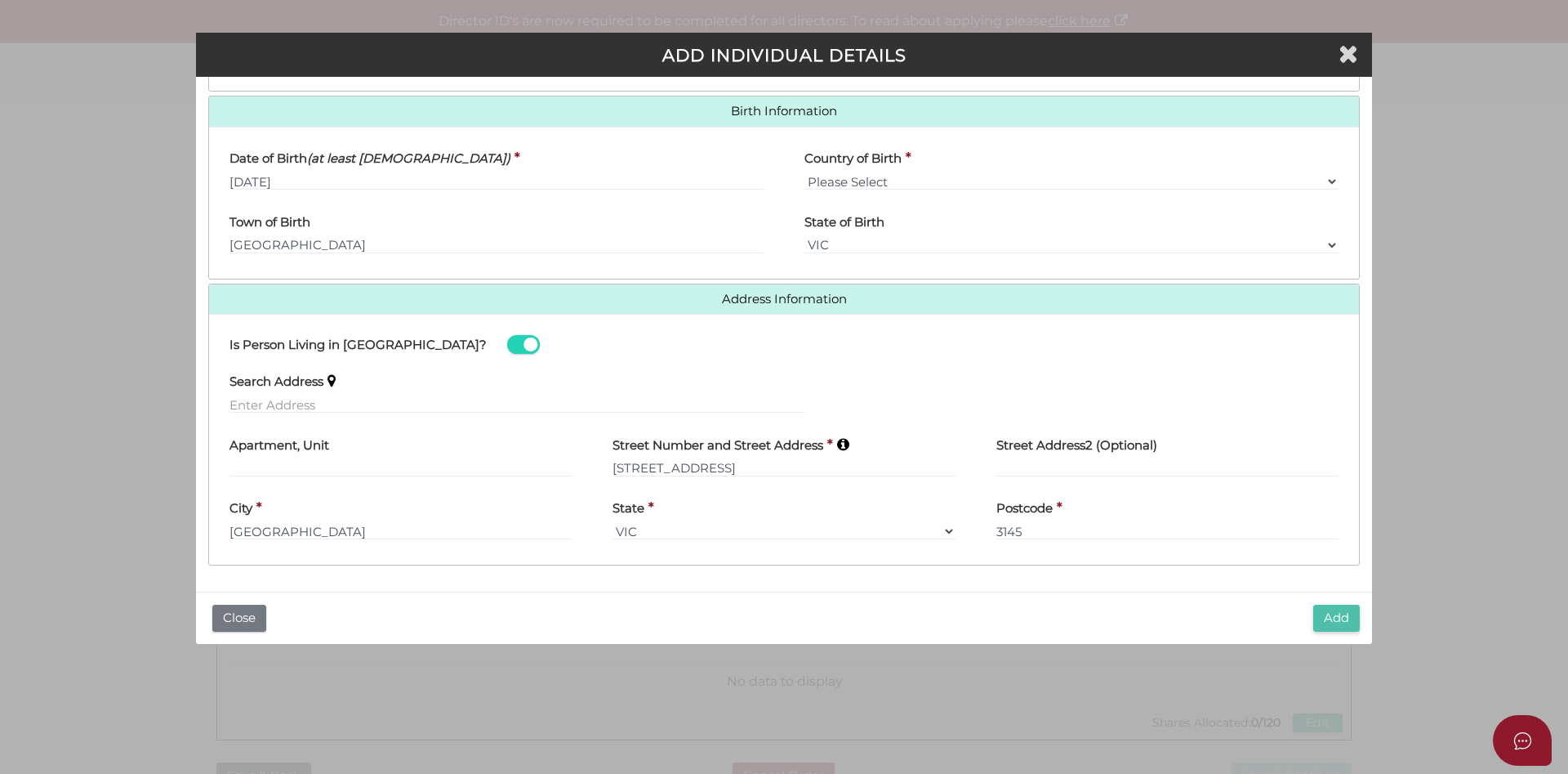
click at [1333, 621] on button "Add" at bounding box center [1336, 618] width 46 height 27
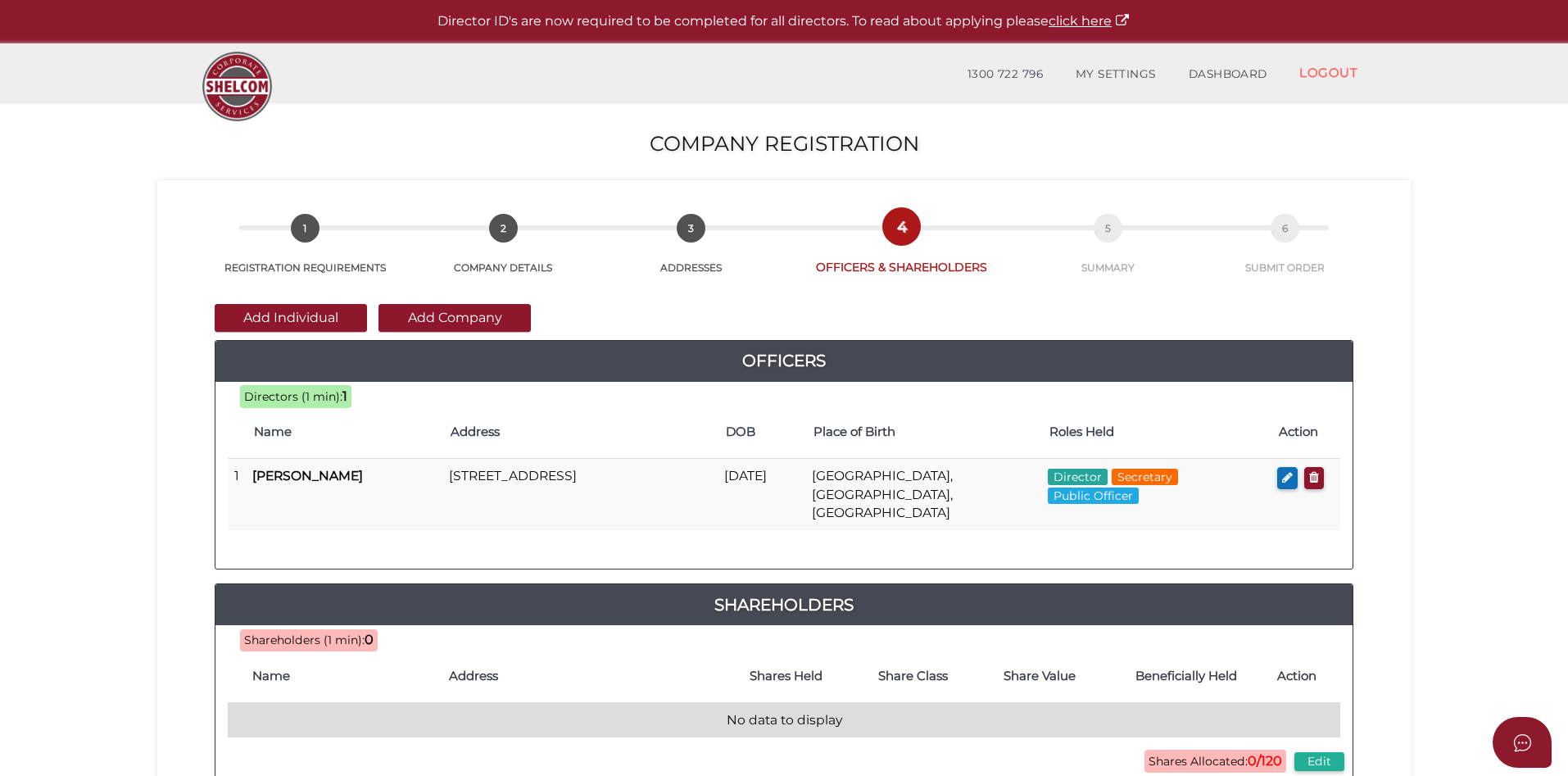
click at [270, 702] on td "No data to display" at bounding box center [784, 720] width 1113 height 36
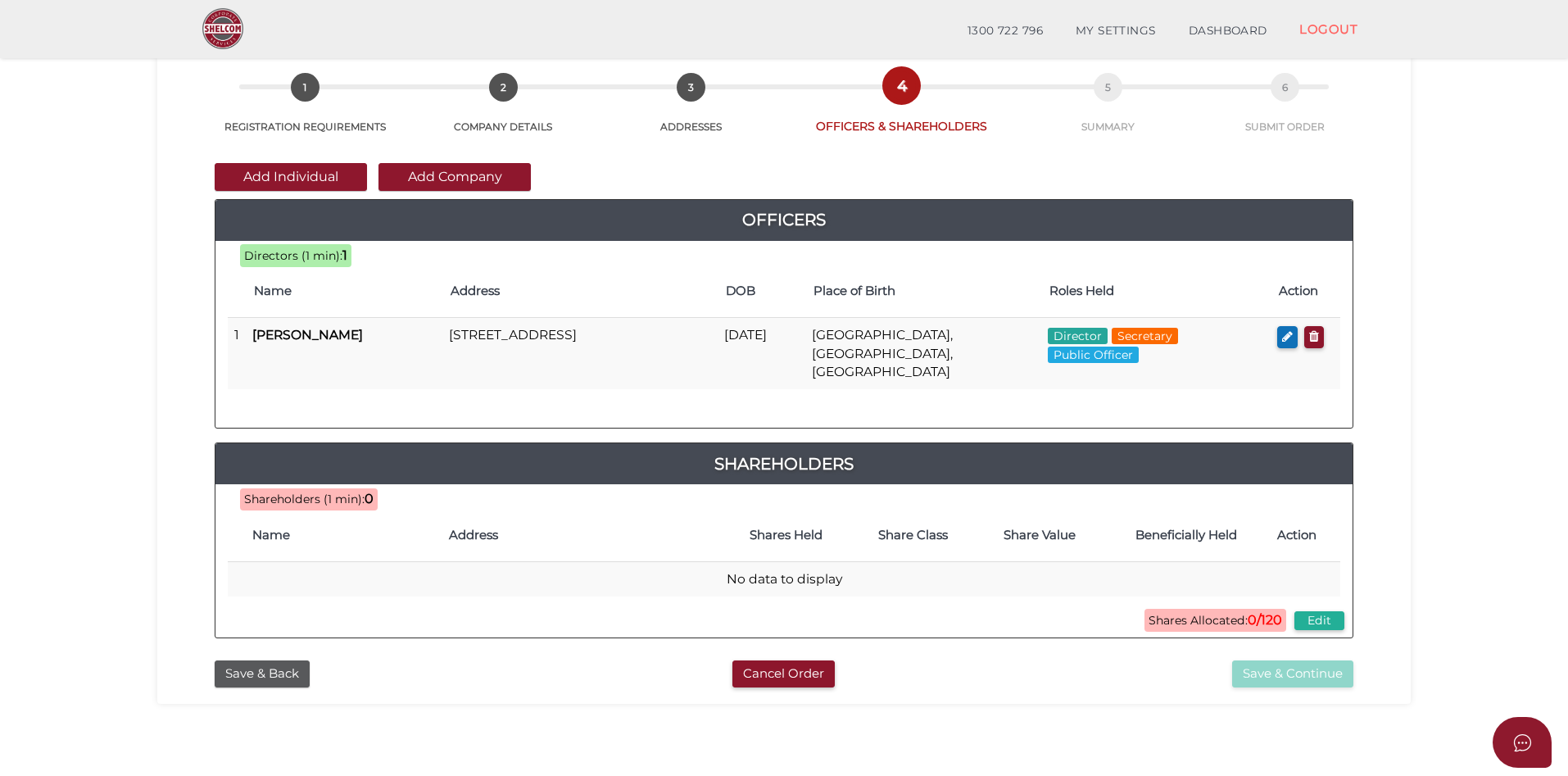
scroll to position [92, 0]
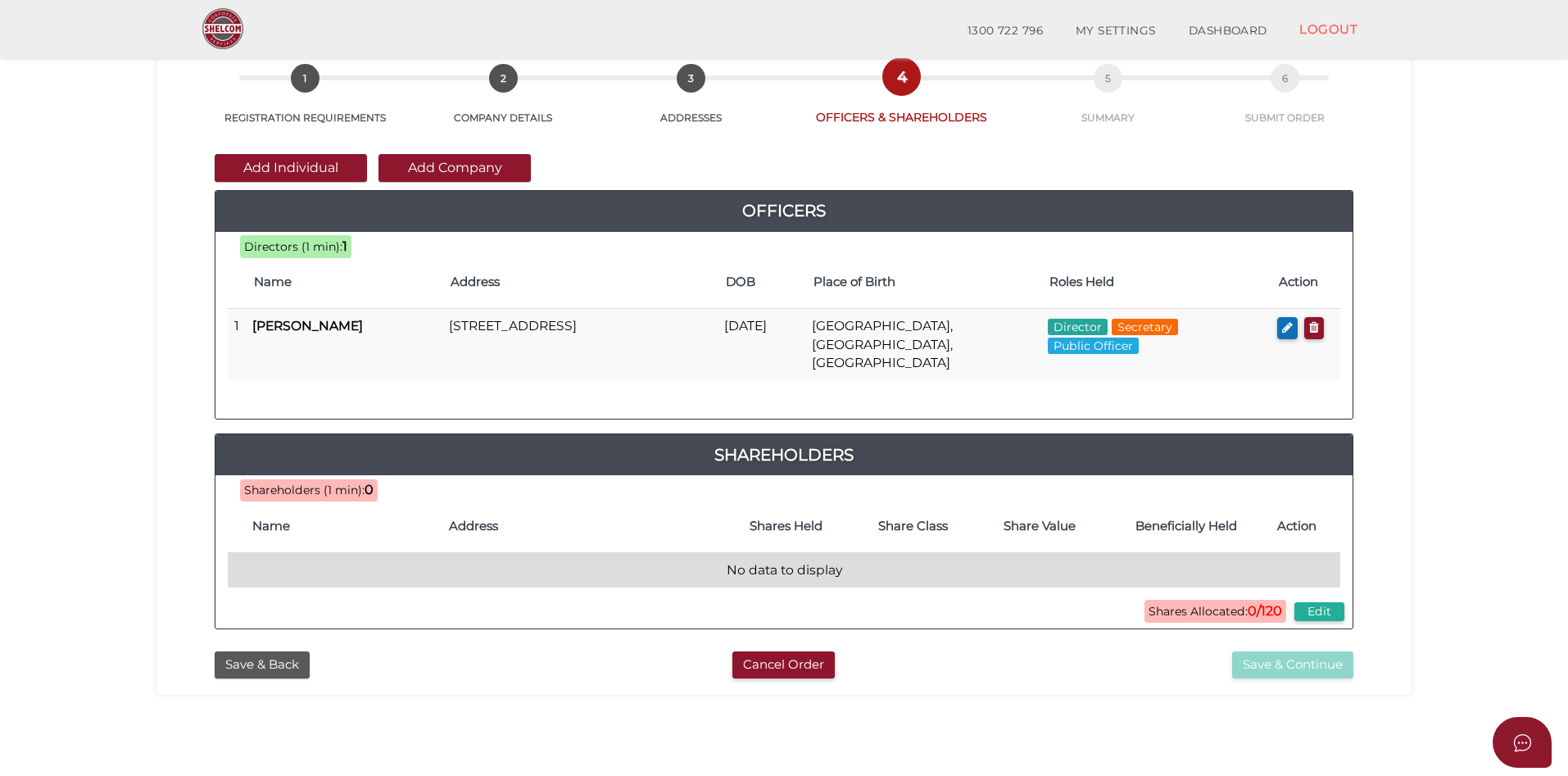
click at [767, 552] on td "No data to display" at bounding box center [784, 570] width 1113 height 36
click at [758, 552] on td "No data to display" at bounding box center [784, 570] width 1113 height 36
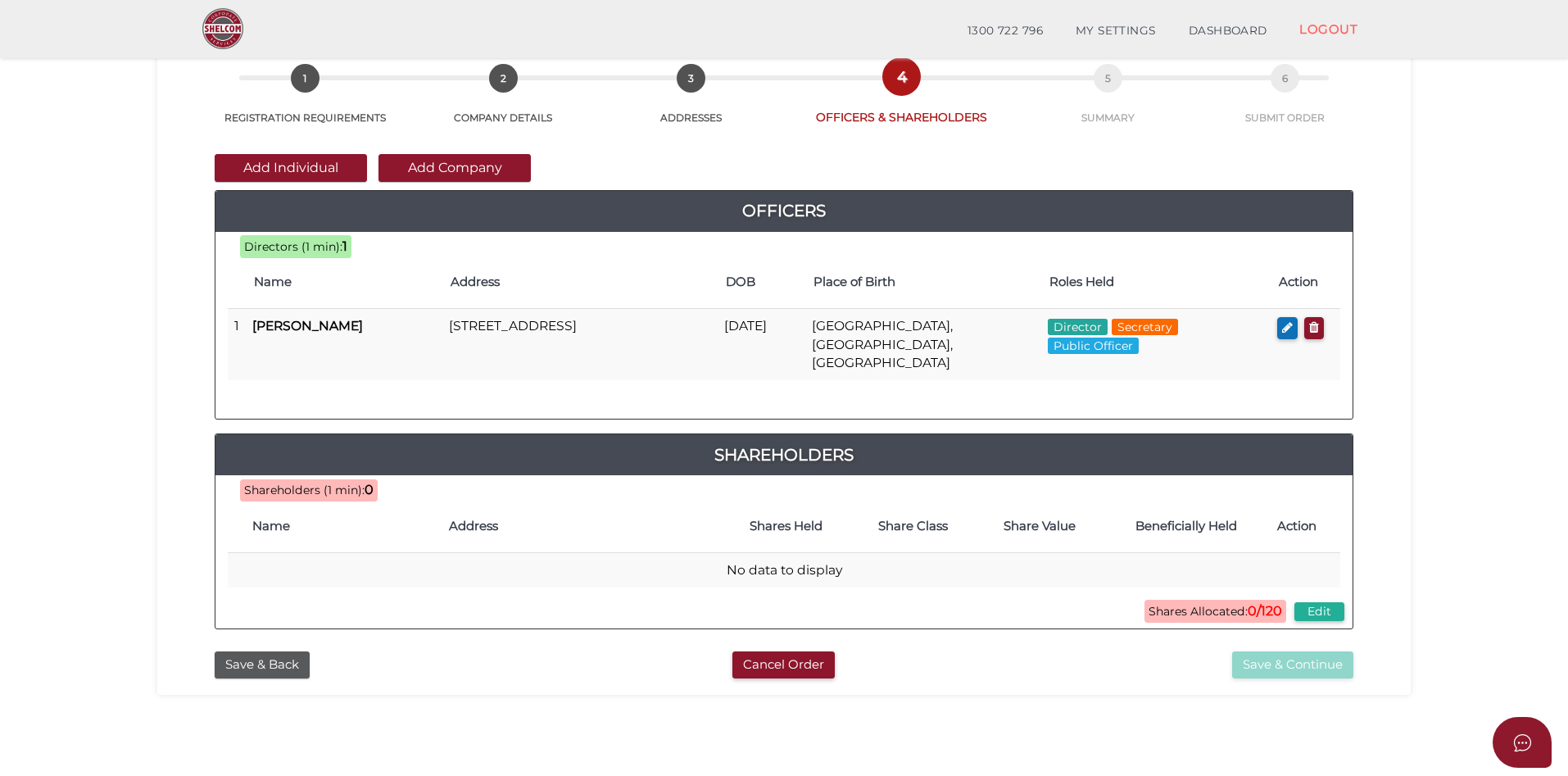
click at [344, 483] on span "Shareholders (1 min):" at bounding box center [304, 490] width 121 height 15
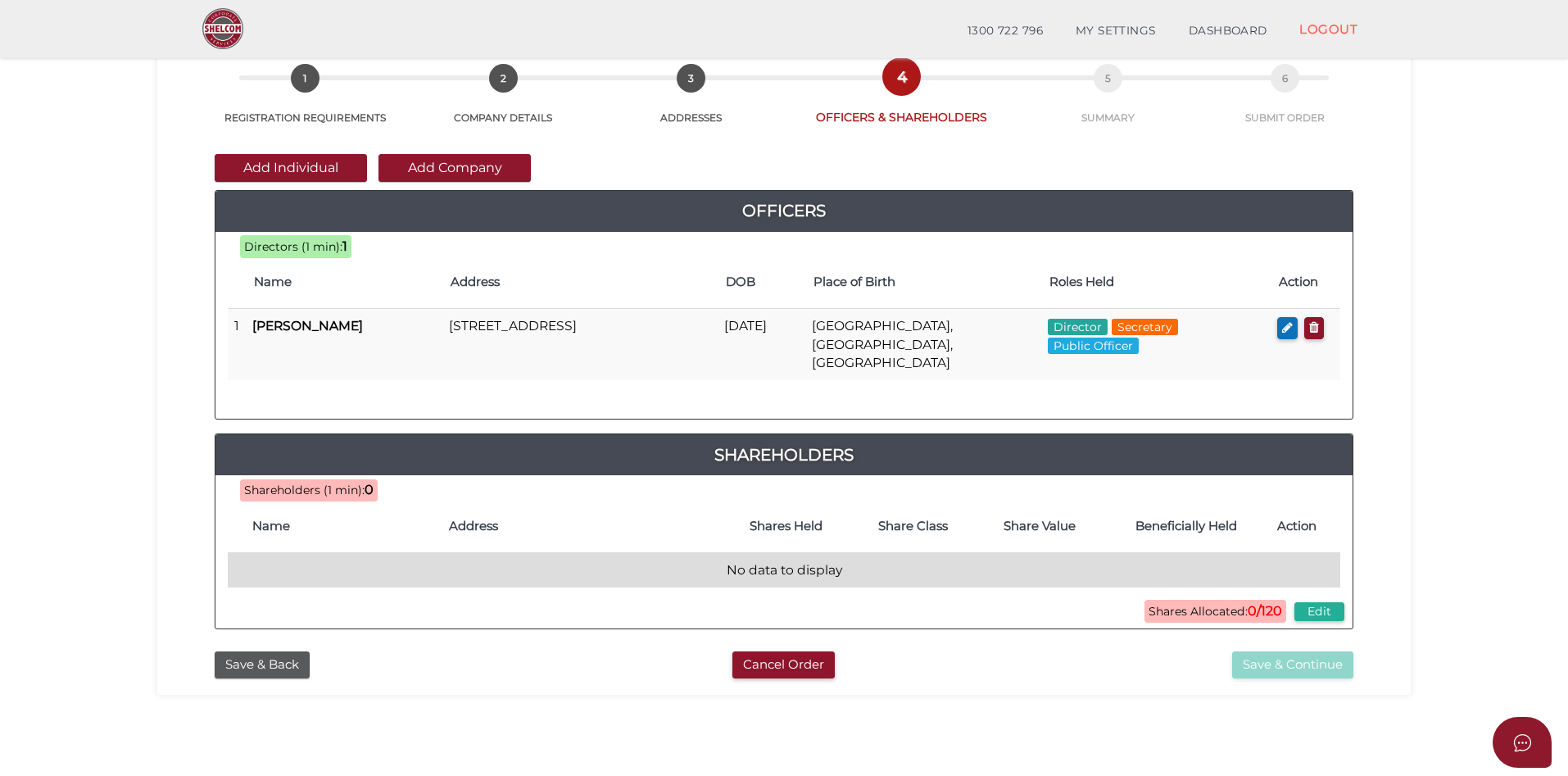
click at [300, 552] on td "No data to display" at bounding box center [784, 570] width 1113 height 36
click at [297, 552] on td "No data to display" at bounding box center [784, 570] width 1113 height 36
click at [746, 553] on td "No data to display" at bounding box center [784, 570] width 1113 height 36
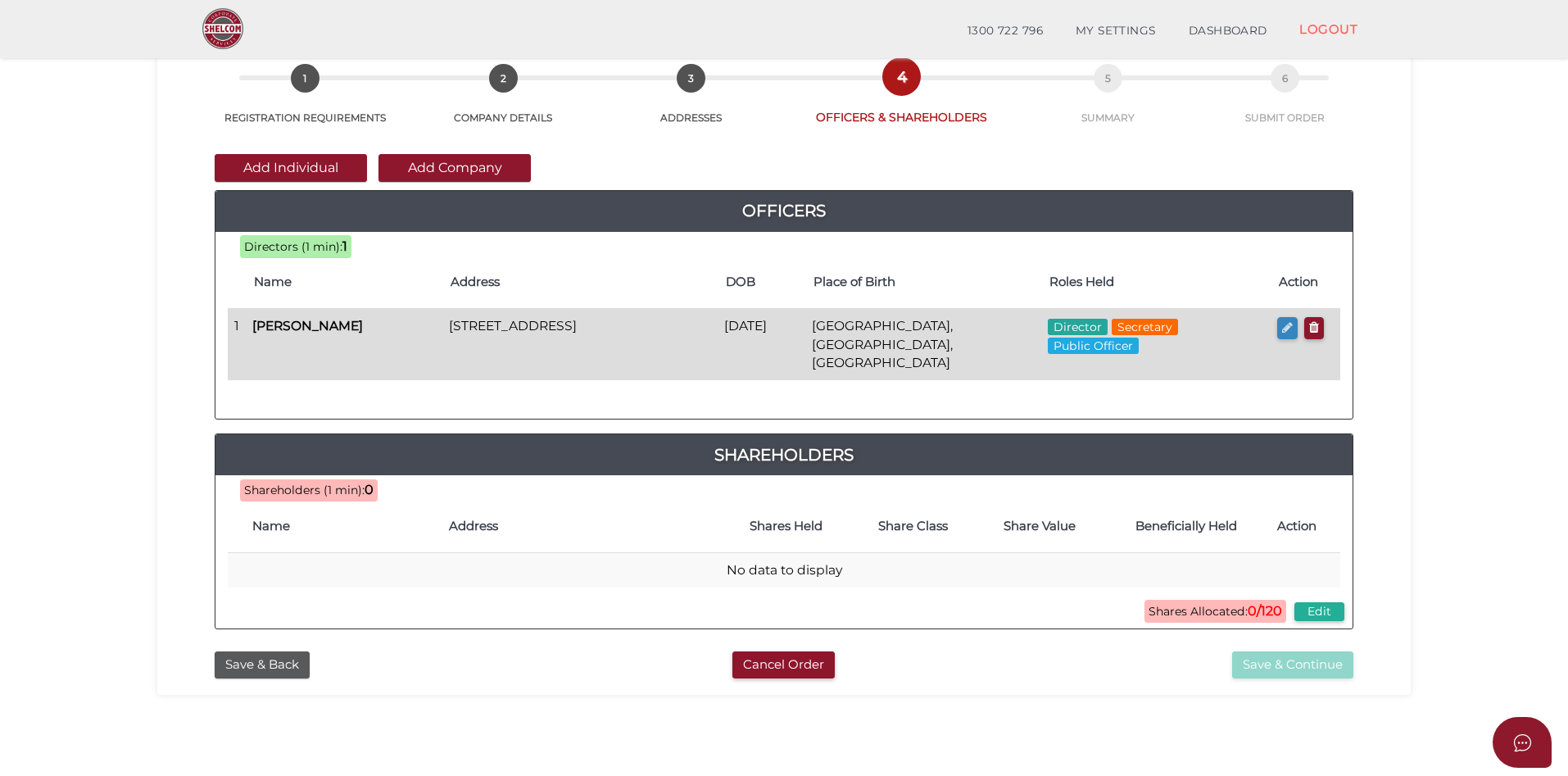
click at [1289, 329] on icon "button" at bounding box center [1288, 327] width 11 height 12
checkbox input "true"
type input "0"
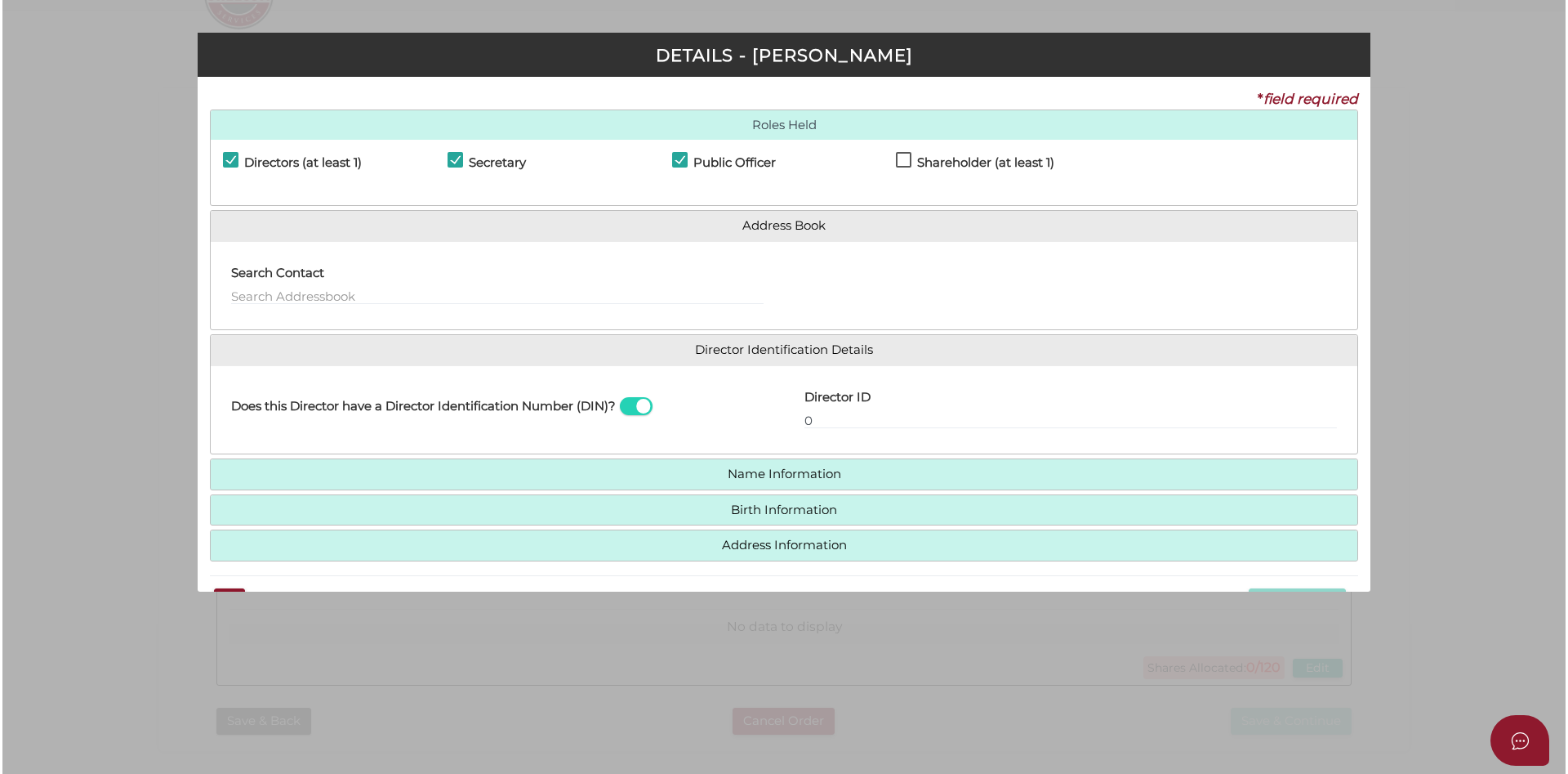
scroll to position [0, 0]
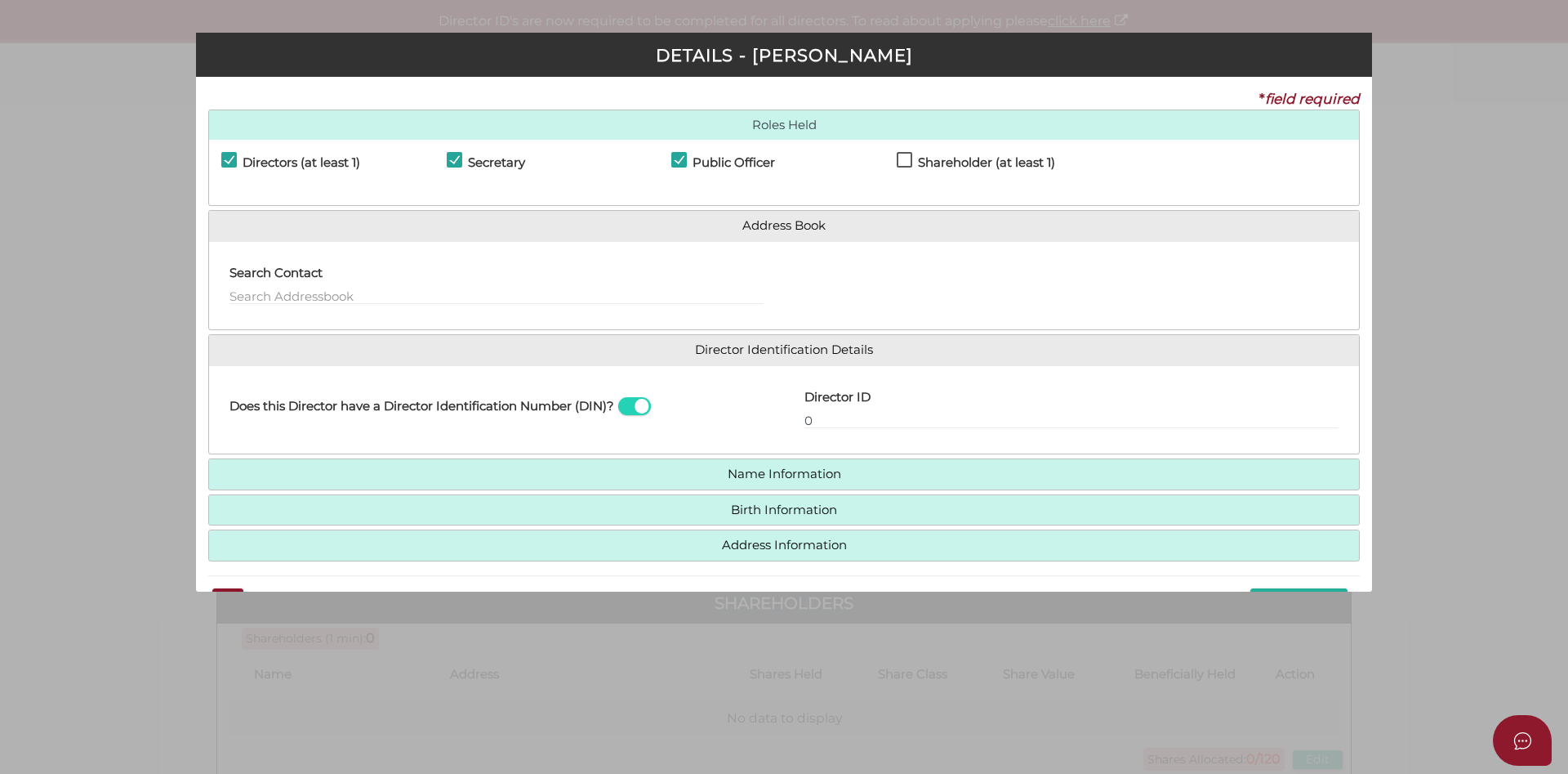
click at [904, 158] on label "Shareholder (at least 1)" at bounding box center [976, 166] width 158 height 21
checkbox input "true"
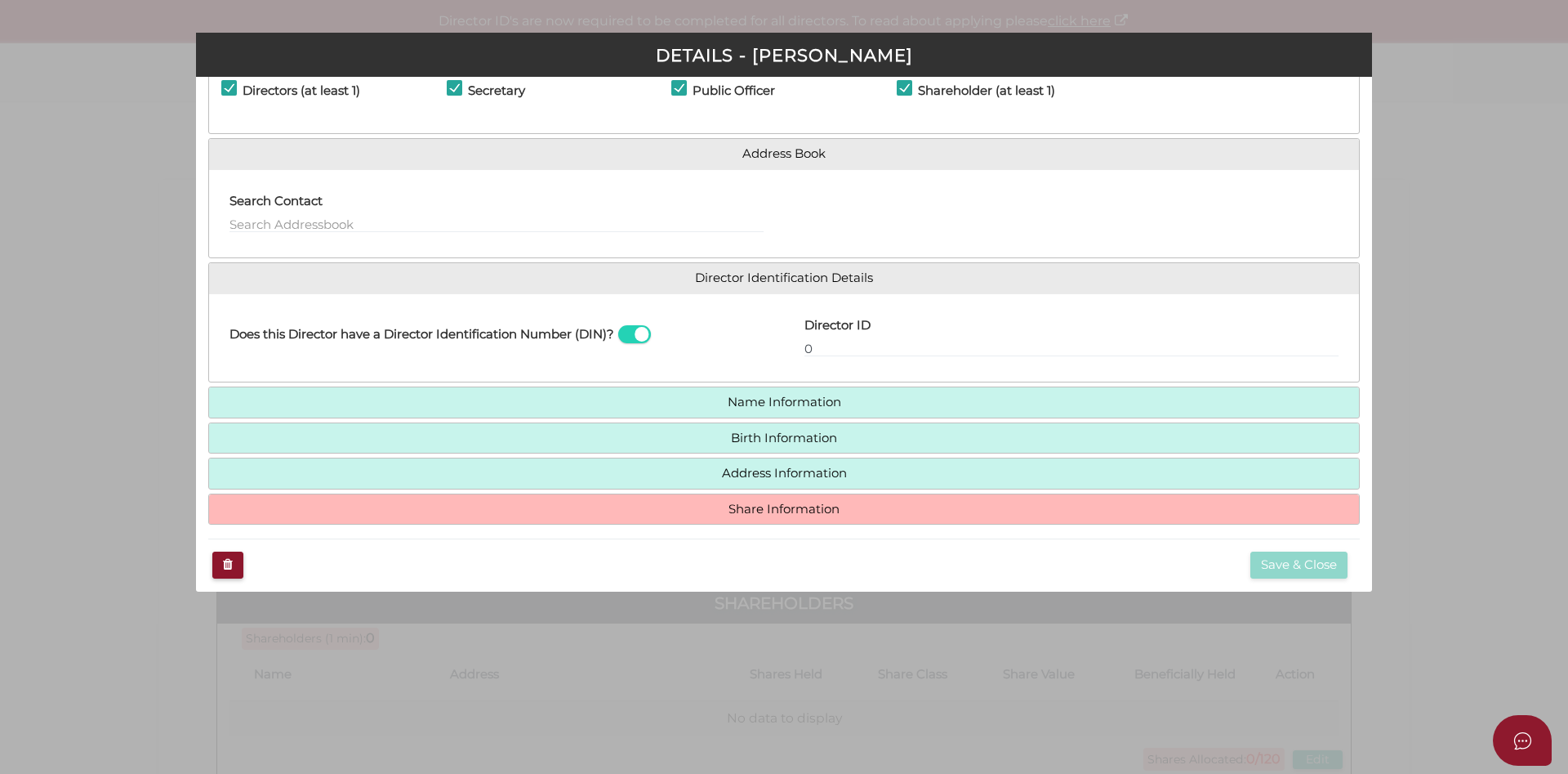
scroll to position [82, 0]
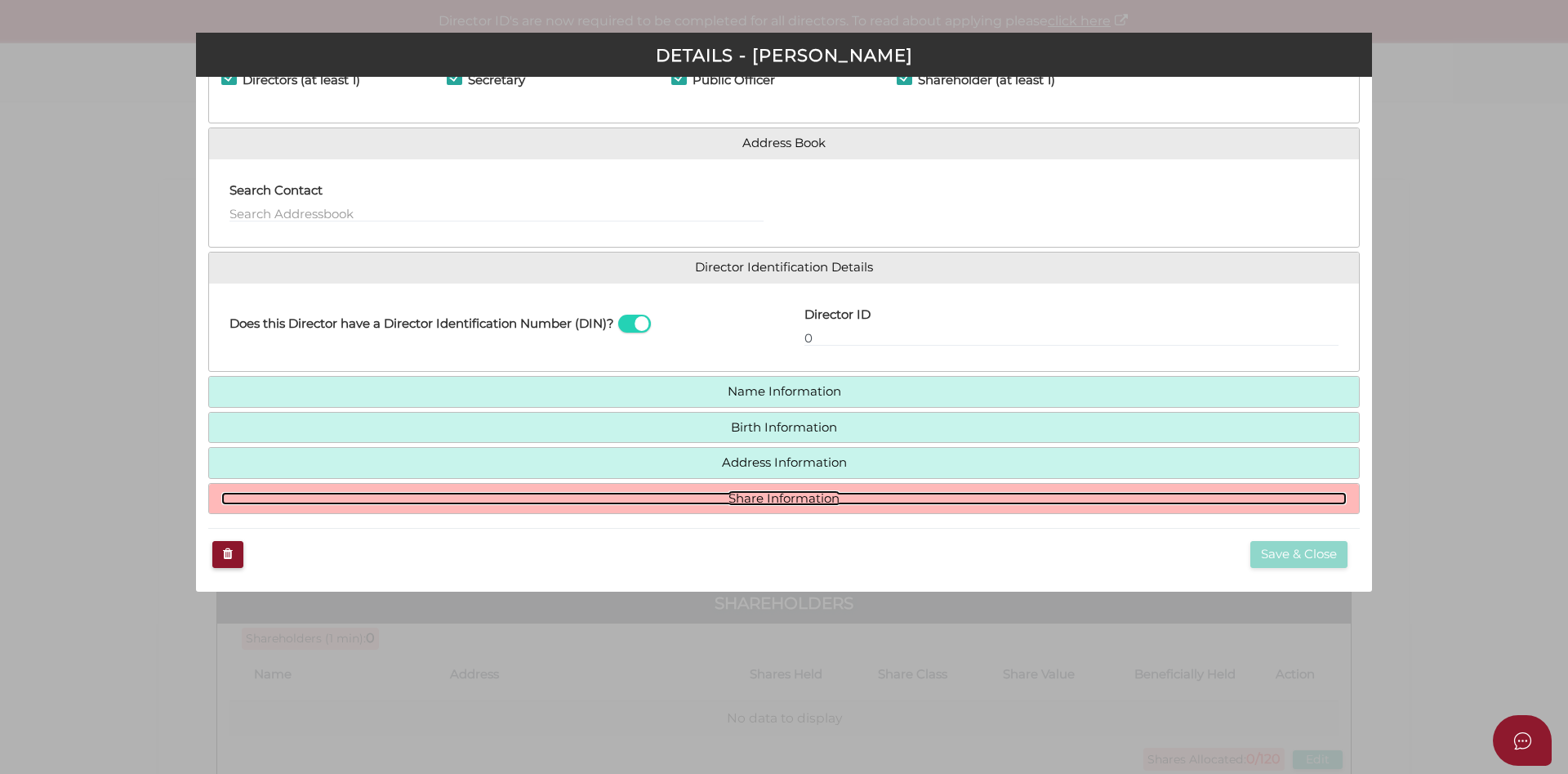
click at [846, 495] on link "Share Information" at bounding box center [784, 499] width 1125 height 14
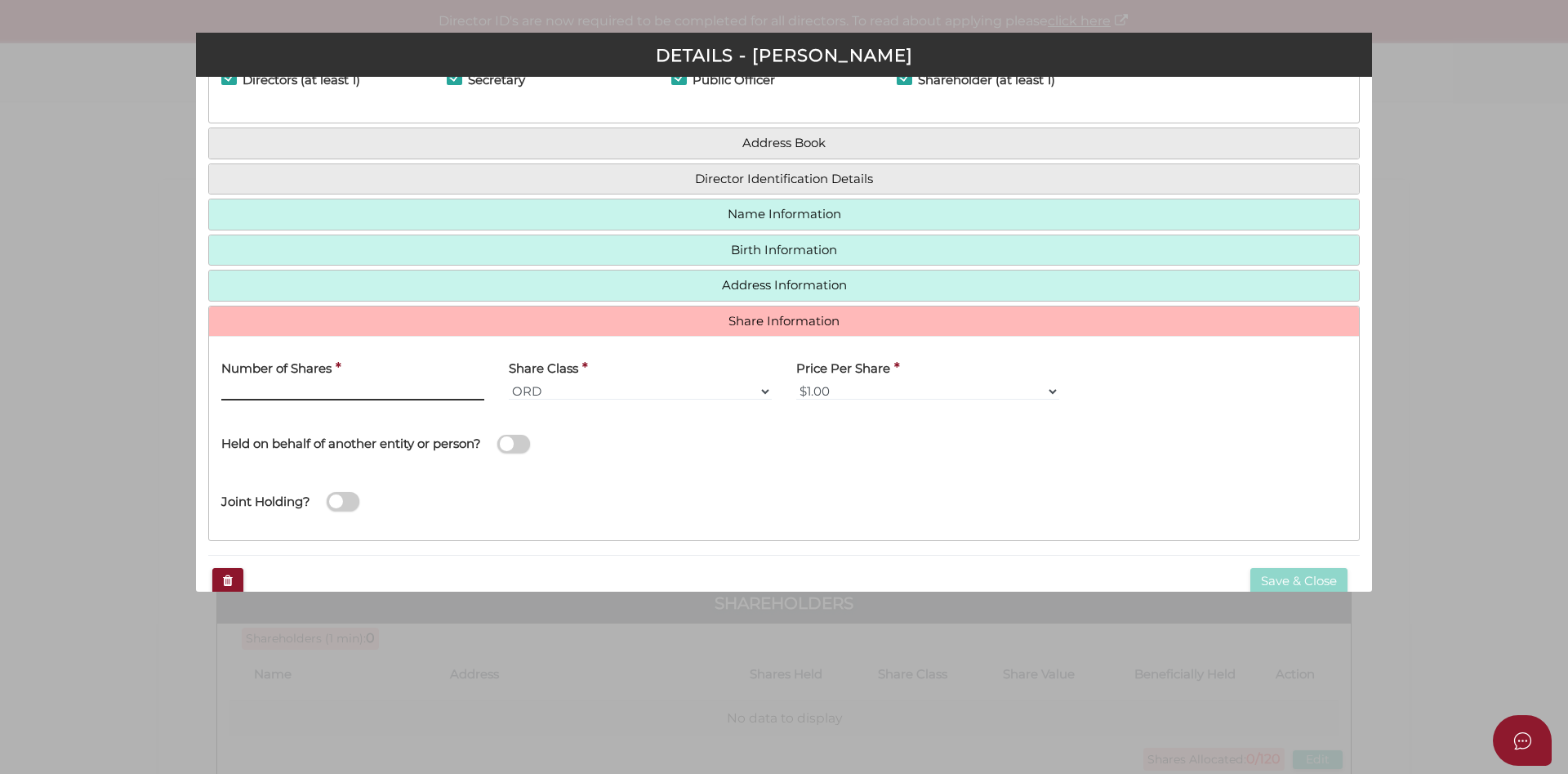
click at [340, 383] on input "Number of Shares" at bounding box center [353, 391] width 263 height 18
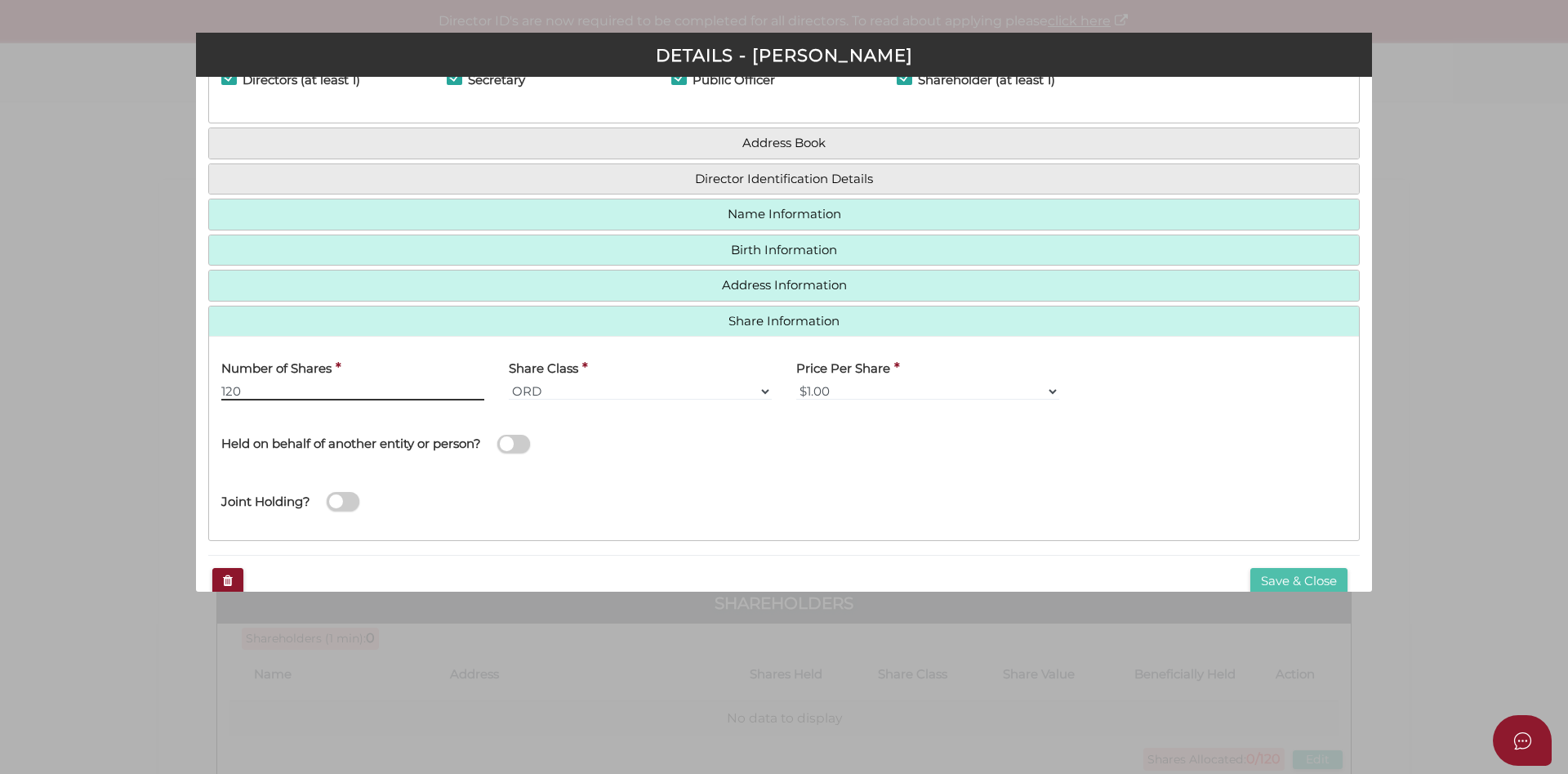
type input "120"
click at [1288, 582] on button "Save & Close" at bounding box center [1299, 580] width 97 height 27
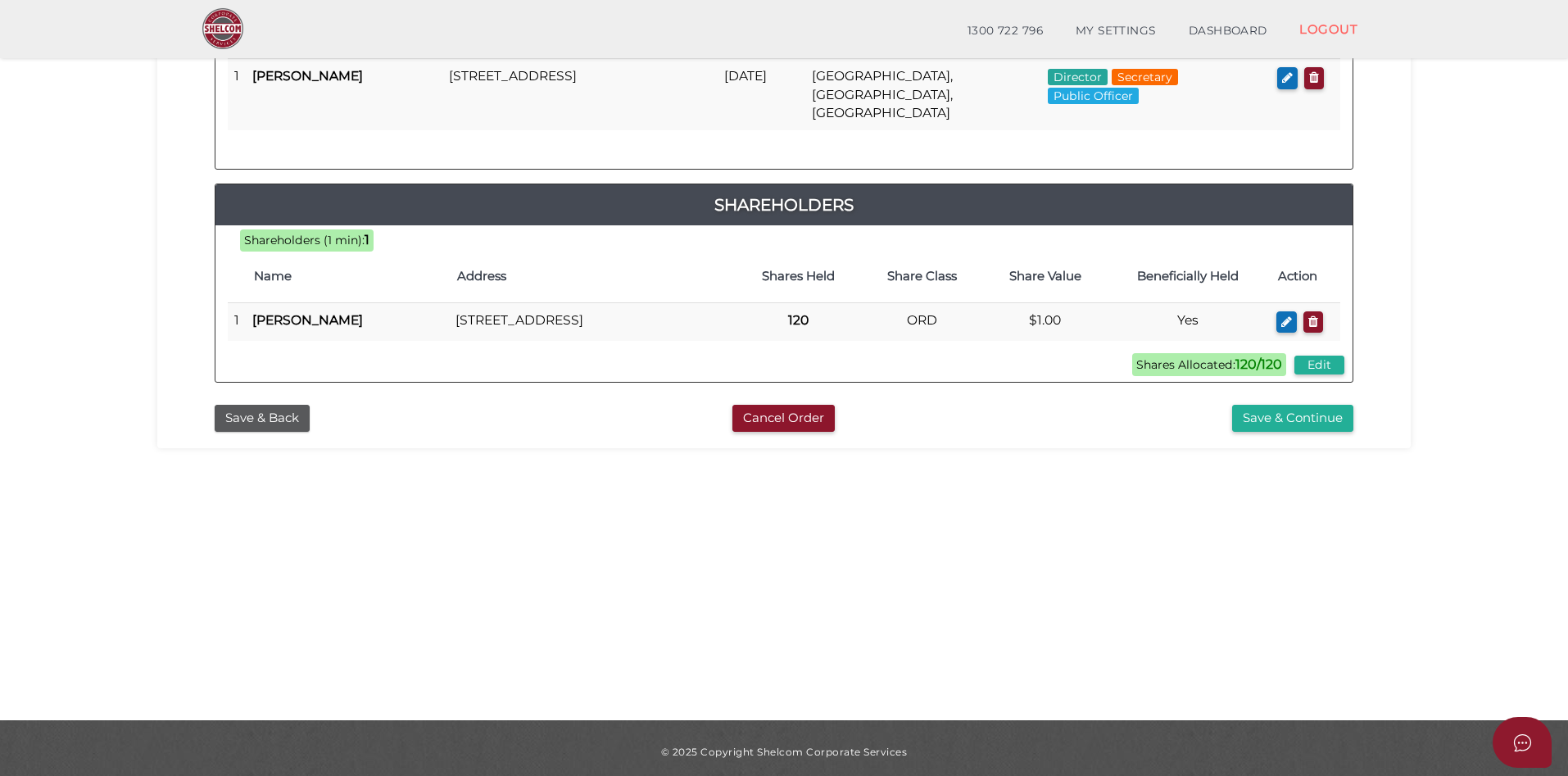
scroll to position [349, 0]
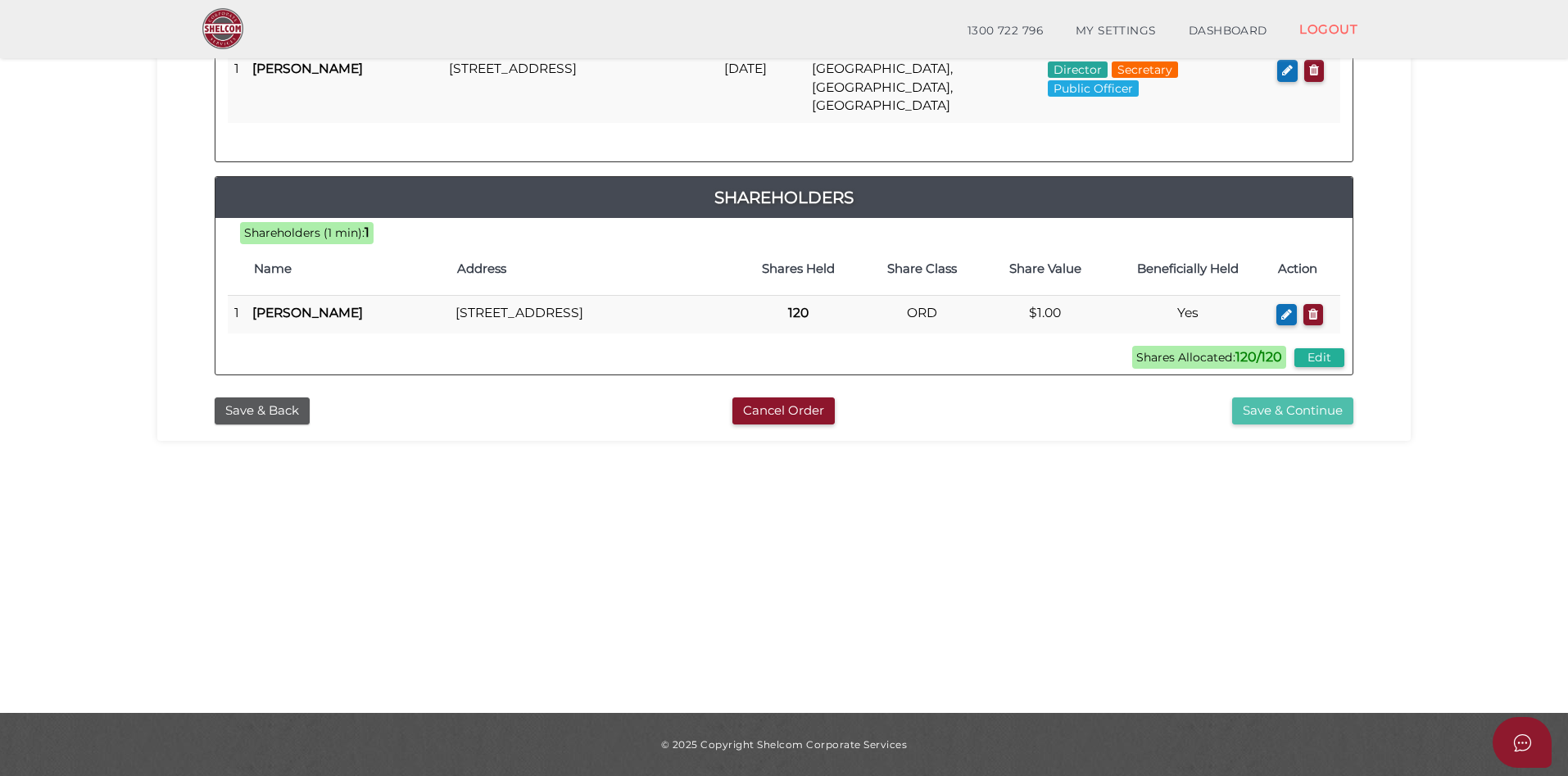
click at [1278, 407] on button "Save & Continue" at bounding box center [1292, 410] width 121 height 27
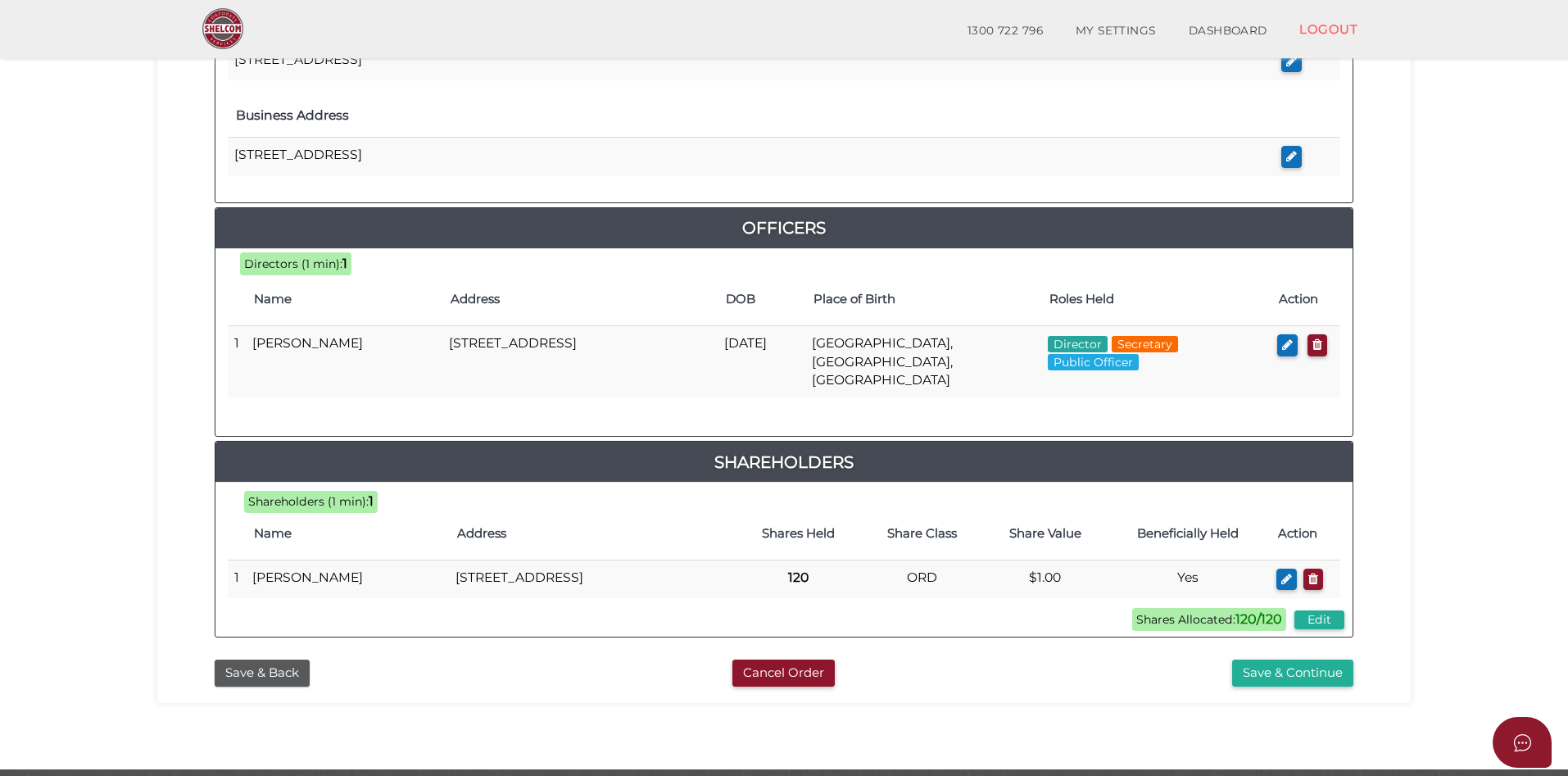
scroll to position [674, 0]
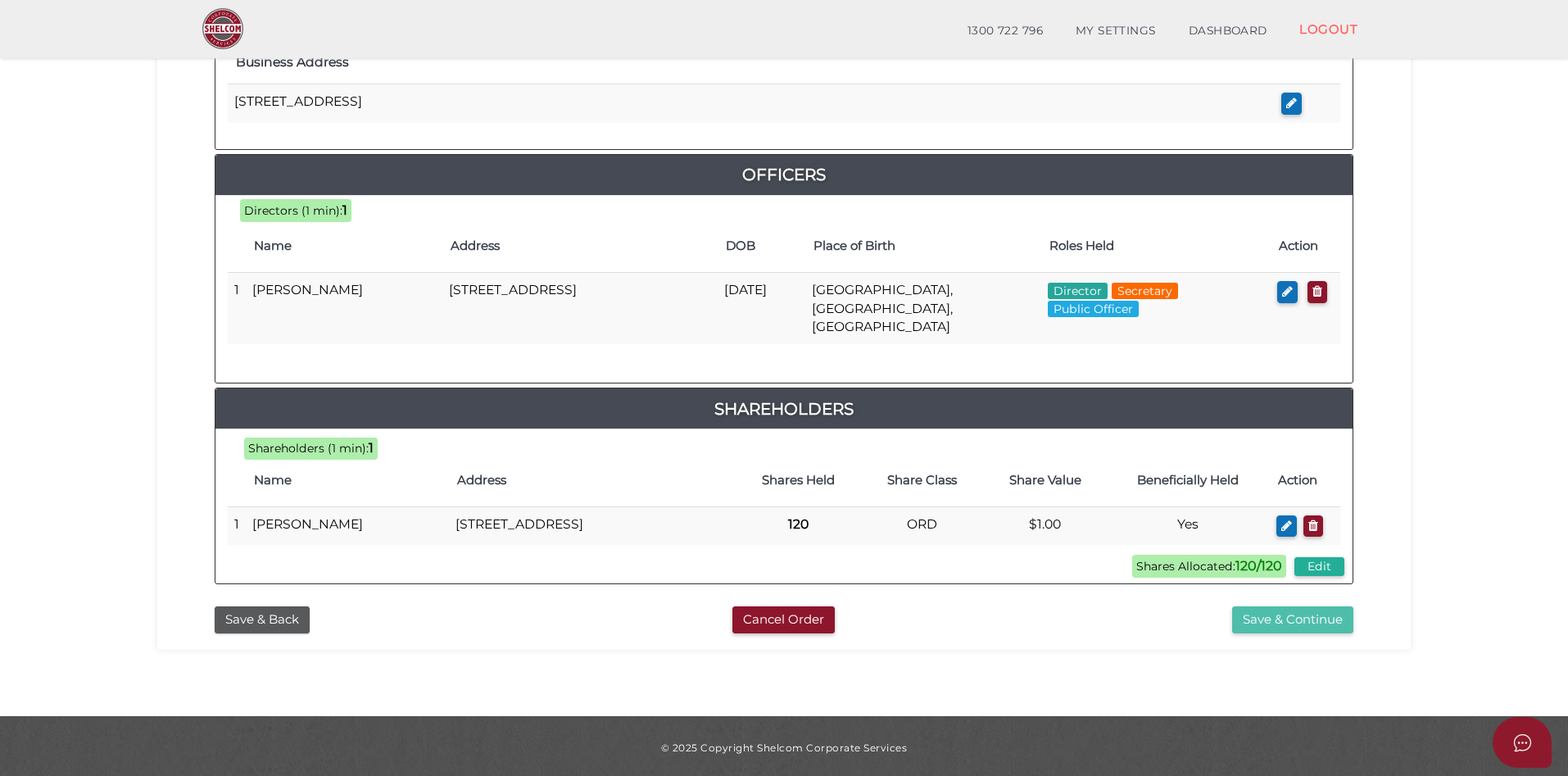
click at [1285, 610] on button "Save & Continue" at bounding box center [1292, 619] width 121 height 27
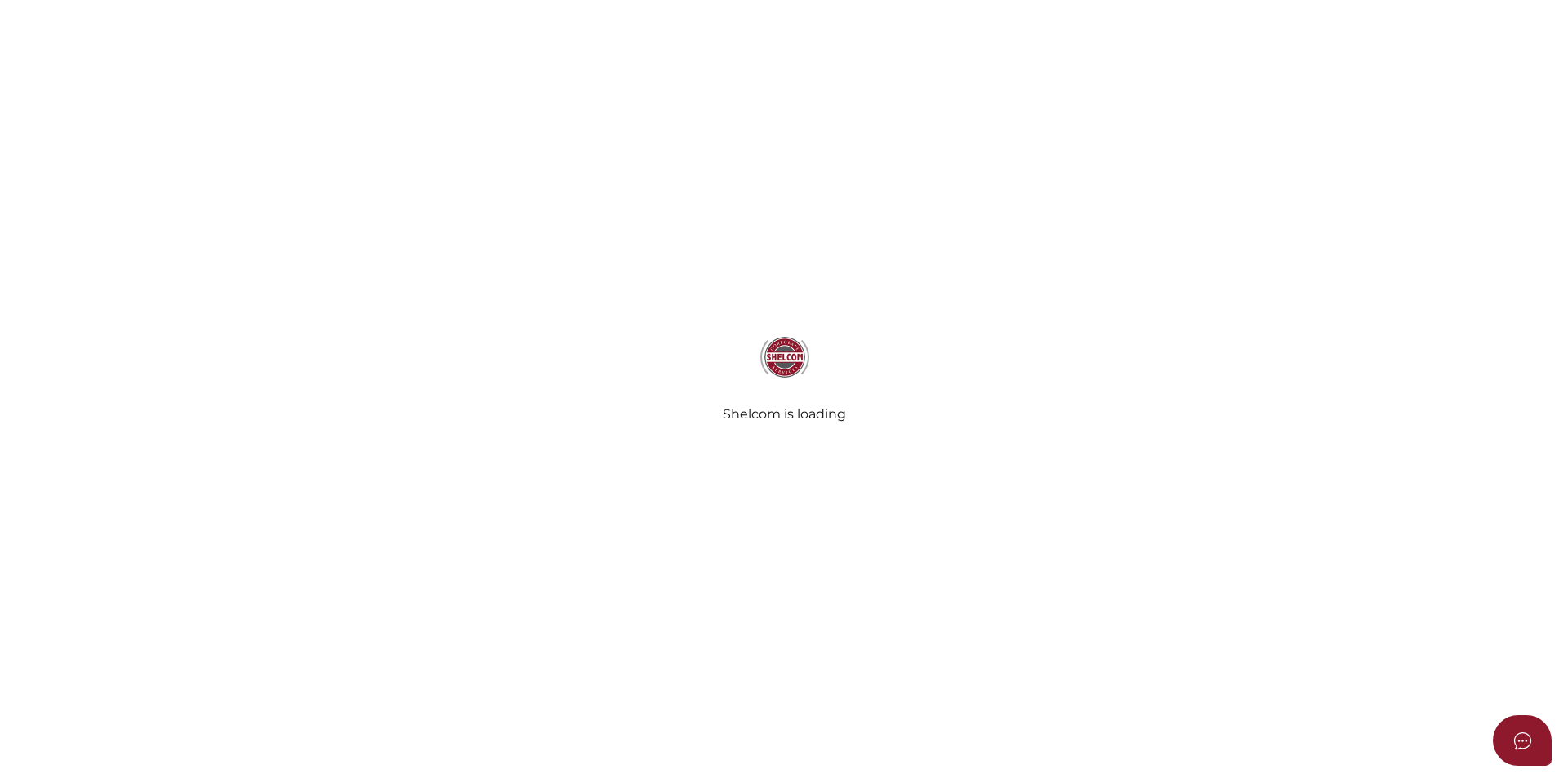
select select "Comb Binding"
radio input "true"
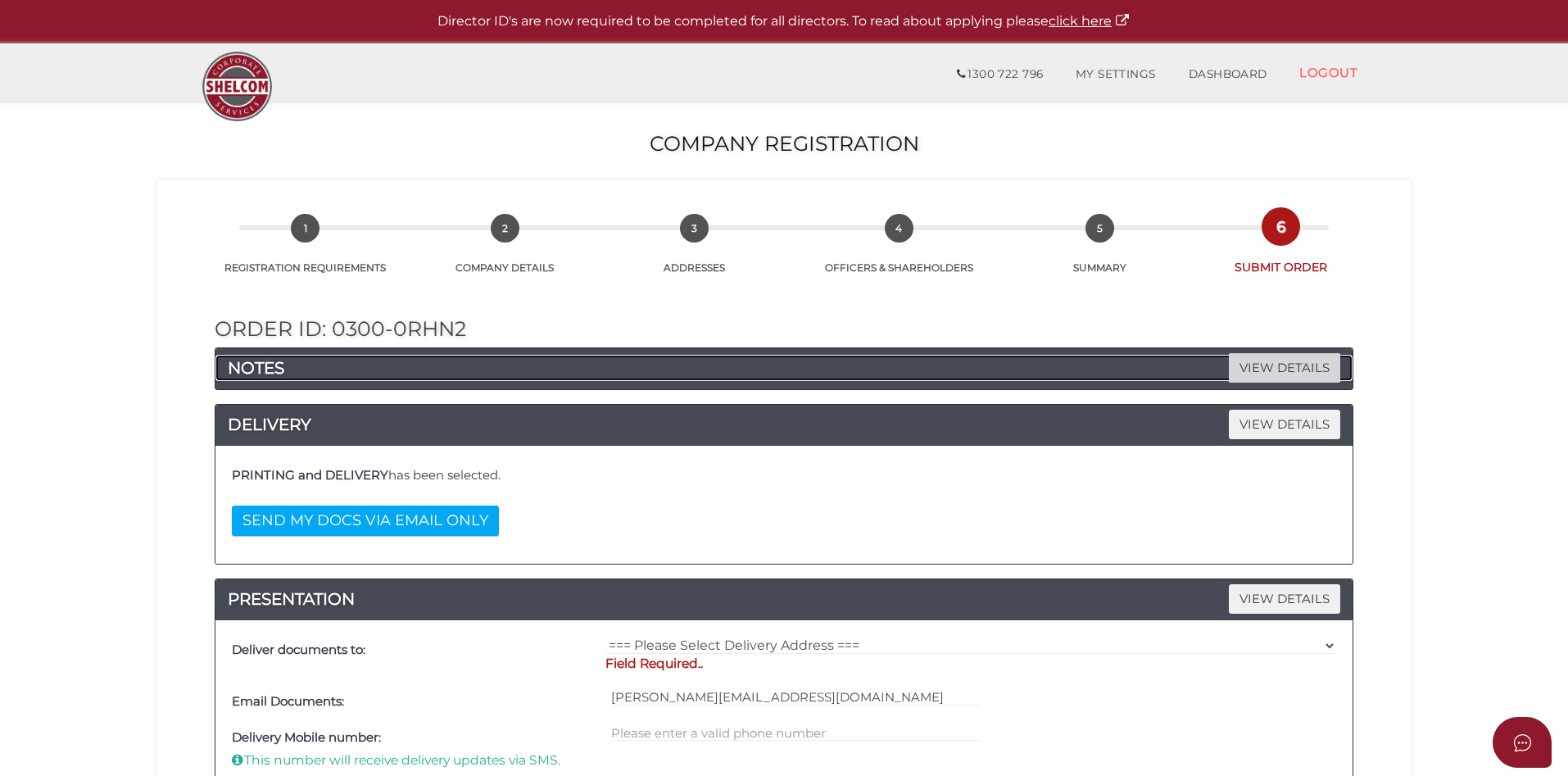
click at [1277, 364] on span "VIEW DETAILS" at bounding box center [1285, 367] width 111 height 29
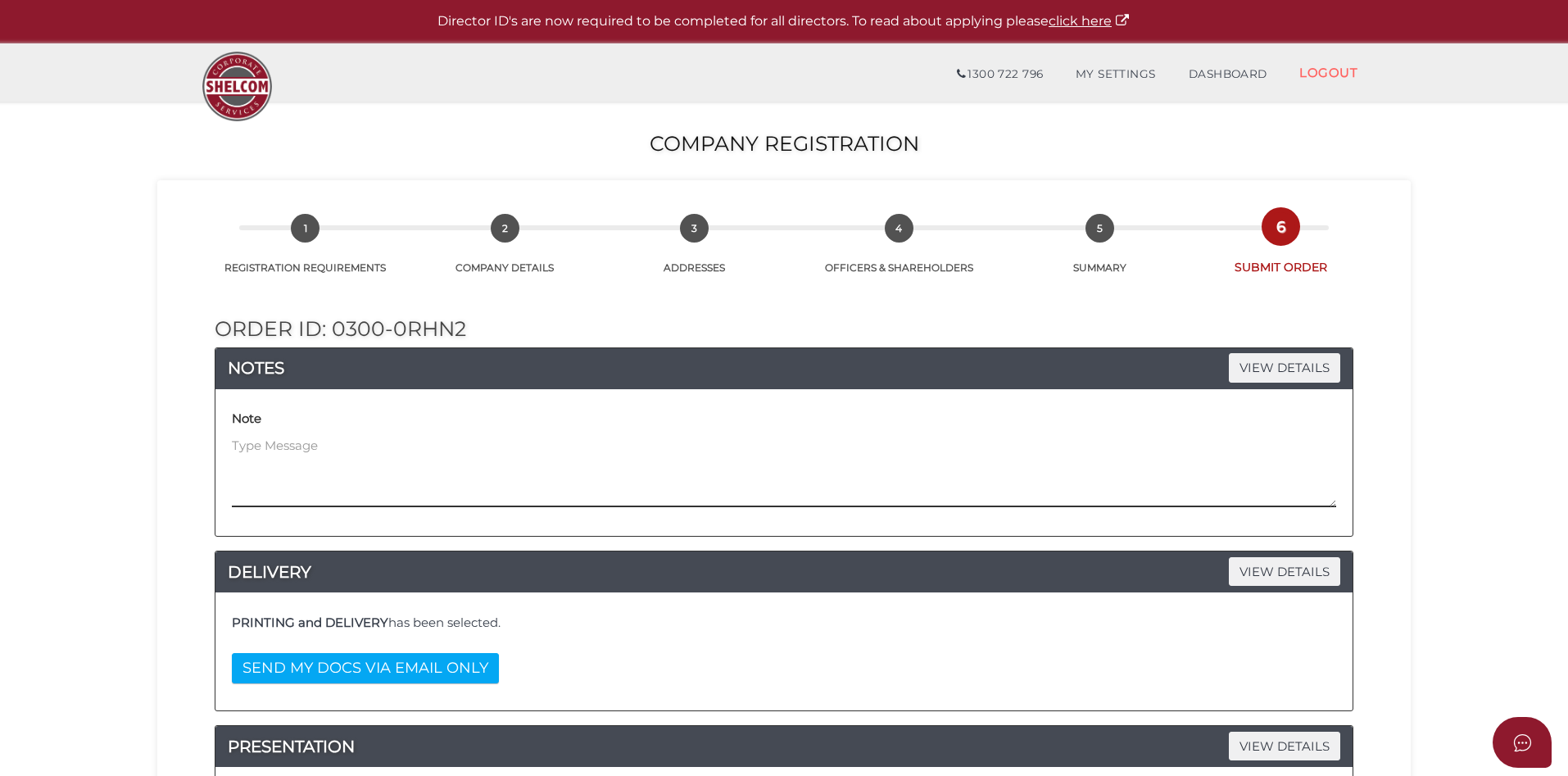
click at [255, 444] on textarea at bounding box center [784, 472] width 1104 height 70
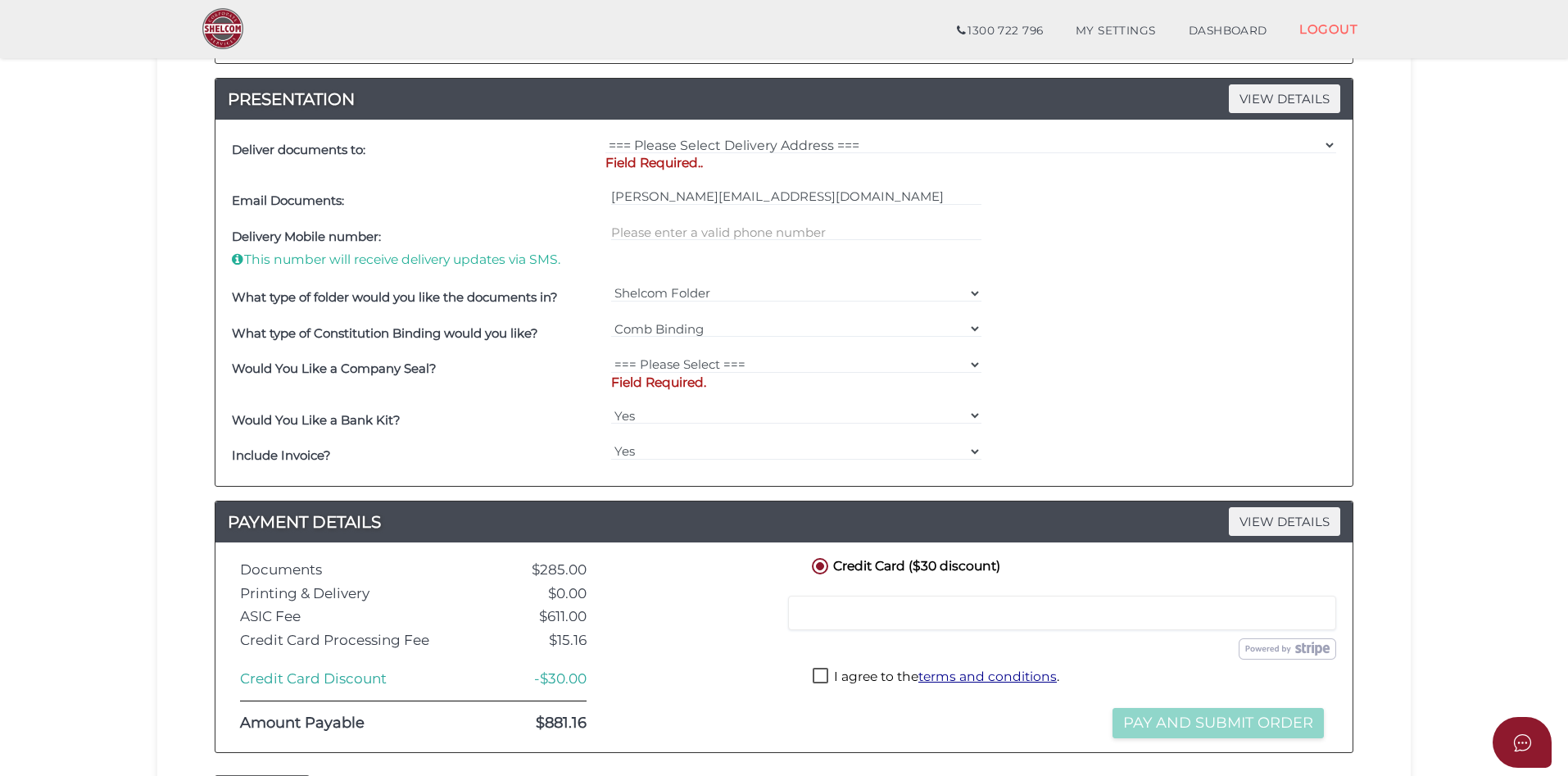
scroll to position [613, 0]
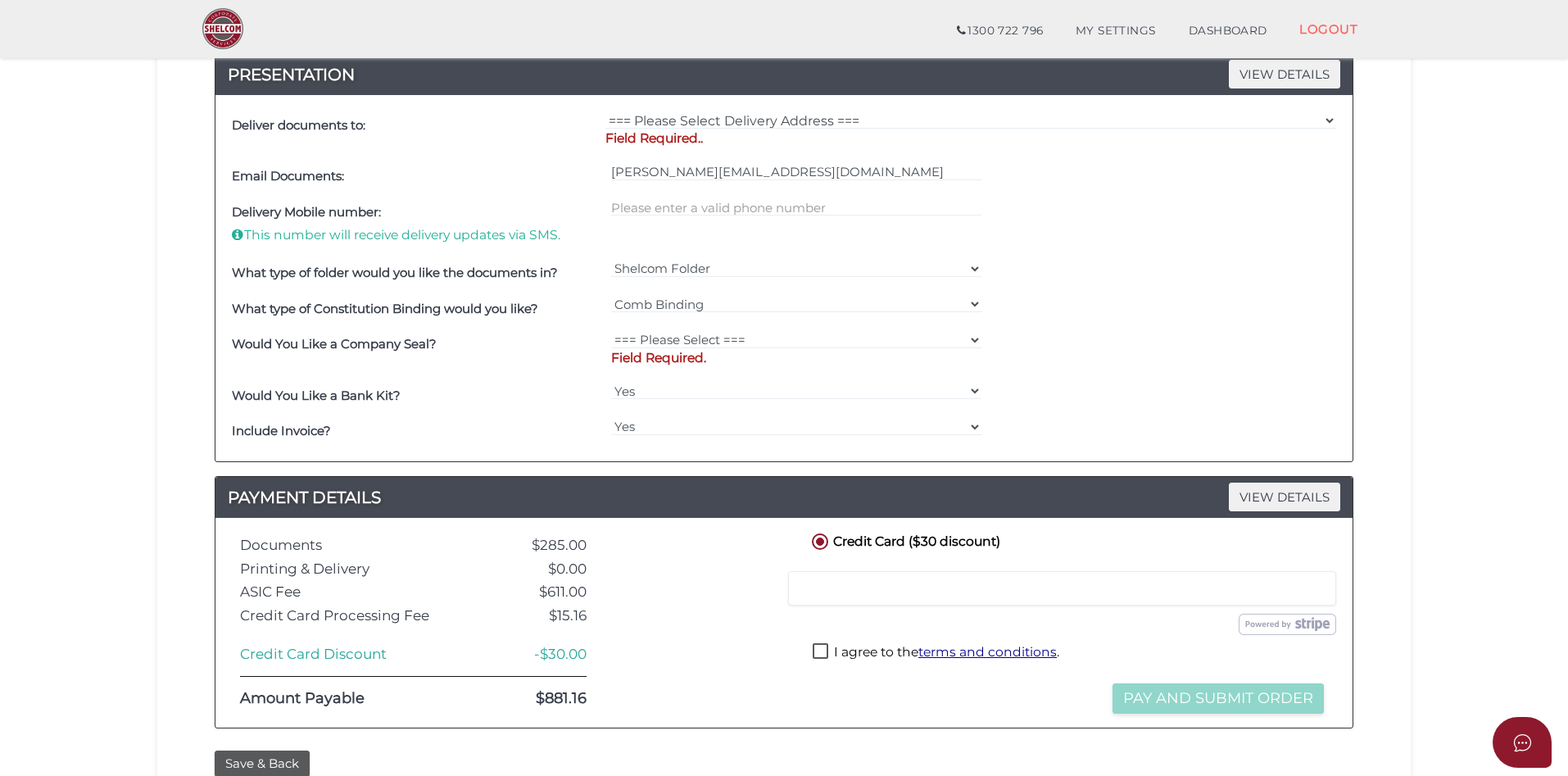
type textarea "Please send an additional unbound constitution."
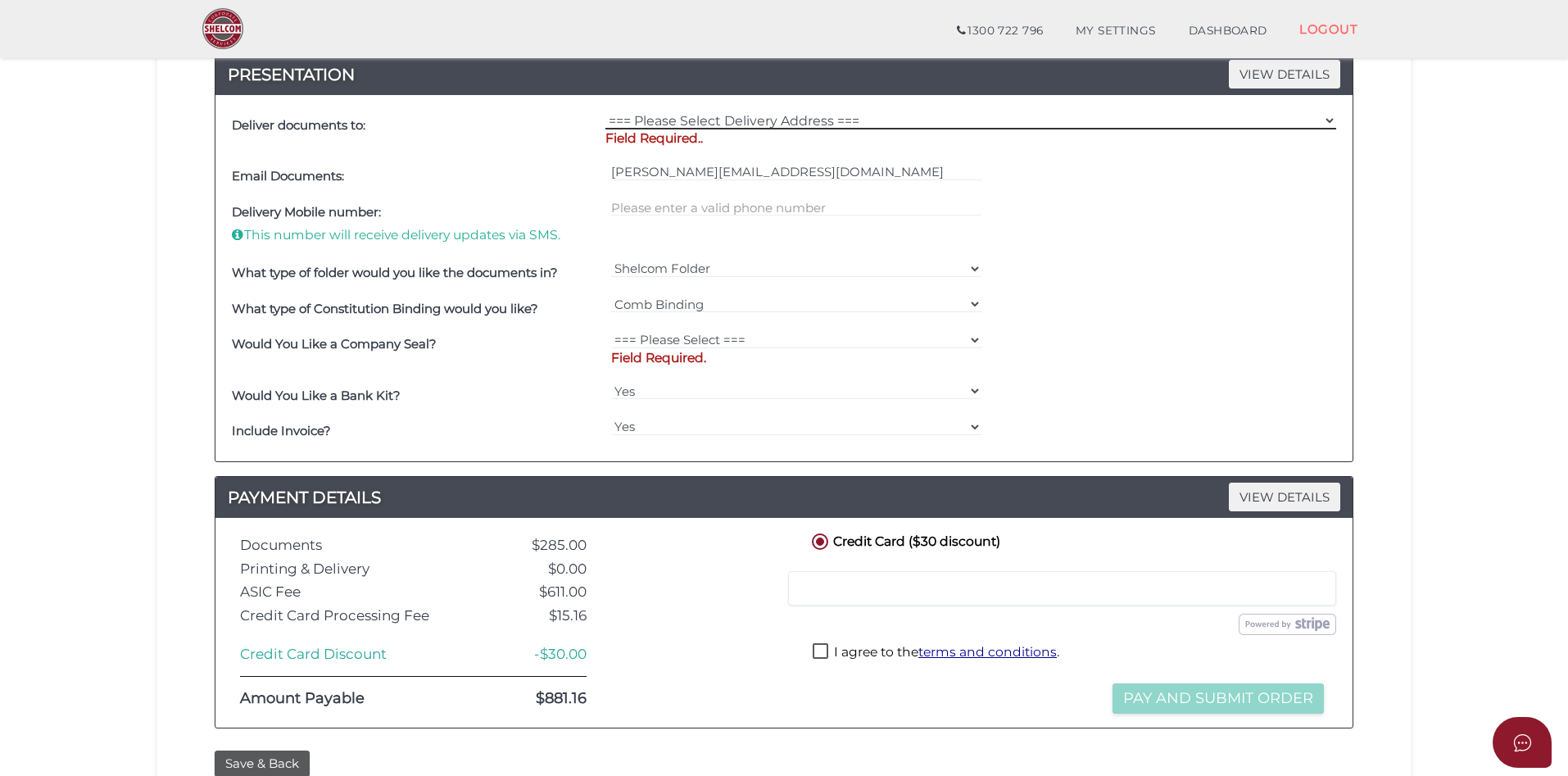
click at [678, 122] on select "=== Please Select Delivery Address === (User Address - [PERSON_NAME][GEOGRAPHIC…" at bounding box center [970, 120] width 730 height 18
select select "Other"
click at [606, 111] on select "=== Please Select Delivery Address === (User Address - [PERSON_NAME][GEOGRAPHIC…" at bounding box center [970, 120] width 730 height 18
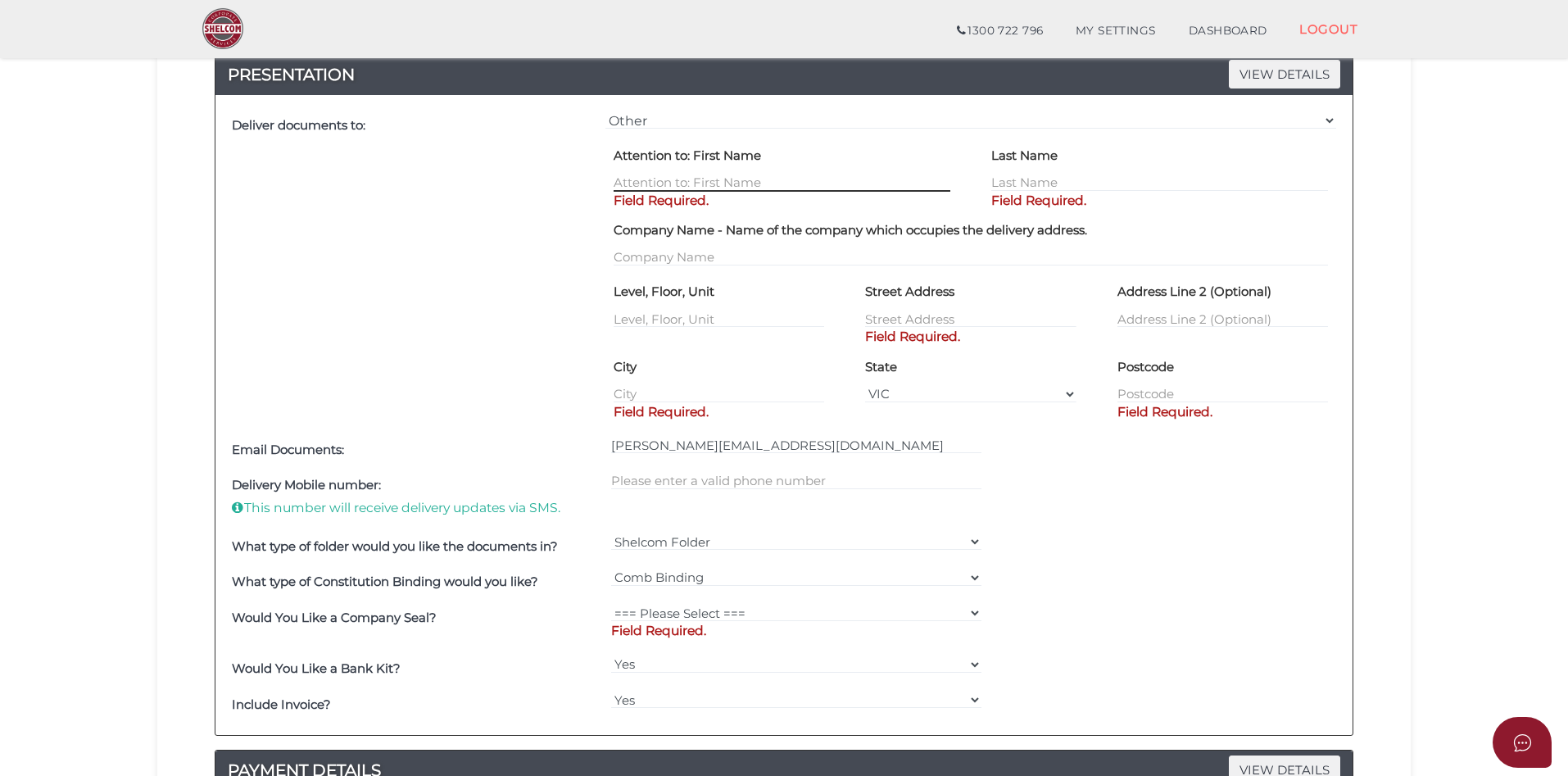
click at [639, 181] on input "text" at bounding box center [782, 182] width 337 height 18
type input "[PERSON_NAME]"
click at [1129, 178] on input "text" at bounding box center [1160, 182] width 337 height 18
type input "Tsalaamandris"
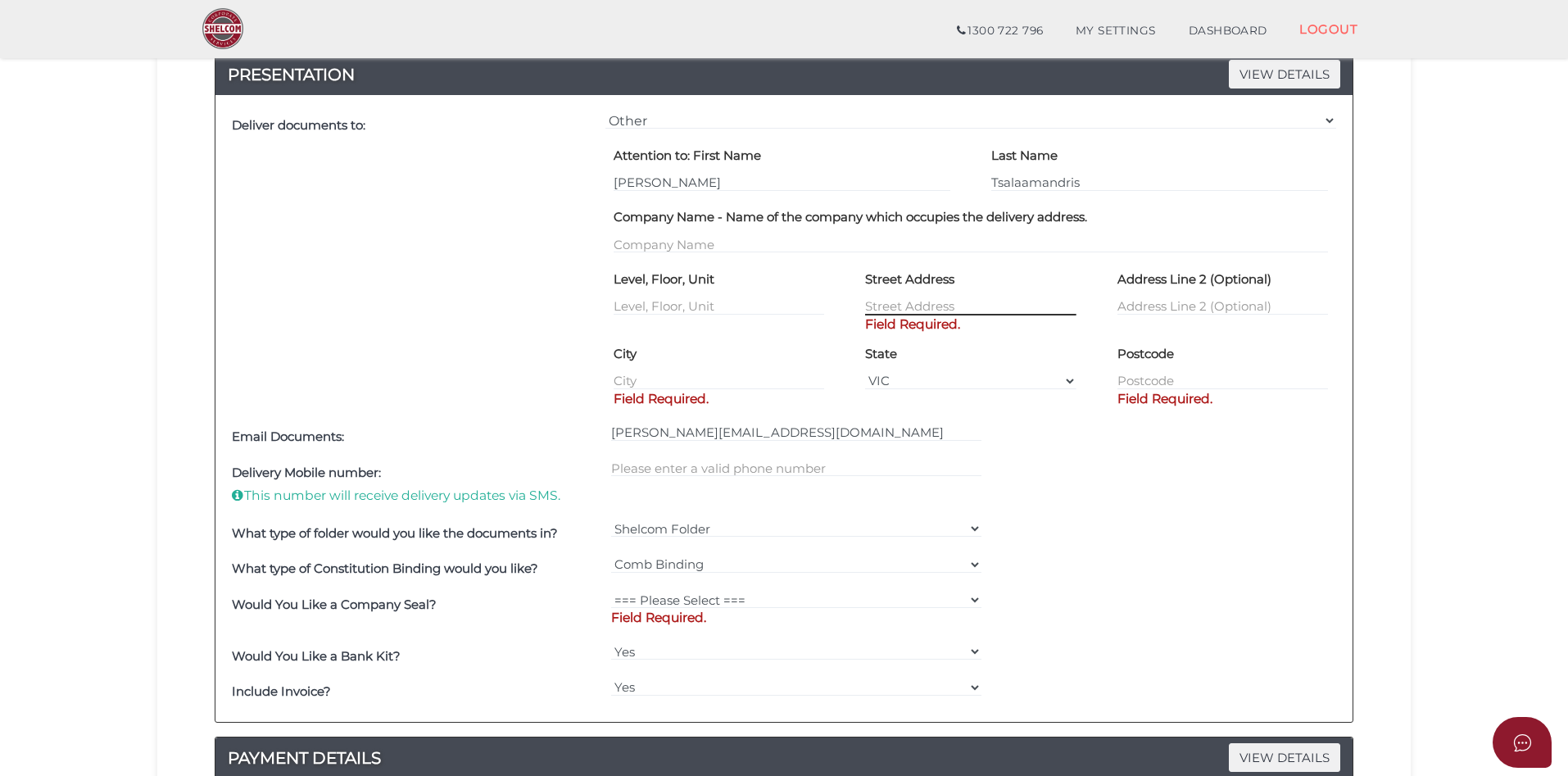
click at [871, 315] on div "Street Address Field Required." at bounding box center [970, 290] width 210 height 50
type input "[STREET_ADDRESS]"
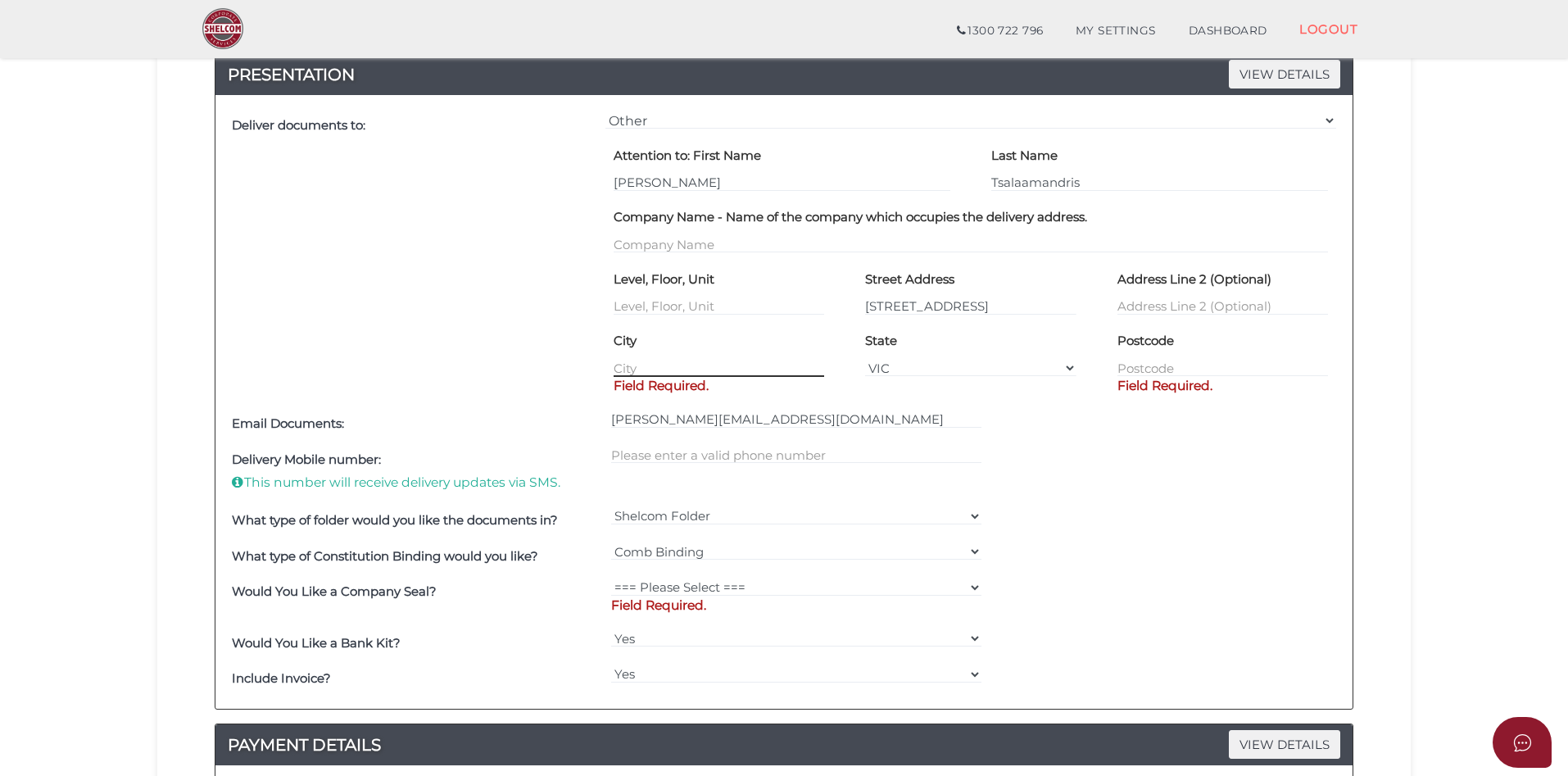
click at [711, 378] on div "City Field Required." at bounding box center [719, 353] width 210 height 50
type input "South Yarra"
click at [1127, 366] on input "text" at bounding box center [1222, 368] width 210 height 18
type input "3141"
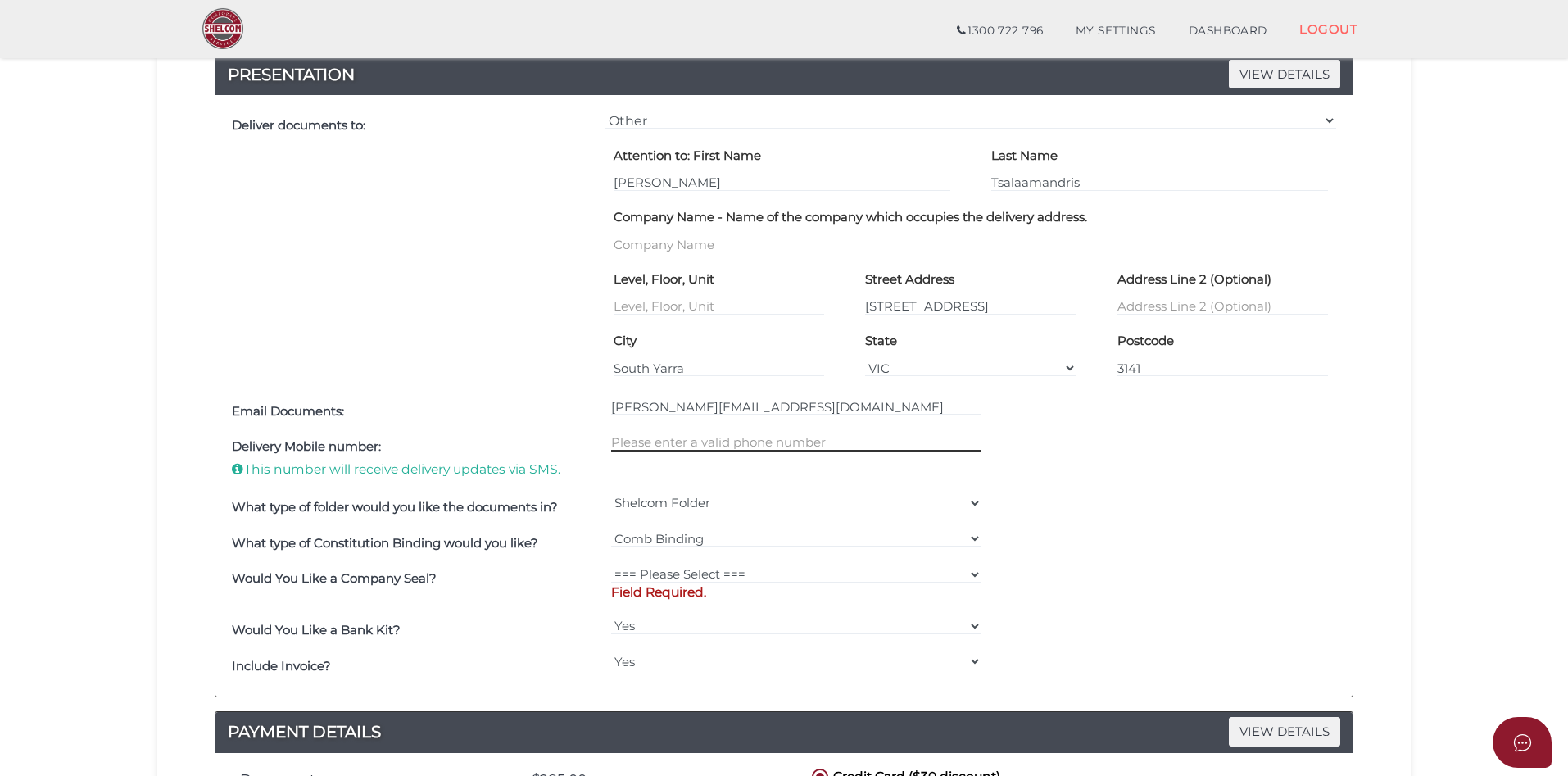
click at [736, 457] on div at bounding box center [797, 459] width 380 height 60
type input "0418889883"
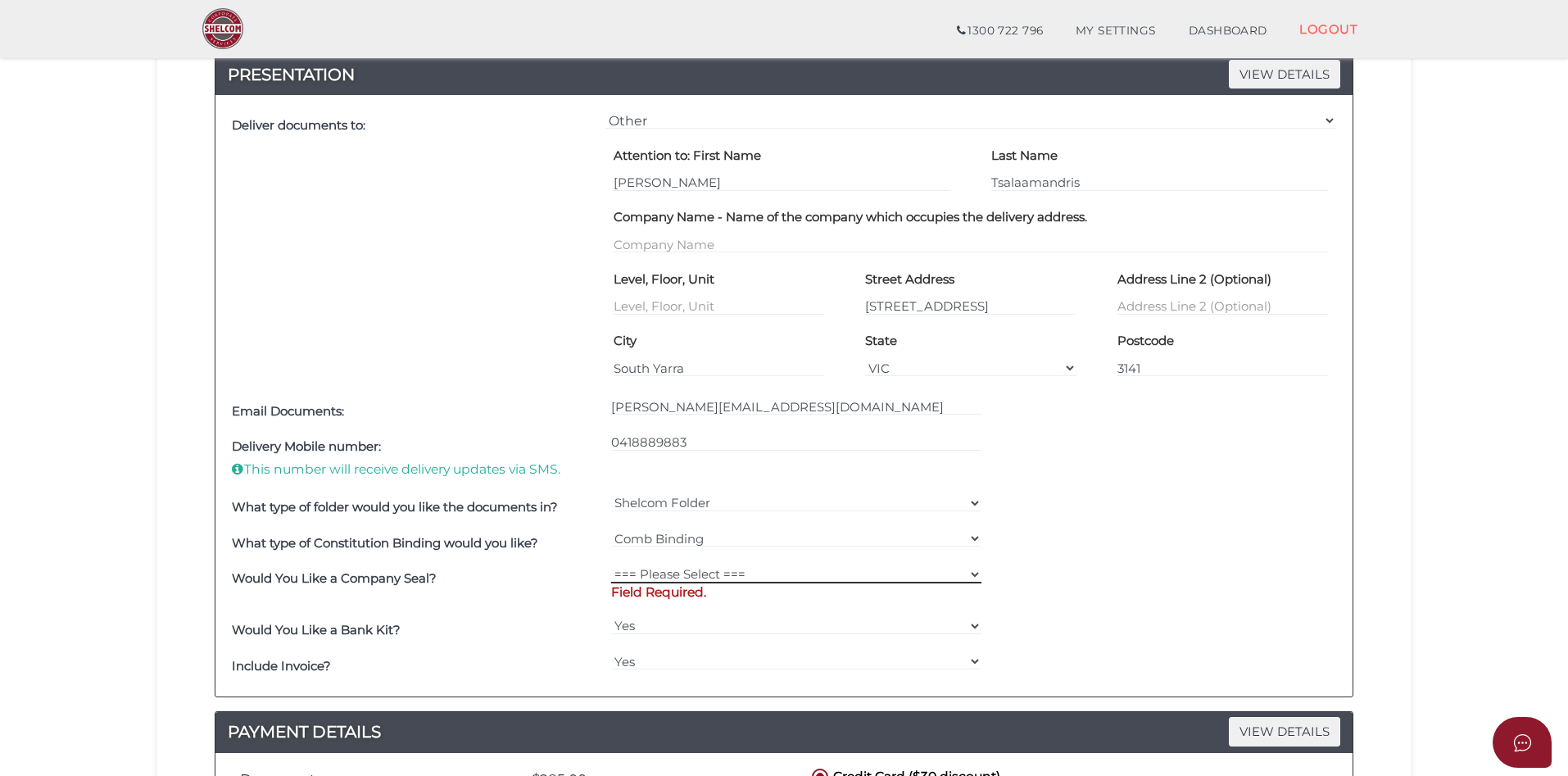
click at [974, 575] on select "=== Please Select === Fold Seal $50 No Seal" at bounding box center [797, 574] width 371 height 18
select select "0"
click at [612, 565] on select "=== Please Select === Fold Seal $50 No Seal" at bounding box center [797, 574] width 371 height 18
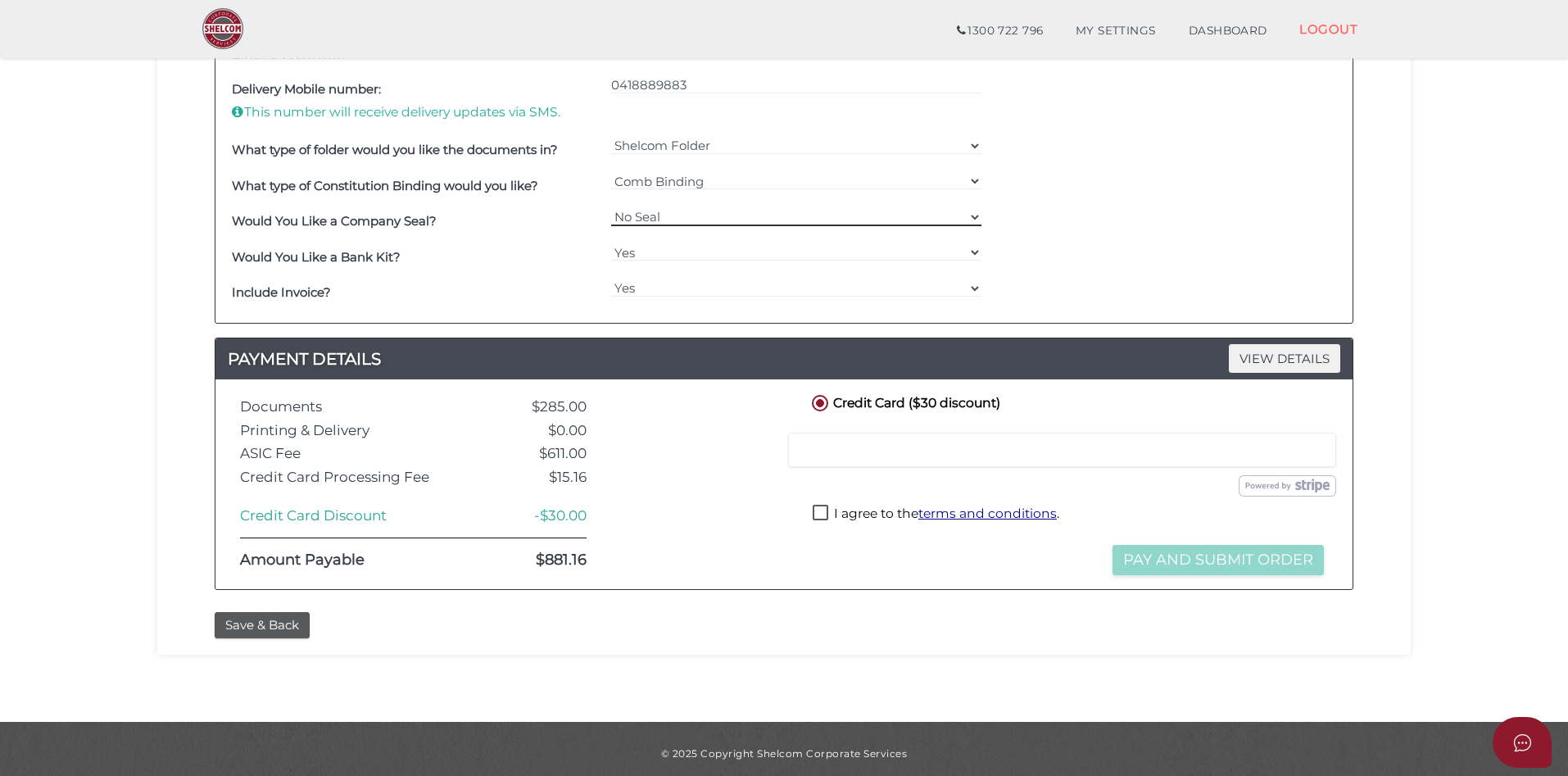
scroll to position [980, 0]
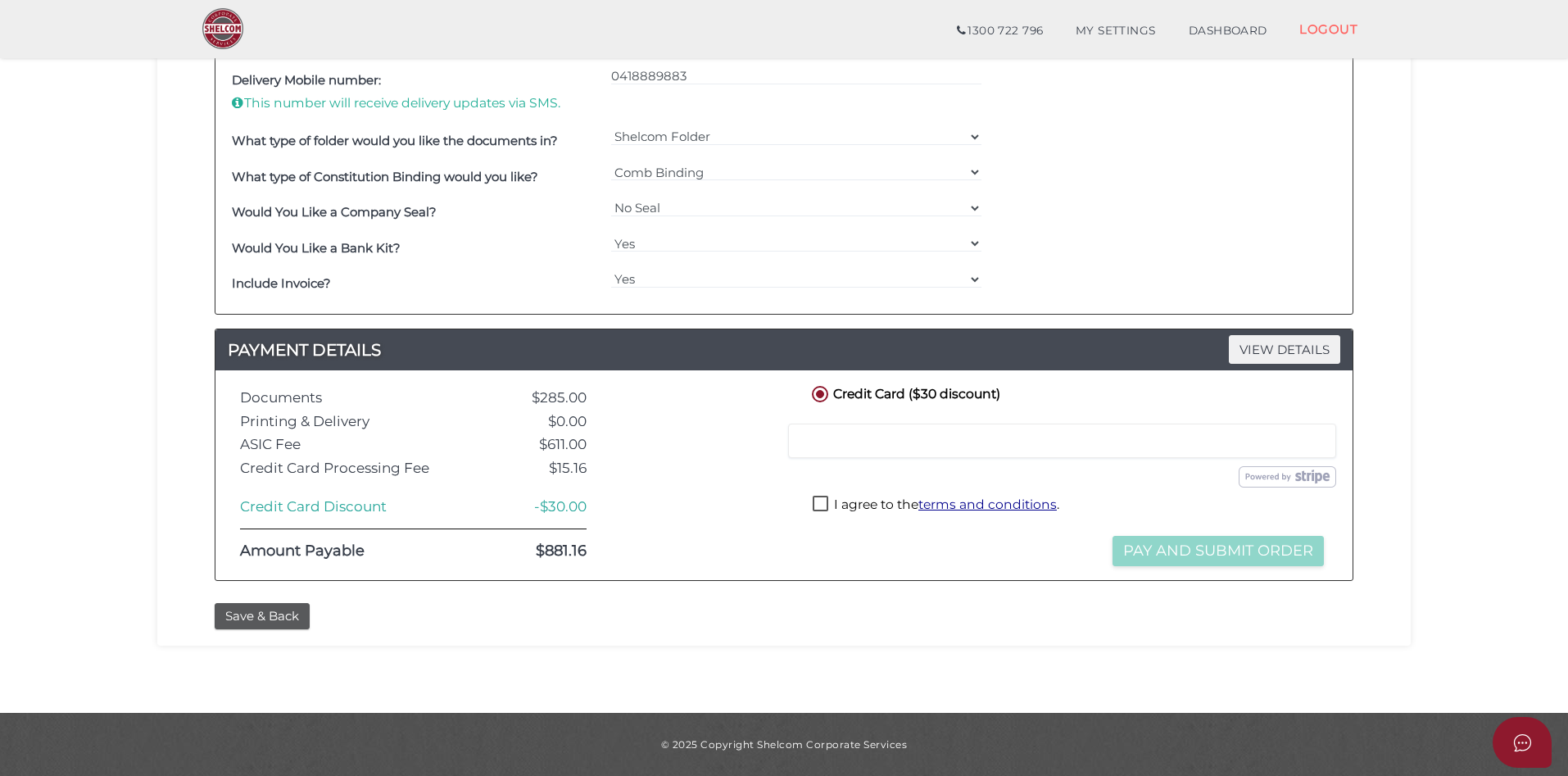
click at [889, 427] on div at bounding box center [1062, 440] width 548 height 35
click at [825, 500] on label "I agree to the terms and conditions ." at bounding box center [936, 505] width 247 height 21
checkbox input "true"
click at [727, 551] on div at bounding box center [697, 475] width 197 height 184
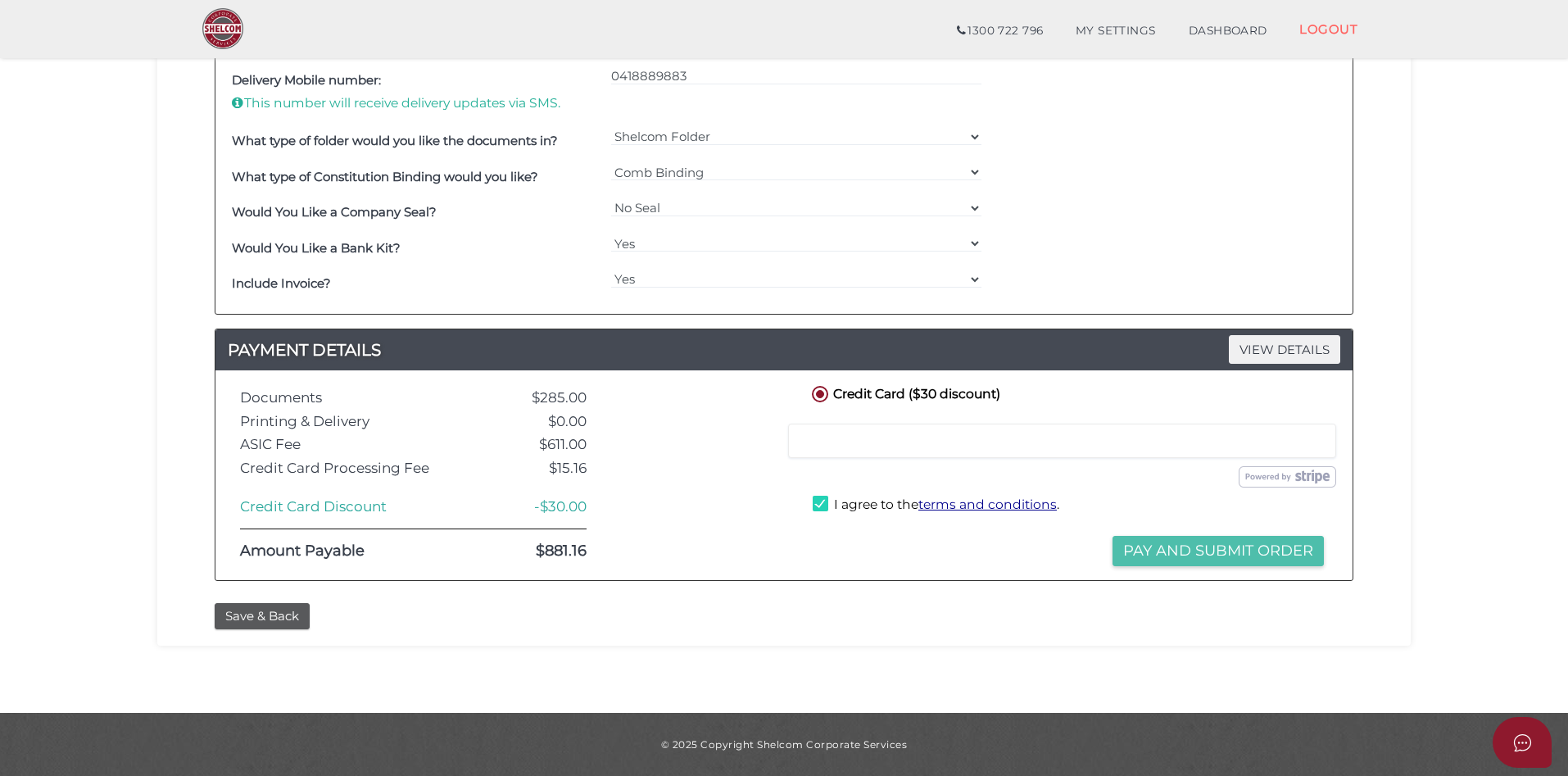
click at [1226, 549] on button "Pay and Submit Order" at bounding box center [1218, 551] width 211 height 31
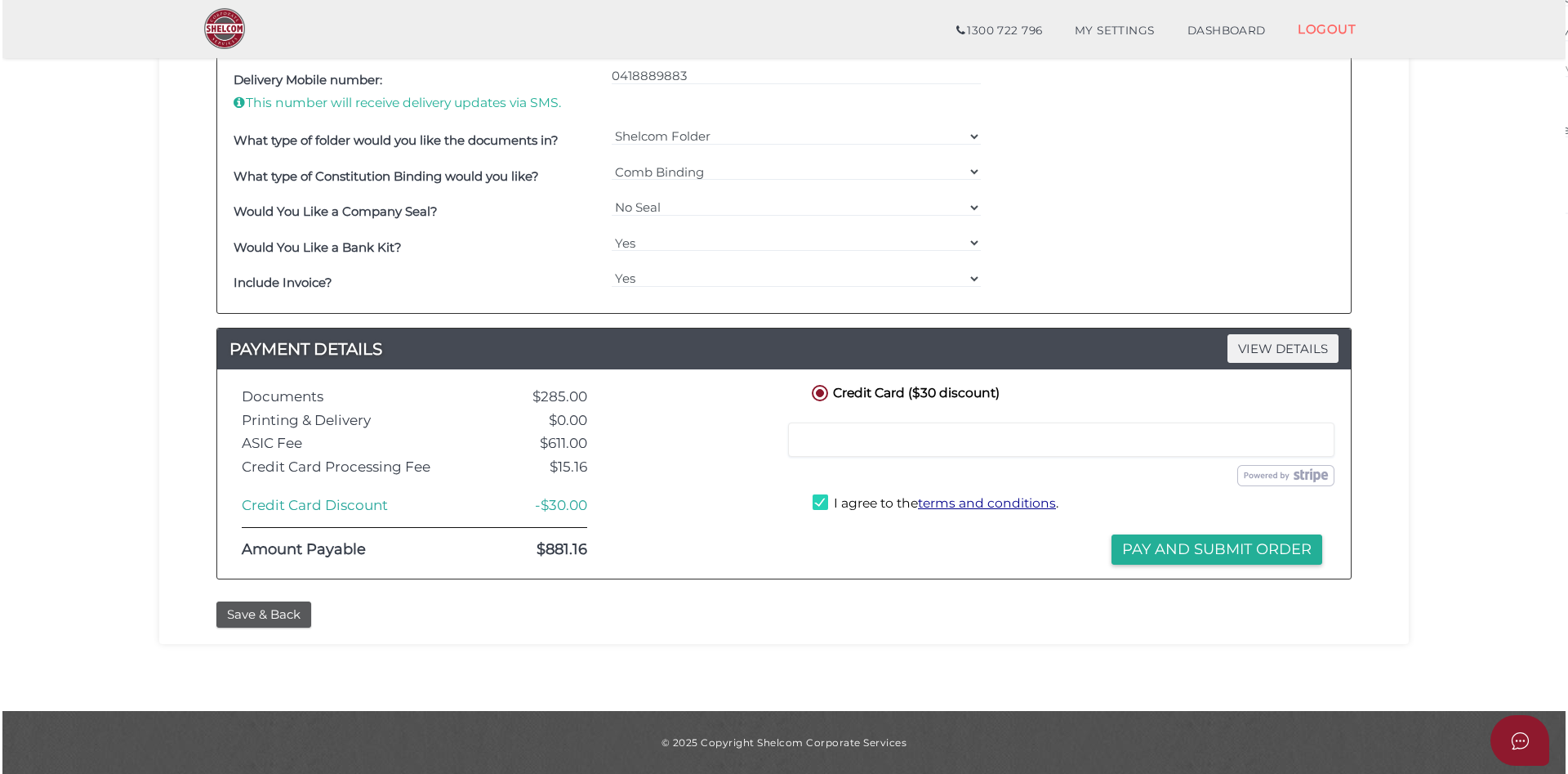
scroll to position [0, 0]
